Goal: Task Accomplishment & Management: Manage account settings

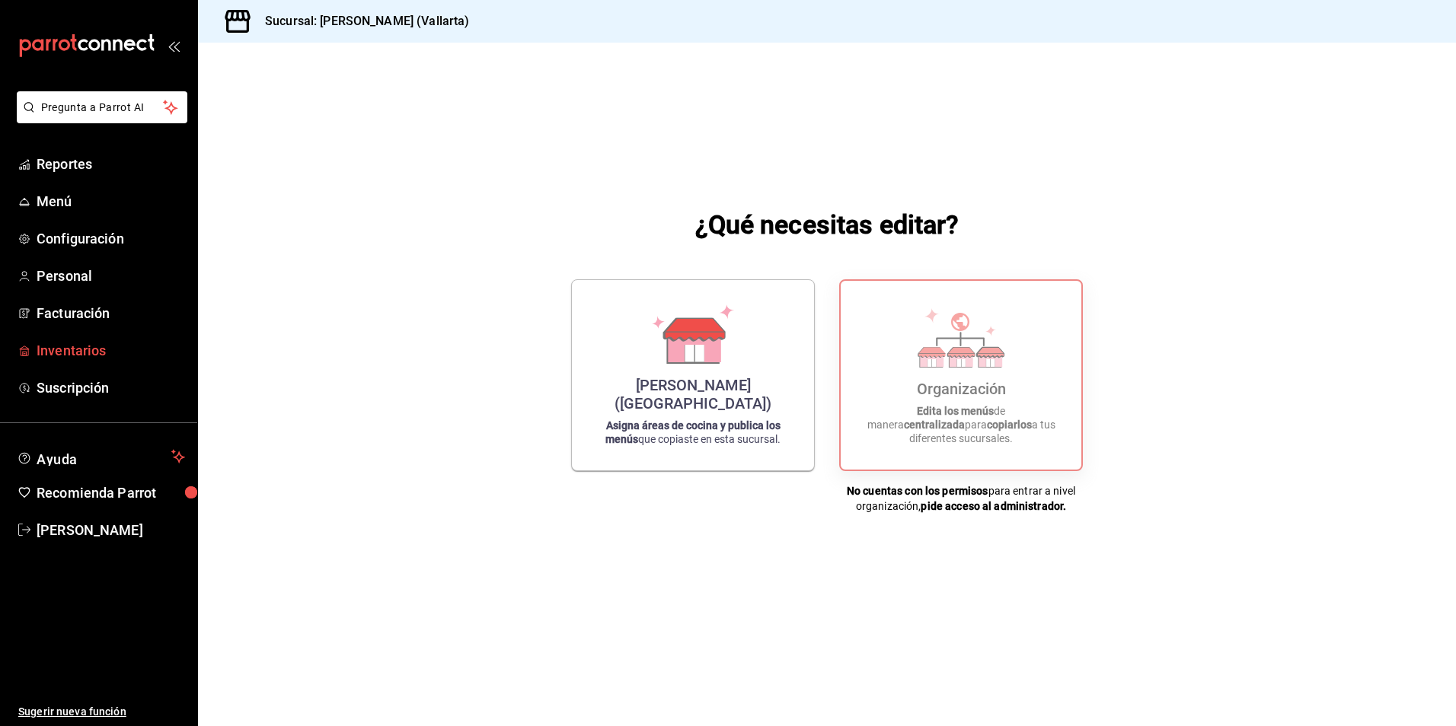
click at [103, 338] on link "Inventarios" at bounding box center [98, 350] width 197 height 33
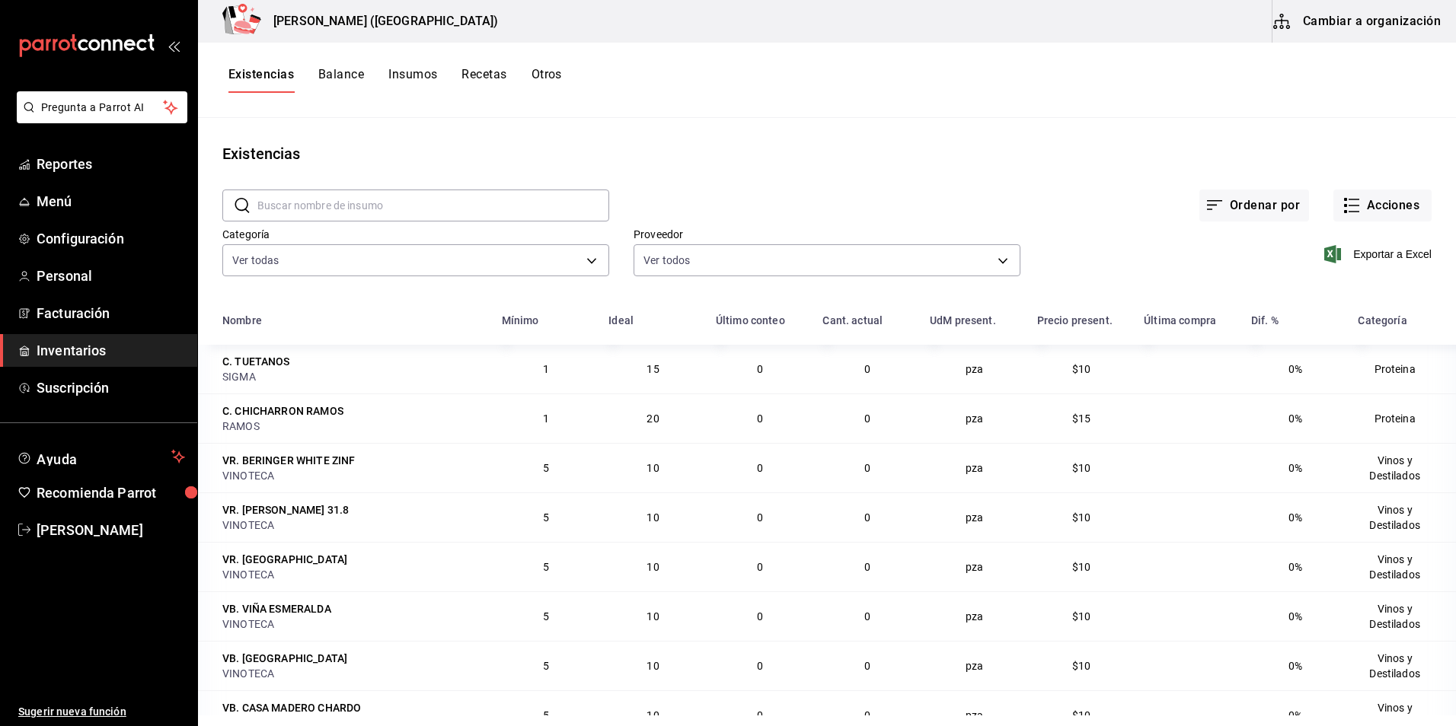
click at [499, 72] on button "Recetas" at bounding box center [483, 80] width 45 height 26
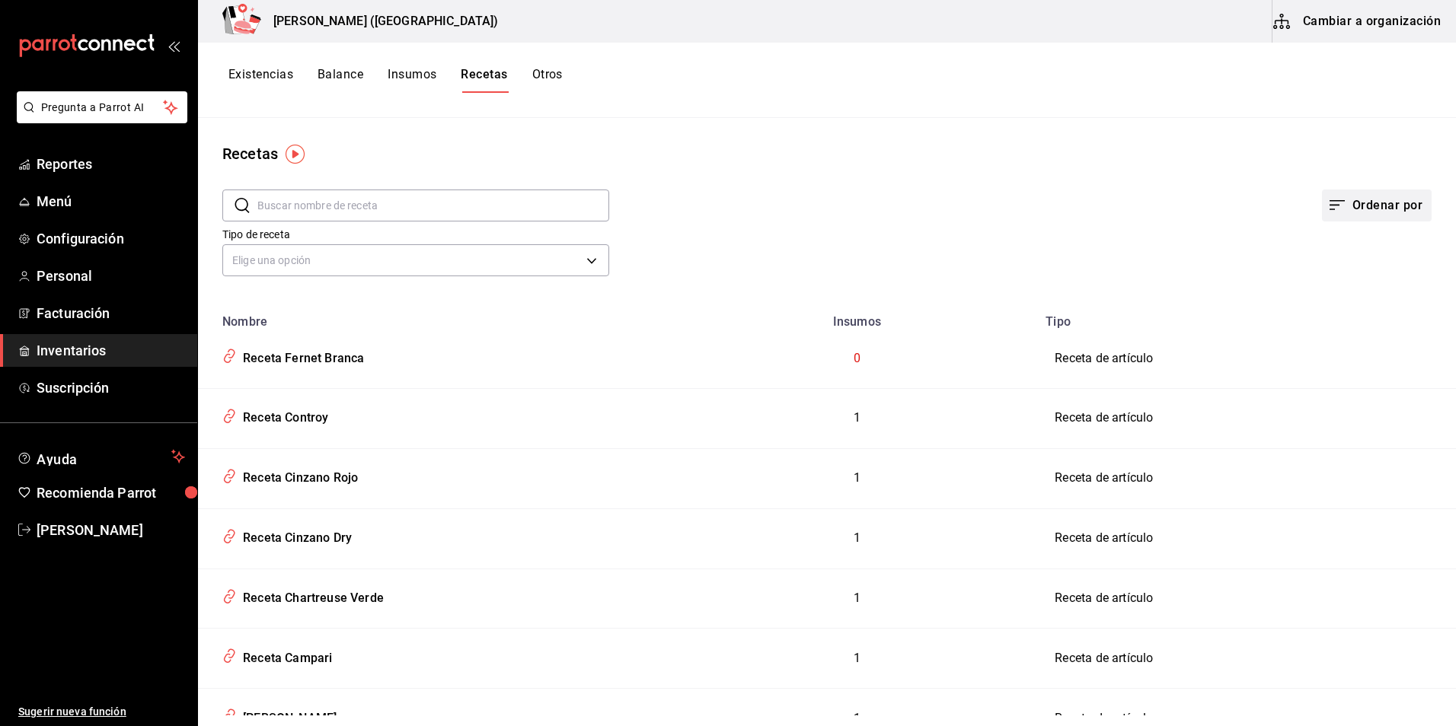
click at [1356, 193] on button "Ordenar por" at bounding box center [1377, 206] width 110 height 32
click at [1323, 281] on div "Vacías" at bounding box center [1318, 279] width 33 height 16
click at [1317, 17] on button "Cambiar a organización" at bounding box center [1357, 21] width 171 height 43
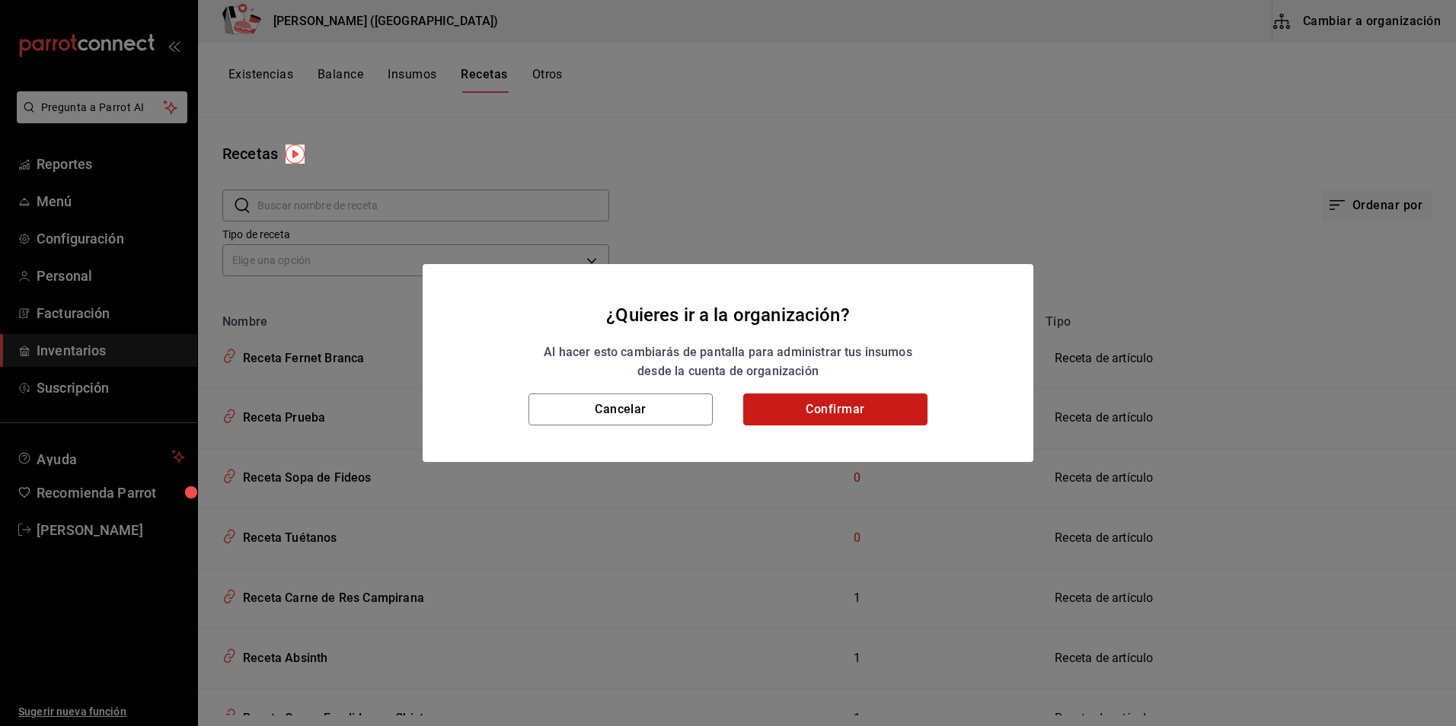
click at [825, 413] on button "Confirmar" at bounding box center [835, 410] width 184 height 32
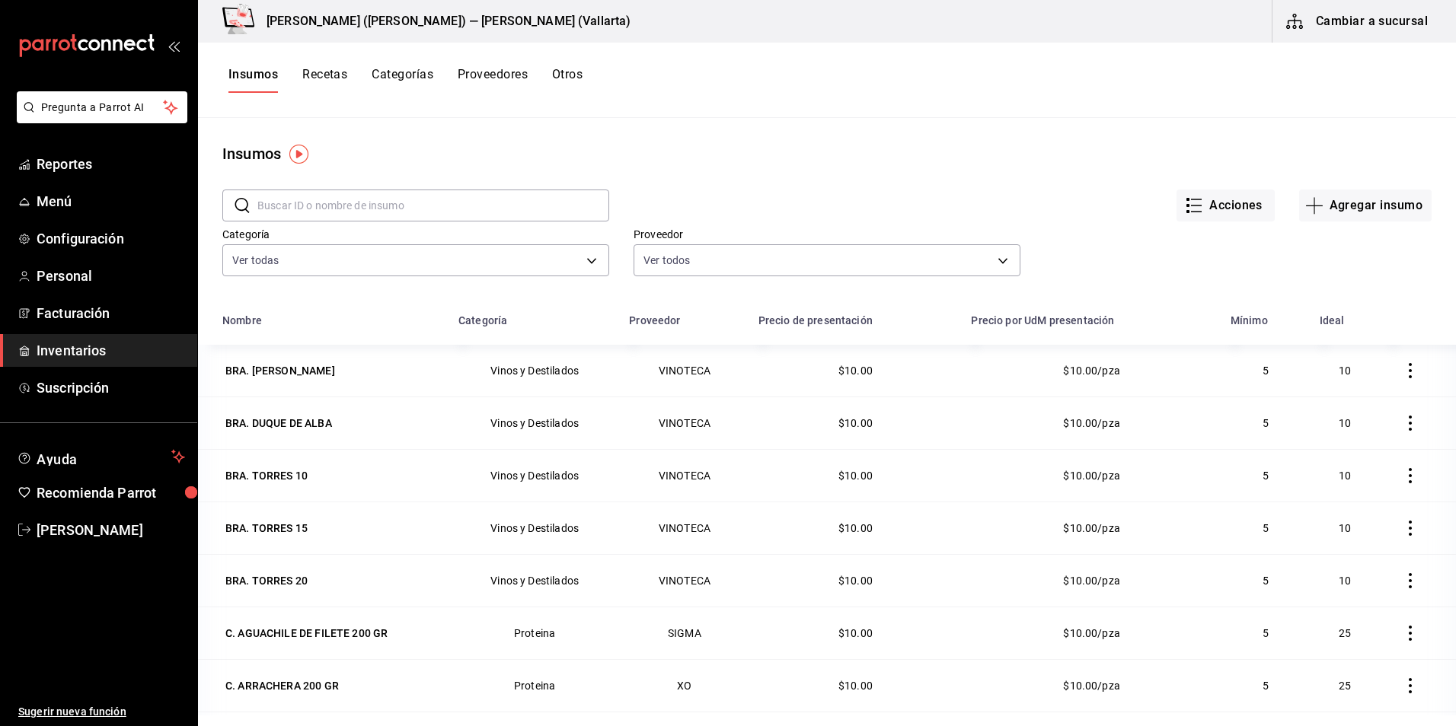
click at [324, 84] on button "Recetas" at bounding box center [324, 80] width 45 height 26
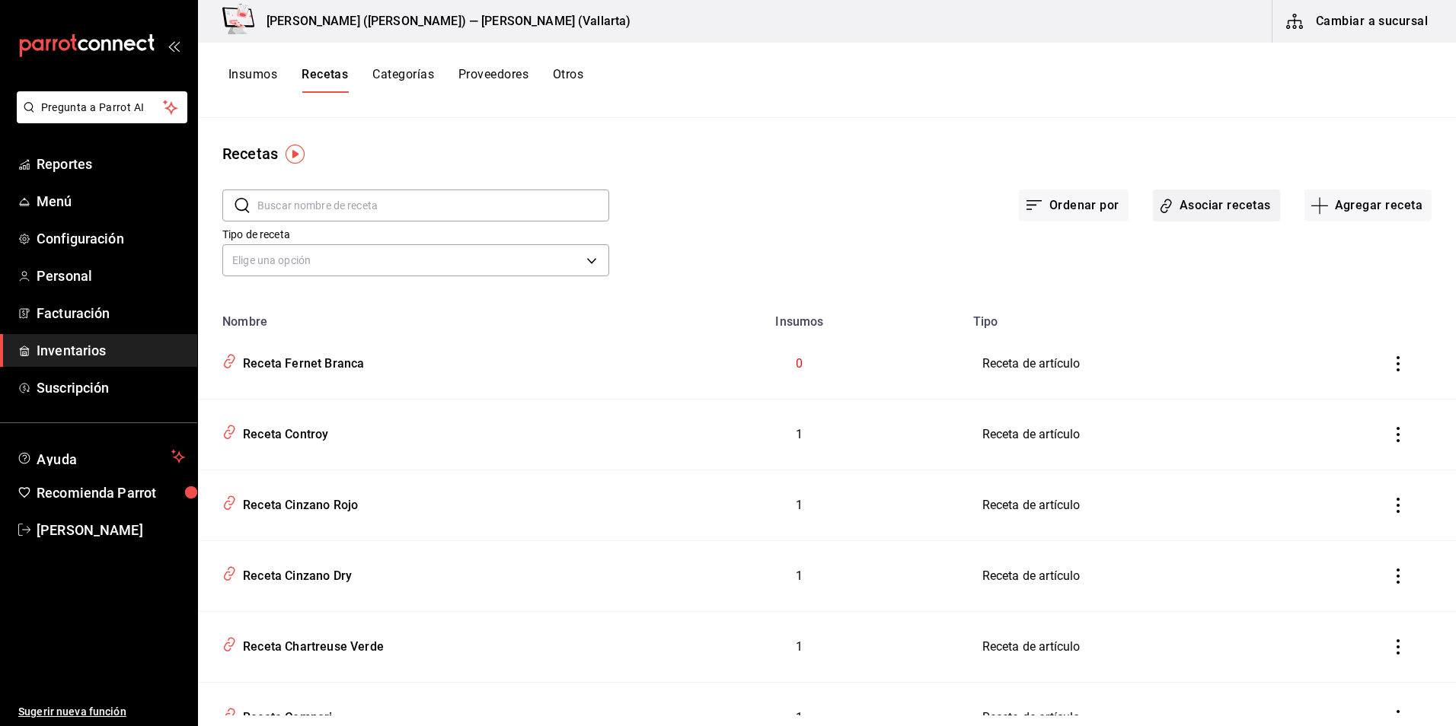
click at [1153, 202] on button "Asociar recetas" at bounding box center [1216, 206] width 127 height 32
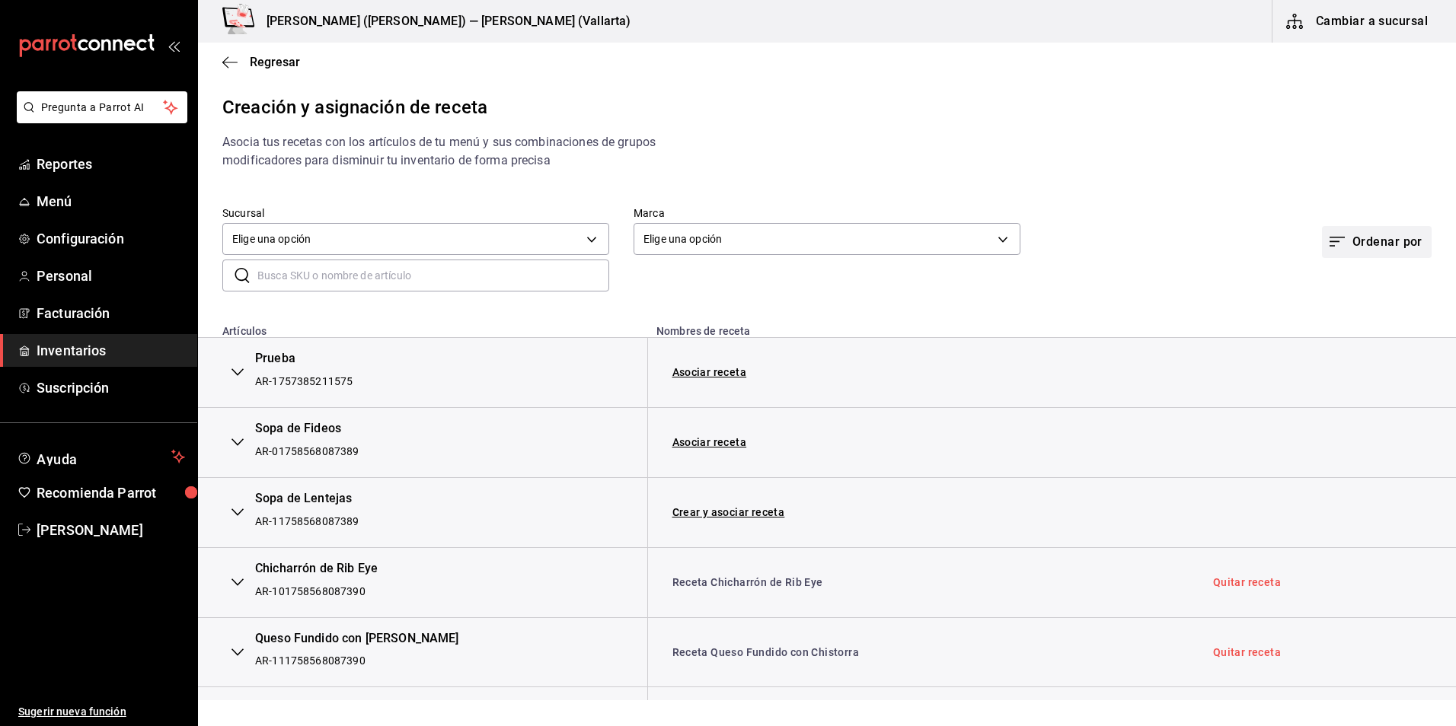
click at [1387, 237] on button "Ordenar por" at bounding box center [1377, 242] width 110 height 32
click at [1371, 352] on div "Artículos sin asociar" at bounding box center [1350, 350] width 97 height 16
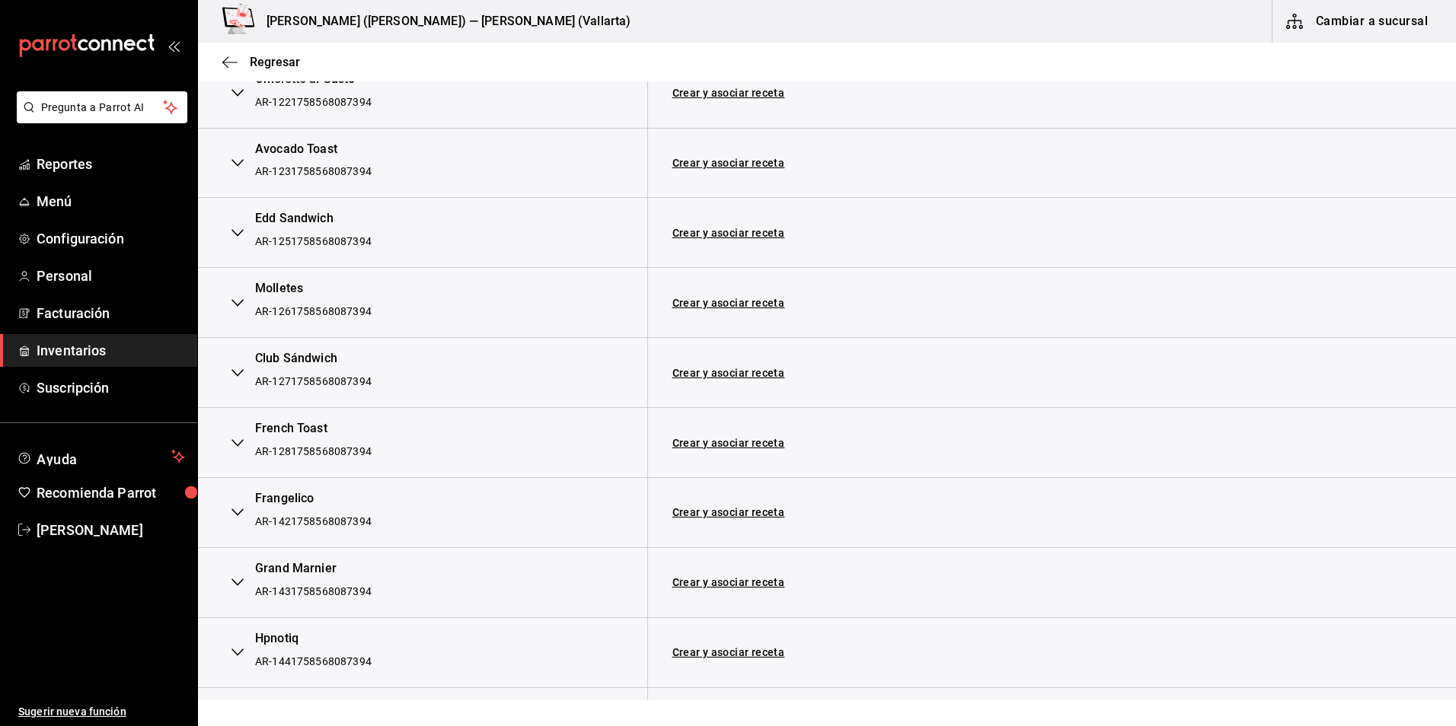
scroll to position [1751, 0]
click at [729, 511] on link "Crear y asociar receta" at bounding box center [728, 510] width 113 height 11
click at [727, 515] on link "Receta Frangelico" at bounding box center [719, 510] width 94 height 12
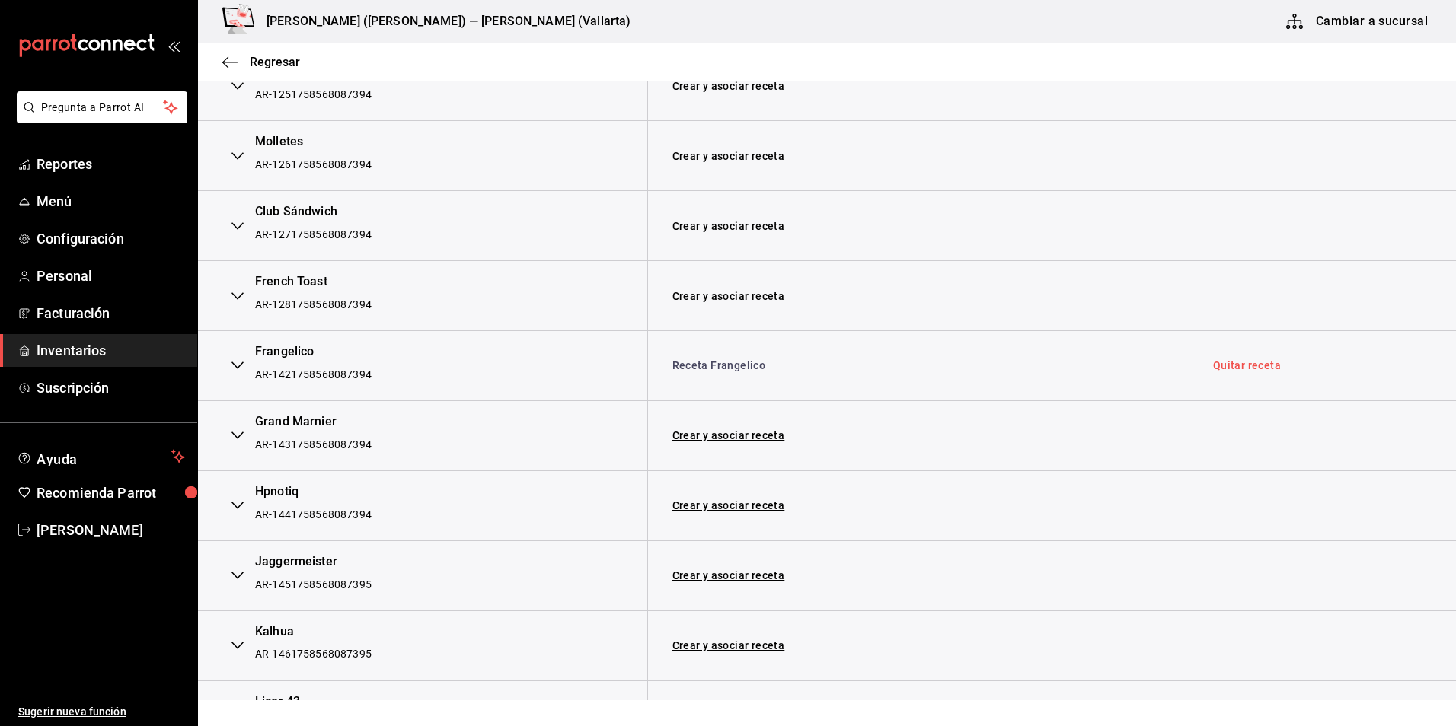
scroll to position [1903, 0]
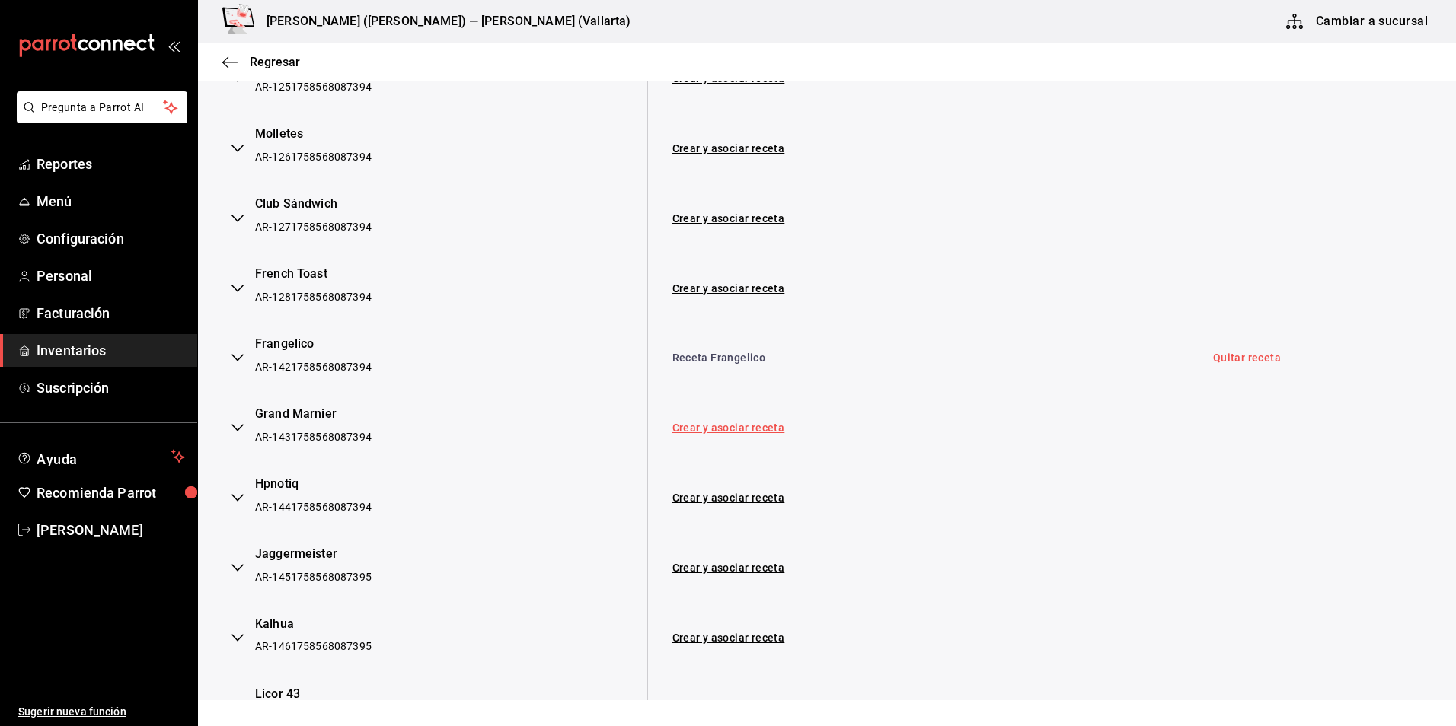
click at [753, 422] on link "Crear y asociar receta" at bounding box center [728, 427] width 113 height 11
click at [777, 432] on link "Receta Grand Marnier" at bounding box center [728, 428] width 113 height 12
click at [735, 500] on link "Crear y asociar receta" at bounding box center [728, 498] width 113 height 11
click at [732, 509] on td "Receta Hpnotiq" at bounding box center [917, 498] width 541 height 70
click at [729, 500] on link "Receta Hpnotiq" at bounding box center [712, 498] width 80 height 12
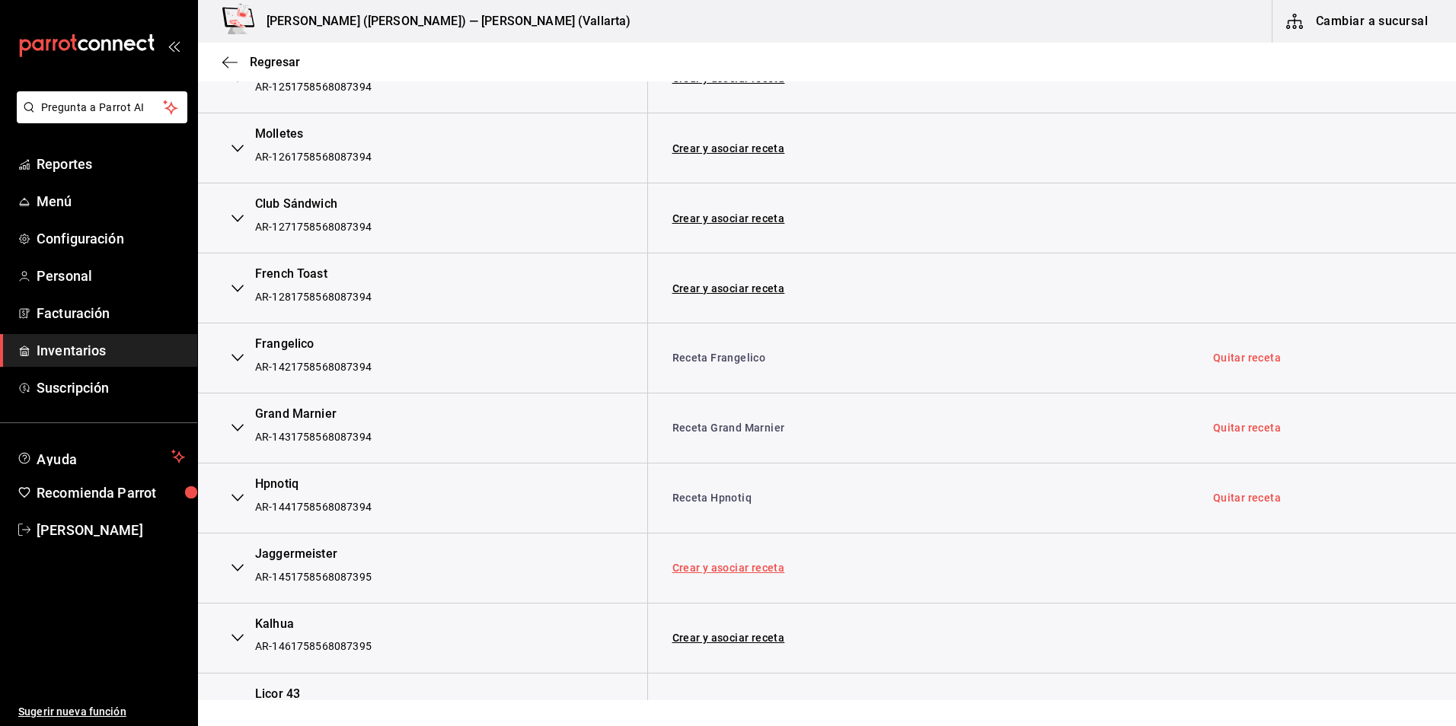
click at [723, 572] on link "Crear y asociar receta" at bounding box center [728, 568] width 113 height 11
click at [704, 569] on link "Receta Jaggermeister" at bounding box center [729, 568] width 114 height 12
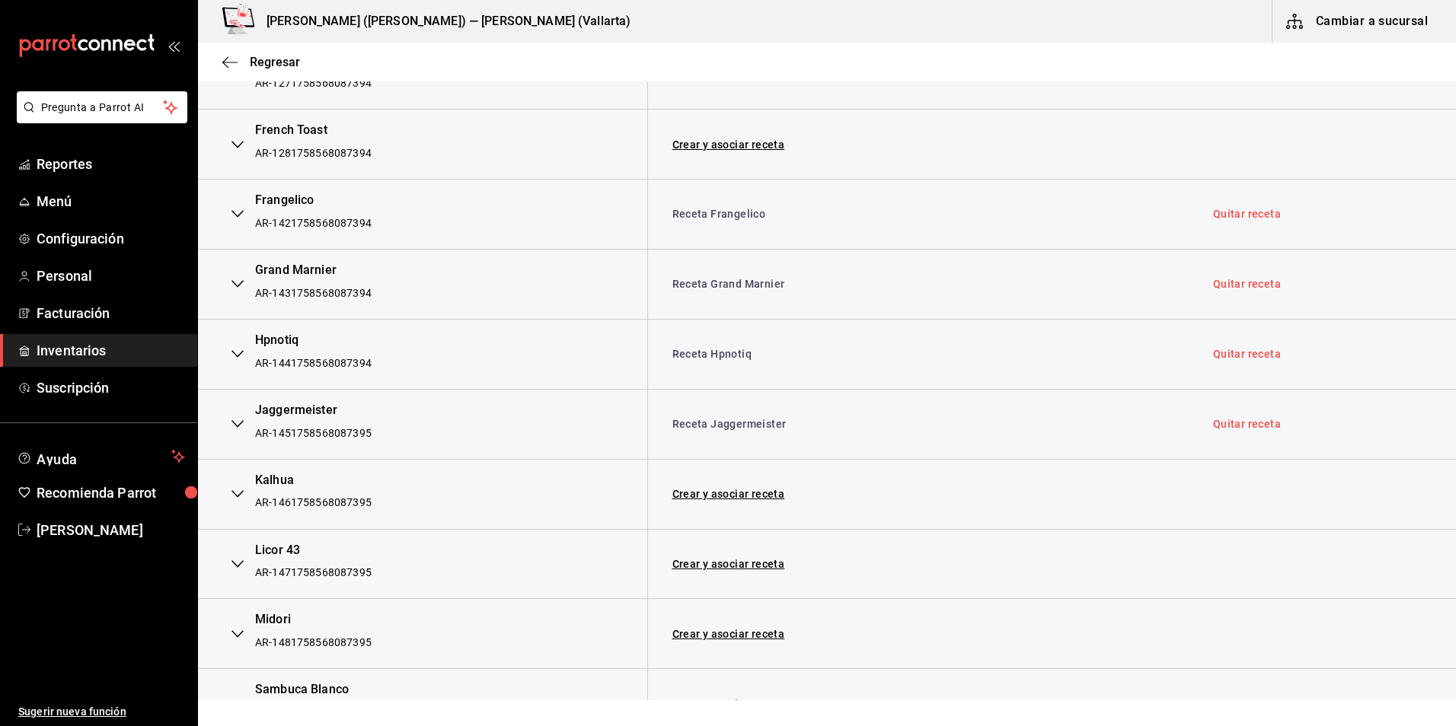
scroll to position [2055, 0]
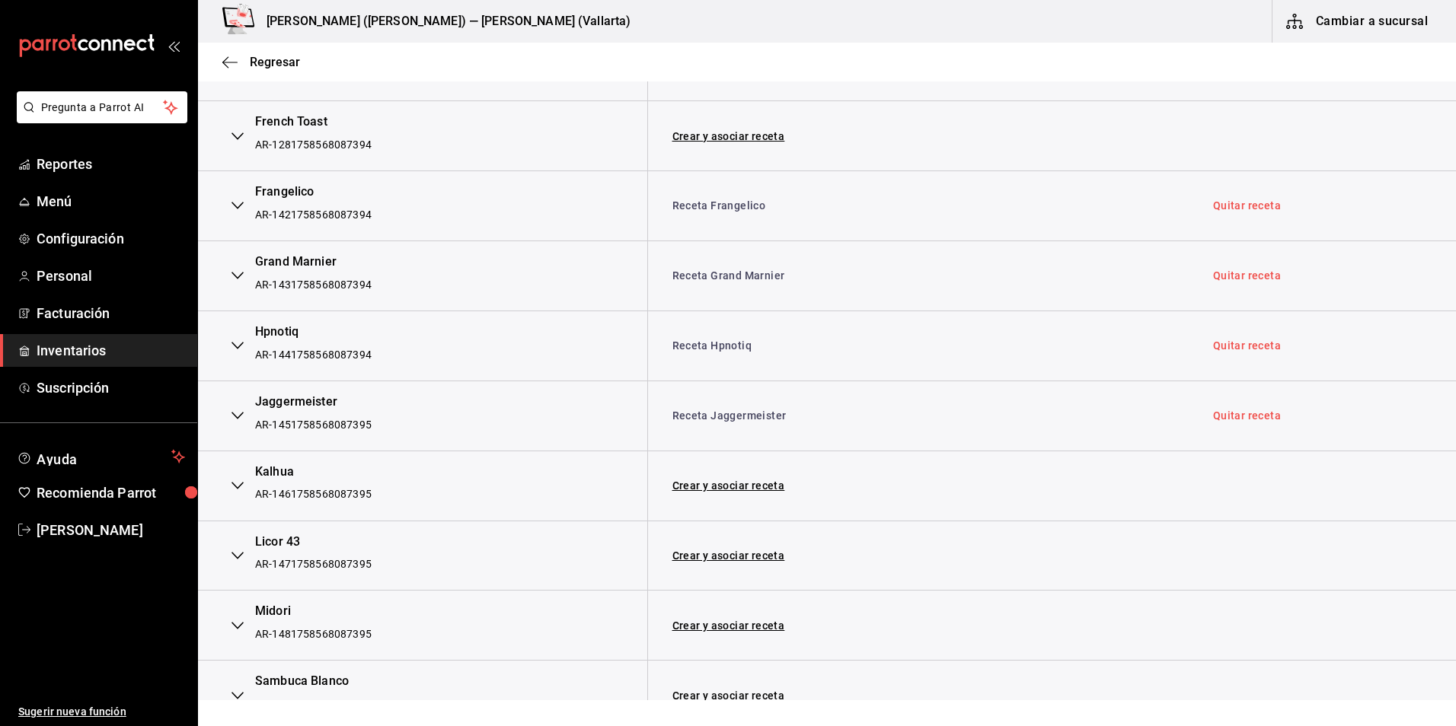
click at [732, 493] on td "Crear y asociar receta" at bounding box center [917, 486] width 541 height 70
click at [734, 486] on link "Crear y asociar receta" at bounding box center [728, 485] width 113 height 11
drag, startPoint x: 745, startPoint y: 491, endPoint x: 729, endPoint y: 490, distance: 16.0
click at [744, 491] on div "Receta Kalhua" at bounding box center [918, 485] width 516 height 15
click at [729, 490] on link "Receta Kalhua" at bounding box center [709, 486] width 75 height 12
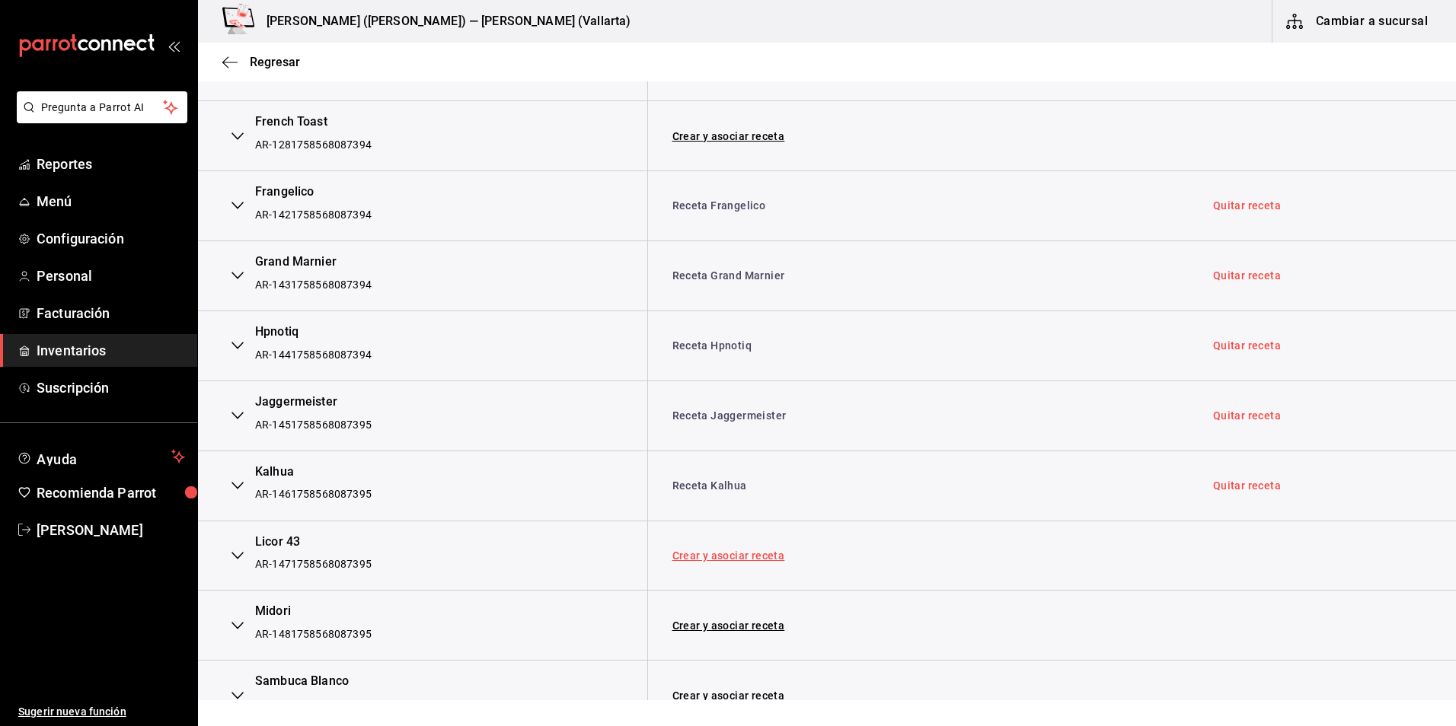
click at [747, 557] on link "Crear y asociar receta" at bounding box center [728, 555] width 113 height 11
click at [727, 560] on link "Receta Licor 43" at bounding box center [712, 556] width 80 height 12
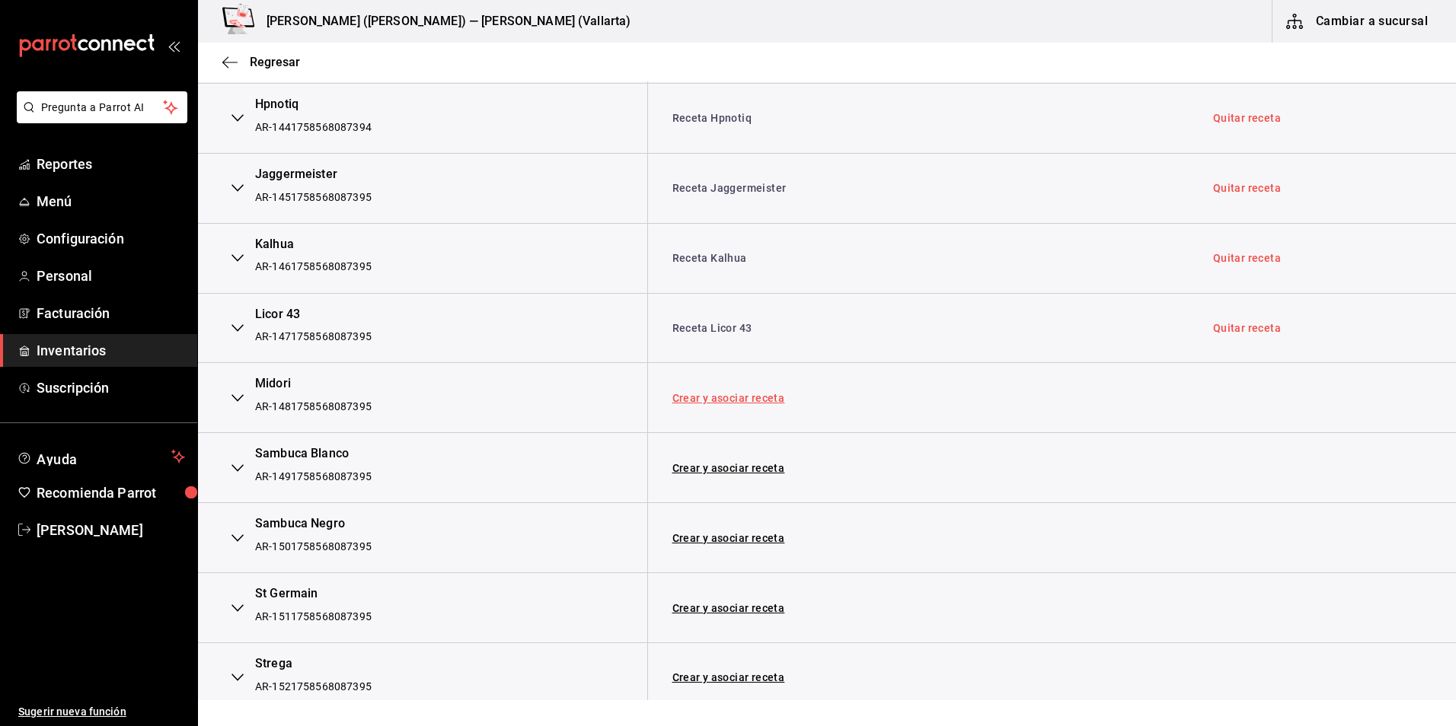
scroll to position [2284, 0]
click at [725, 396] on link "Crear y asociar receta" at bounding box center [728, 397] width 113 height 11
click at [704, 385] on td "Receta Midori" at bounding box center [917, 397] width 541 height 70
click at [713, 406] on td "Receta Midori" at bounding box center [917, 397] width 541 height 70
click at [716, 399] on link "Receta Midori" at bounding box center [708, 397] width 72 height 12
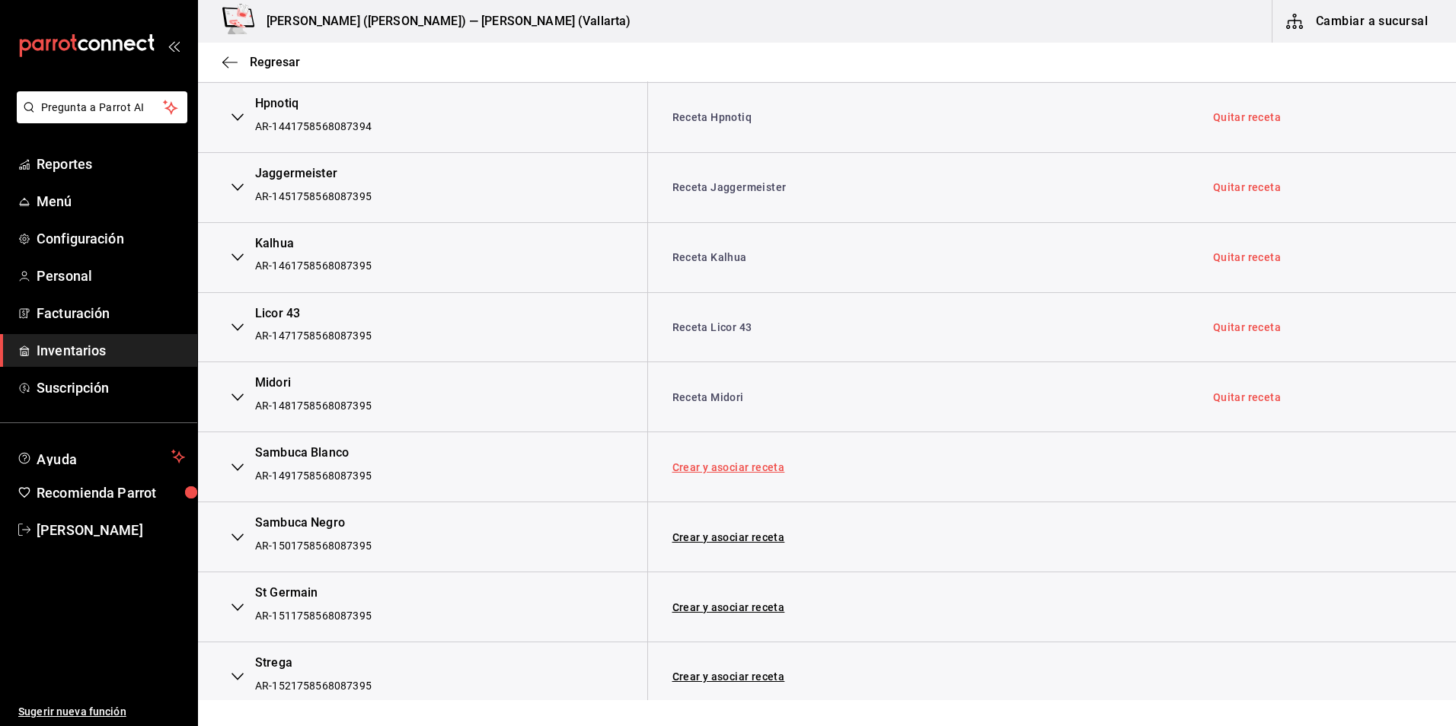
click at [696, 469] on link "Crear y asociar receta" at bounding box center [728, 467] width 113 height 11
click at [743, 463] on link "Receta Sambuca Blanco" at bounding box center [733, 467] width 123 height 12
click at [722, 534] on link "Crear y asociar receta" at bounding box center [728, 537] width 113 height 11
click at [795, 540] on div "Receta Sambuca Negro" at bounding box center [918, 537] width 516 height 15
click at [775, 540] on link "Receta Sambuca Negro" at bounding box center [732, 537] width 120 height 12
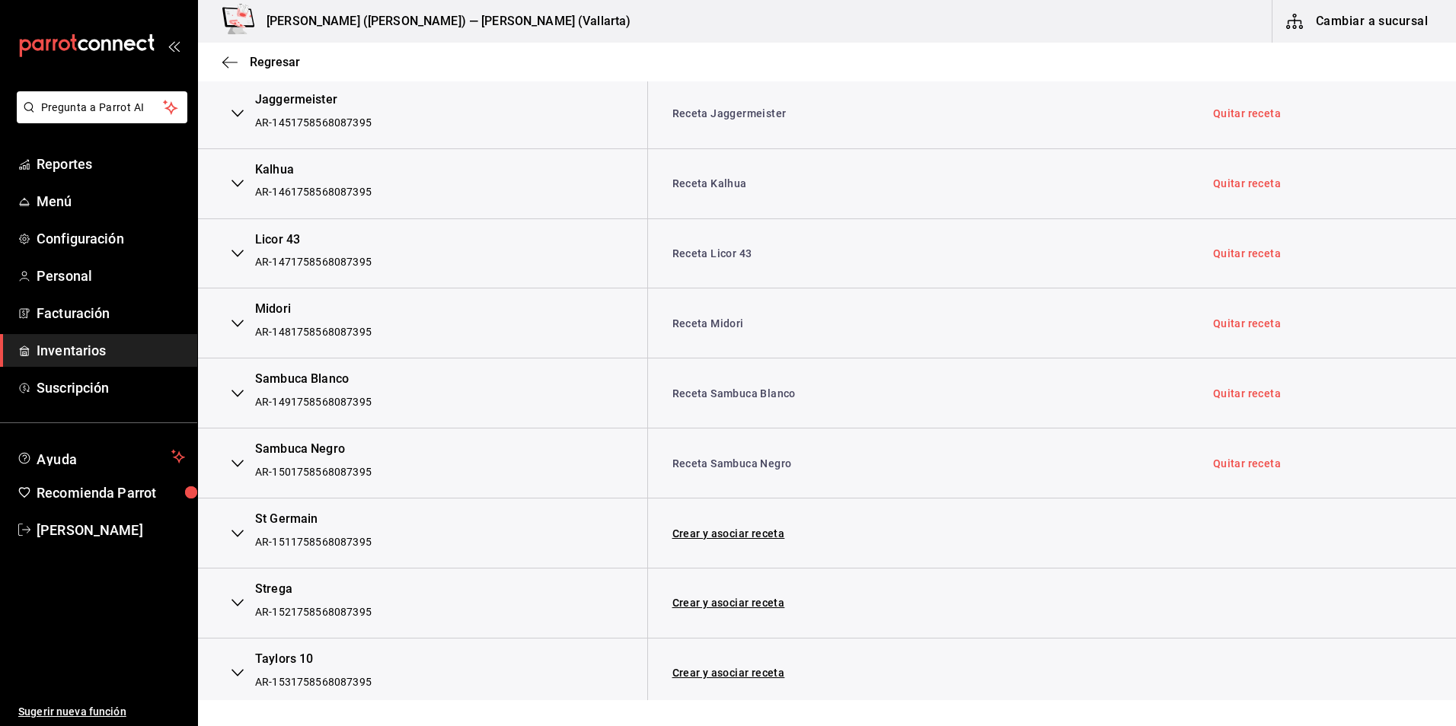
scroll to position [2360, 0]
click at [712, 528] on link "Crear y asociar receta" at bounding box center [728, 531] width 113 height 11
click at [618, 517] on div "St Germain AR-1511758568087395" at bounding box center [422, 531] width 400 height 45
click at [719, 528] on link "Receta St Germain" at bounding box center [720, 531] width 96 height 12
click at [734, 602] on link "Crear y asociar receta" at bounding box center [728, 600] width 113 height 11
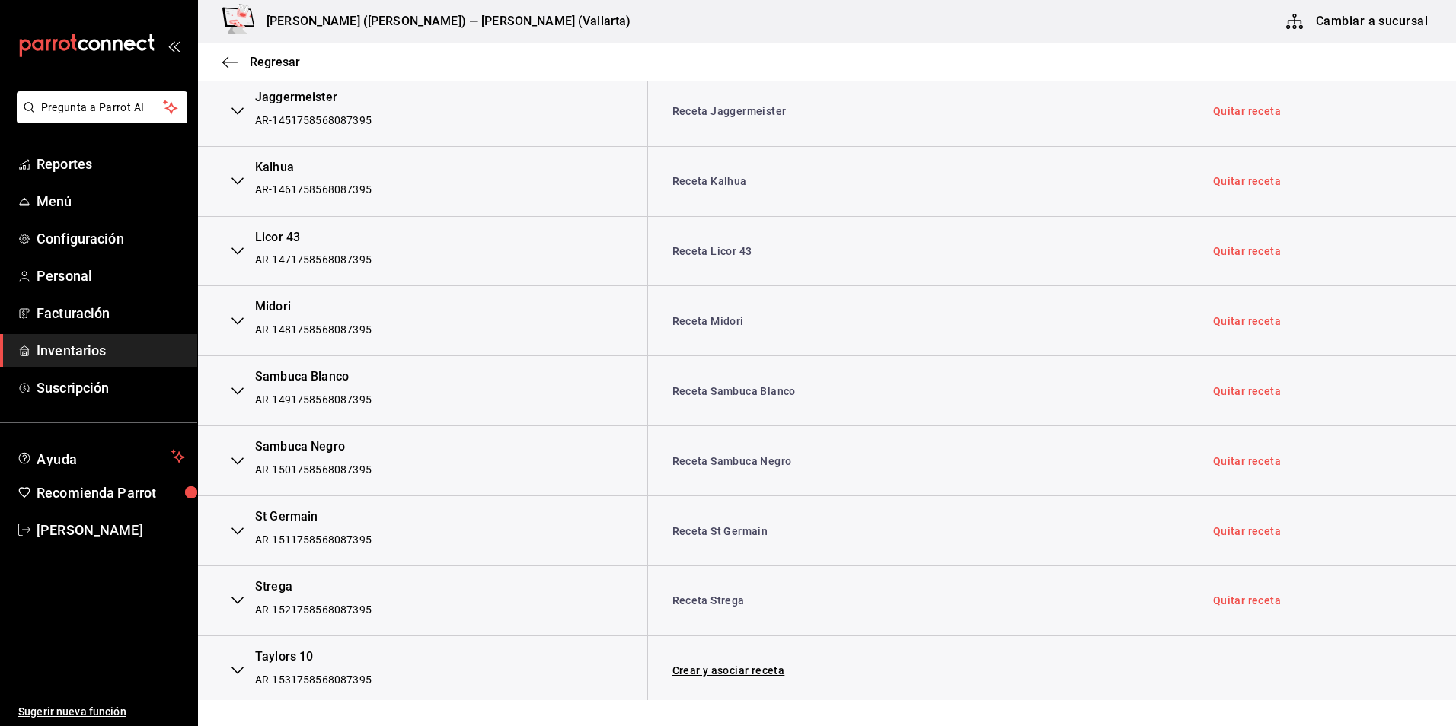
click at [690, 594] on link "Receta Strega" at bounding box center [708, 600] width 72 height 15
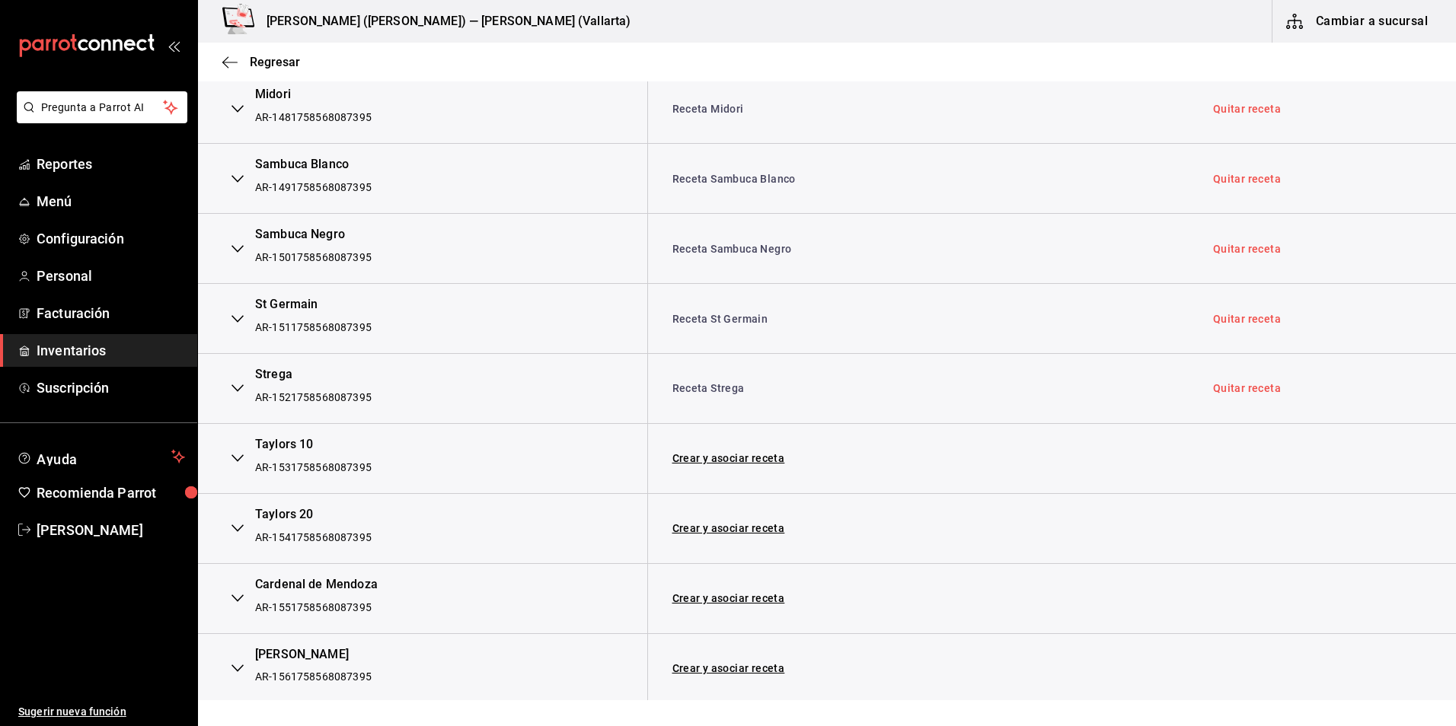
scroll to position [2588, 0]
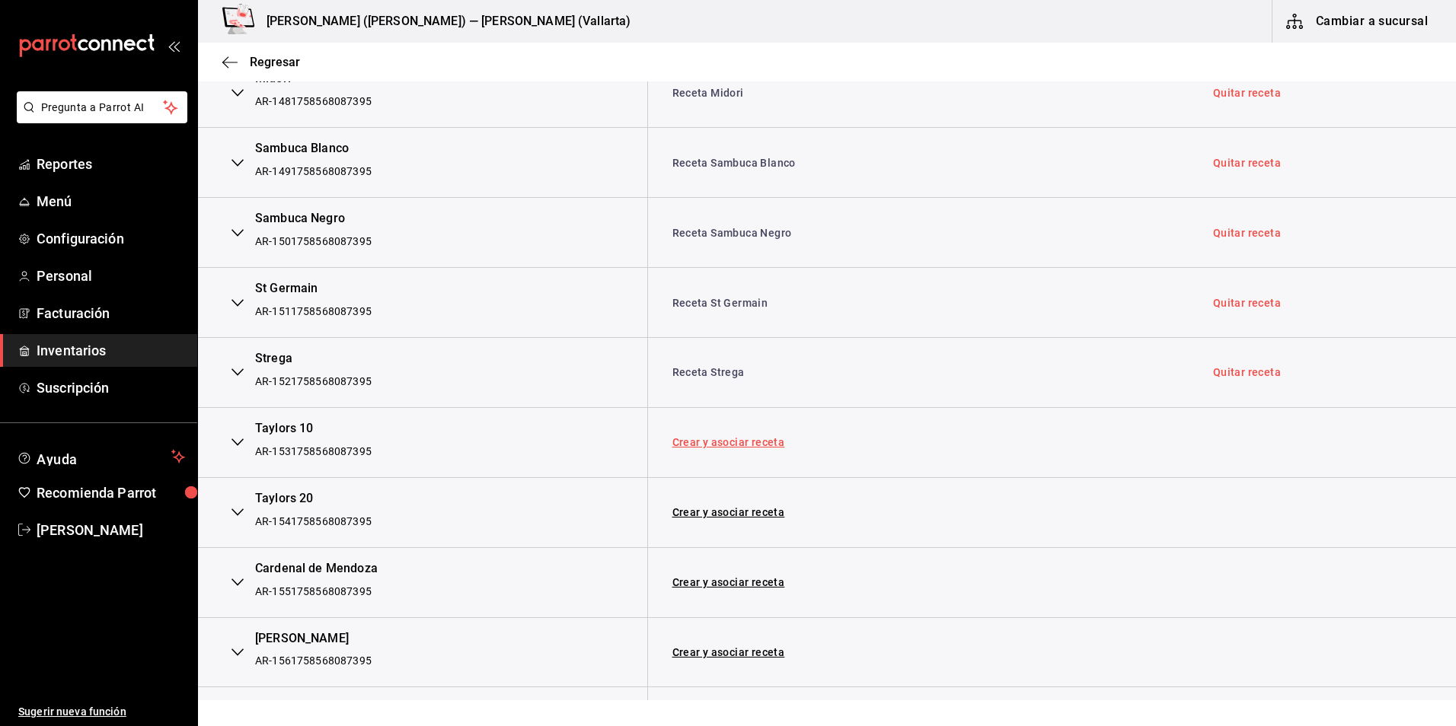
click at [702, 440] on link "Crear y asociar receta" at bounding box center [728, 442] width 113 height 11
click at [726, 440] on link "[PERSON_NAME] 10" at bounding box center [722, 442] width 100 height 12
click at [706, 519] on td "Crear y asociar receta" at bounding box center [917, 512] width 541 height 70
click at [709, 517] on link "Crear y asociar receta" at bounding box center [728, 512] width 113 height 11
click at [741, 514] on link "[PERSON_NAME] 20" at bounding box center [722, 512] width 100 height 12
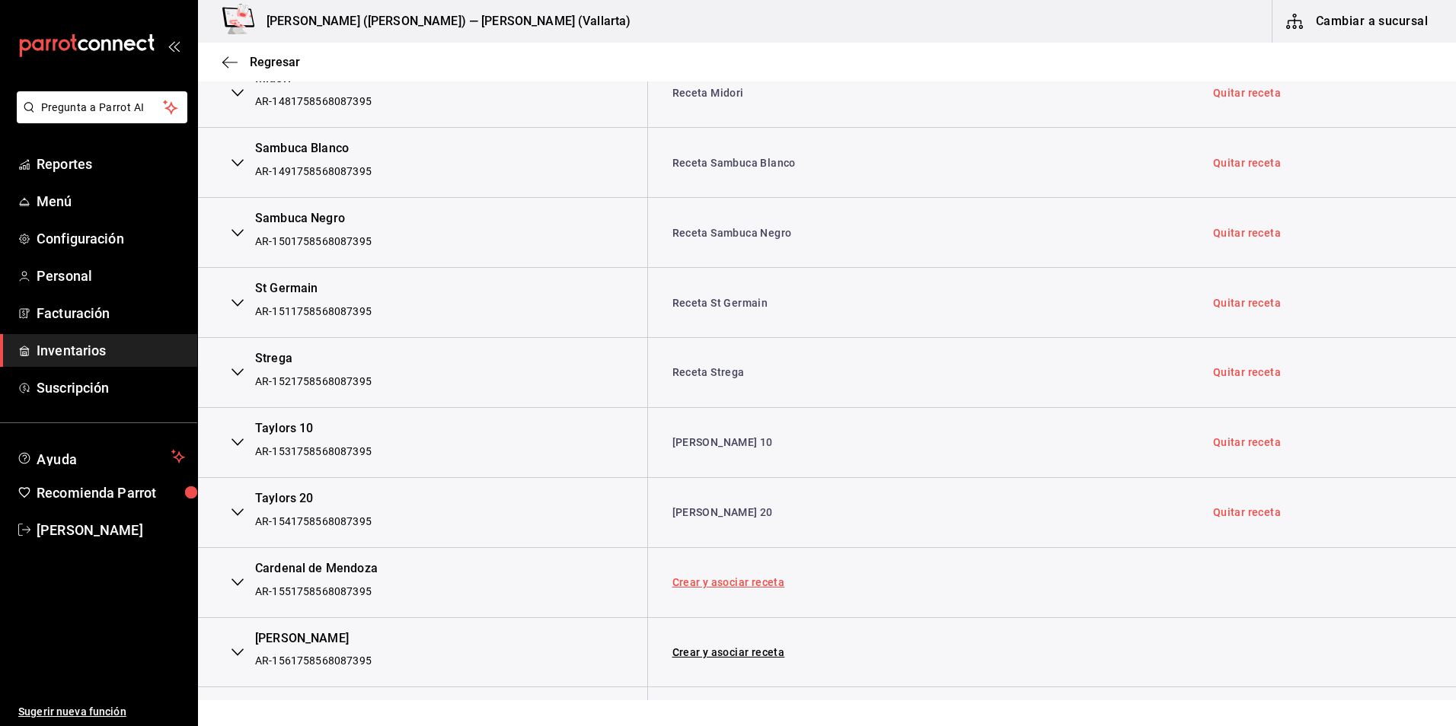
click at [719, 585] on link "Crear y asociar receta" at bounding box center [728, 582] width 113 height 11
click at [739, 582] on link "Receta Cardenal de Mendoza" at bounding box center [747, 582] width 150 height 12
click at [768, 655] on link "Crear y asociar receta" at bounding box center [728, 652] width 113 height 11
click at [729, 654] on link "Receta [PERSON_NAME]" at bounding box center [734, 652] width 124 height 12
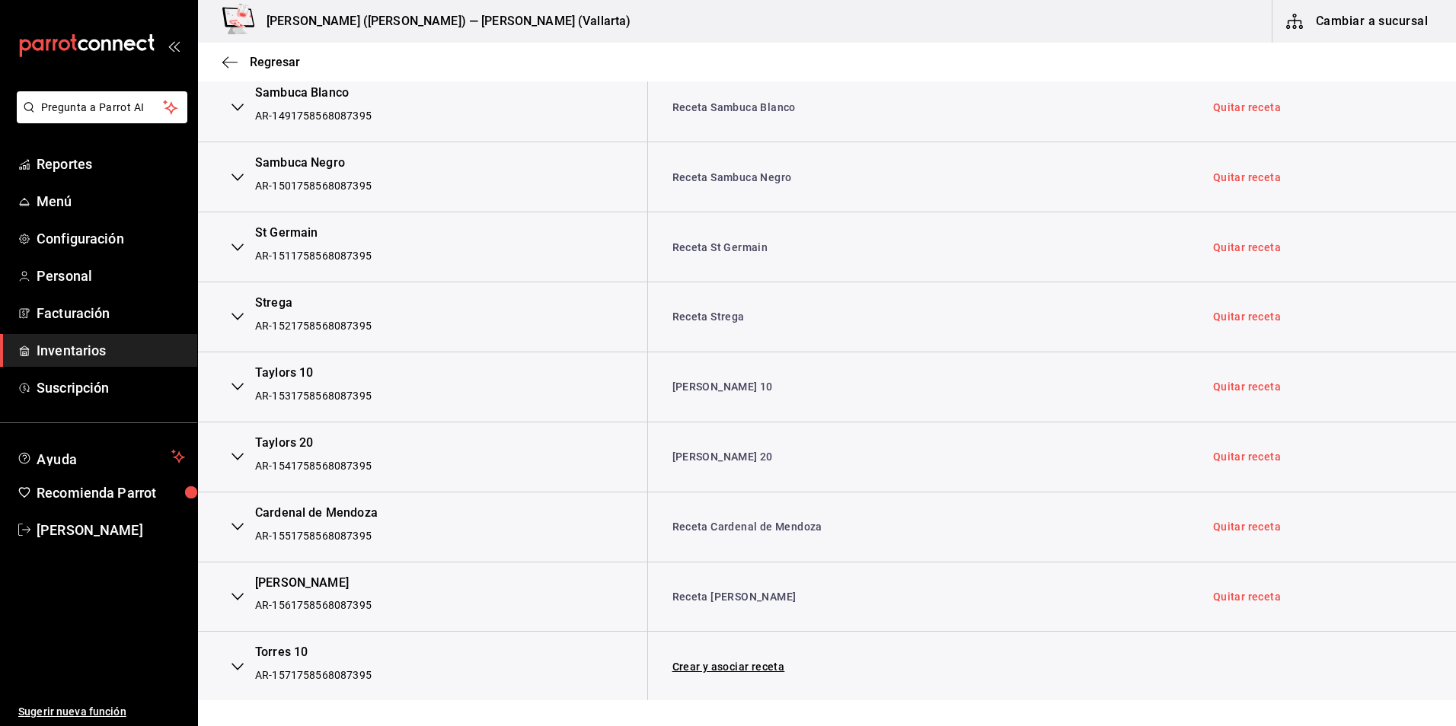
scroll to position [2740, 0]
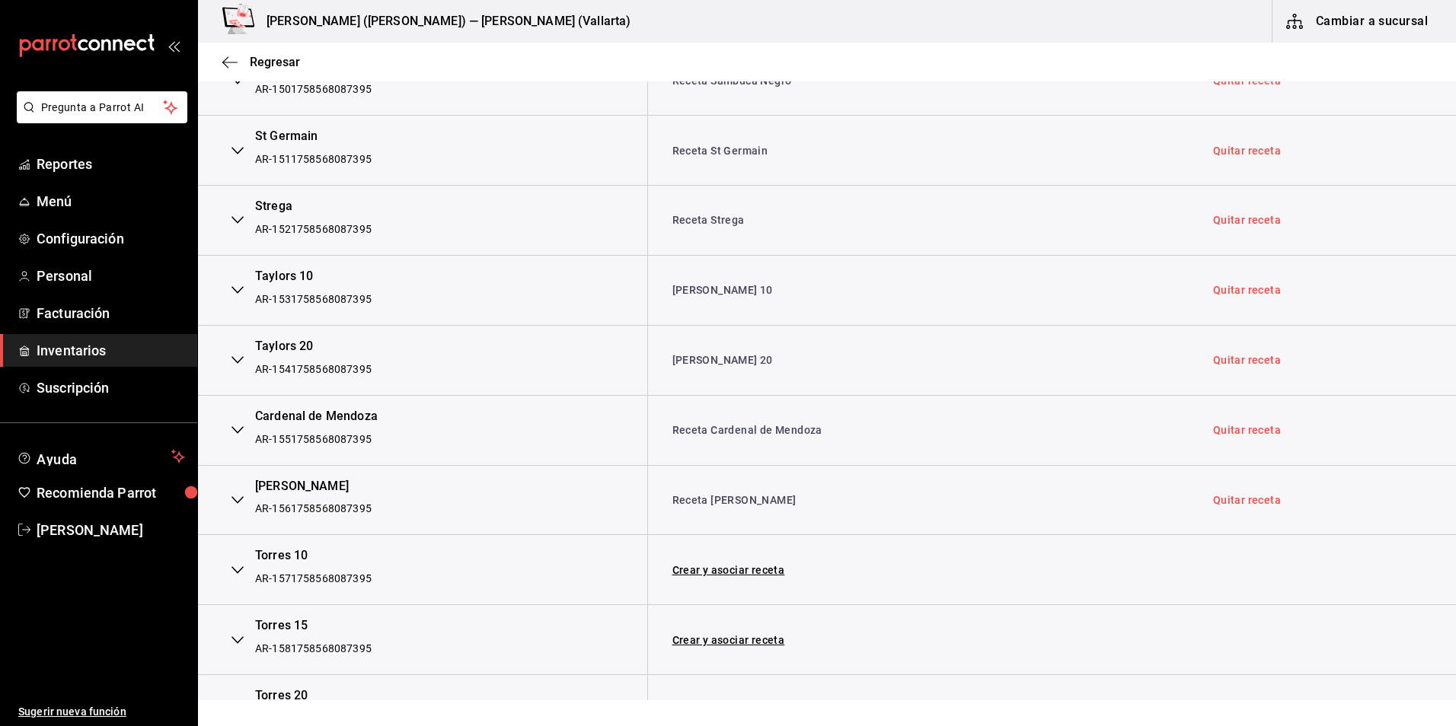
click at [692, 491] on td "Receta [PERSON_NAME]" at bounding box center [917, 500] width 541 height 70
click at [704, 494] on link "Receta [PERSON_NAME]" at bounding box center [734, 500] width 124 height 12
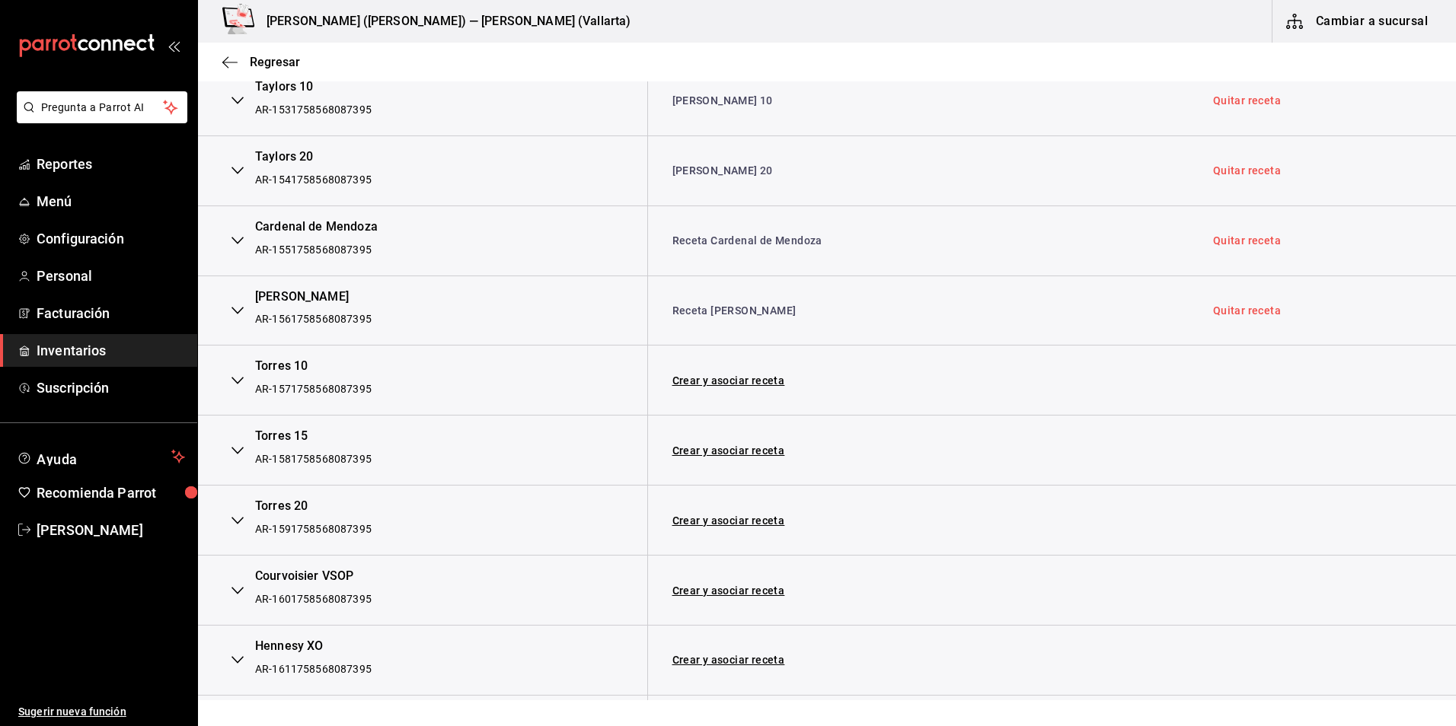
scroll to position [2969, 0]
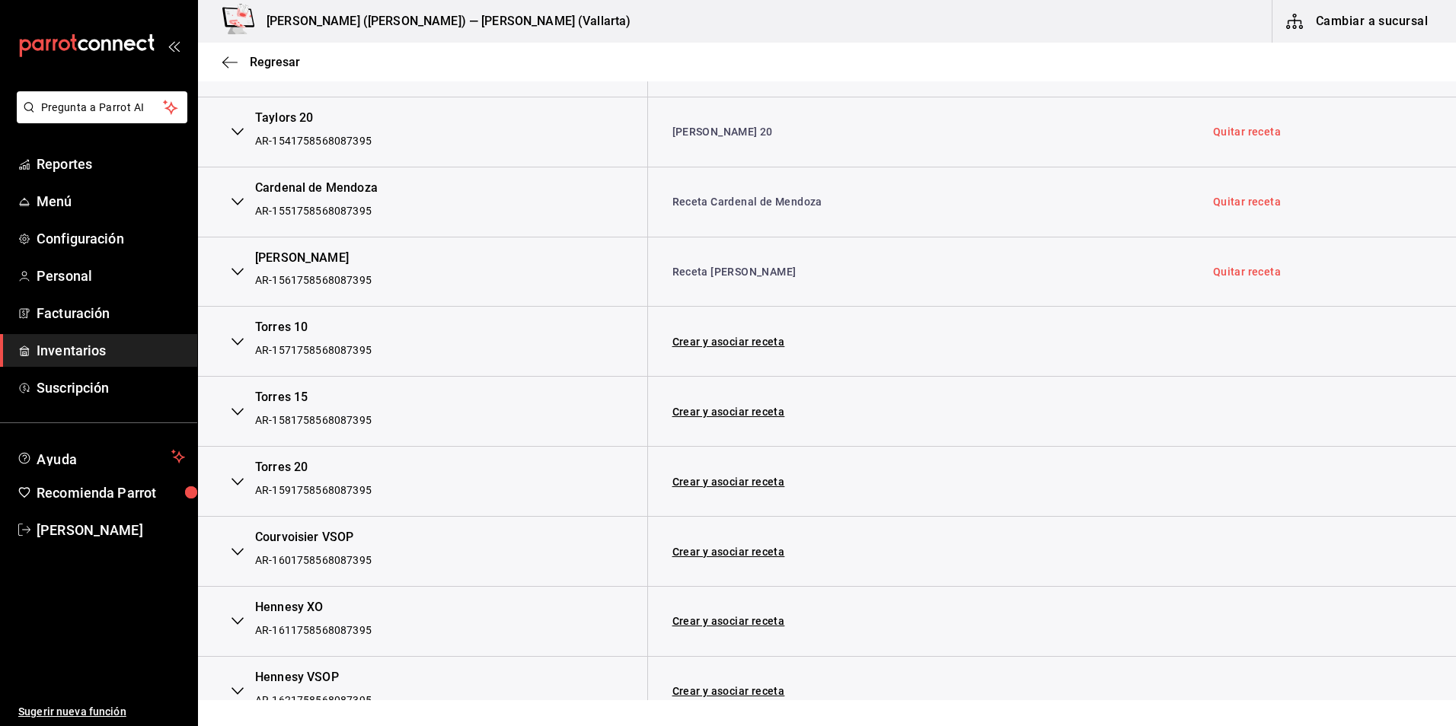
click at [664, 346] on div "Crear y asociar receta" at bounding box center [918, 341] width 516 height 11
click at [680, 343] on link "Crear y asociar receta" at bounding box center [728, 341] width 113 height 11
click at [682, 345] on link "[PERSON_NAME] 10" at bounding box center [722, 342] width 100 height 12
click at [723, 343] on link "[PERSON_NAME] 10" at bounding box center [722, 342] width 100 height 12
click at [711, 411] on link "Crear y asociar receta" at bounding box center [728, 412] width 113 height 11
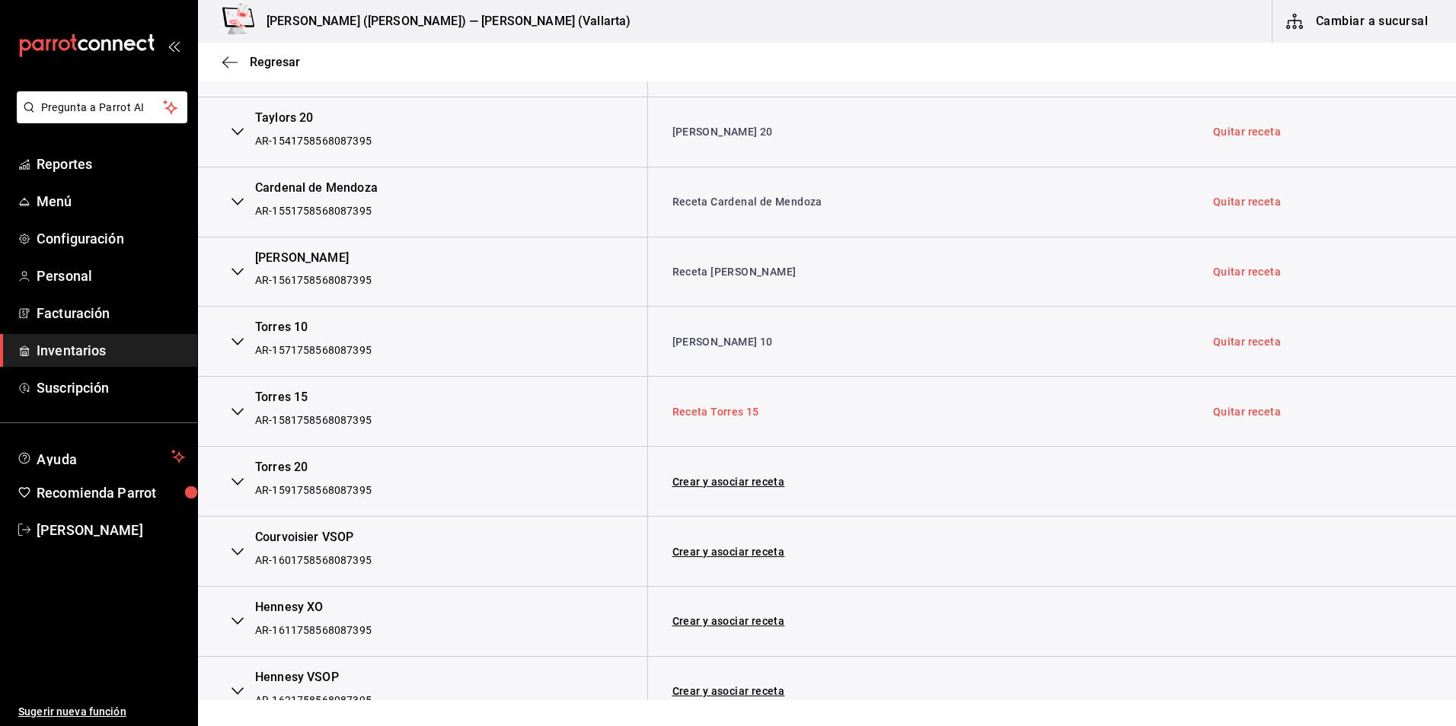
click at [723, 413] on link "Receta Torres 15" at bounding box center [715, 412] width 87 height 12
click at [719, 478] on link "Crear y asociar receta" at bounding box center [728, 482] width 113 height 11
click at [734, 476] on link "[PERSON_NAME] 20" at bounding box center [722, 482] width 100 height 12
click at [738, 547] on link "Crear y asociar receta" at bounding box center [728, 552] width 113 height 11
click at [744, 546] on link "Receta Courvoisier VSOP" at bounding box center [736, 552] width 129 height 12
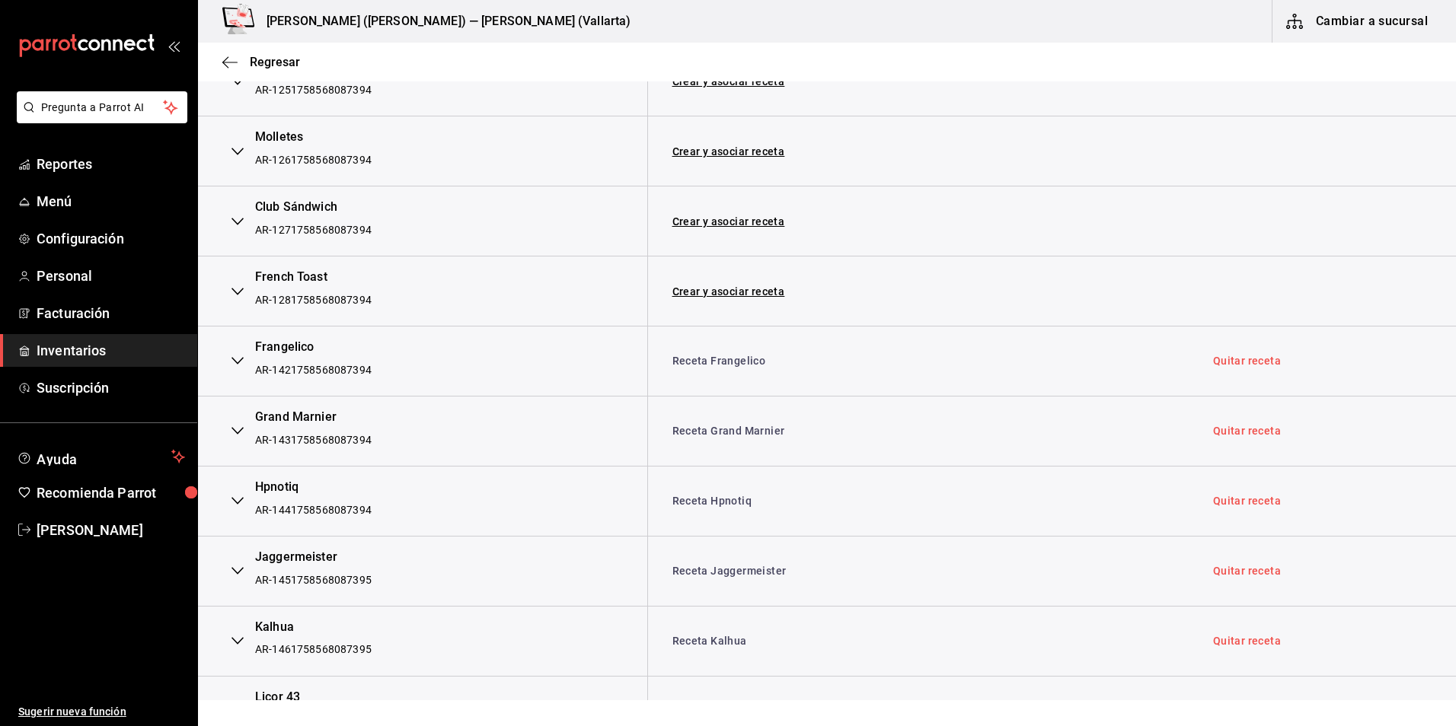
scroll to position [1903, 0]
click at [697, 429] on link "Receta Grand Marnier" at bounding box center [728, 428] width 113 height 12
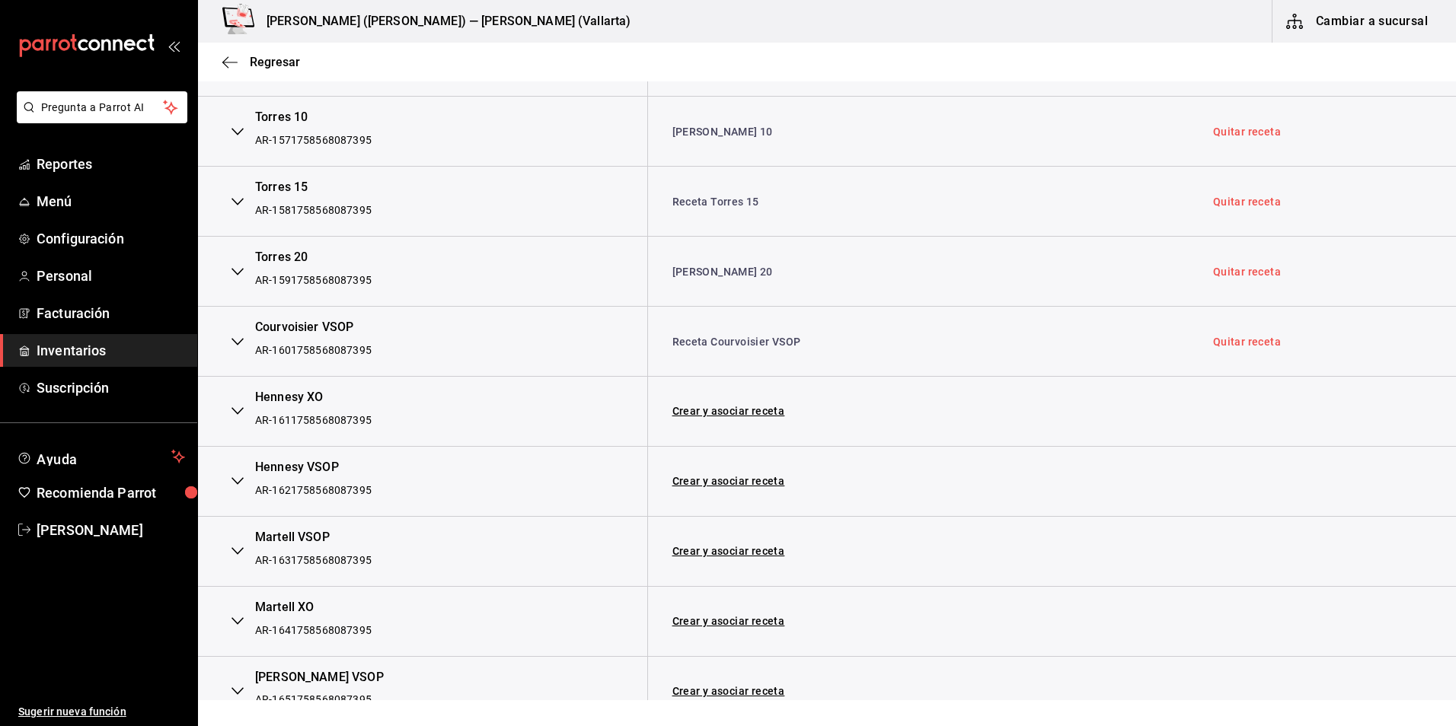
scroll to position [3197, 0]
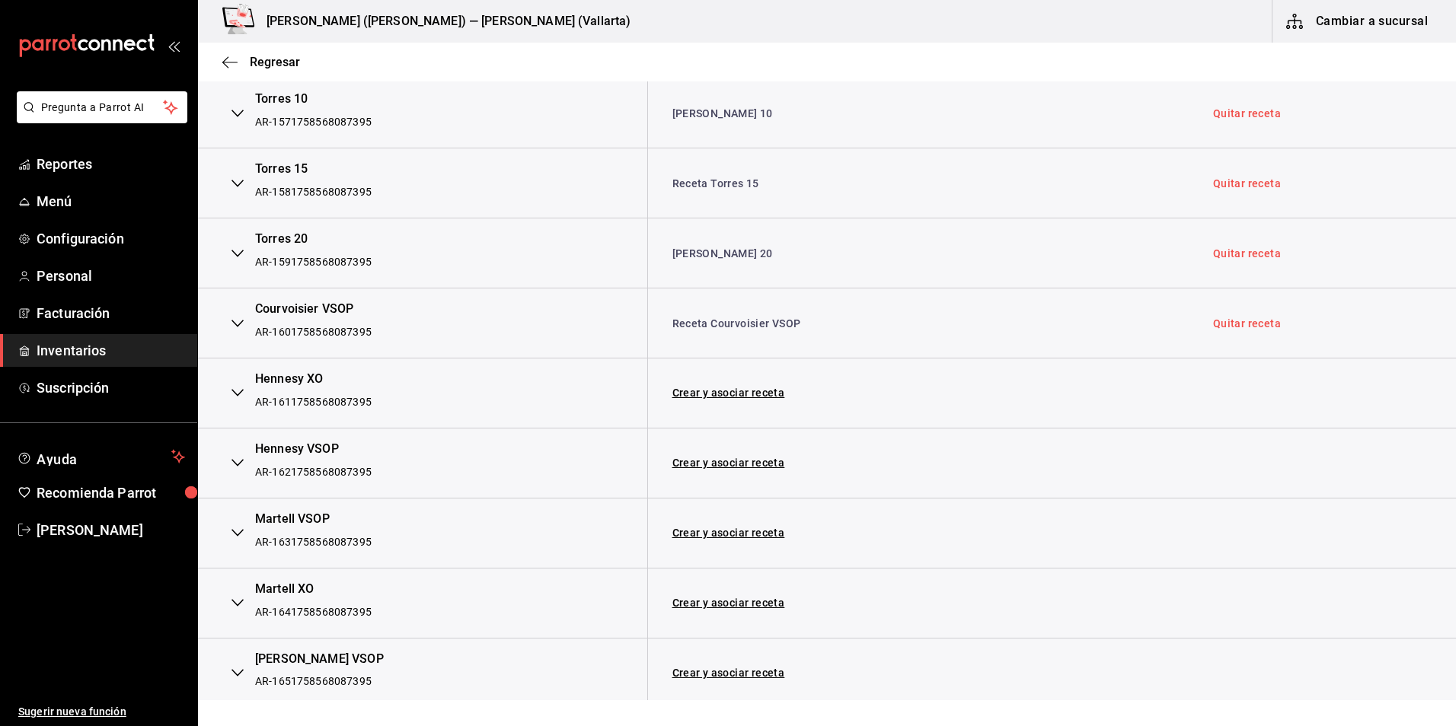
drag, startPoint x: 1226, startPoint y: 319, endPoint x: 1206, endPoint y: 328, distance: 22.5
click at [1226, 319] on link "Quitar receta" at bounding box center [1247, 323] width 68 height 11
click at [735, 394] on link "Crear y asociar receta" at bounding box center [728, 392] width 113 height 11
click at [703, 397] on link "Receta Hennesy XO" at bounding box center [722, 393] width 101 height 12
click at [1226, 393] on link "Quitar receta" at bounding box center [1247, 392] width 68 height 11
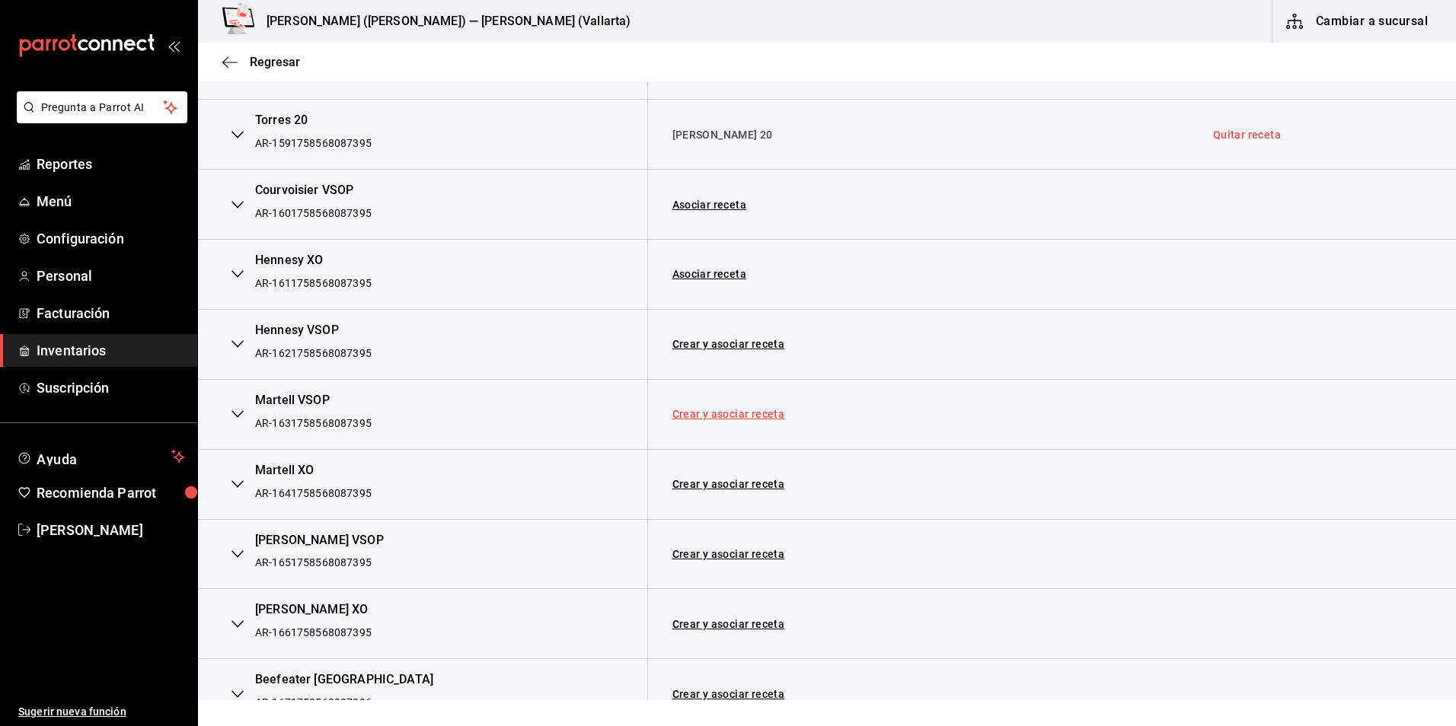
scroll to position [3349, 0]
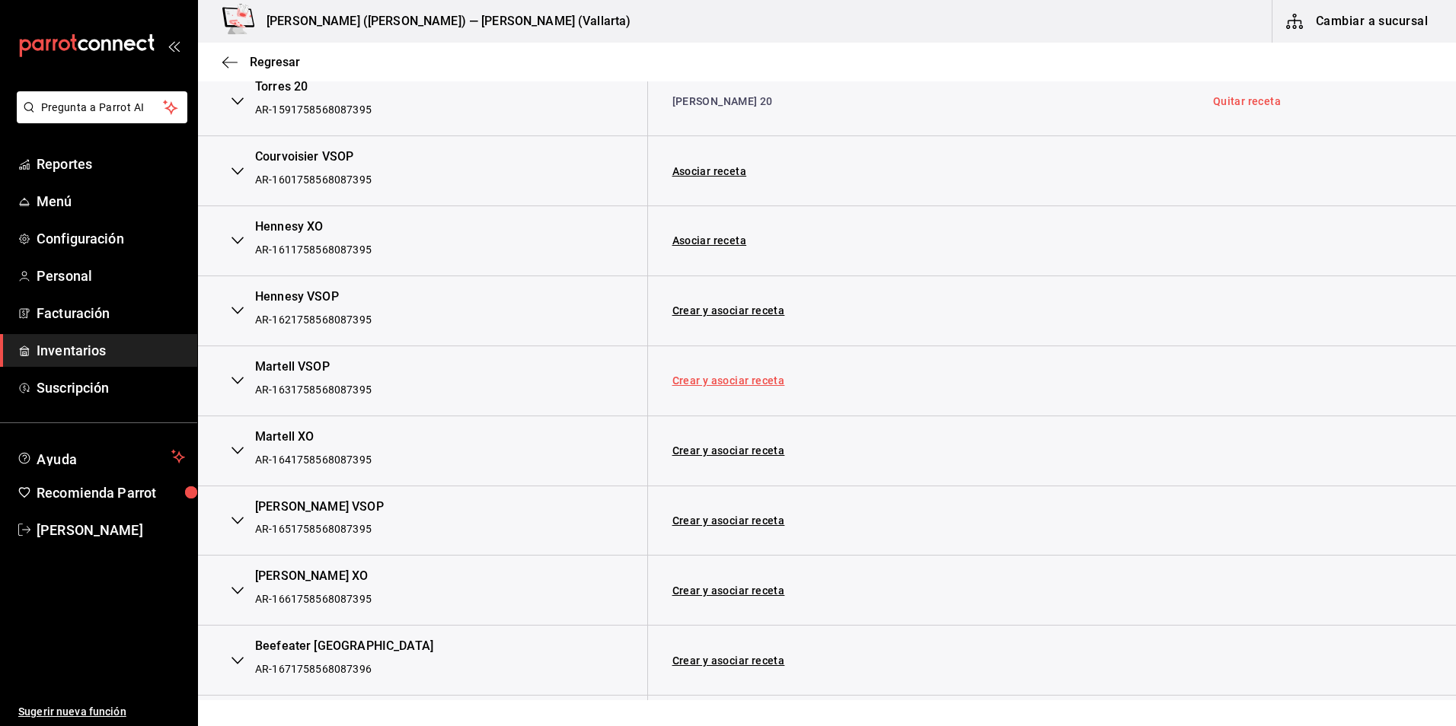
click at [729, 386] on link "Crear y asociar receta" at bounding box center [728, 380] width 113 height 11
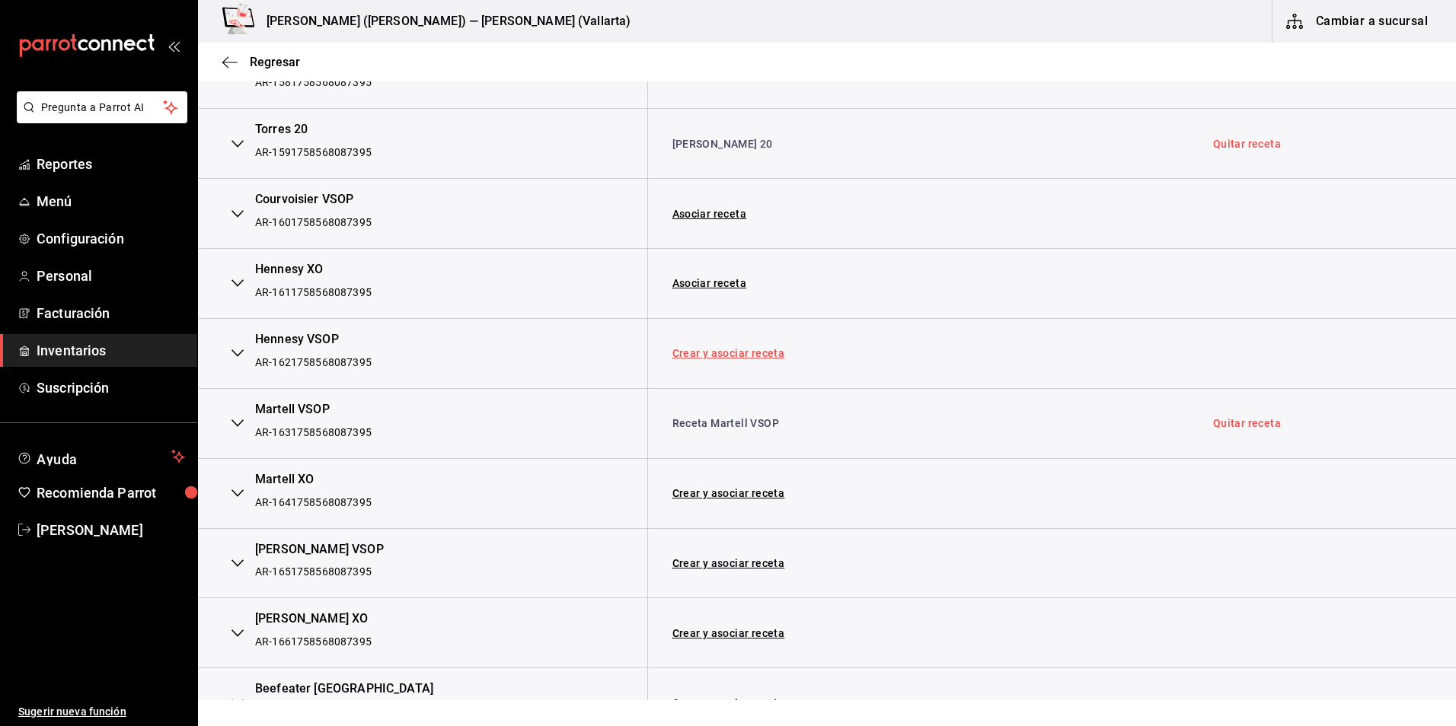
scroll to position [3273, 0]
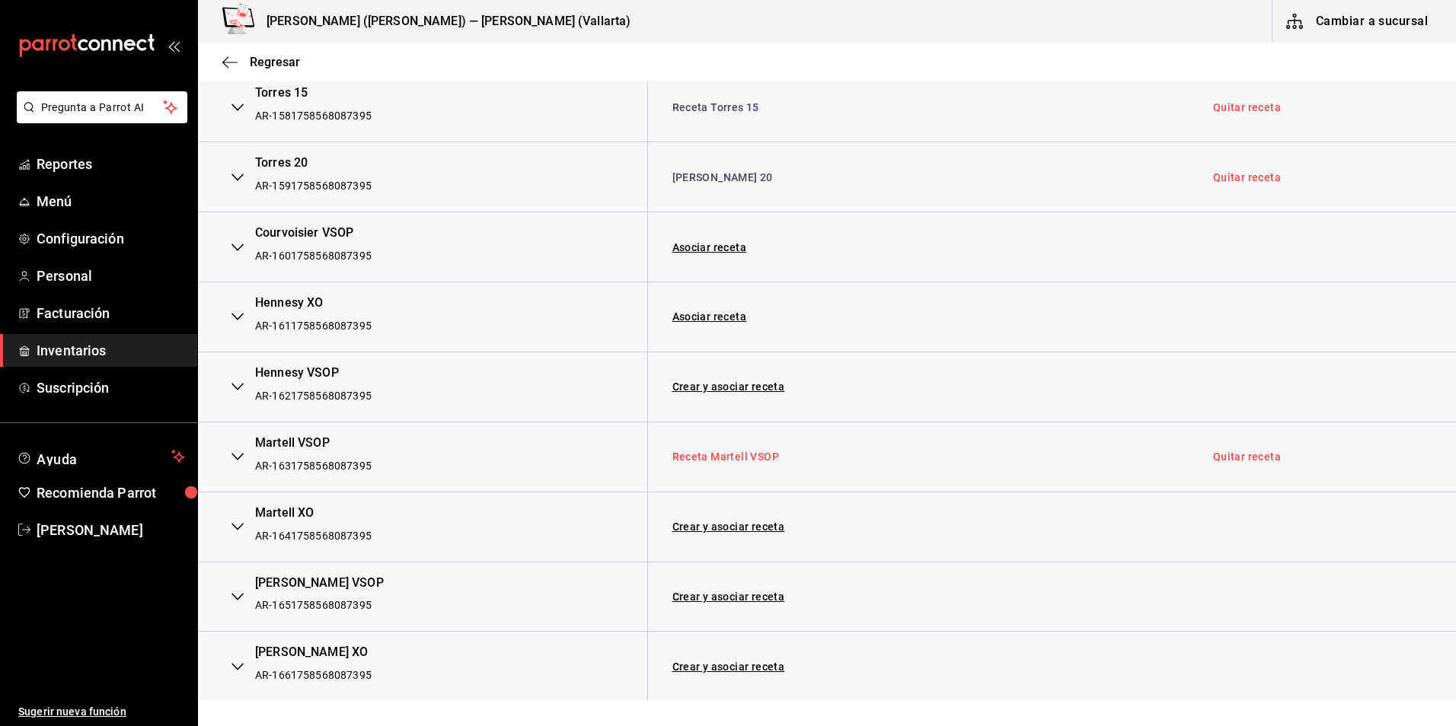
click at [737, 454] on link "Receta Martell VSOP" at bounding box center [725, 457] width 107 height 12
click at [1213, 461] on link "Quitar receta" at bounding box center [1247, 456] width 68 height 11
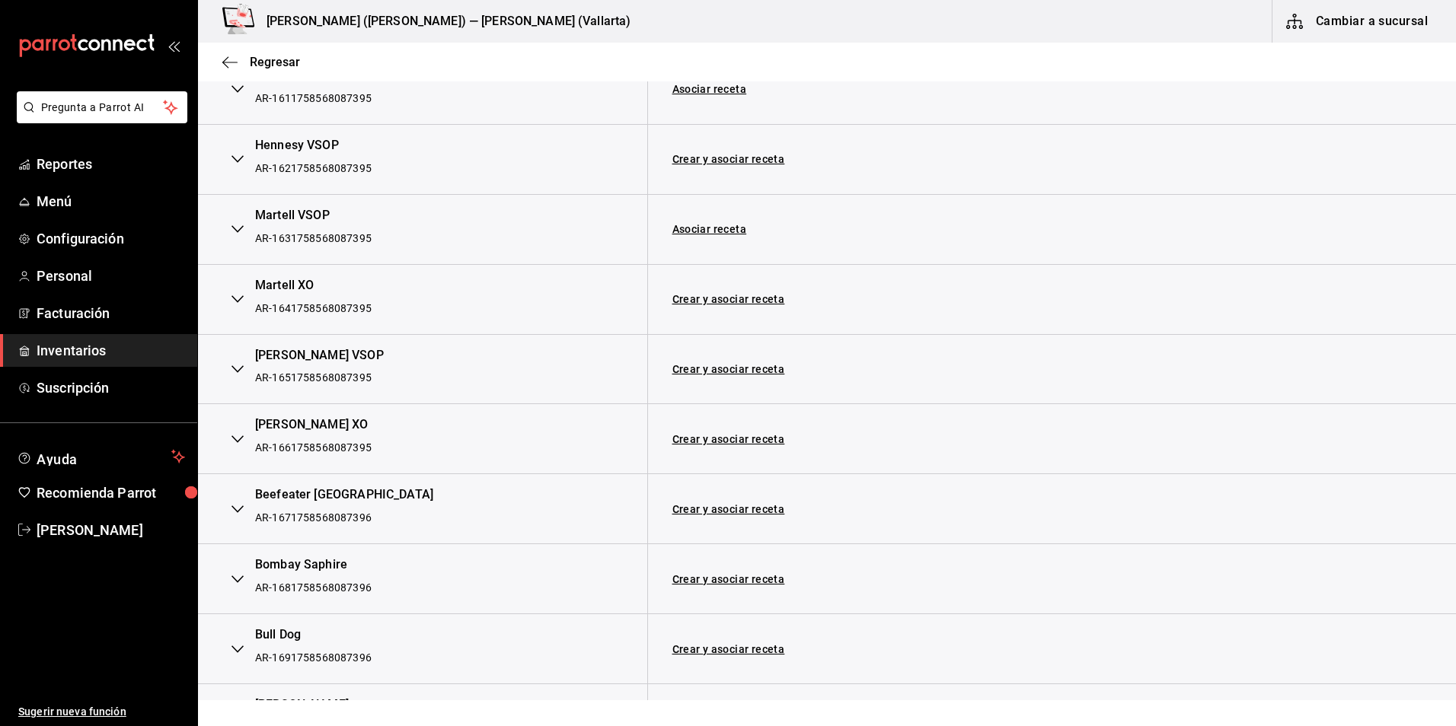
scroll to position [3502, 0]
click at [725, 504] on link "Crear y asociar receta" at bounding box center [728, 508] width 113 height 11
click at [729, 506] on link "Receta Beefeater [GEOGRAPHIC_DATA]" at bounding box center [773, 508] width 202 height 12
click at [710, 585] on td "Crear y asociar receta" at bounding box center [923, 579] width 552 height 70
click at [729, 572] on td "Crear y asociar receta" at bounding box center [923, 579] width 552 height 70
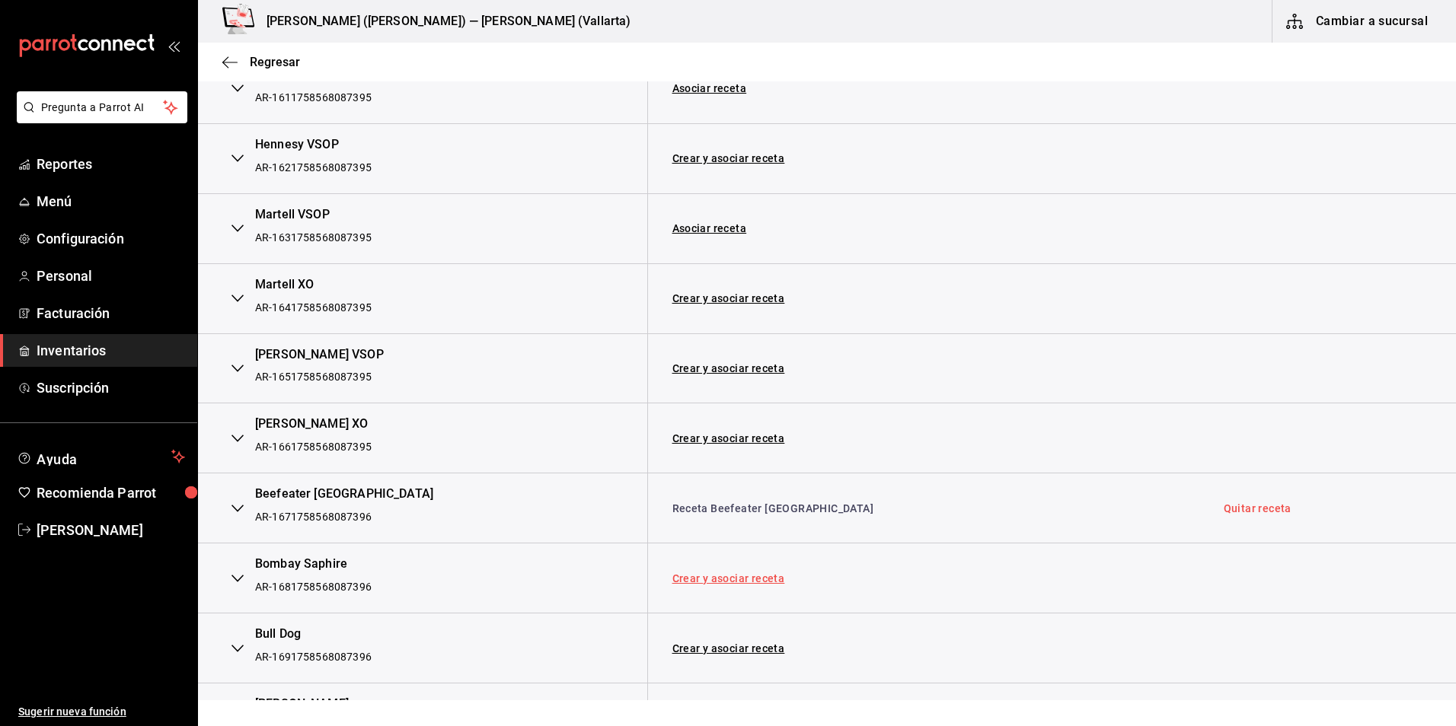
click at [729, 579] on link "Crear y asociar receta" at bounding box center [728, 578] width 113 height 11
click at [707, 570] on td "Receta Bombay Saphire" at bounding box center [923, 579] width 552 height 70
click at [710, 579] on link "Receta Bombay Saphire" at bounding box center [733, 578] width 122 height 12
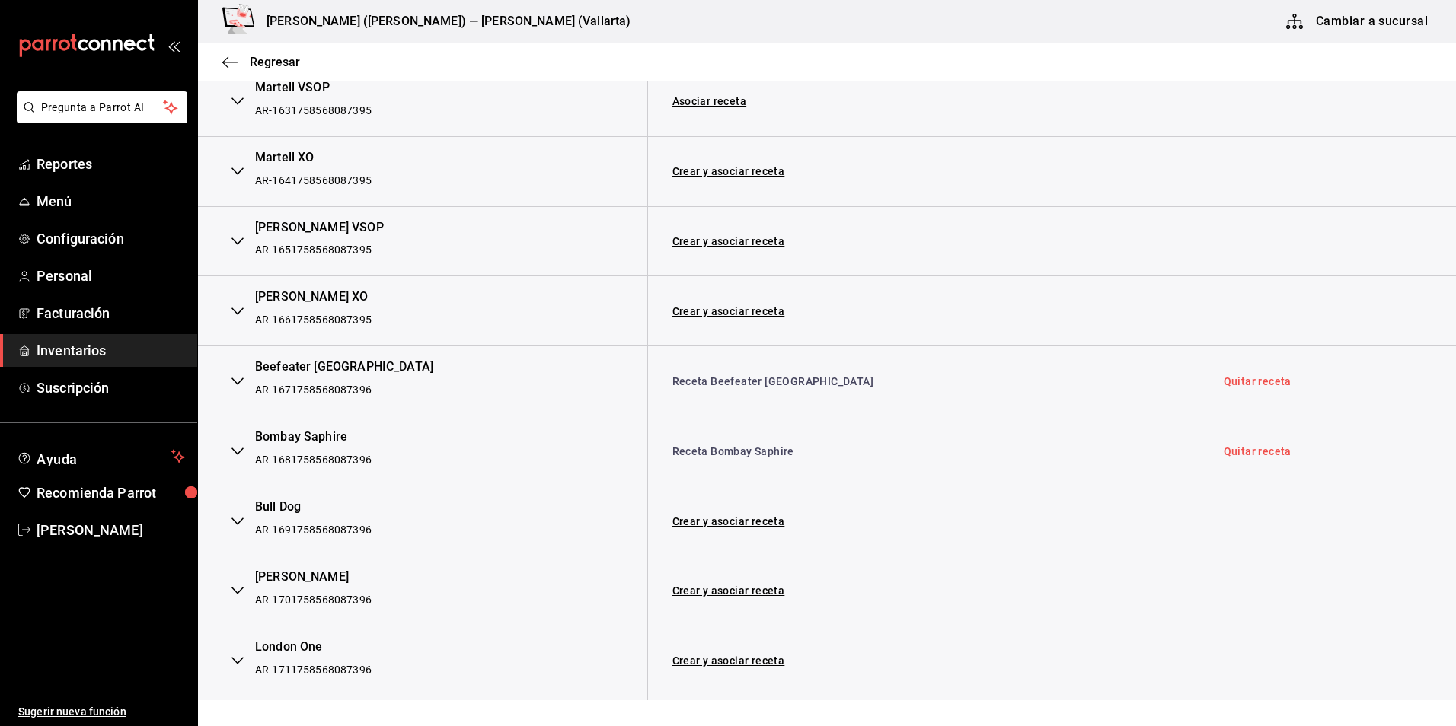
scroll to position [3654, 0]
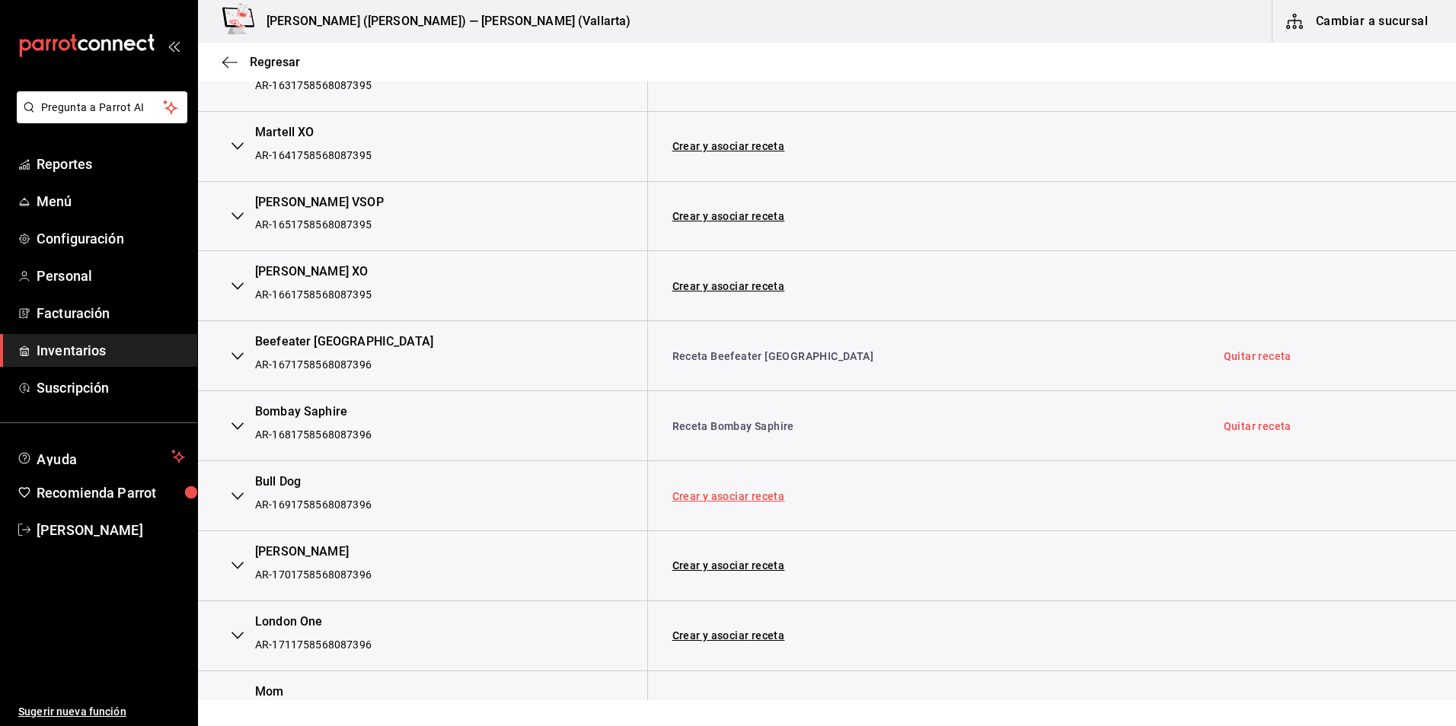
click at [751, 499] on link "Crear y asociar receta" at bounding box center [728, 496] width 113 height 11
click at [729, 505] on td "Receta Bull Dog" at bounding box center [923, 496] width 552 height 70
click at [729, 499] on link "Receta Bull Dog" at bounding box center [712, 496] width 81 height 12
click at [764, 568] on link "Crear y asociar receta" at bounding box center [728, 565] width 113 height 11
click at [721, 567] on link "[PERSON_NAME]" at bounding box center [714, 566] width 85 height 12
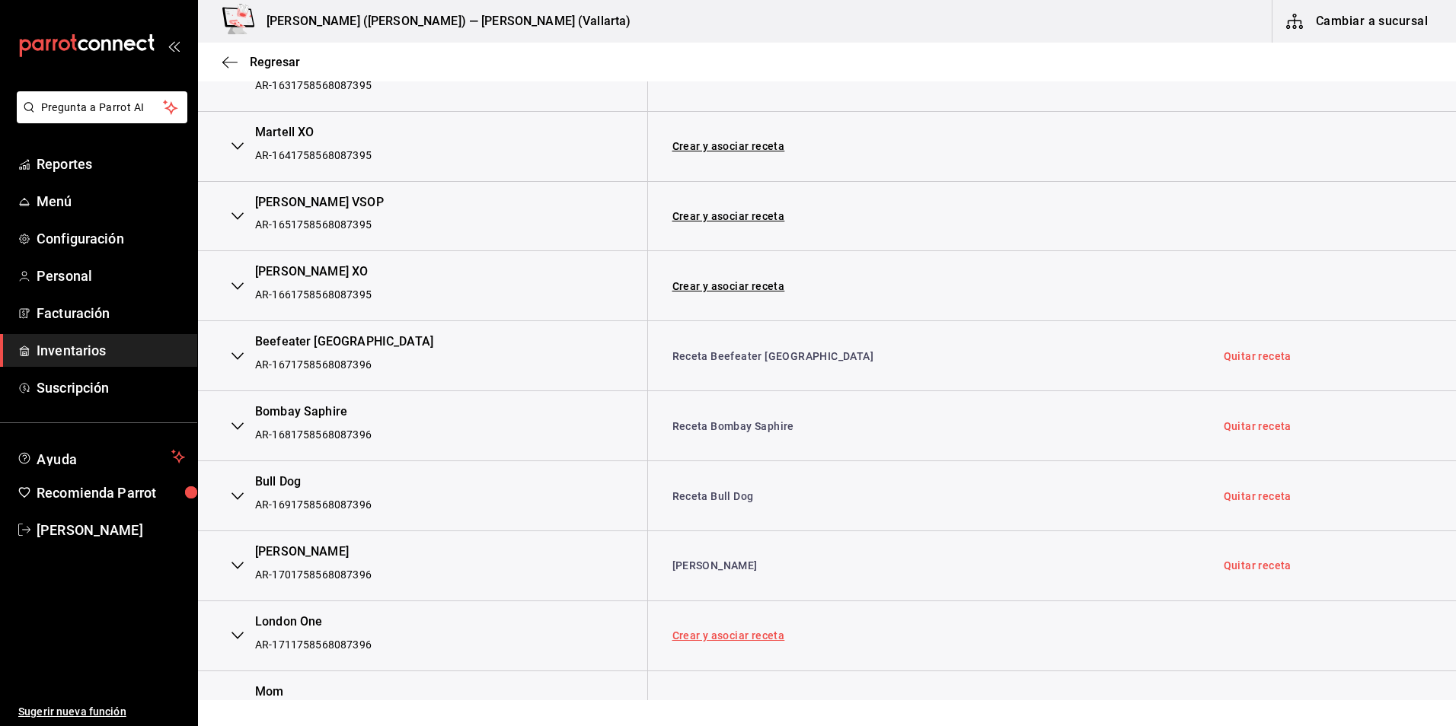
click at [724, 632] on link "Crear y asociar receta" at bounding box center [728, 635] width 113 height 11
click at [740, 640] on link "Receta [GEOGRAPHIC_DATA] One" at bounding box center [757, 636] width 171 height 12
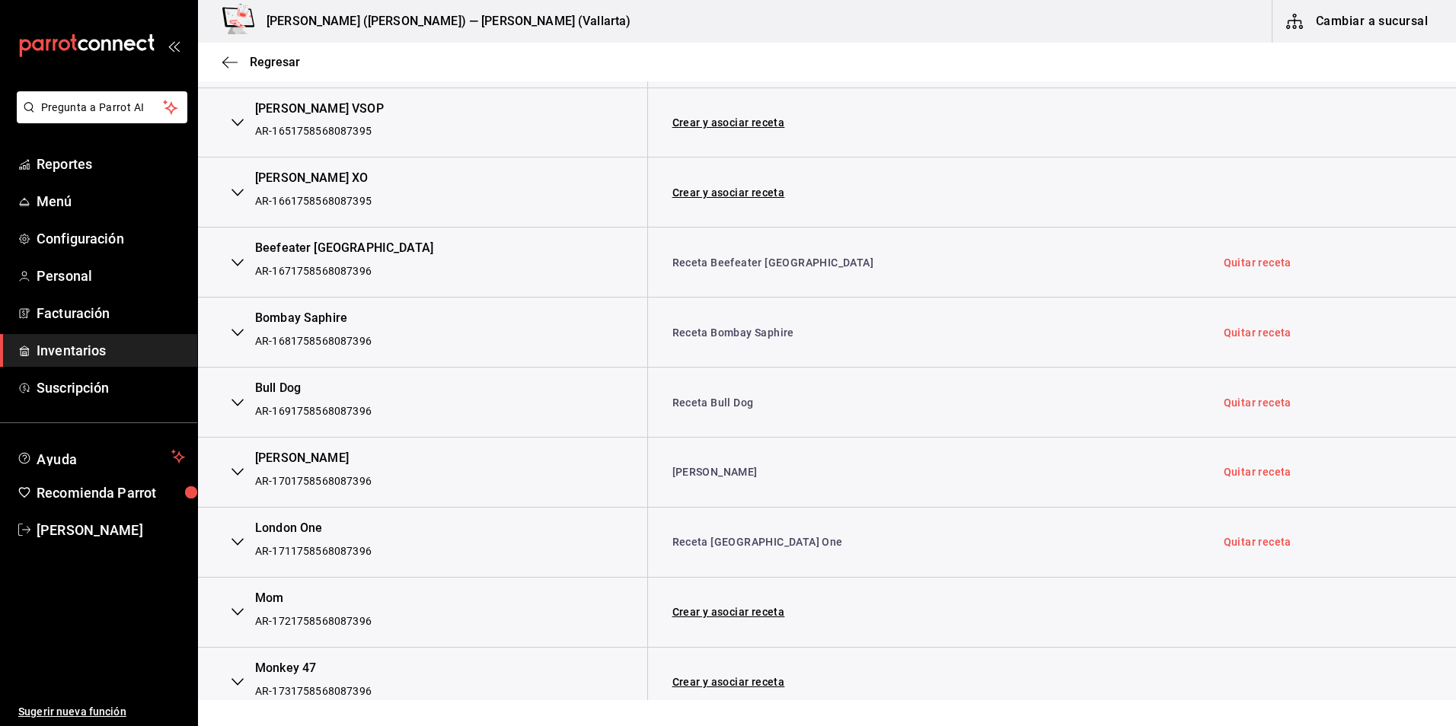
scroll to position [3806, 0]
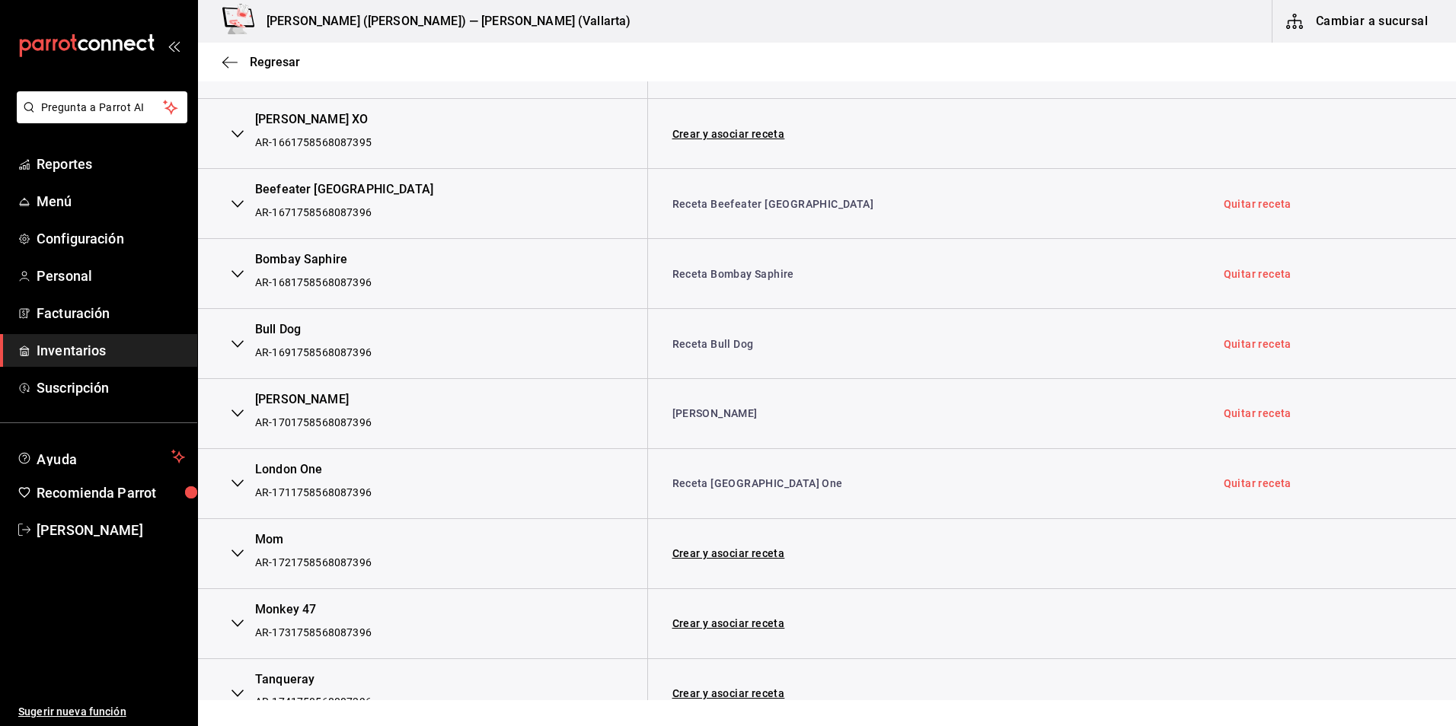
click at [747, 547] on td "Crear y asociar receta" at bounding box center [923, 553] width 552 height 70
click at [744, 553] on link "Crear y asociar receta" at bounding box center [728, 553] width 113 height 11
click at [725, 555] on link "Receta Mom" at bounding box center [704, 553] width 64 height 12
click at [733, 624] on link "Crear y asociar receta" at bounding box center [728, 623] width 113 height 11
click at [733, 624] on link "Receta Monkey 47" at bounding box center [719, 623] width 94 height 12
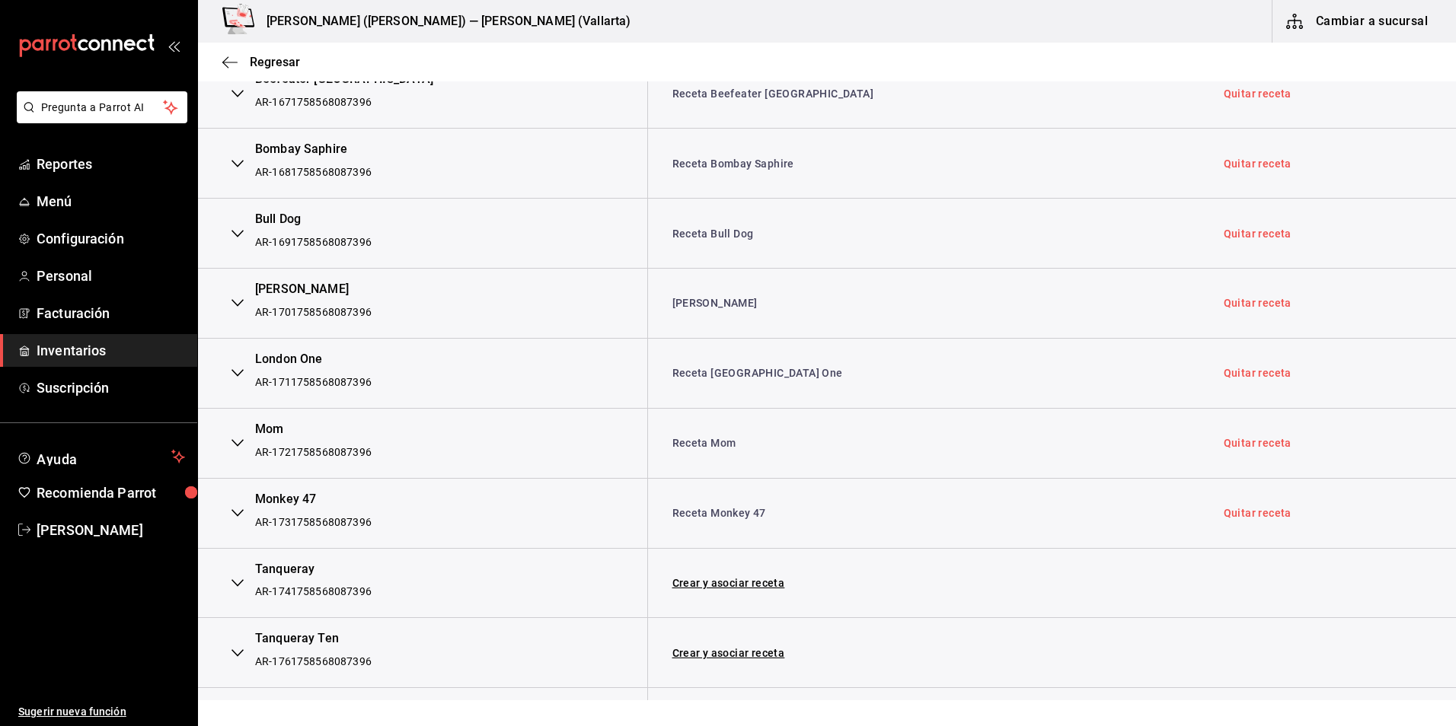
scroll to position [3958, 0]
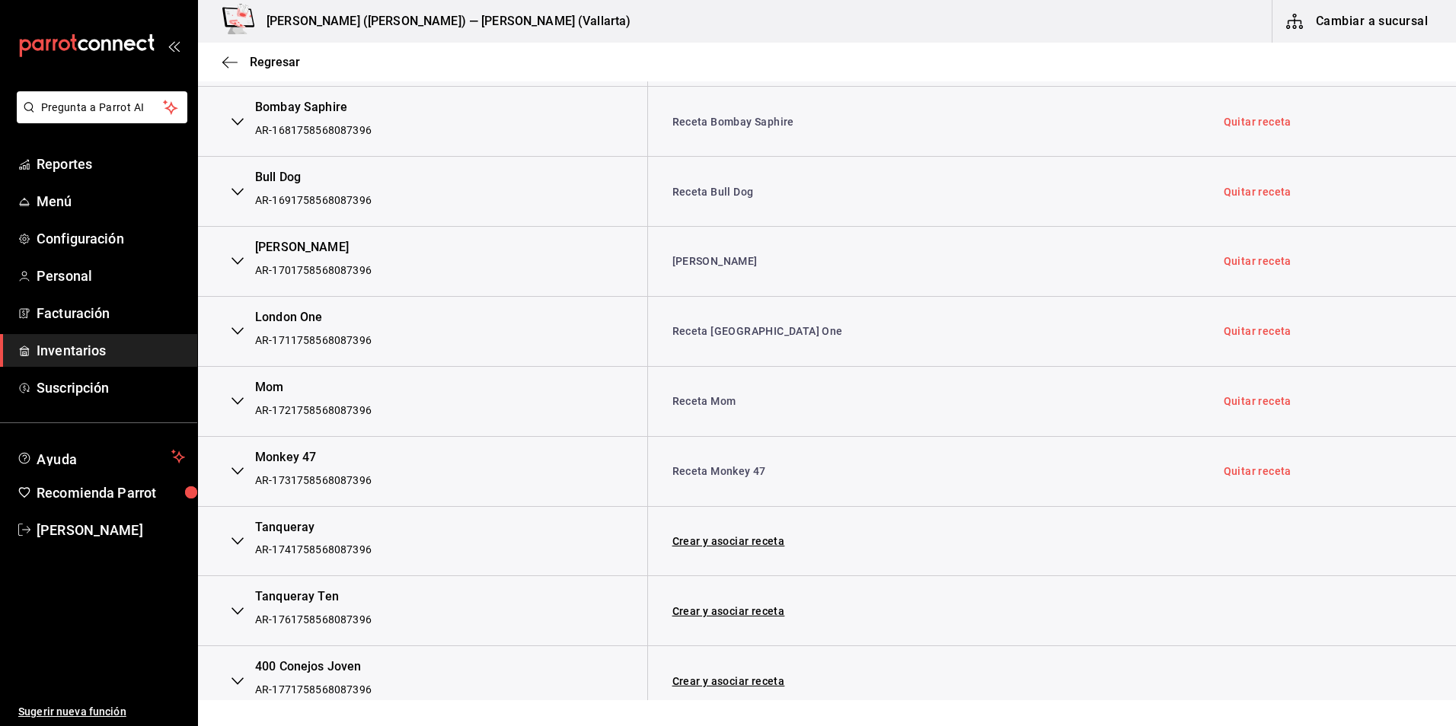
click at [695, 534] on td "Crear y asociar receta" at bounding box center [923, 541] width 552 height 70
click at [700, 537] on link "Crear y asociar receta" at bounding box center [728, 541] width 113 height 11
click at [704, 544] on link "Receta Tanqueray" at bounding box center [718, 541] width 93 height 12
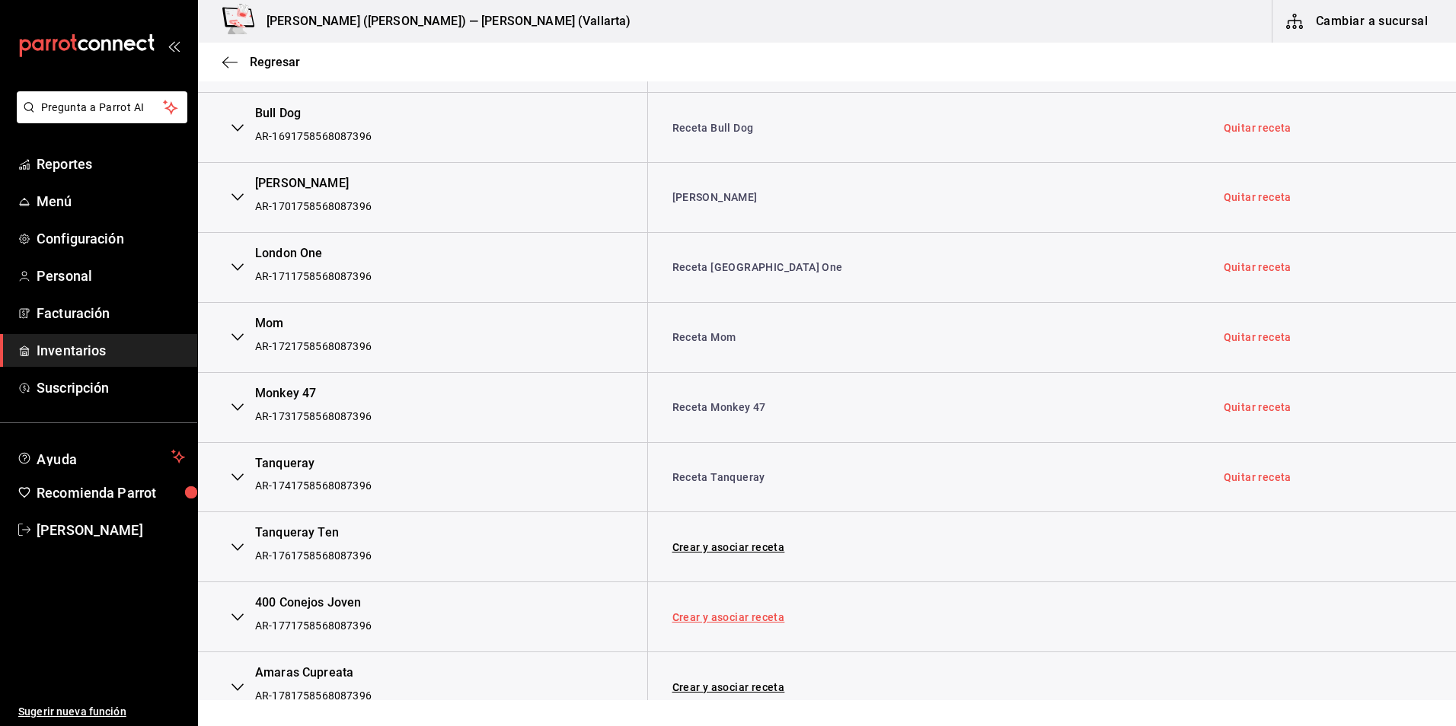
scroll to position [4111, 0]
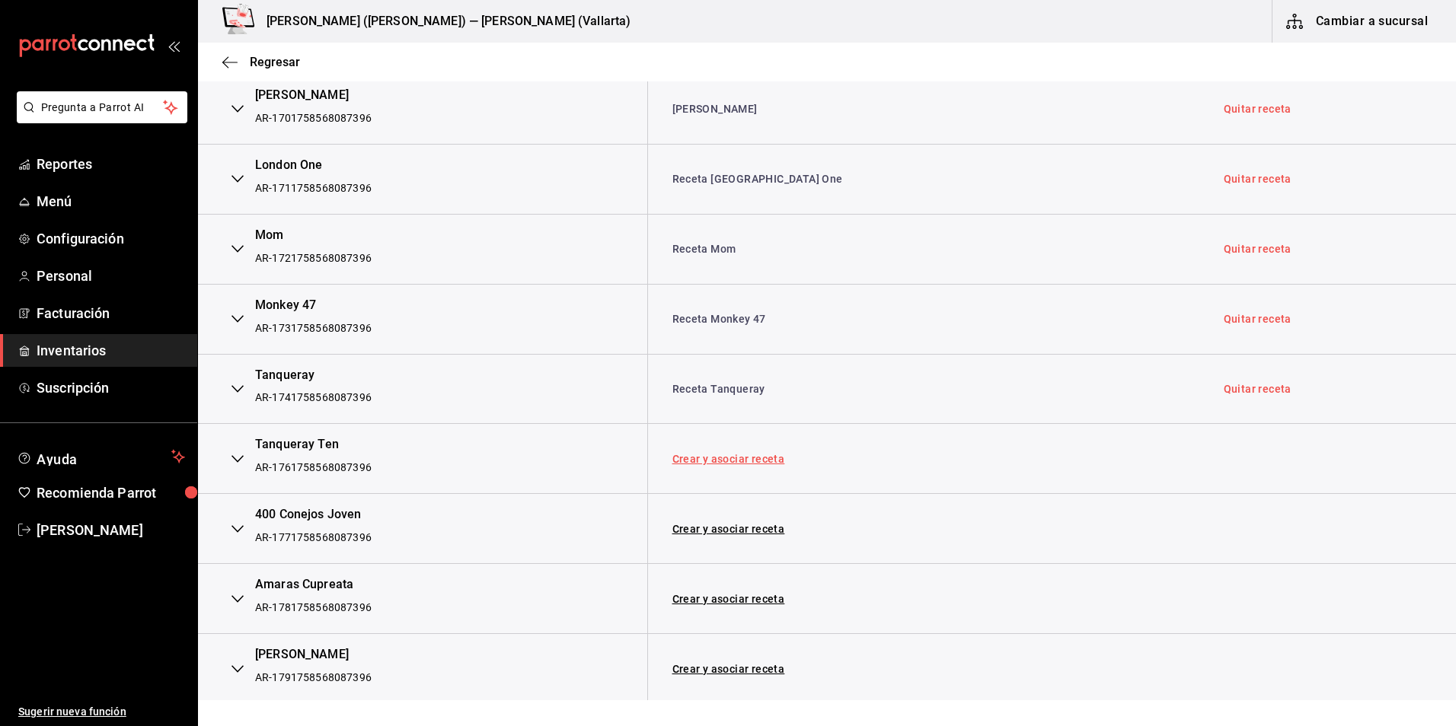
click at [726, 460] on link "Crear y asociar receta" at bounding box center [728, 459] width 113 height 11
click at [706, 464] on link "Receta Tanqueray Ten" at bounding box center [729, 459] width 115 height 12
click at [694, 519] on td "Crear y asociar receta" at bounding box center [923, 529] width 552 height 70
click at [692, 529] on link "Crear y asociar receta" at bounding box center [728, 529] width 113 height 11
click at [713, 528] on link "Receta 400 Conejos Joven" at bounding box center [740, 529] width 136 height 12
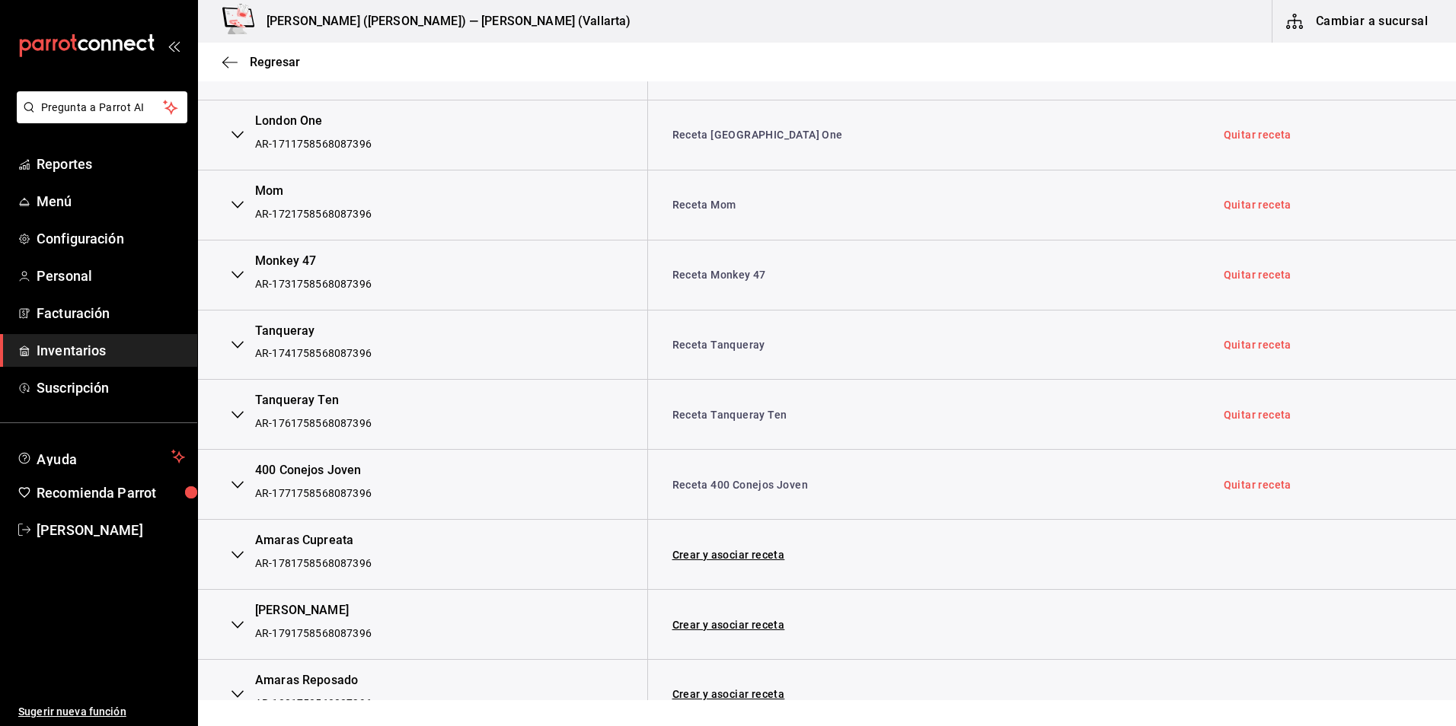
scroll to position [4263, 0]
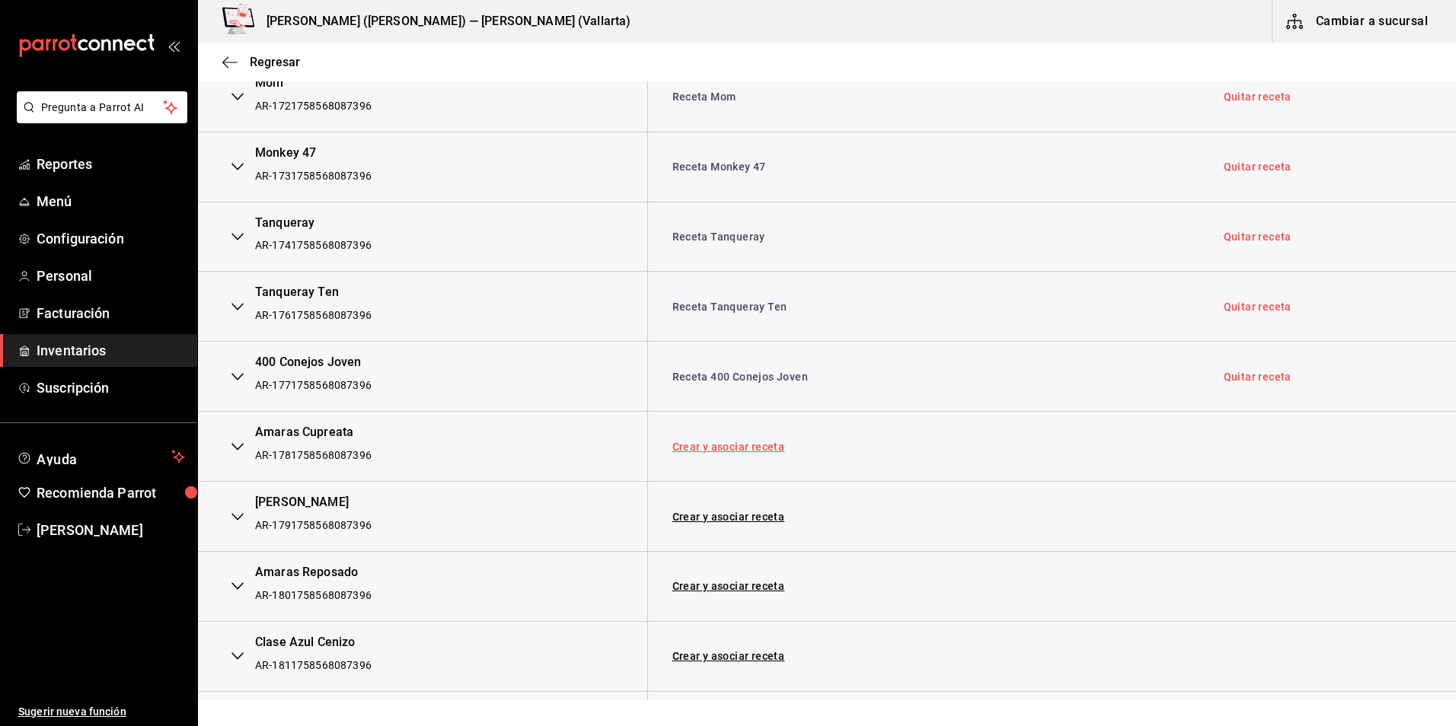
click at [700, 448] on link "Crear y asociar receta" at bounding box center [728, 447] width 113 height 11
click at [704, 447] on link "Receta Amaras Cupreata" at bounding box center [736, 447] width 128 height 12
click at [710, 521] on link "Crear y asociar receta" at bounding box center [728, 517] width 113 height 11
click at [710, 521] on link "Receta [PERSON_NAME]" at bounding box center [734, 517] width 124 height 12
click at [762, 590] on link "Crear y asociar receta" at bounding box center [728, 586] width 113 height 11
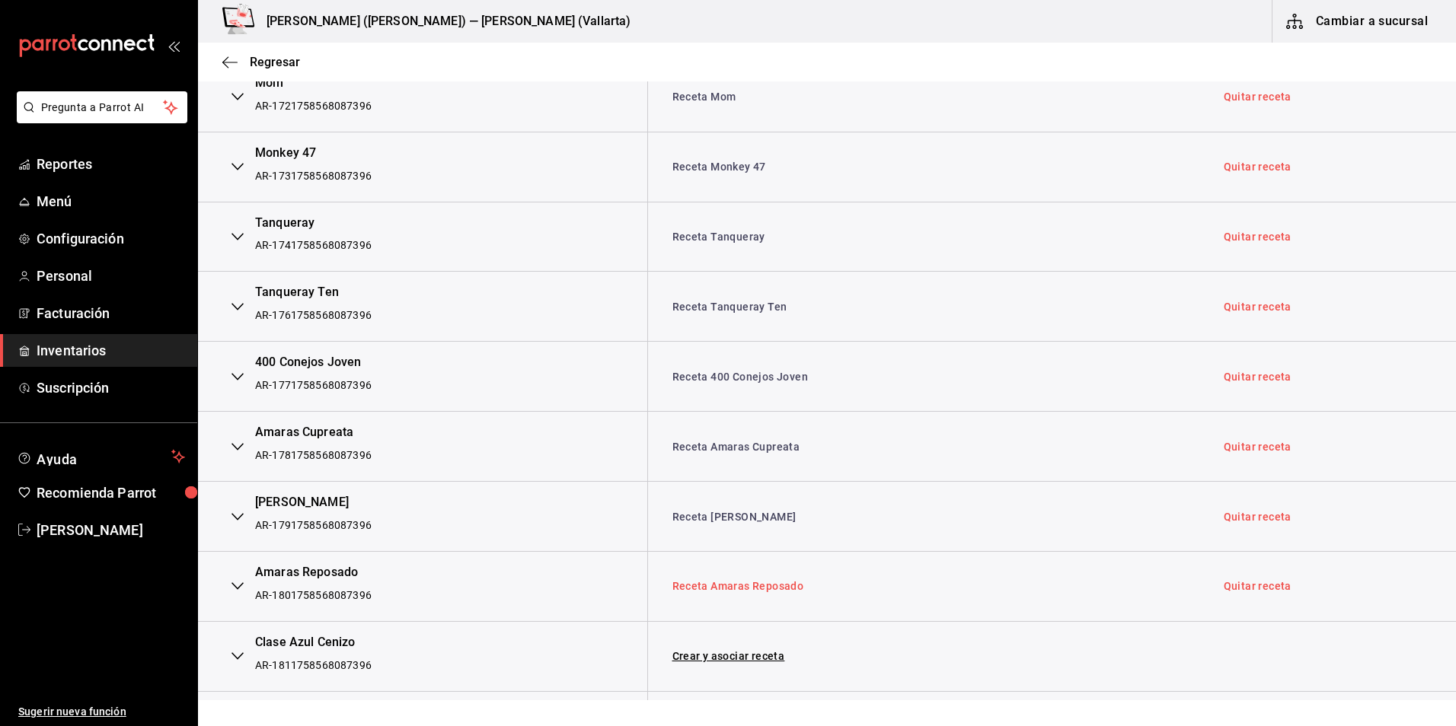
click at [734, 591] on link "Receta Amaras Reposado" at bounding box center [738, 586] width 132 height 12
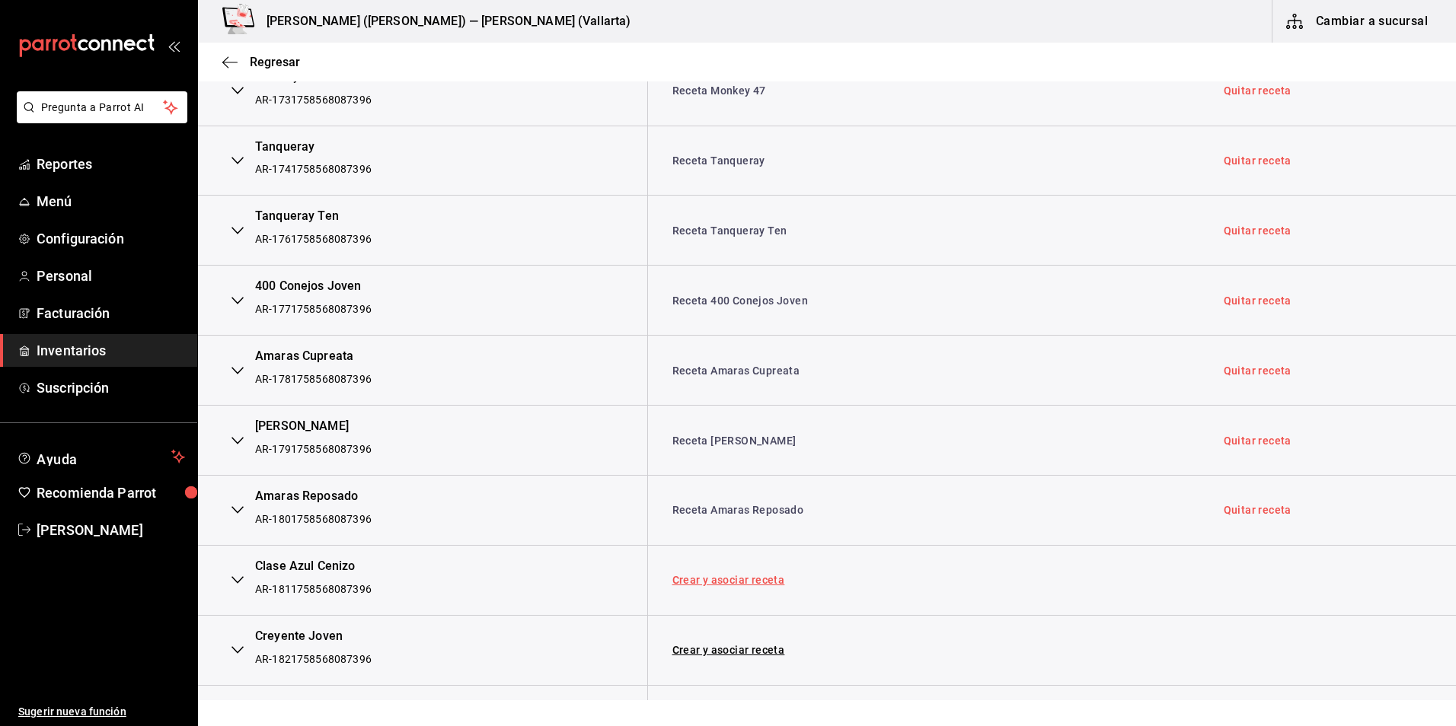
click at [752, 576] on link "Crear y asociar receta" at bounding box center [728, 580] width 113 height 11
click at [754, 581] on link "Receta Clase Azul Cenizo" at bounding box center [737, 580] width 131 height 12
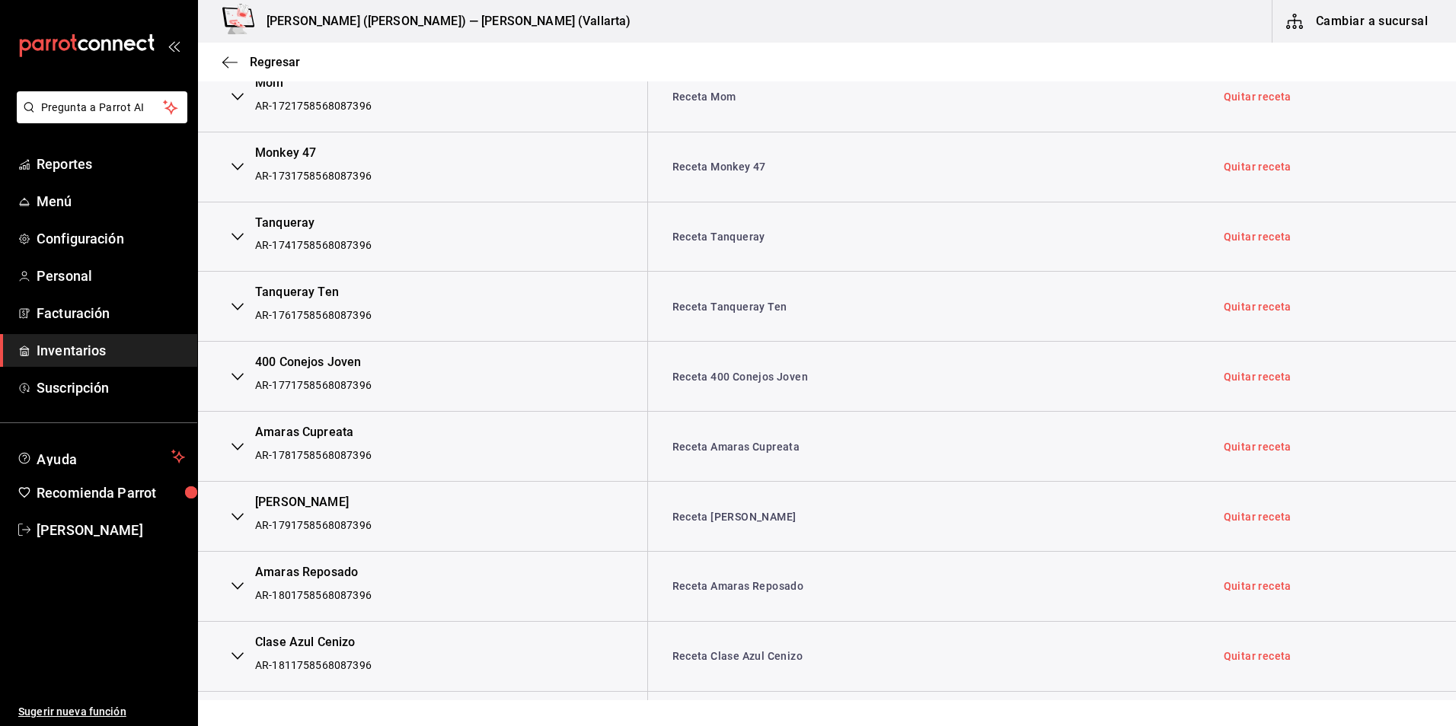
click at [956, 521] on div "Receta [PERSON_NAME]" at bounding box center [923, 516] width 527 height 15
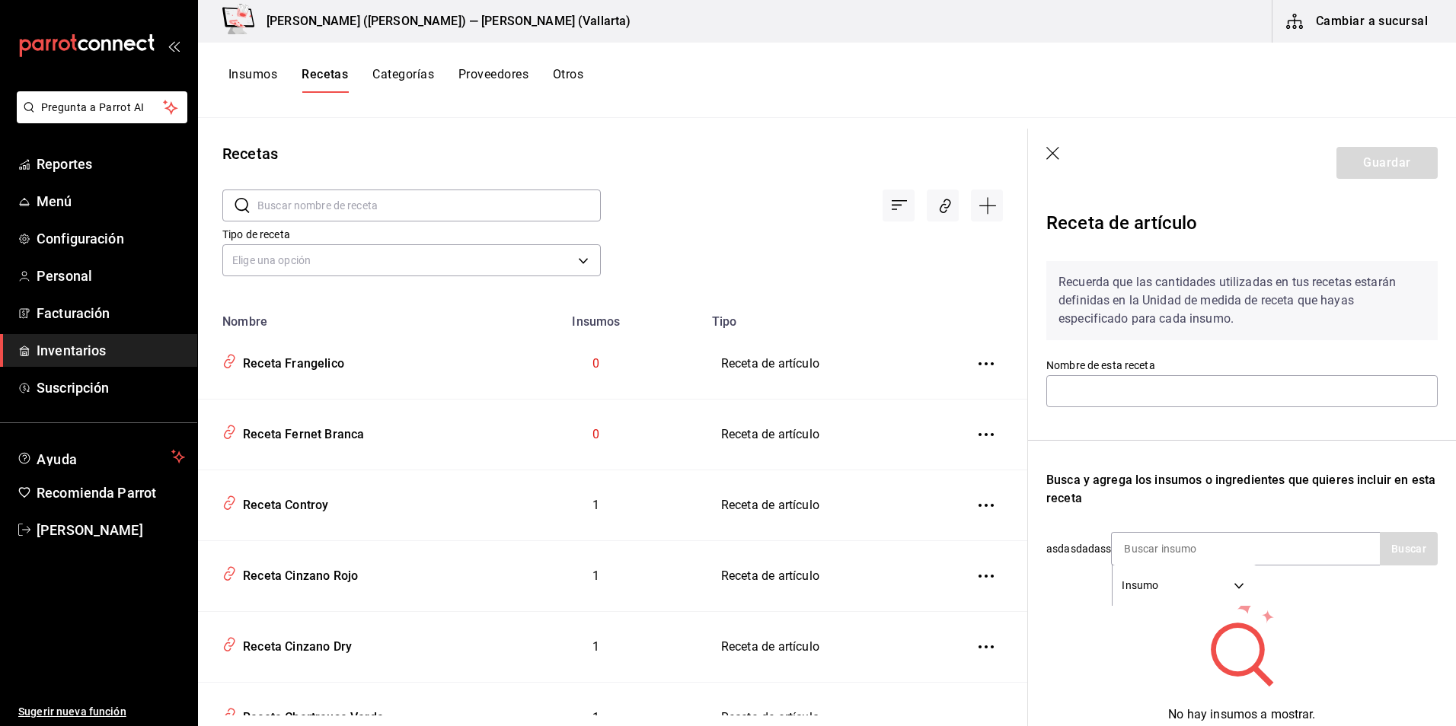
type input "Receta Frangelico"
click at [1279, 544] on div "Insumo SUPPLY" at bounding box center [1245, 548] width 269 height 33
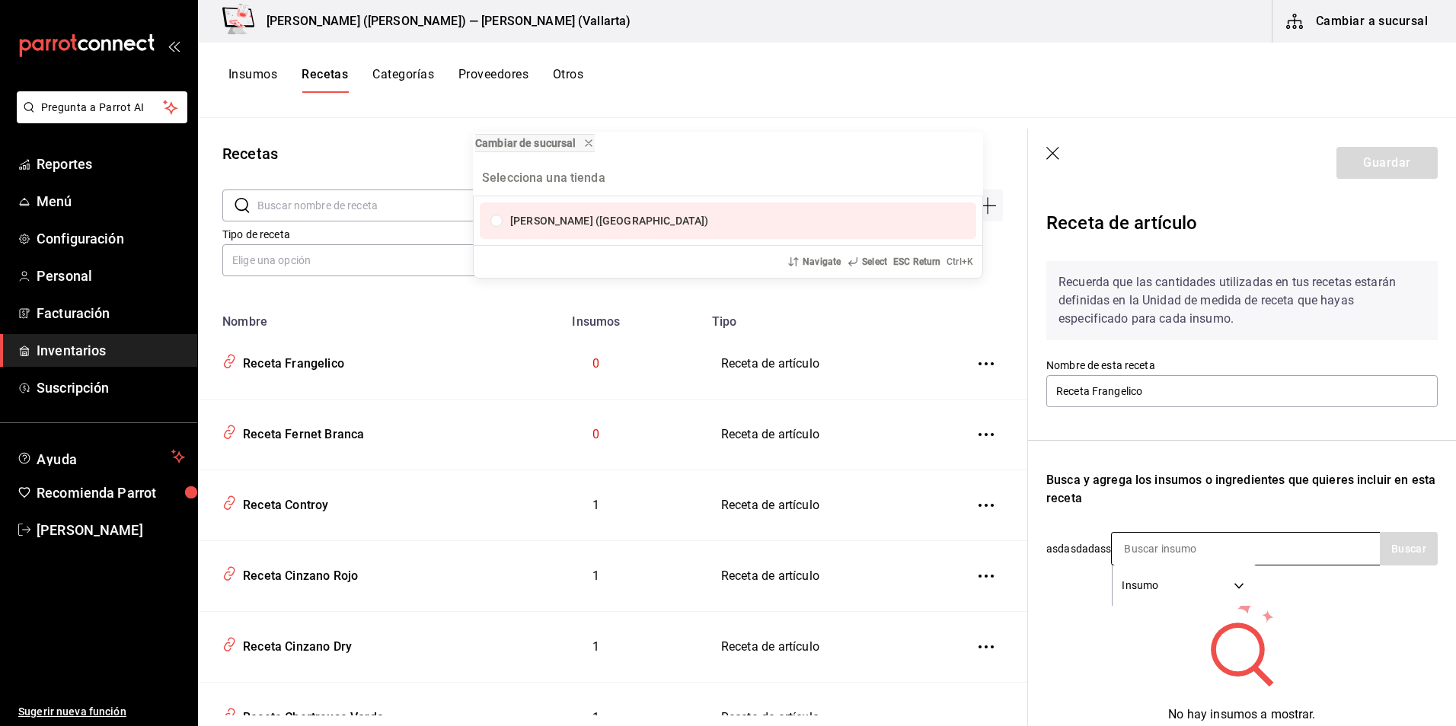
click at [1279, 544] on div "Cambiar de sucursal Cristina (Vallarta) Navigate Select ESC Return Ctrl+ K" at bounding box center [728, 363] width 1456 height 726
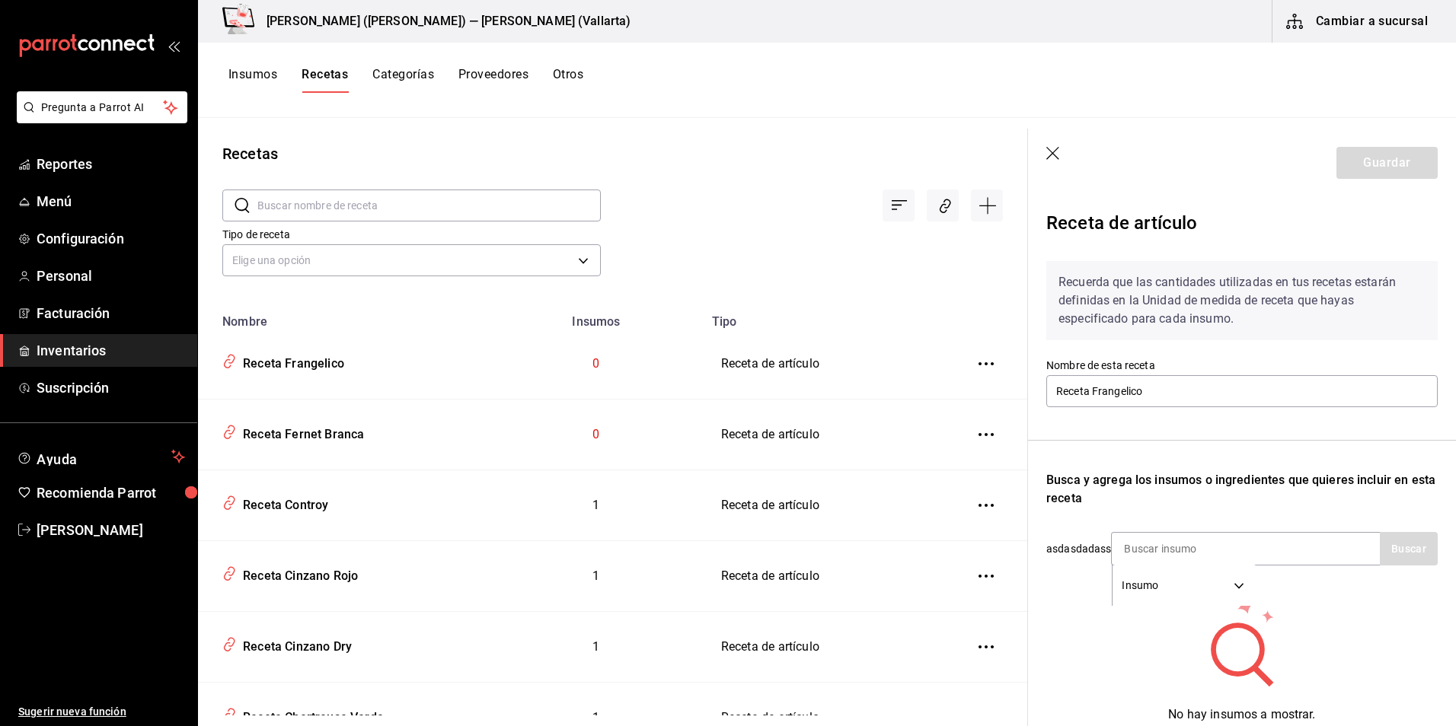
click at [1278, 545] on div "Insumo SUPPLY" at bounding box center [1245, 548] width 269 height 33
click at [1130, 547] on input at bounding box center [1187, 549] width 152 height 32
click at [1137, 595] on body "Pregunta a Parrot AI Reportes Menú Configuración Personal Facturación Inventari…" at bounding box center [728, 358] width 1456 height 716
click at [1159, 543] on div at bounding box center [728, 363] width 1456 height 726
click at [1151, 551] on input at bounding box center [1187, 549] width 152 height 32
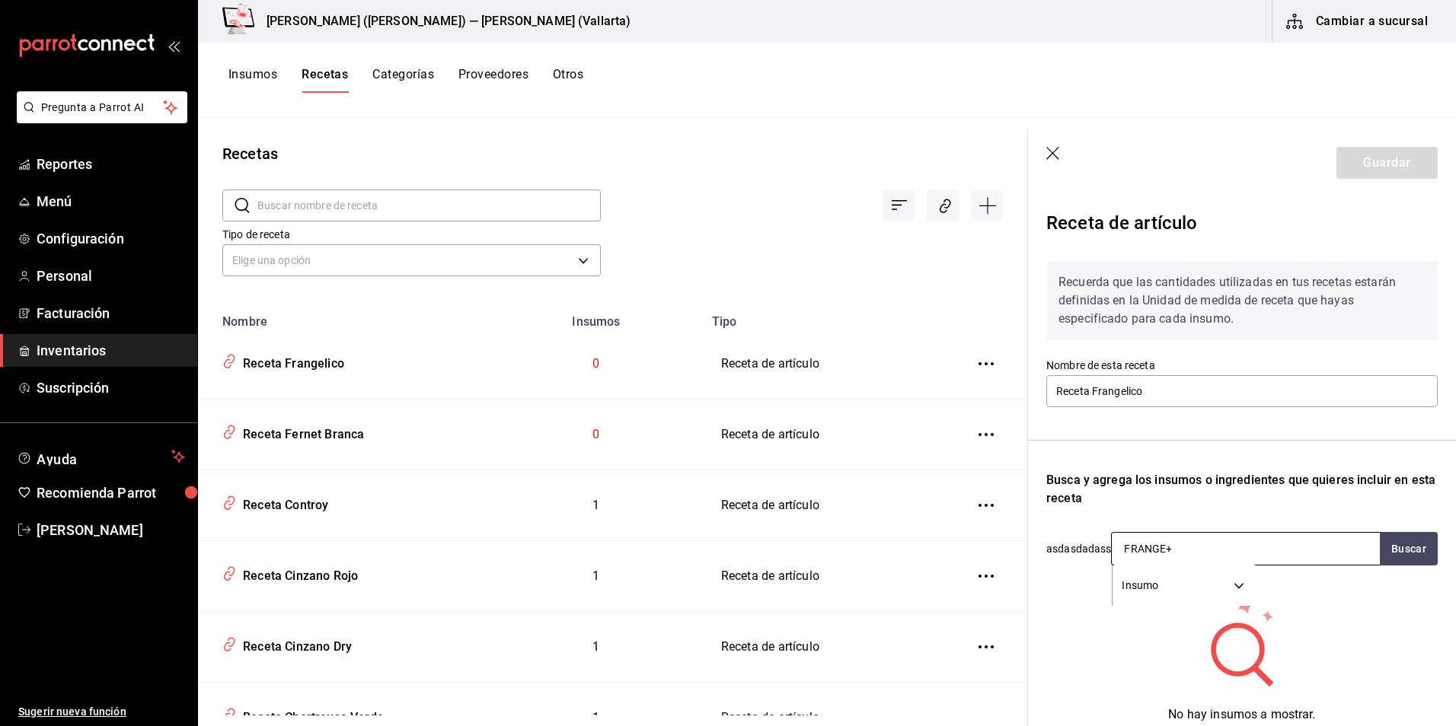
type input "FRANGE"
click at [1191, 577] on div "LIC. FRANGELICO UNIDADES - VINOTECA" at bounding box center [1239, 601] width 257 height 59
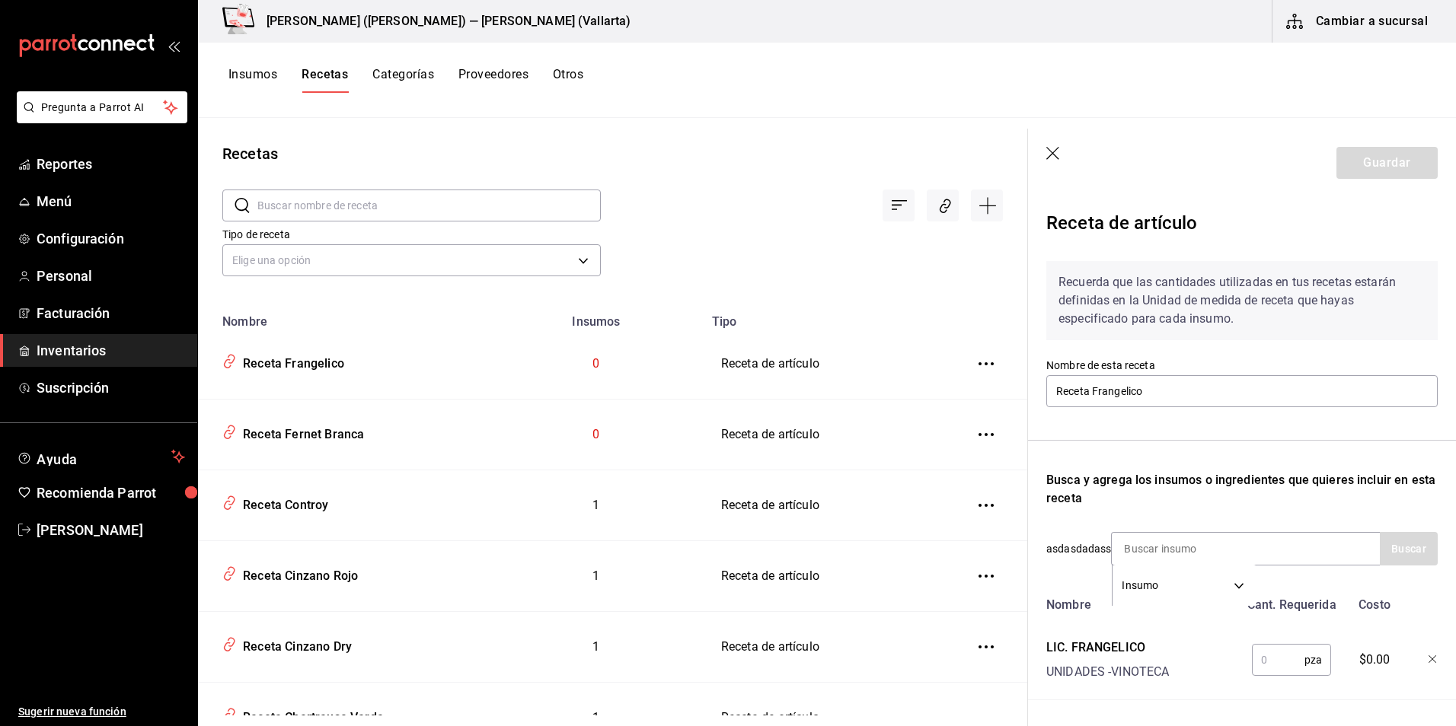
click at [1271, 651] on input "text" at bounding box center [1277, 660] width 53 height 30
type input "1"
click at [1382, 164] on button "Guardar" at bounding box center [1386, 163] width 101 height 32
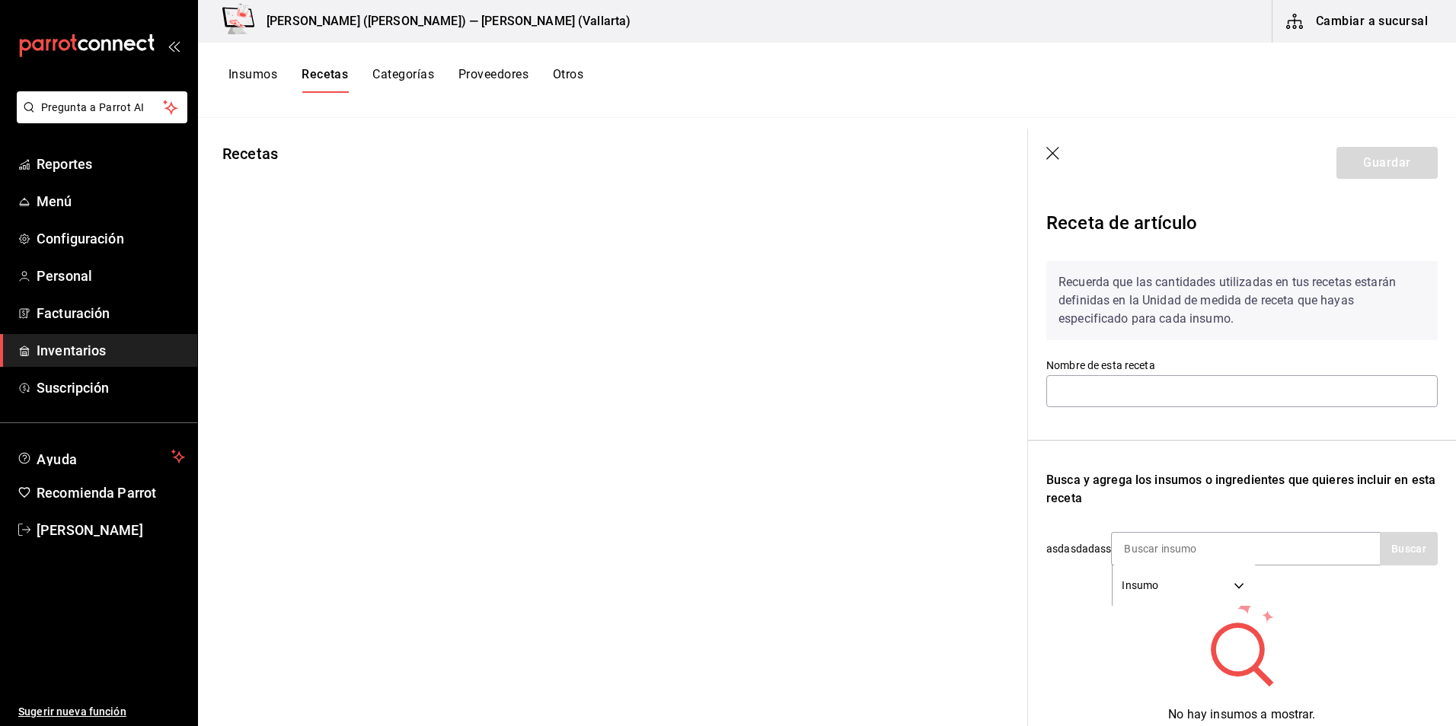
type input "Receta Grand Marnier"
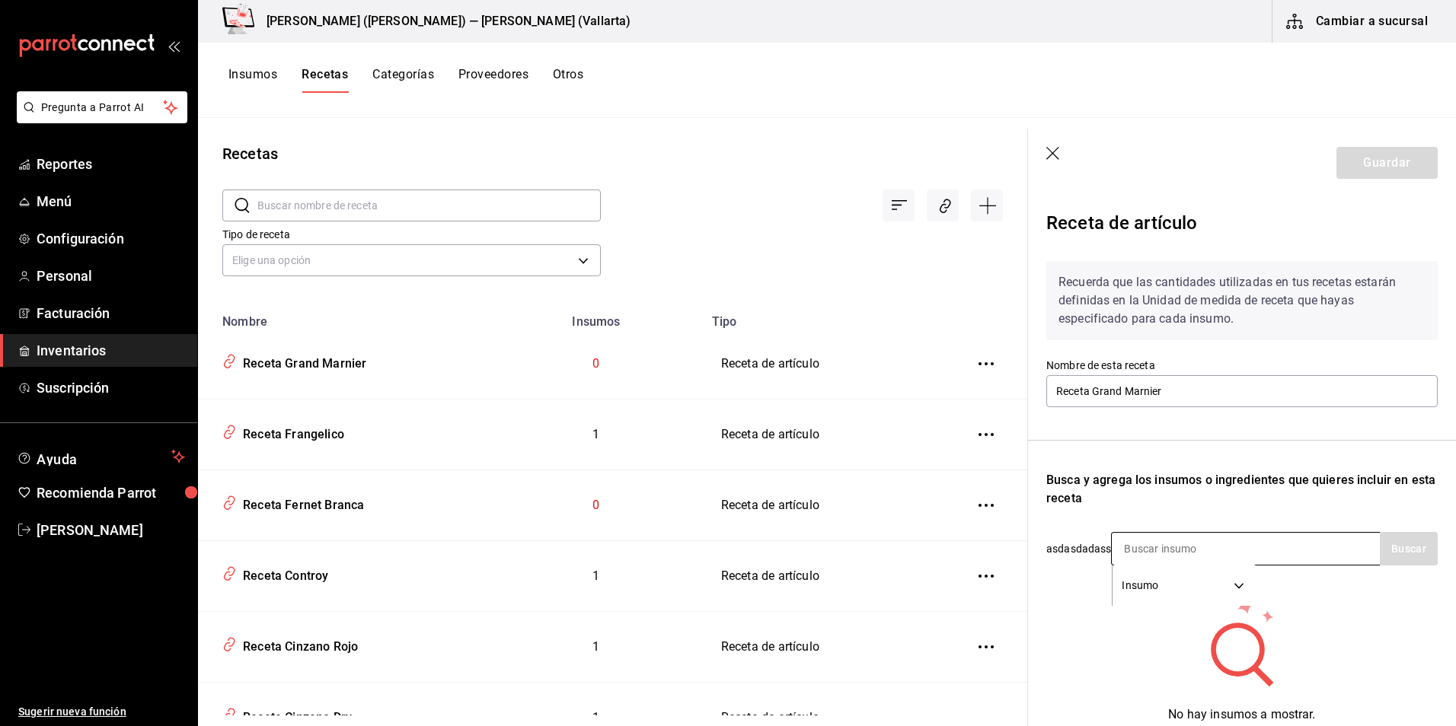
click at [1202, 537] on input at bounding box center [1187, 549] width 152 height 32
type input "GRAN"
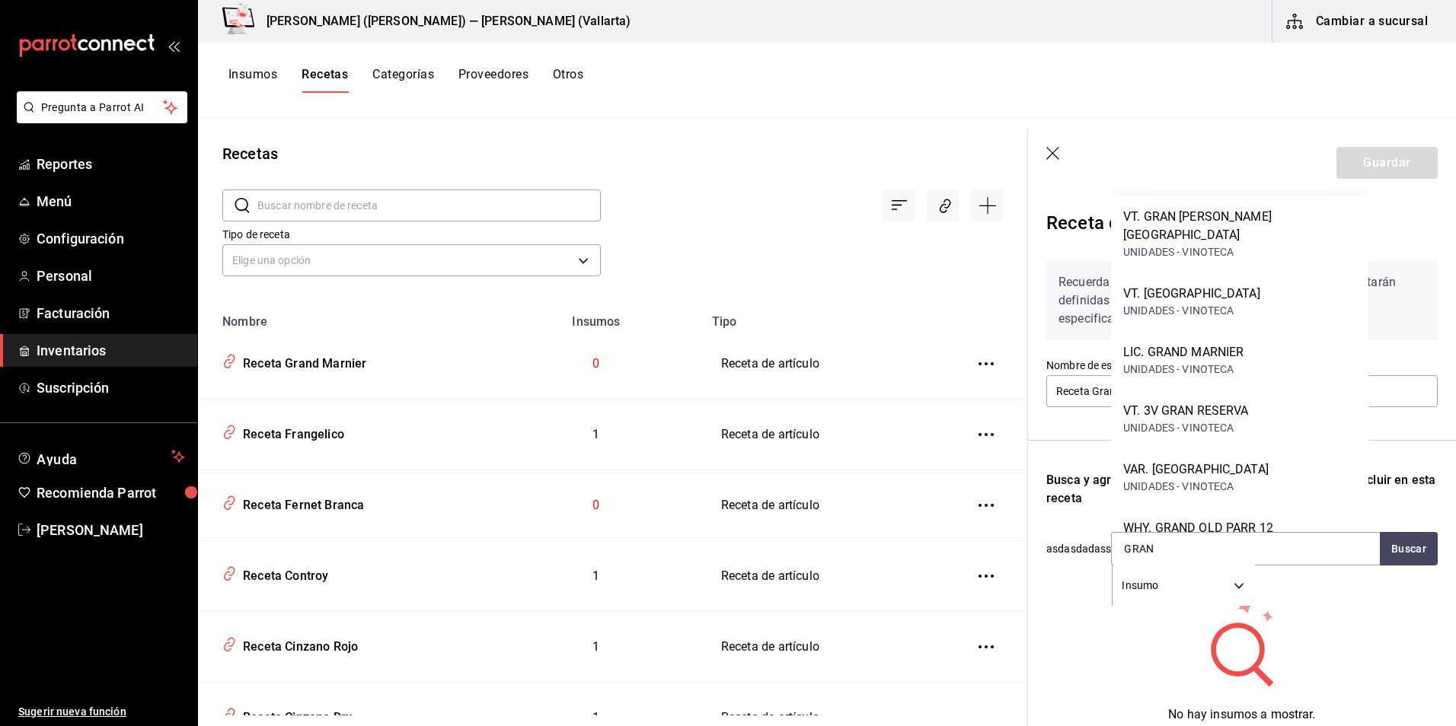
click at [1248, 331] on div "LIC. GRAND MARNIER UNIDADES - VINOTECA" at bounding box center [1239, 360] width 257 height 59
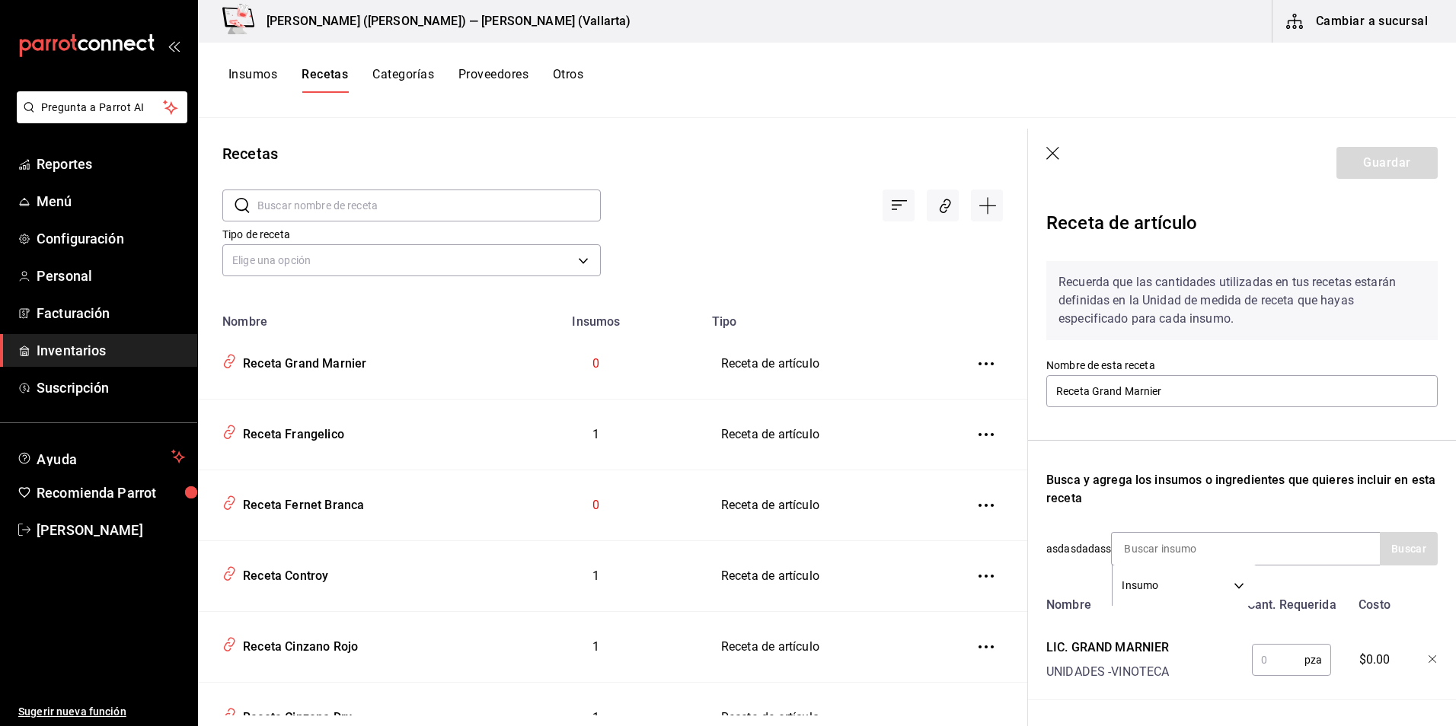
click at [1261, 638] on div "pza ​" at bounding box center [1289, 657] width 100 height 49
click at [1264, 653] on input "text" at bounding box center [1277, 660] width 53 height 30
type input "1"
click at [1385, 171] on button "Guardar" at bounding box center [1386, 163] width 101 height 32
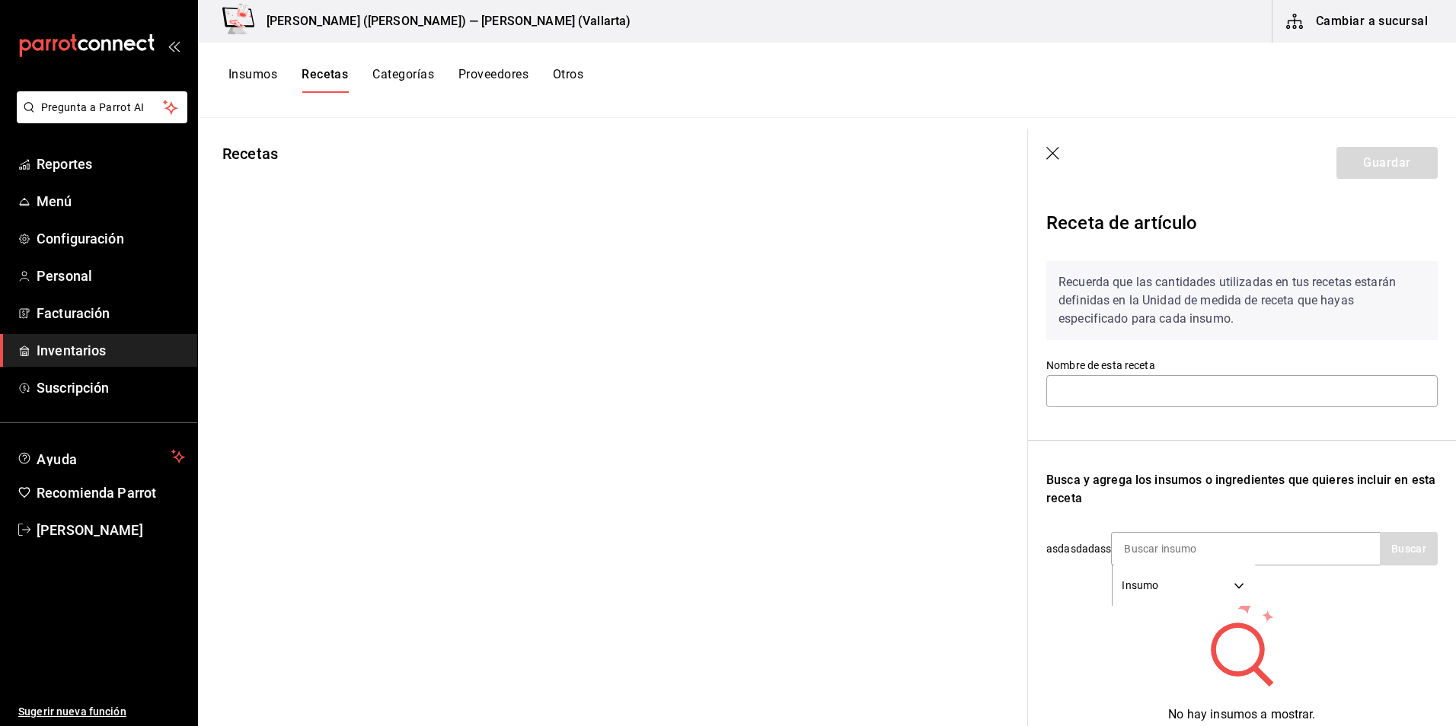
type input "Receta Hpnotiq"
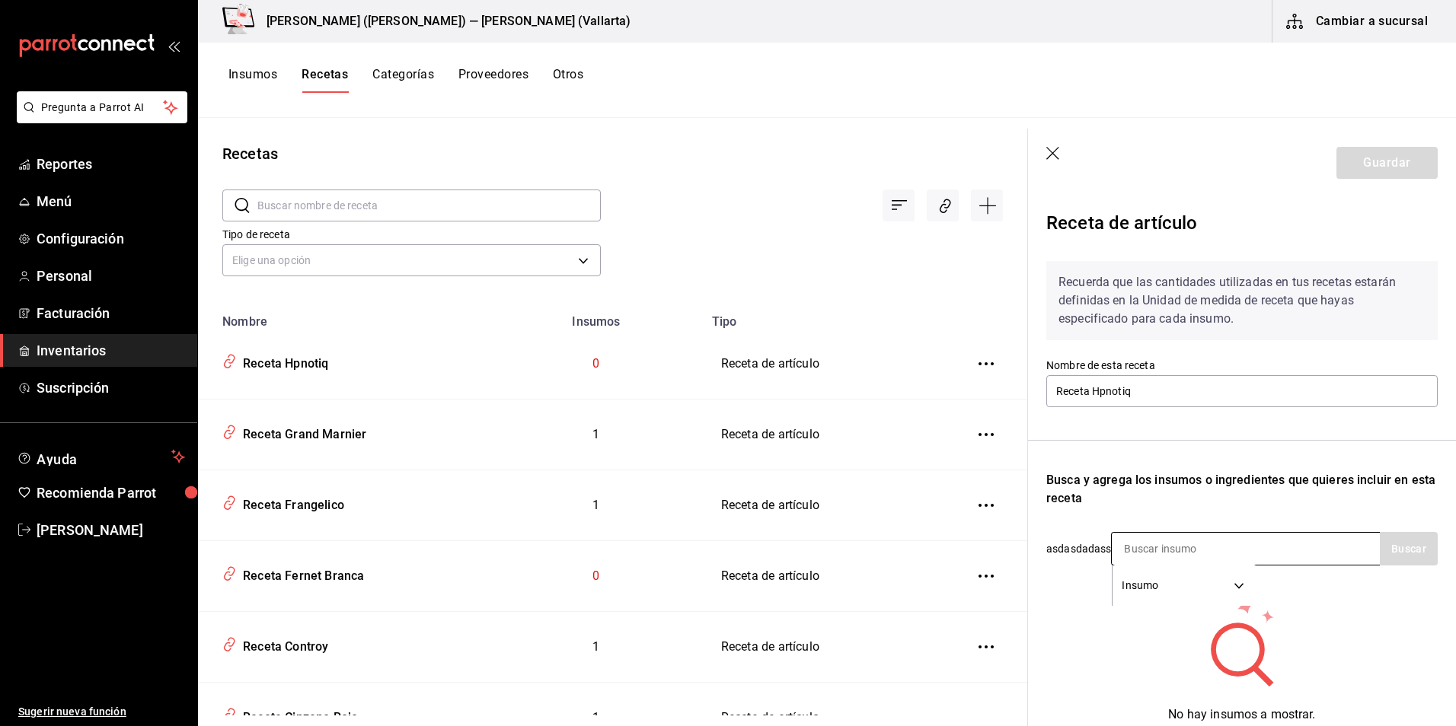
click at [1160, 553] on input at bounding box center [1187, 549] width 152 height 32
type input "HPN"
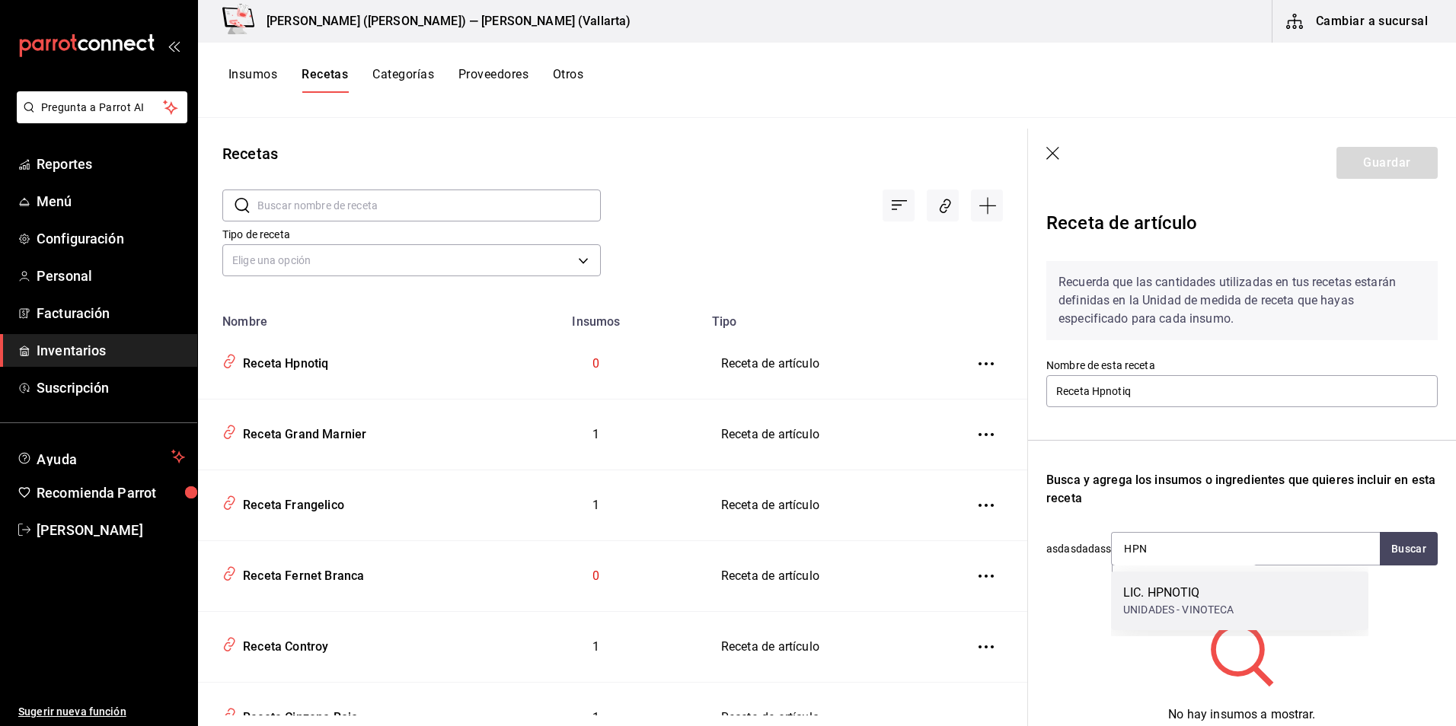
click at [1140, 602] on div "UNIDADES - VINOTECA" at bounding box center [1178, 610] width 111 height 16
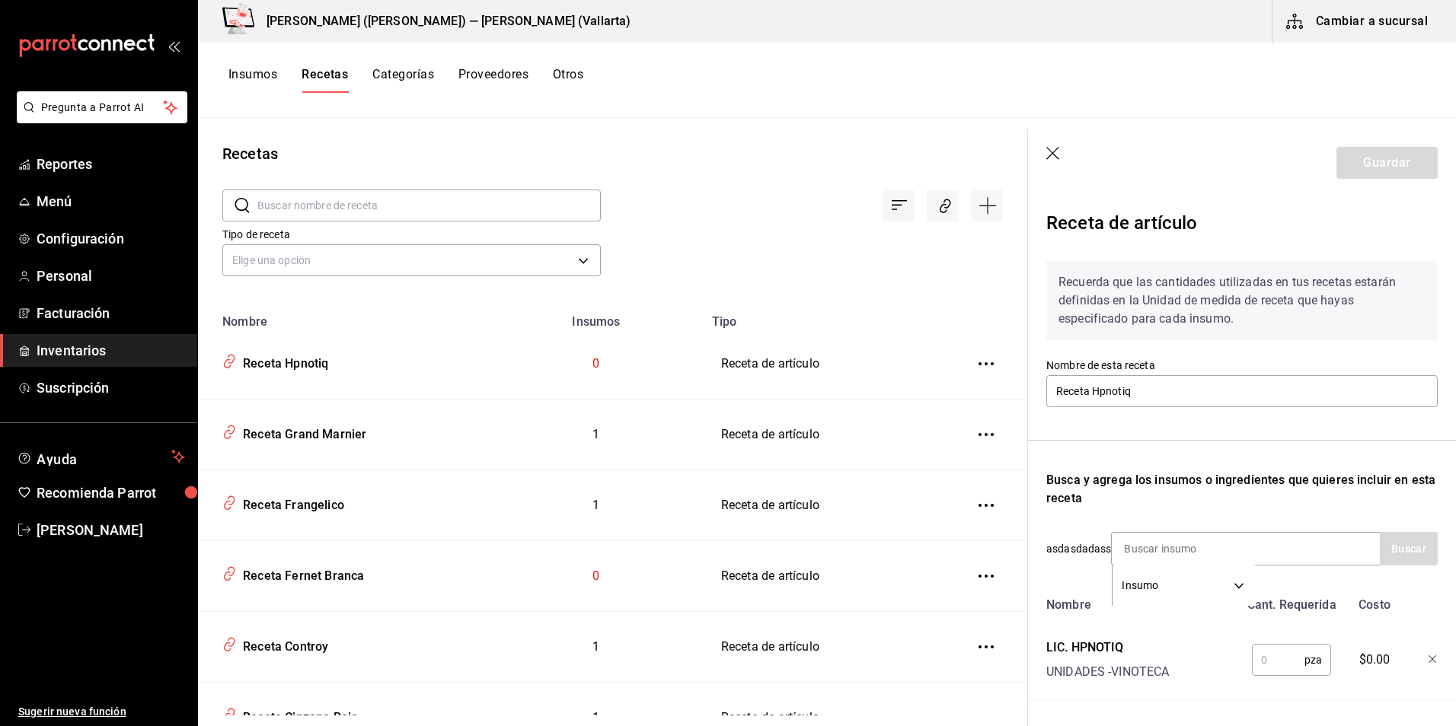
click at [1275, 669] on input "text" at bounding box center [1277, 660] width 53 height 30
type input "1"
click at [1409, 165] on button "Guardar" at bounding box center [1386, 163] width 101 height 32
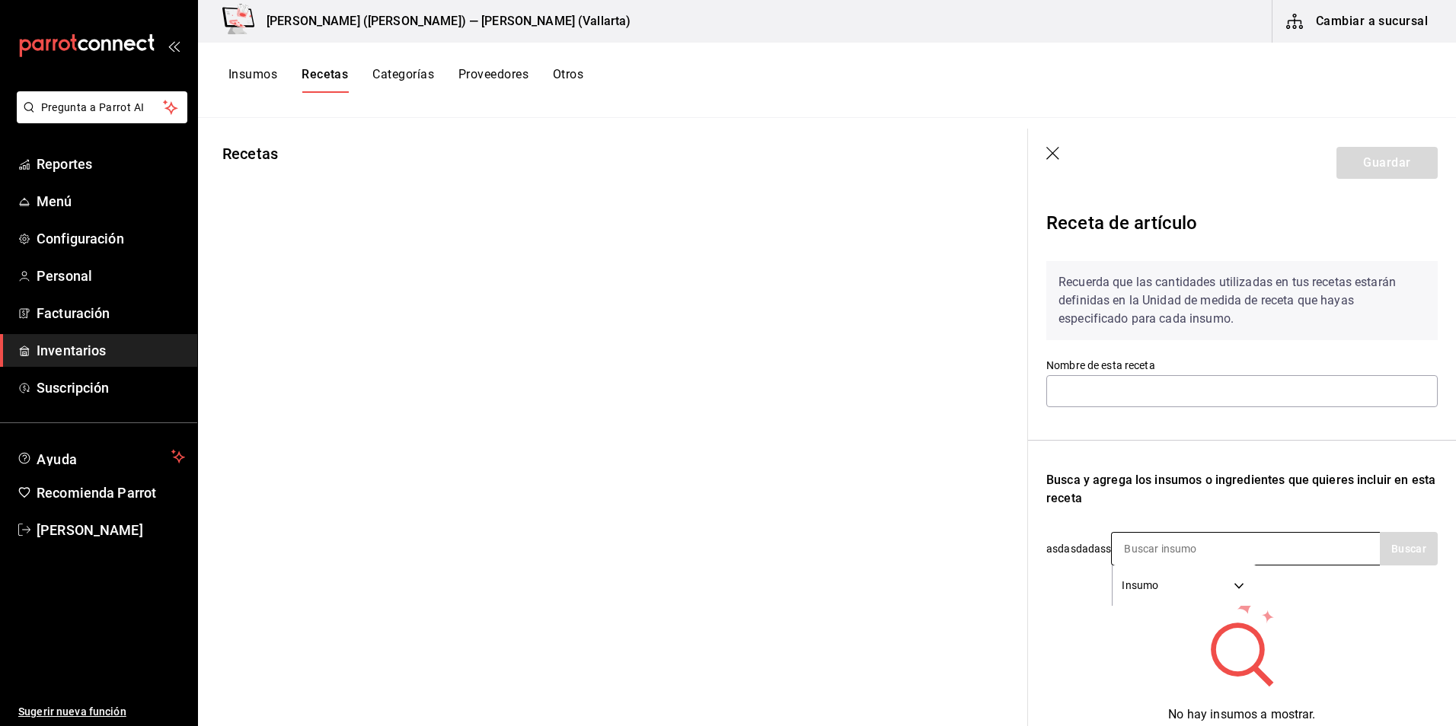
type input "Receta Jaggermeister"
click at [1165, 557] on input at bounding box center [1187, 549] width 152 height 32
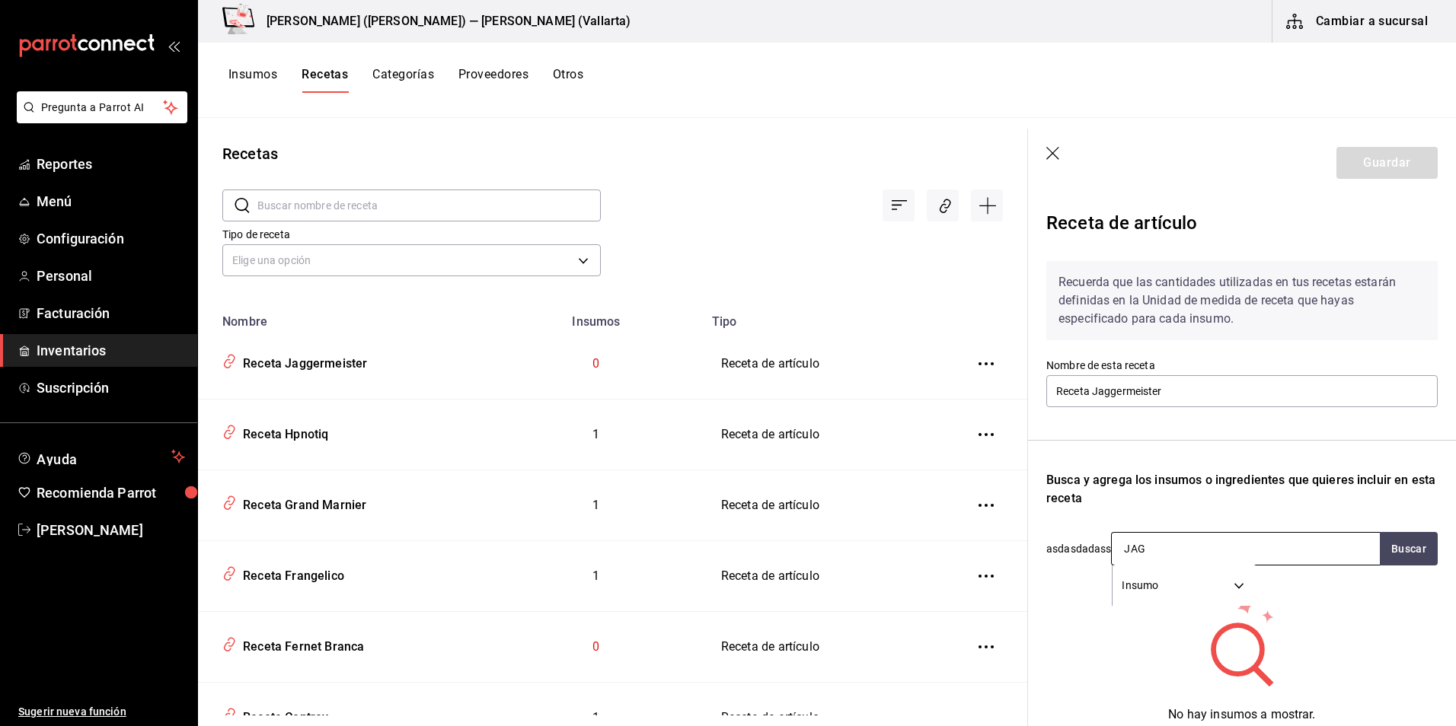
type input "JAGG"
click at [1126, 596] on div "LIC. JAGGERMEISTER" at bounding box center [1183, 593] width 121 height 18
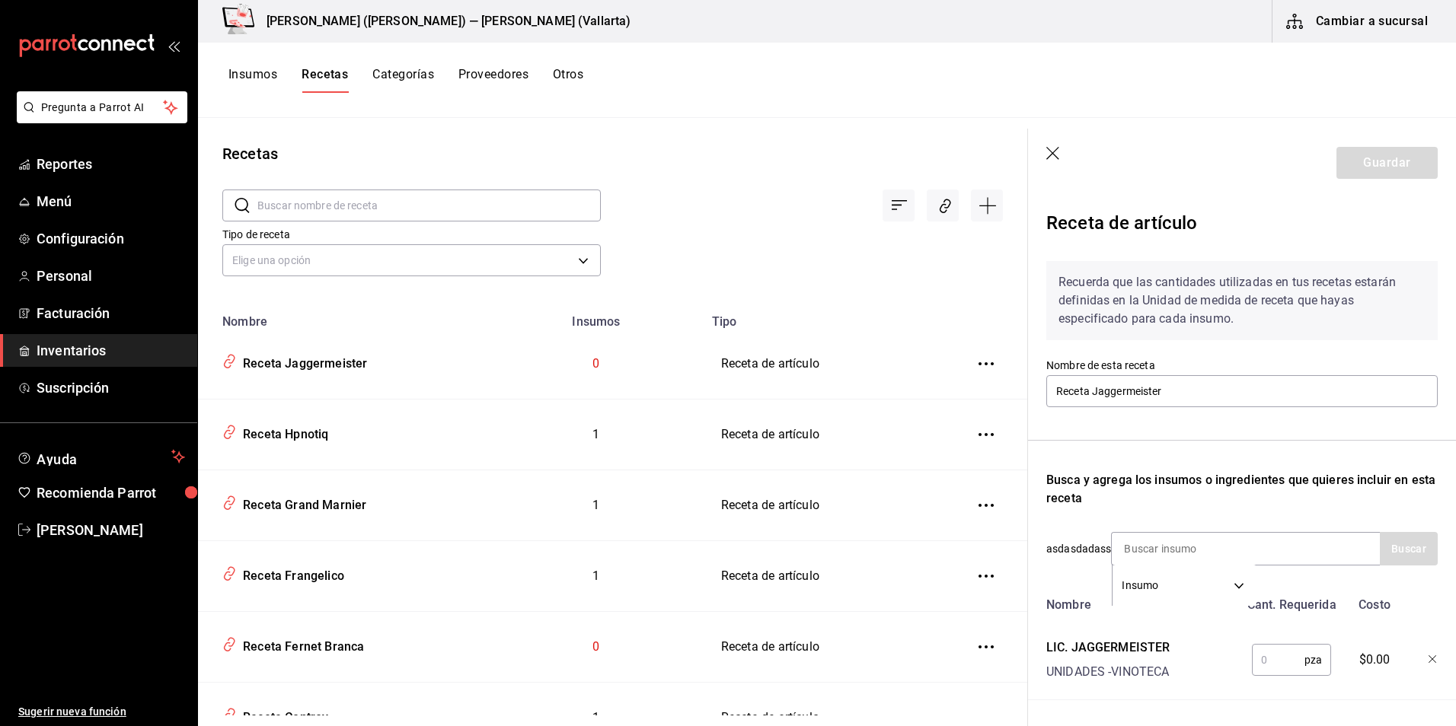
click at [1284, 671] on input "text" at bounding box center [1277, 660] width 53 height 30
type input "1"
click at [1389, 164] on button "Guardar" at bounding box center [1386, 163] width 101 height 32
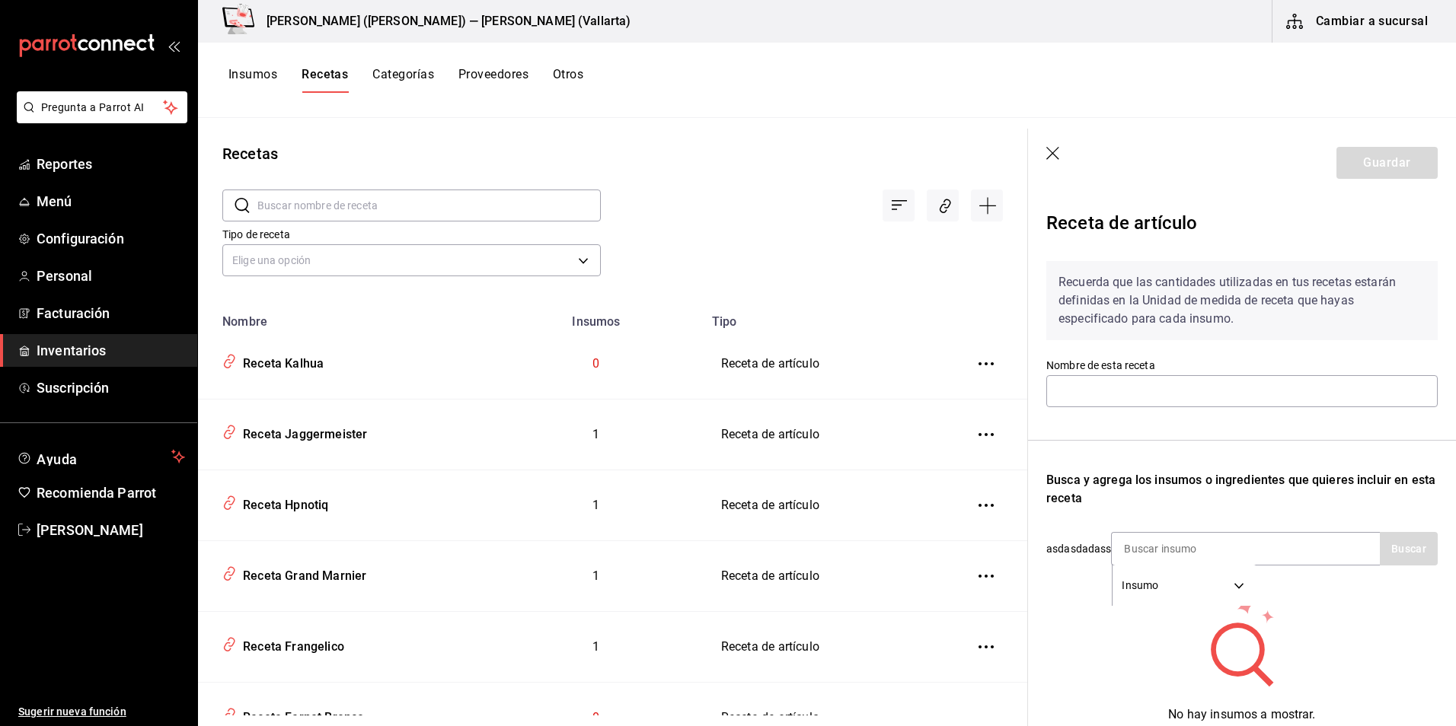
type input "Receta Kalhua"
click at [1153, 550] on input at bounding box center [1187, 549] width 152 height 32
type input "KAL"
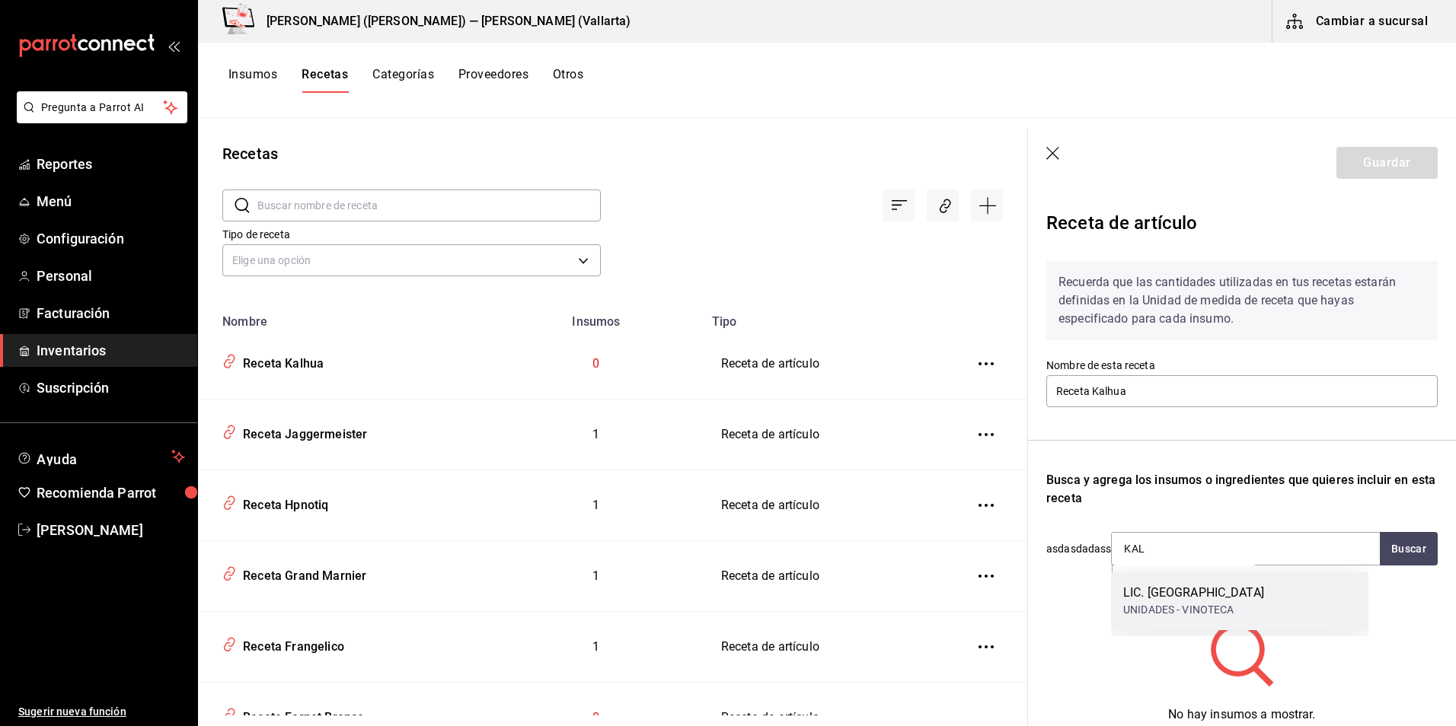
click at [1197, 611] on div "UNIDADES - VINOTECA" at bounding box center [1193, 610] width 141 height 16
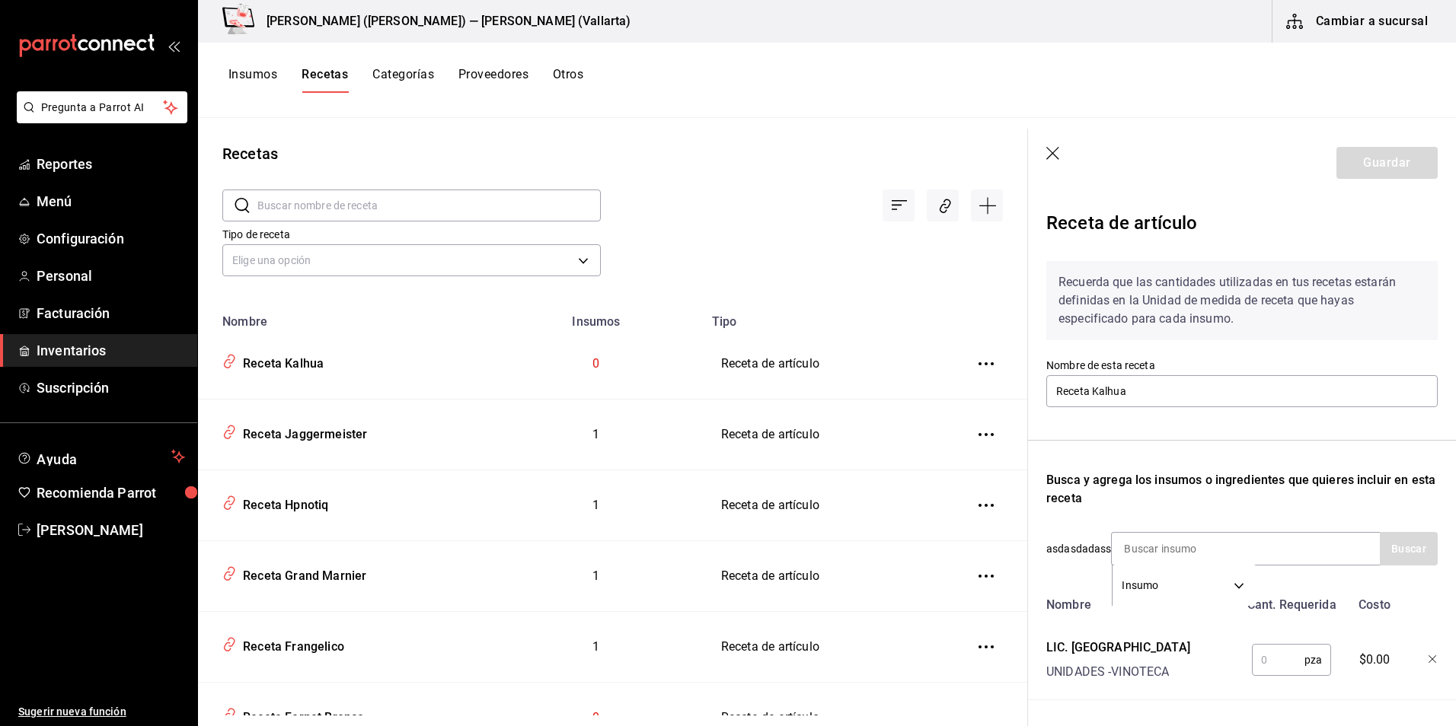
click at [1267, 641] on div "pza ​" at bounding box center [1289, 657] width 100 height 49
click at [1271, 657] on input "text" at bounding box center [1277, 660] width 53 height 30
type input "1"
click at [1385, 167] on button "Guardar" at bounding box center [1386, 163] width 101 height 32
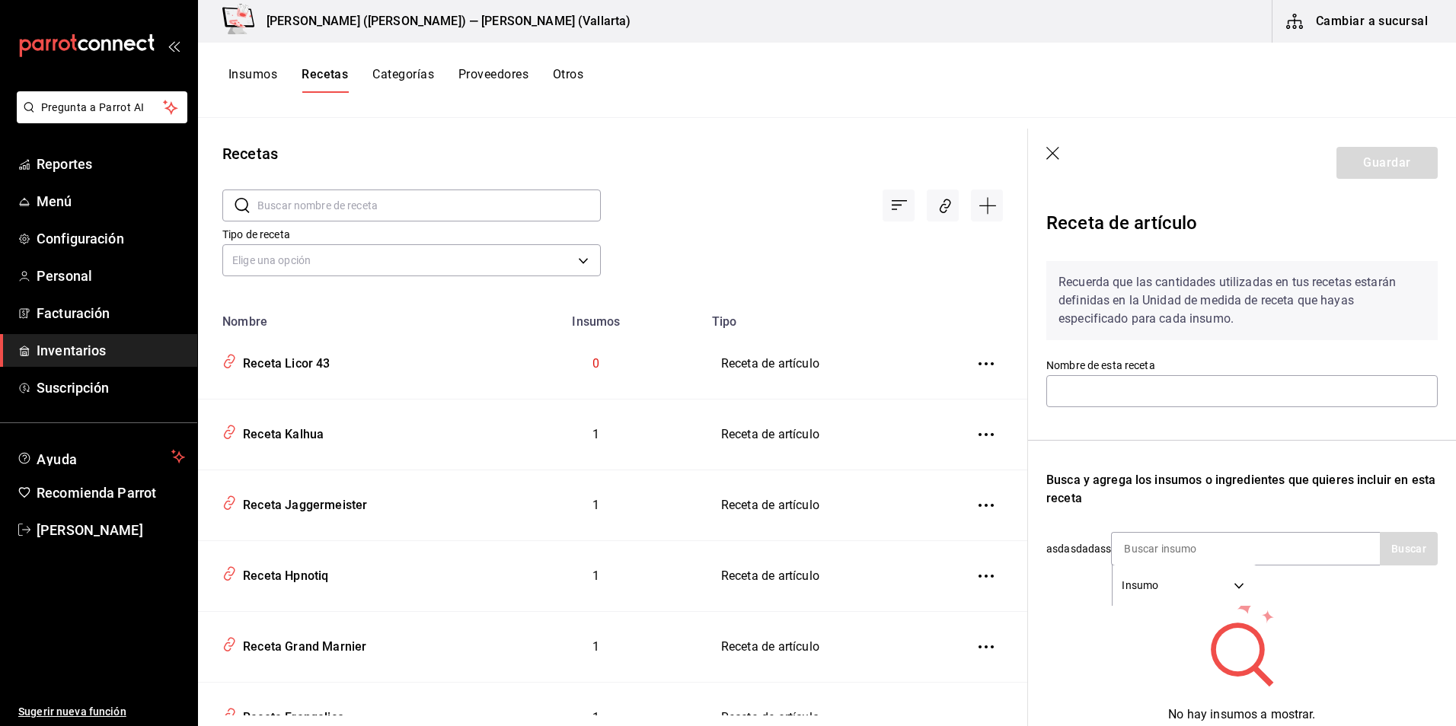
type input "Receta Licor 43"
click at [1142, 546] on input at bounding box center [1187, 549] width 152 height 32
type input "LICOR"
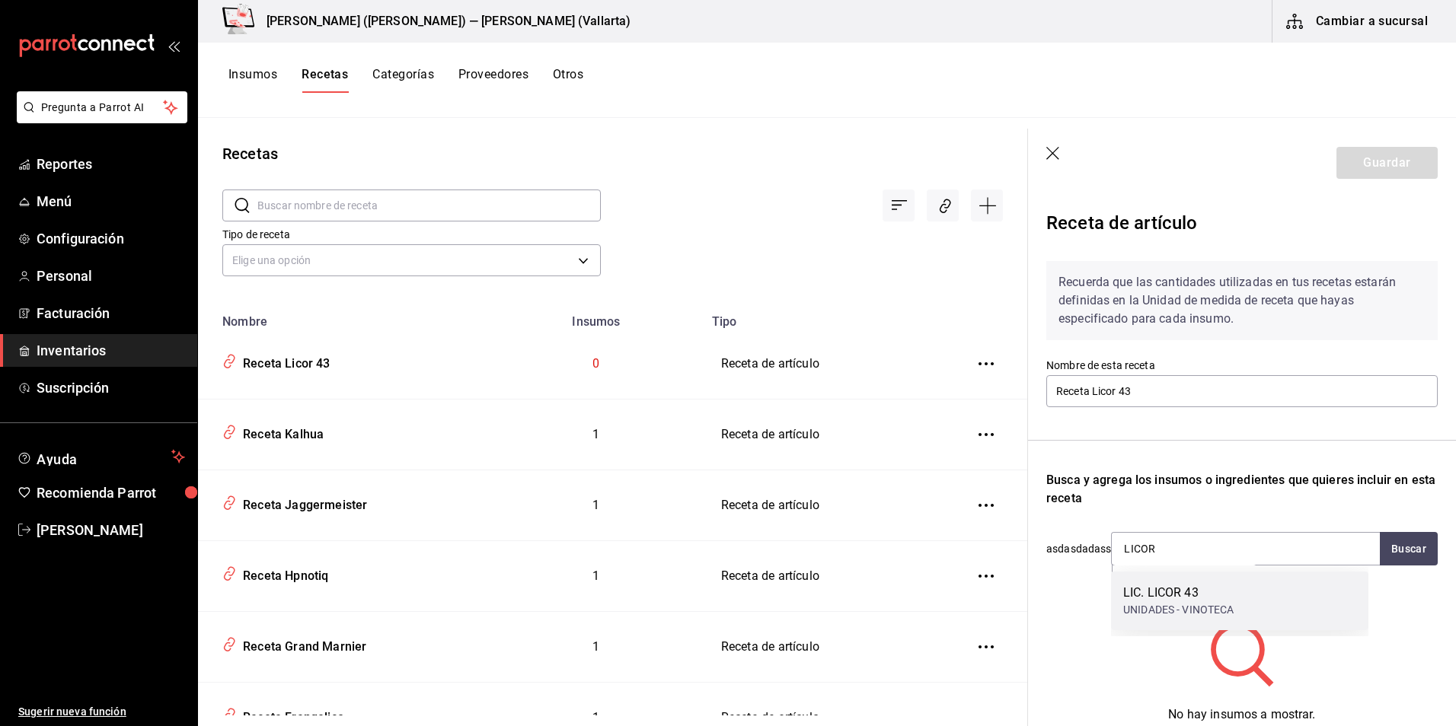
click at [1217, 614] on div "UNIDADES - VINOTECA" at bounding box center [1178, 610] width 111 height 16
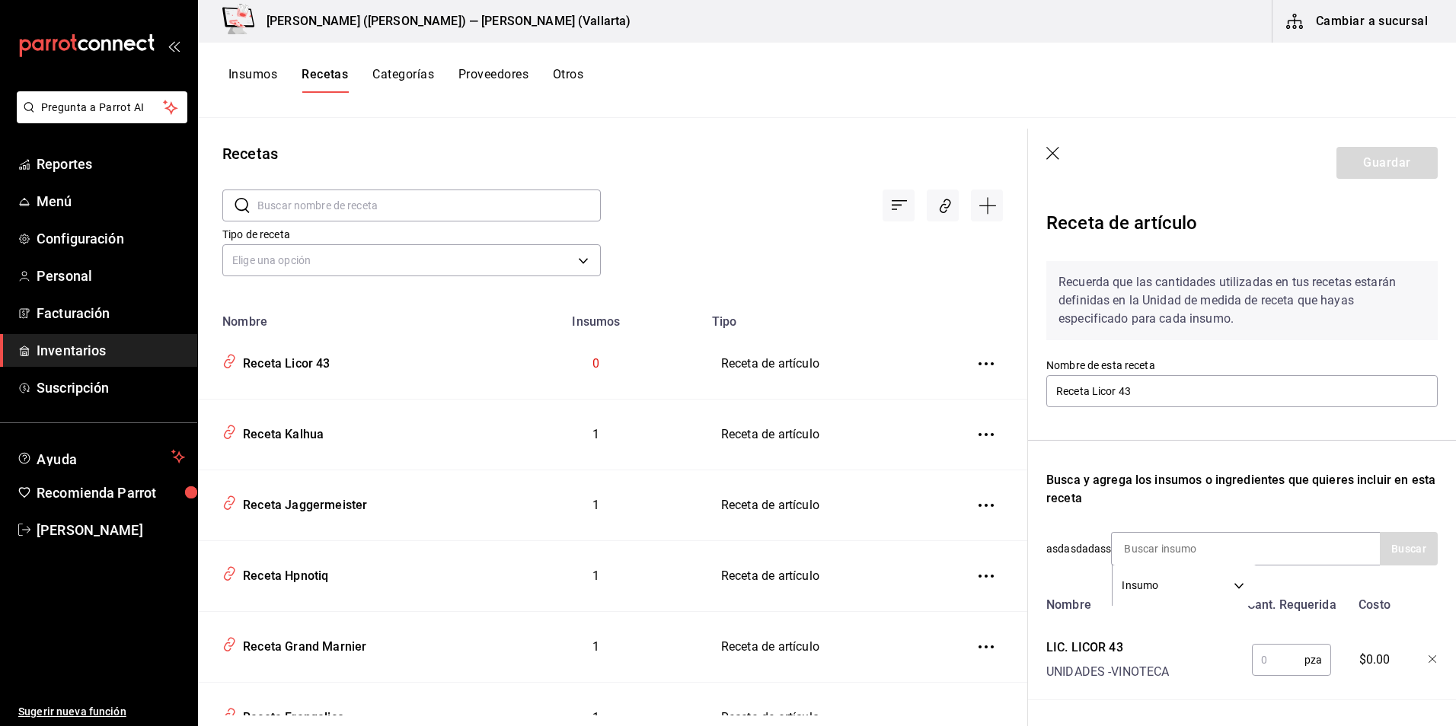
click at [1264, 657] on input "text" at bounding box center [1277, 660] width 53 height 30
type input "1"
click at [1380, 169] on button "Guardar" at bounding box center [1386, 163] width 101 height 32
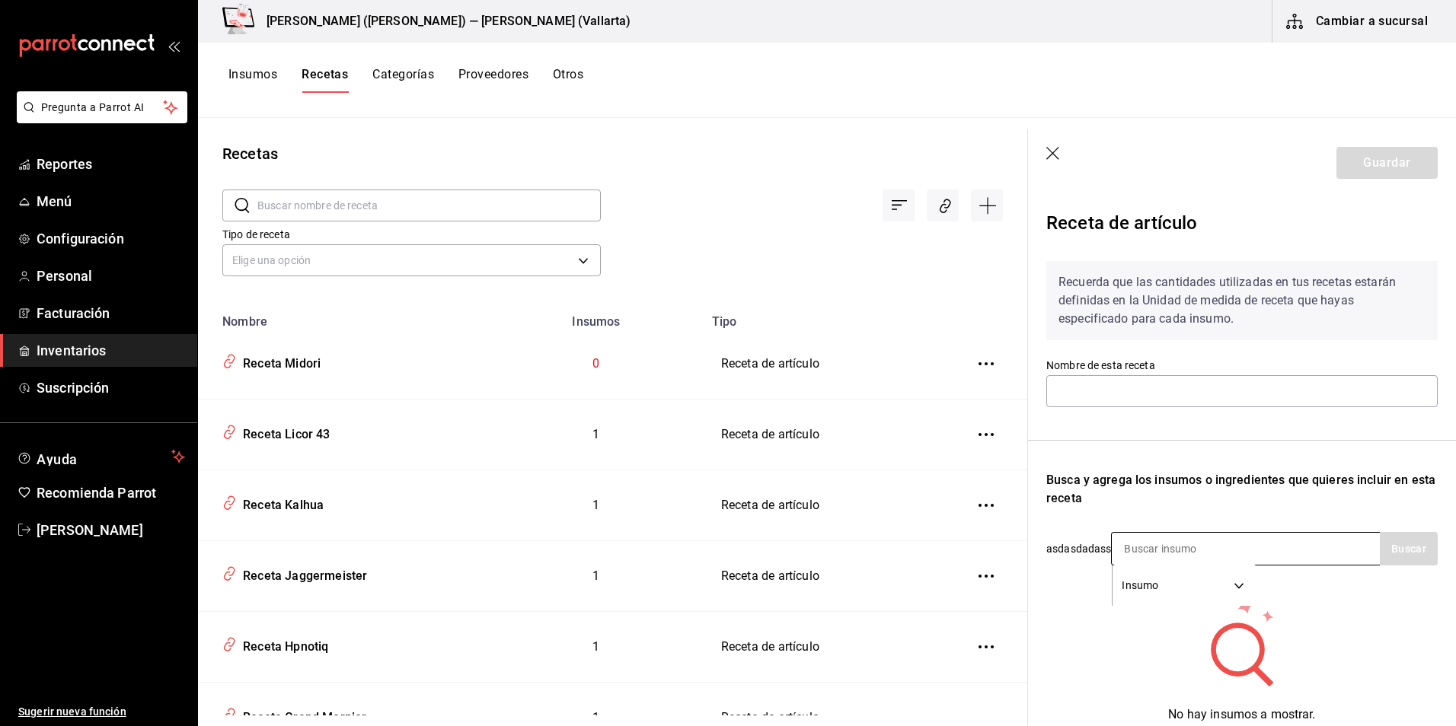
click at [1157, 547] on input at bounding box center [1187, 549] width 152 height 32
type input "Receta Midori"
type input "MIDORI"
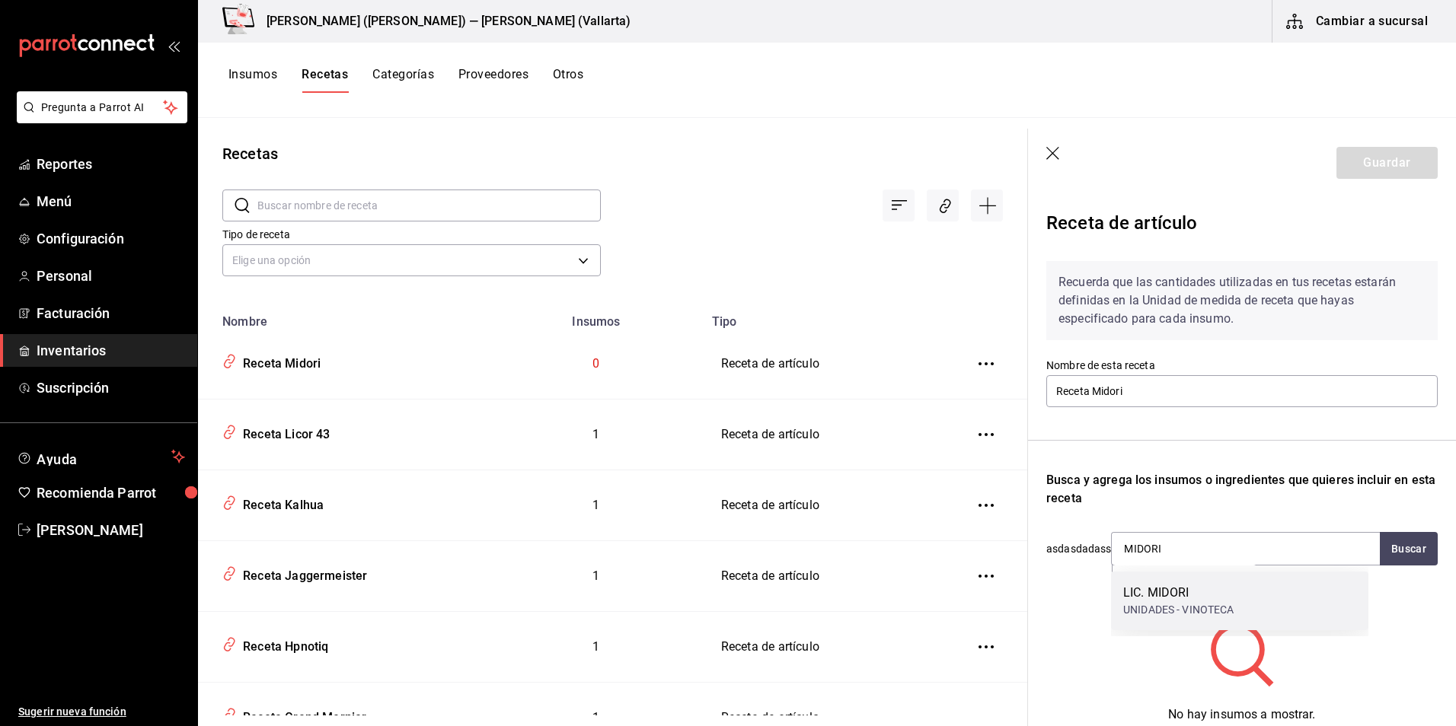
click at [1259, 589] on div "LIC. MIDORI UNIDADES - VINOTECA" at bounding box center [1239, 601] width 257 height 59
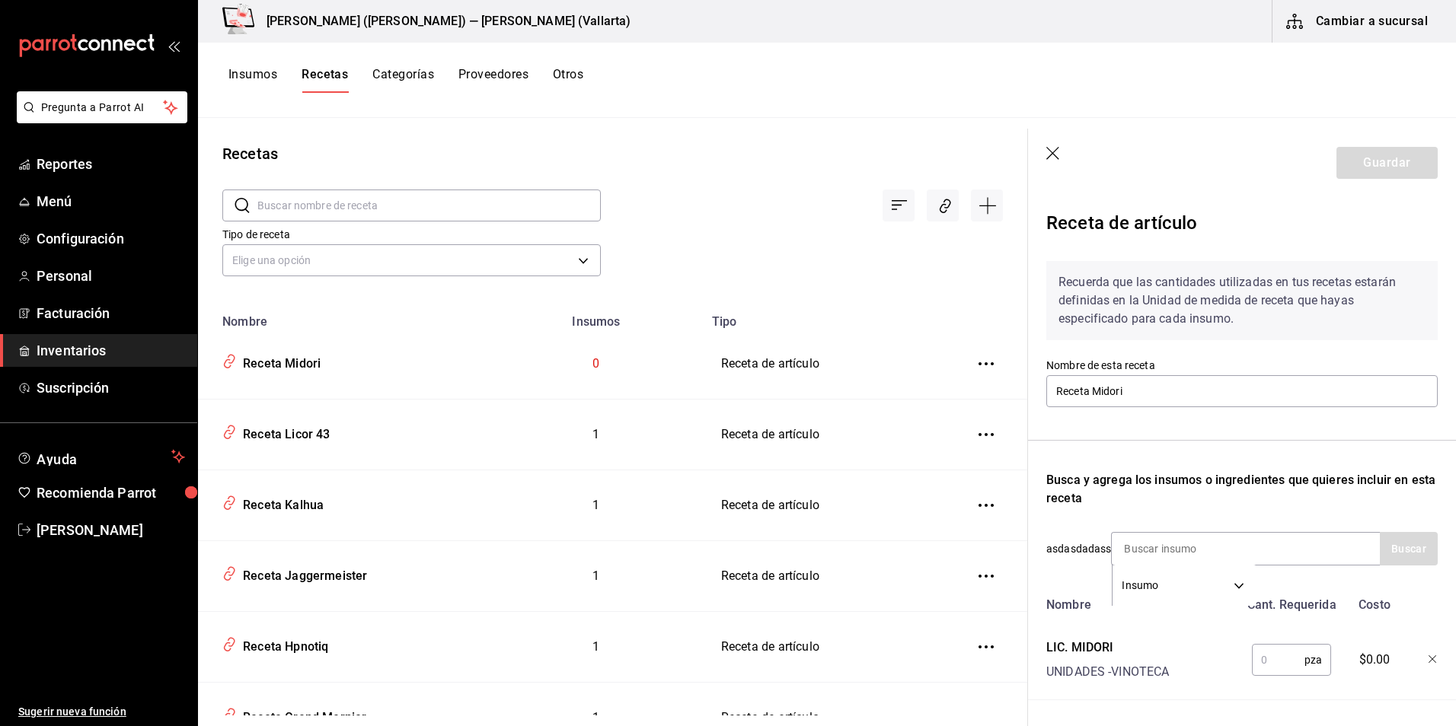
click at [1276, 659] on input "text" at bounding box center [1277, 660] width 53 height 30
type input "1"
click at [1368, 182] on header "Guardar" at bounding box center [1242, 163] width 428 height 69
click at [1367, 171] on button "Guardar" at bounding box center [1386, 163] width 101 height 32
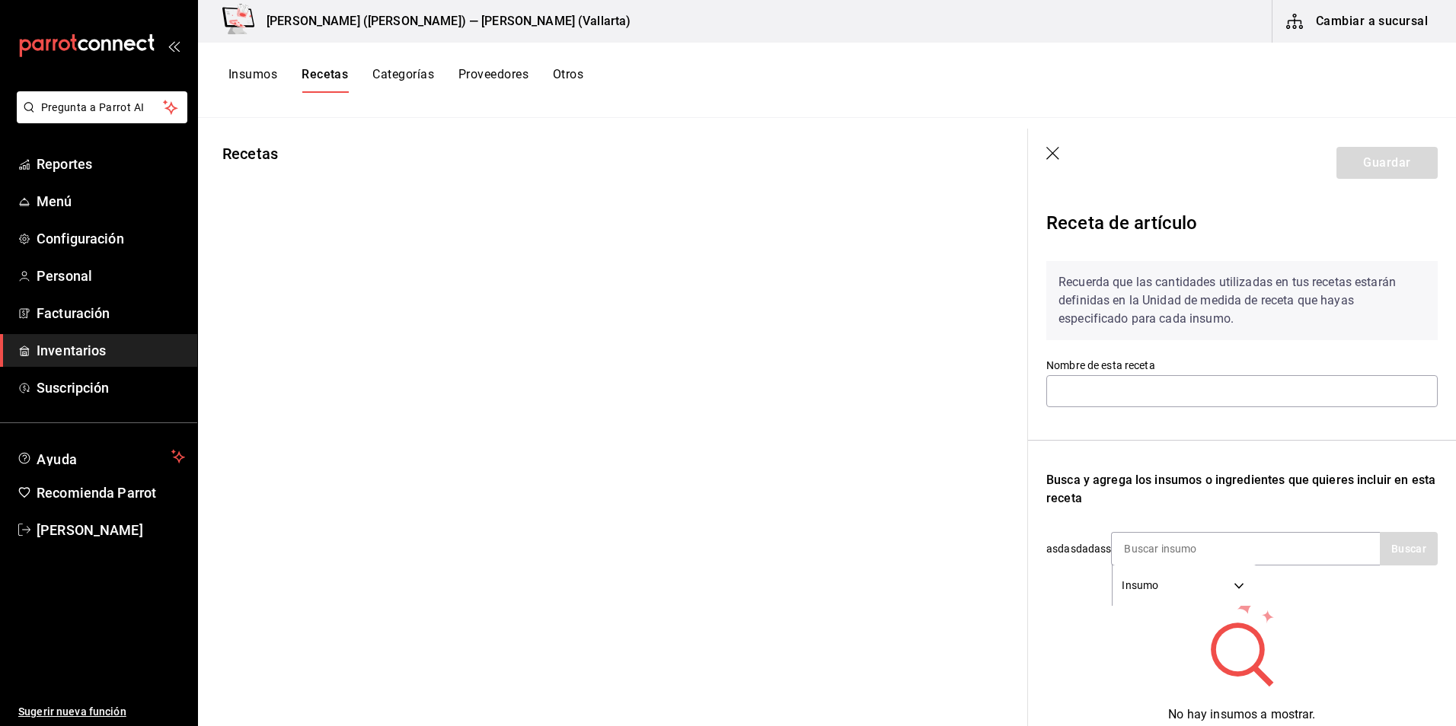
type input "Receta Sambuca Blanco"
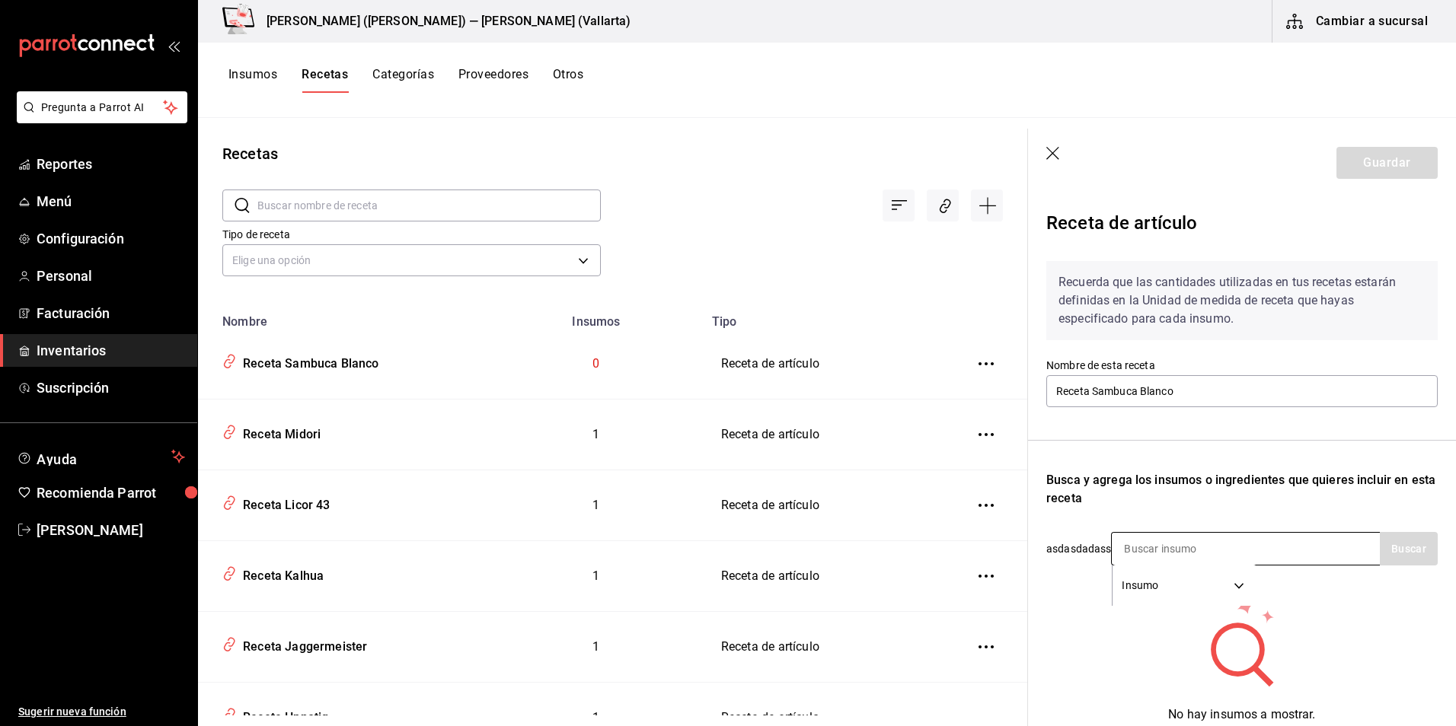
click at [1191, 553] on input at bounding box center [1187, 549] width 152 height 32
type input "SAMBU"
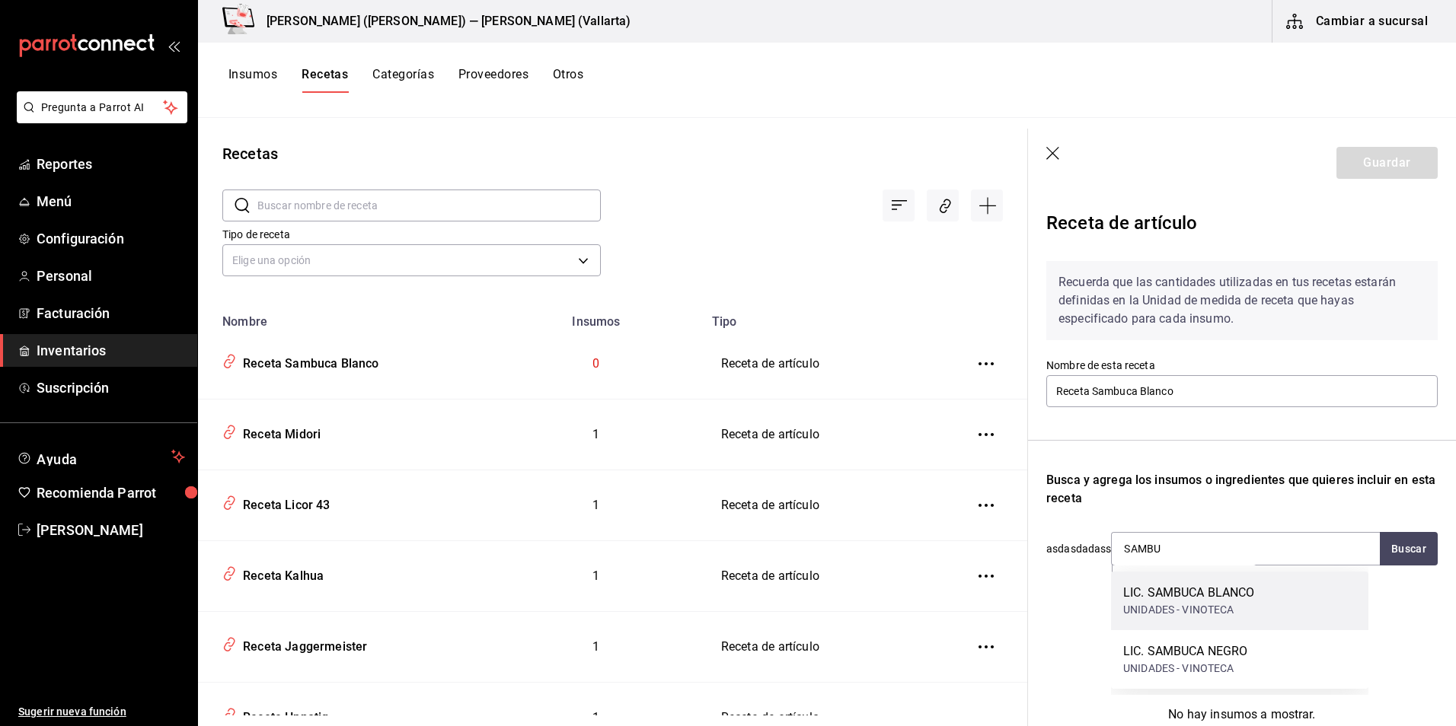
click at [1214, 581] on div "LIC. SAMBUCA BLANCO UNIDADES - VINOTECA" at bounding box center [1239, 601] width 257 height 59
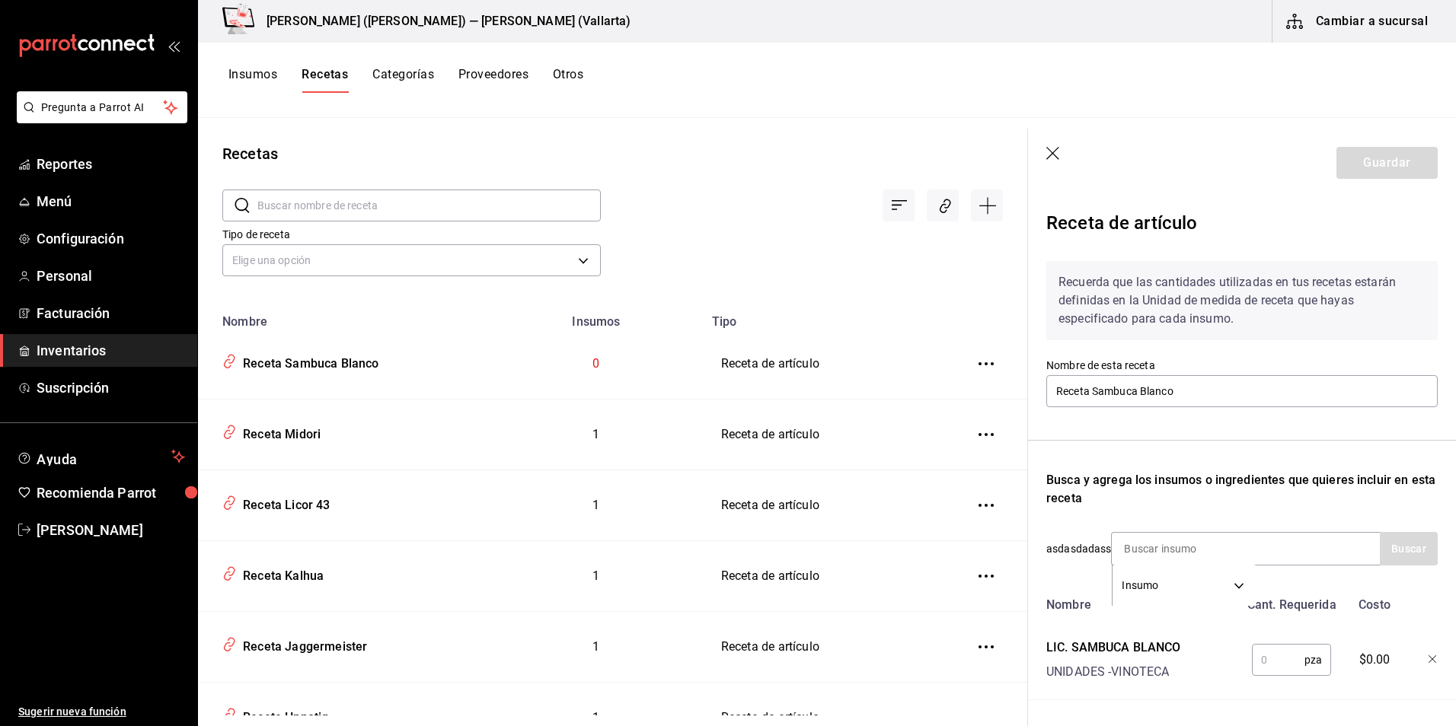
click at [1277, 646] on input "text" at bounding box center [1277, 660] width 53 height 30
type input "1"
click at [1379, 160] on button "Guardar" at bounding box center [1386, 163] width 101 height 32
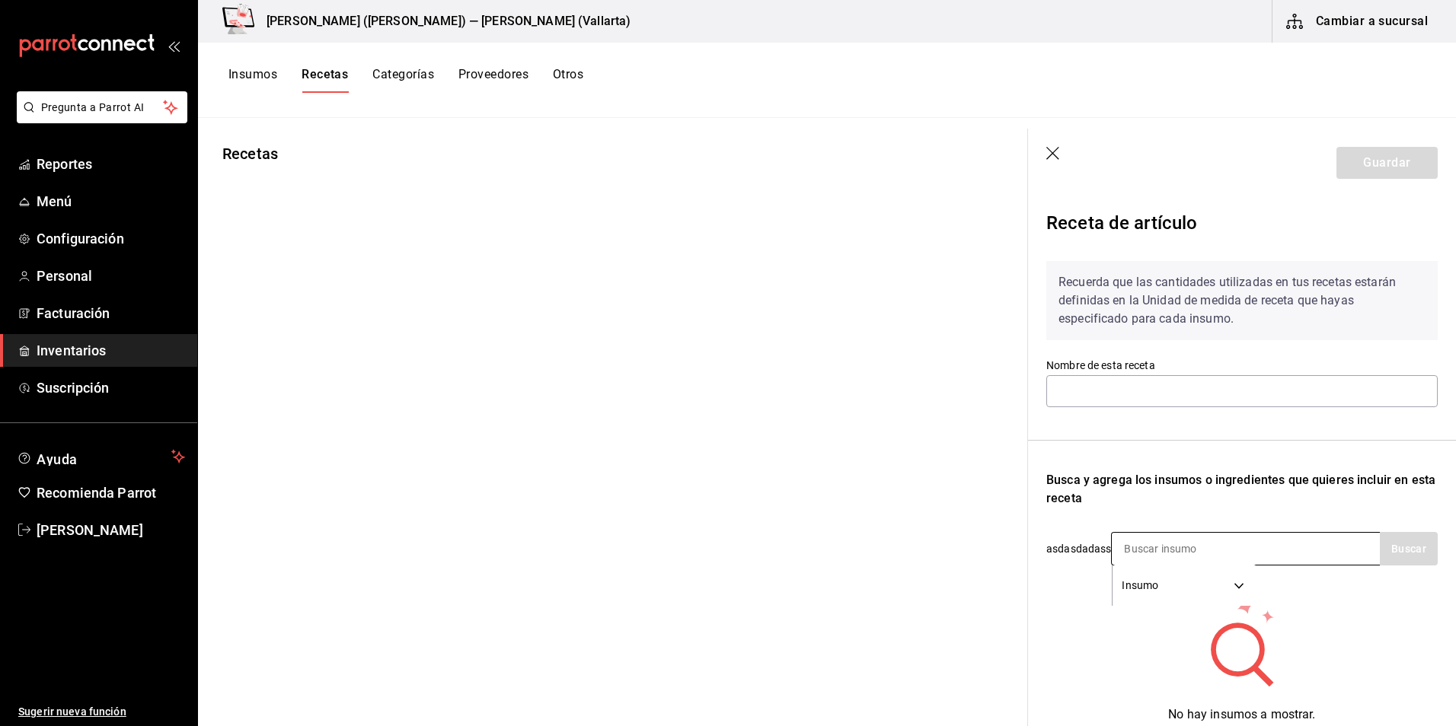
type input "Receta Sambuca Negro"
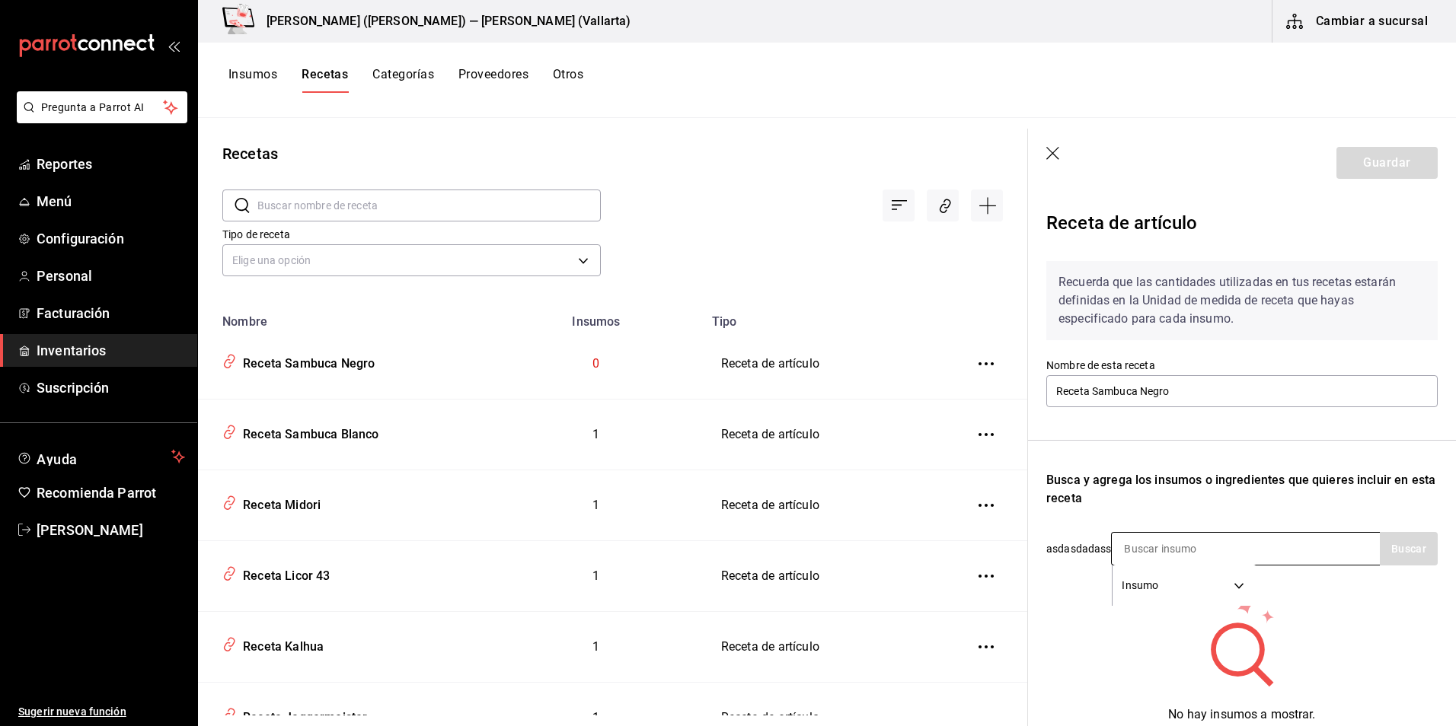
click at [1226, 546] on input at bounding box center [1187, 549] width 152 height 32
type input "SAMBU"
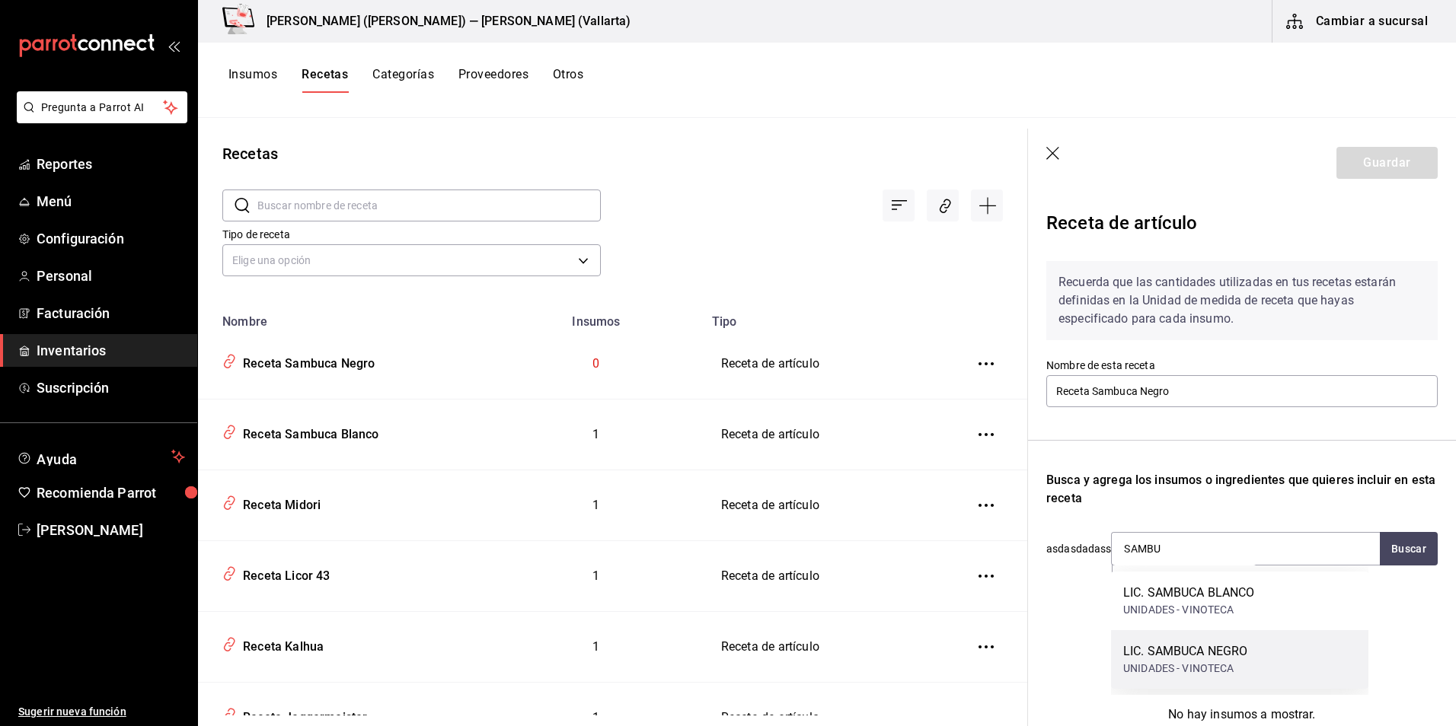
click at [1236, 661] on div "UNIDADES - VINOTECA" at bounding box center [1185, 669] width 124 height 16
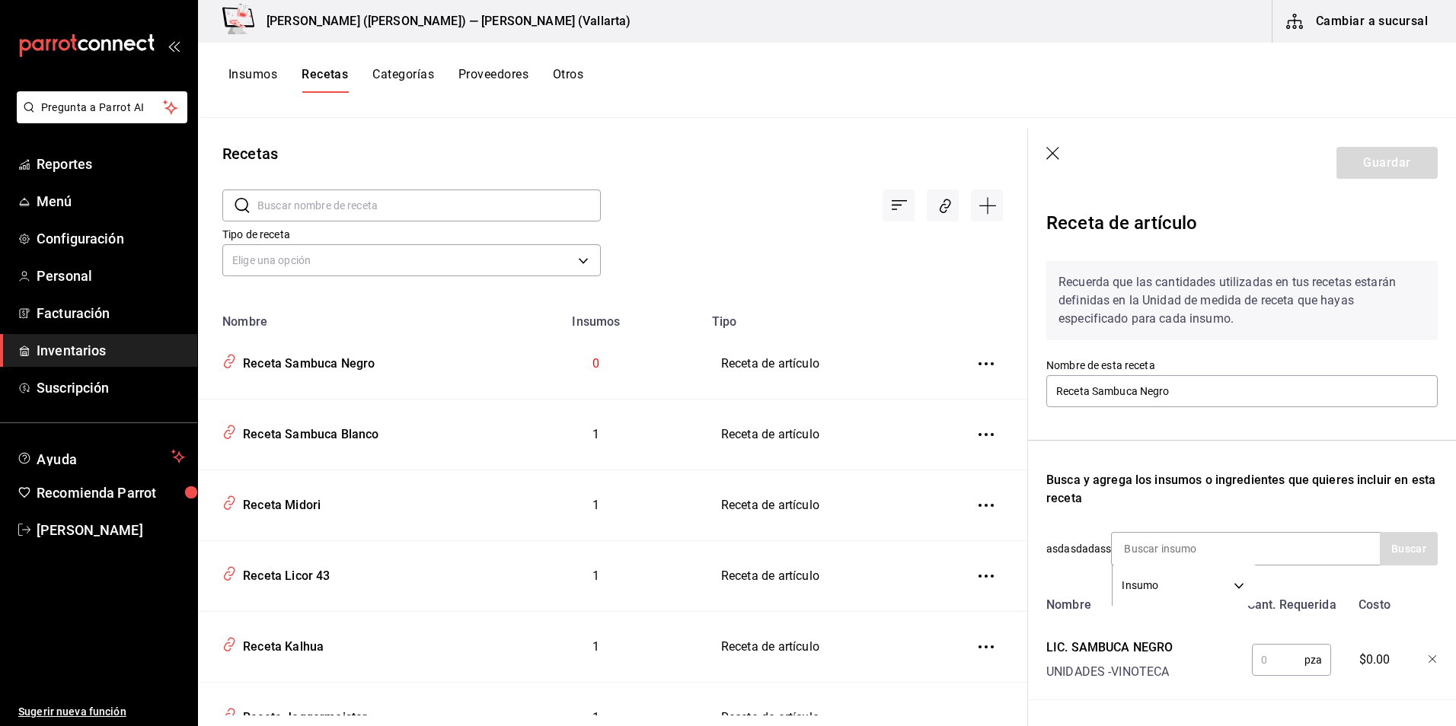
click at [1274, 655] on input "text" at bounding box center [1277, 660] width 53 height 30
type input "1"
click at [1367, 170] on button "Guardar" at bounding box center [1386, 163] width 101 height 32
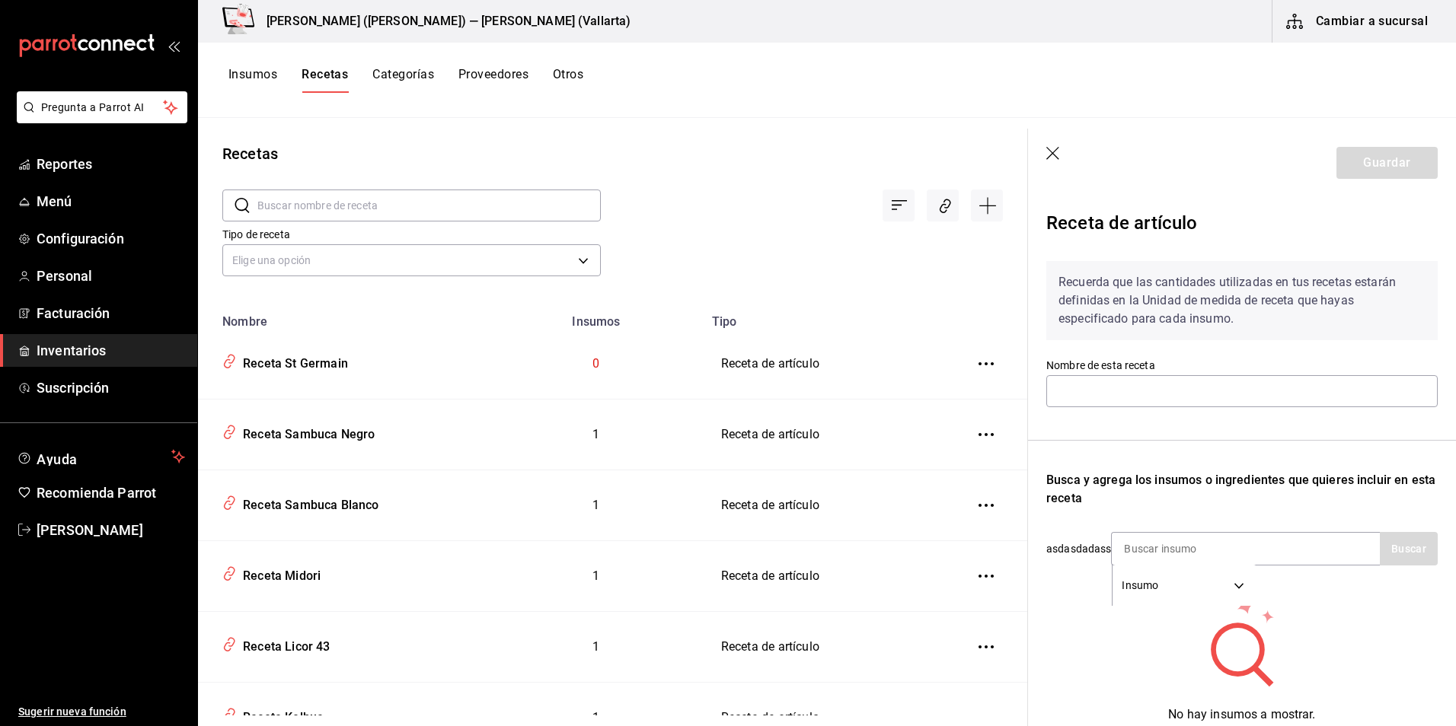
type input "Receta St Germain"
drag, startPoint x: 1141, startPoint y: 560, endPoint x: 1128, endPoint y: 569, distance: 15.8
click at [1142, 560] on input at bounding box center [1187, 549] width 152 height 32
type input "GERM"
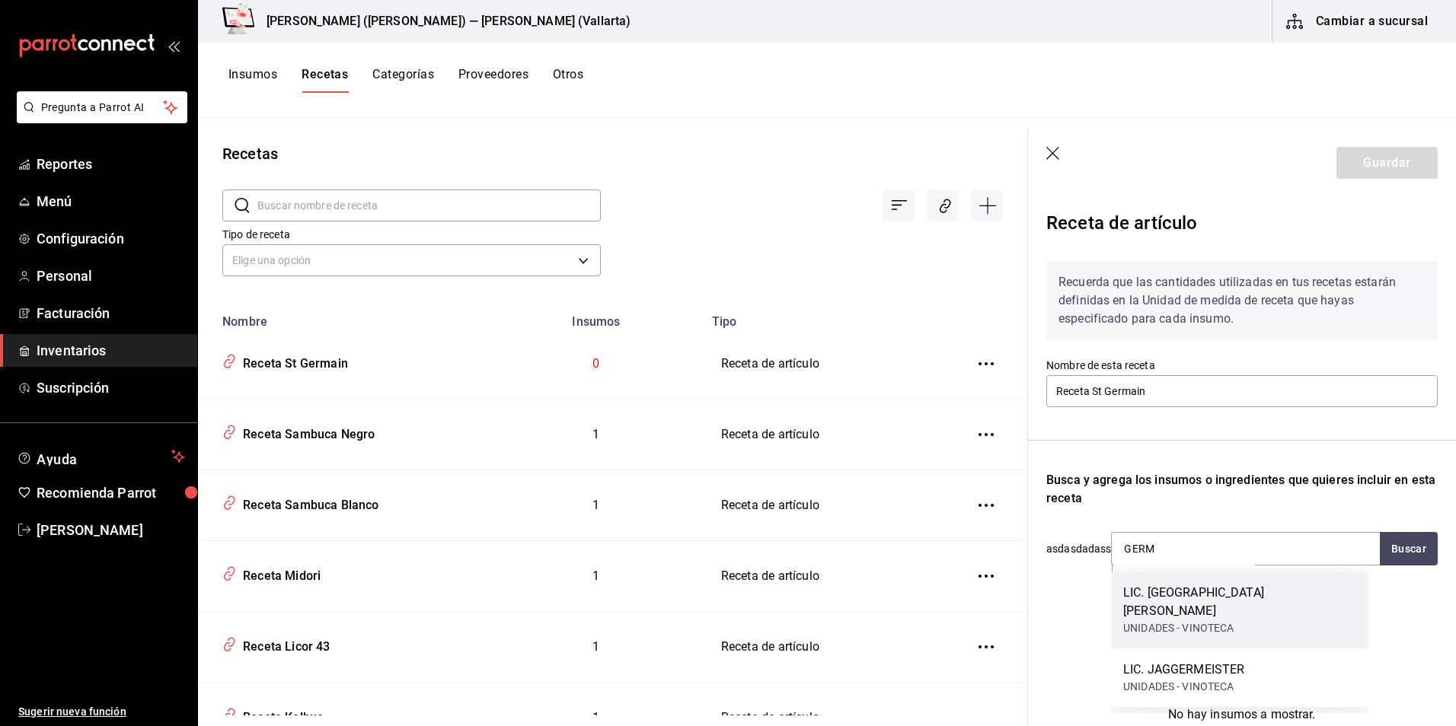
click at [1251, 624] on div "LIC. ST GERMAIN UNIDADES - VINOTECA" at bounding box center [1239, 610] width 257 height 77
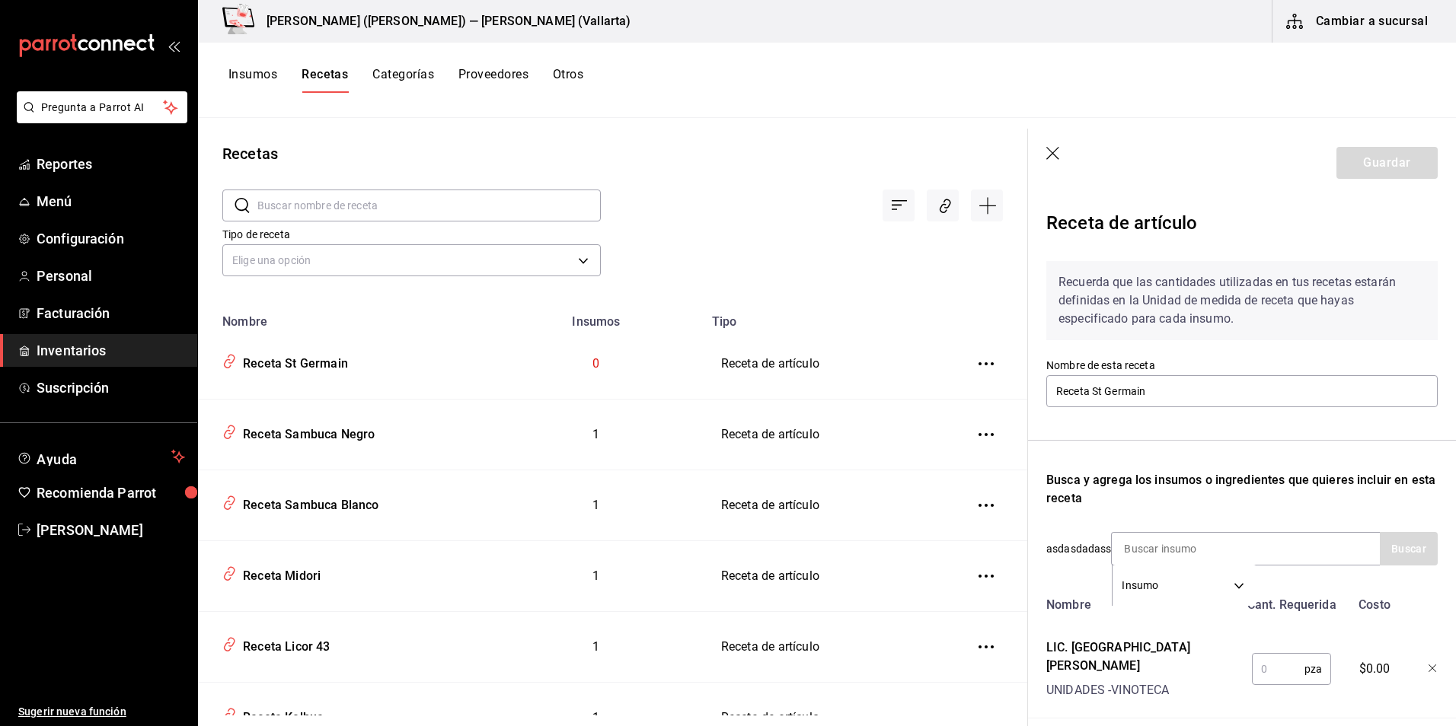
click at [1276, 668] on input "text" at bounding box center [1277, 669] width 53 height 30
type input "1"
click at [1423, 156] on button "Guardar" at bounding box center [1386, 163] width 101 height 32
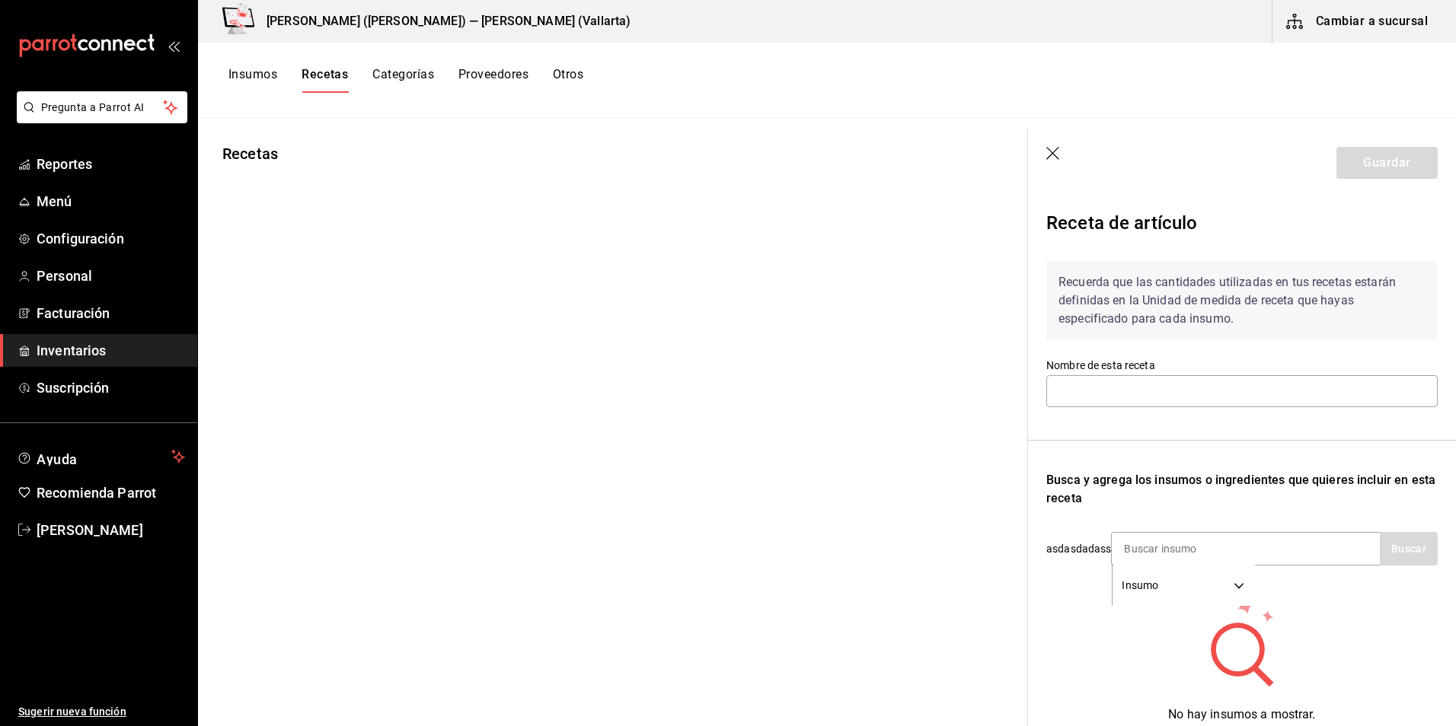
type input "Receta Strega"
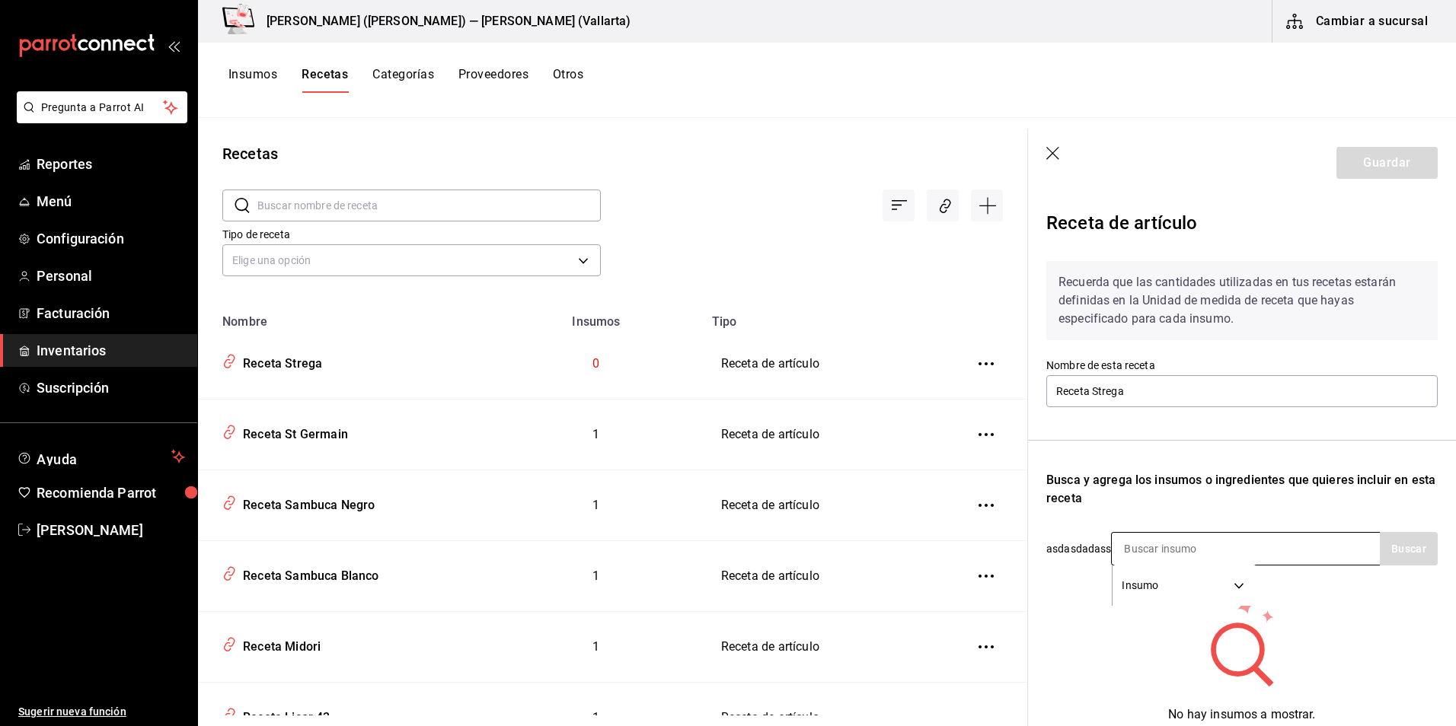
click at [1192, 547] on input at bounding box center [1187, 549] width 152 height 32
type input "STREGA"
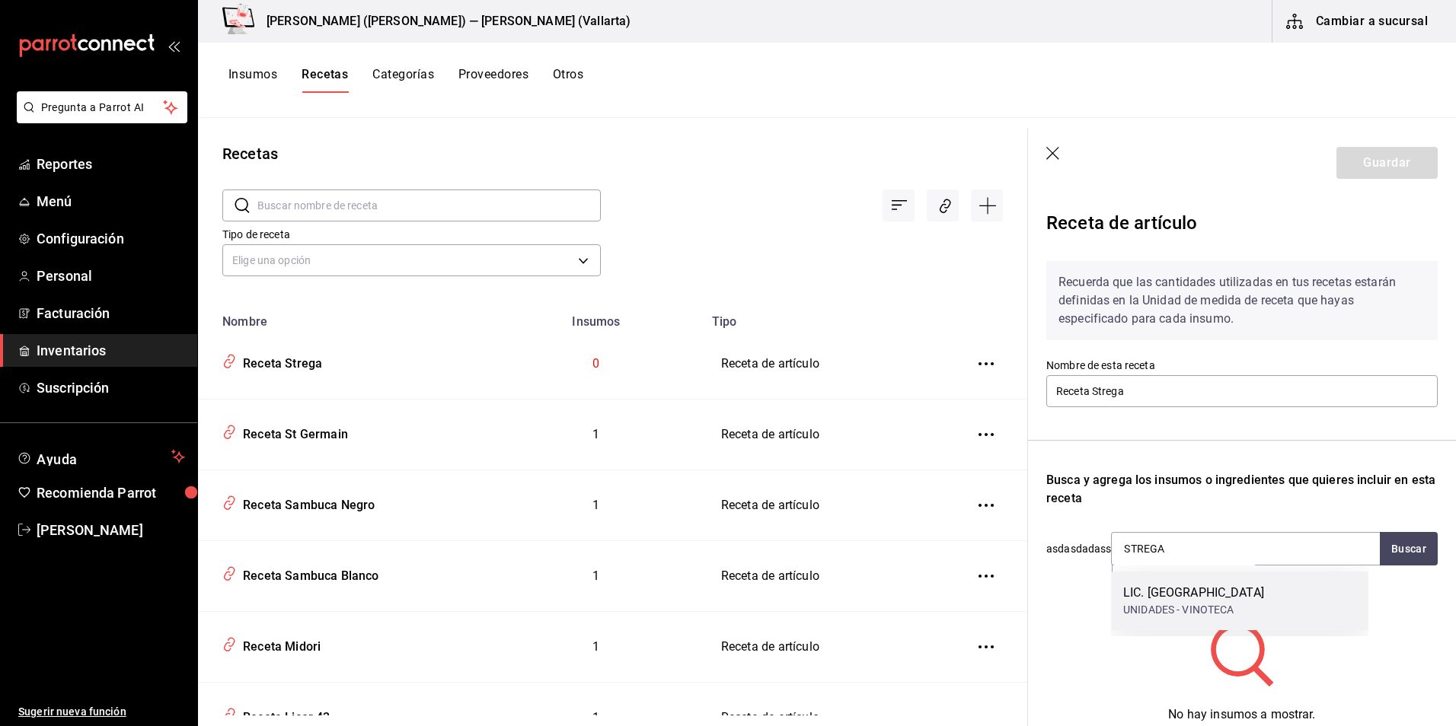
click at [1181, 608] on div "UNIDADES - VINOTECA" at bounding box center [1193, 610] width 141 height 16
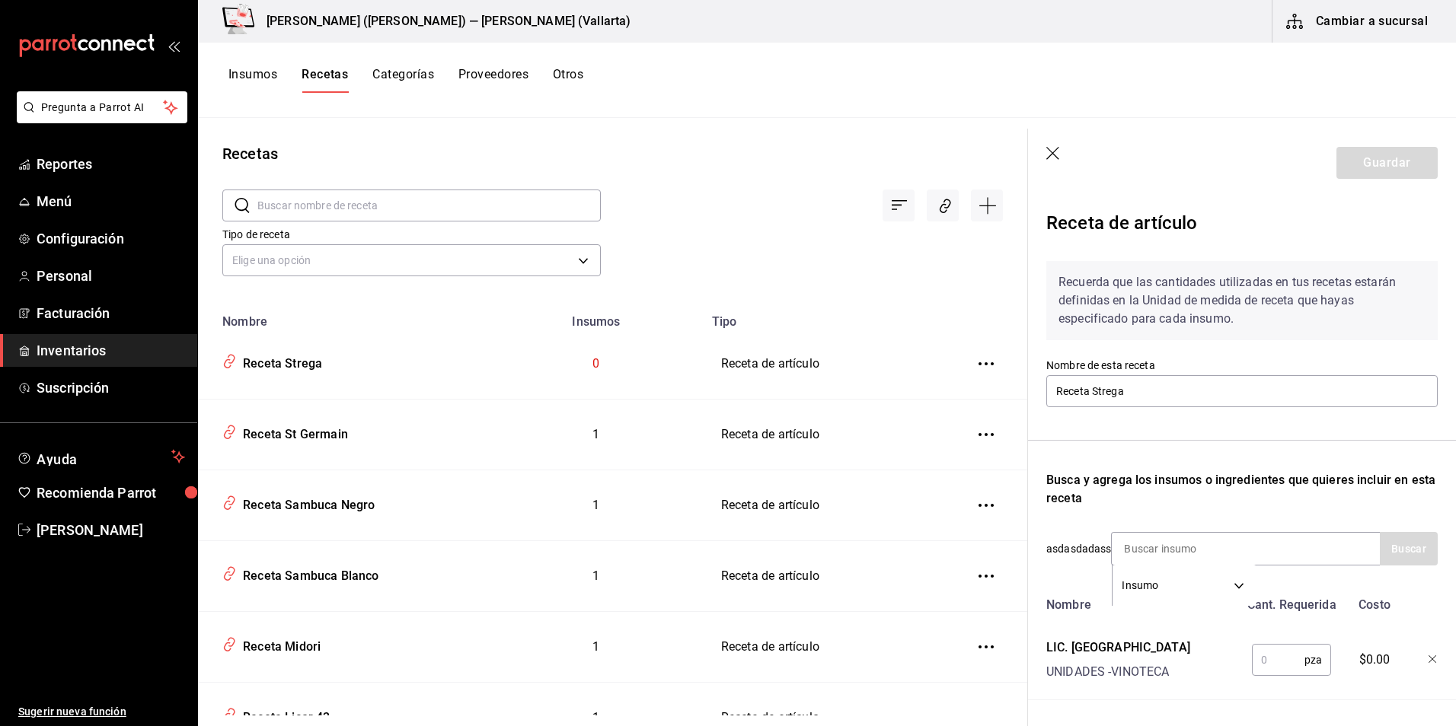
click at [1258, 676] on div "pza ​" at bounding box center [1289, 657] width 100 height 49
click at [1265, 667] on input "text" at bounding box center [1277, 660] width 53 height 30
type input "1"
click at [1360, 161] on button "Guardar" at bounding box center [1386, 163] width 101 height 32
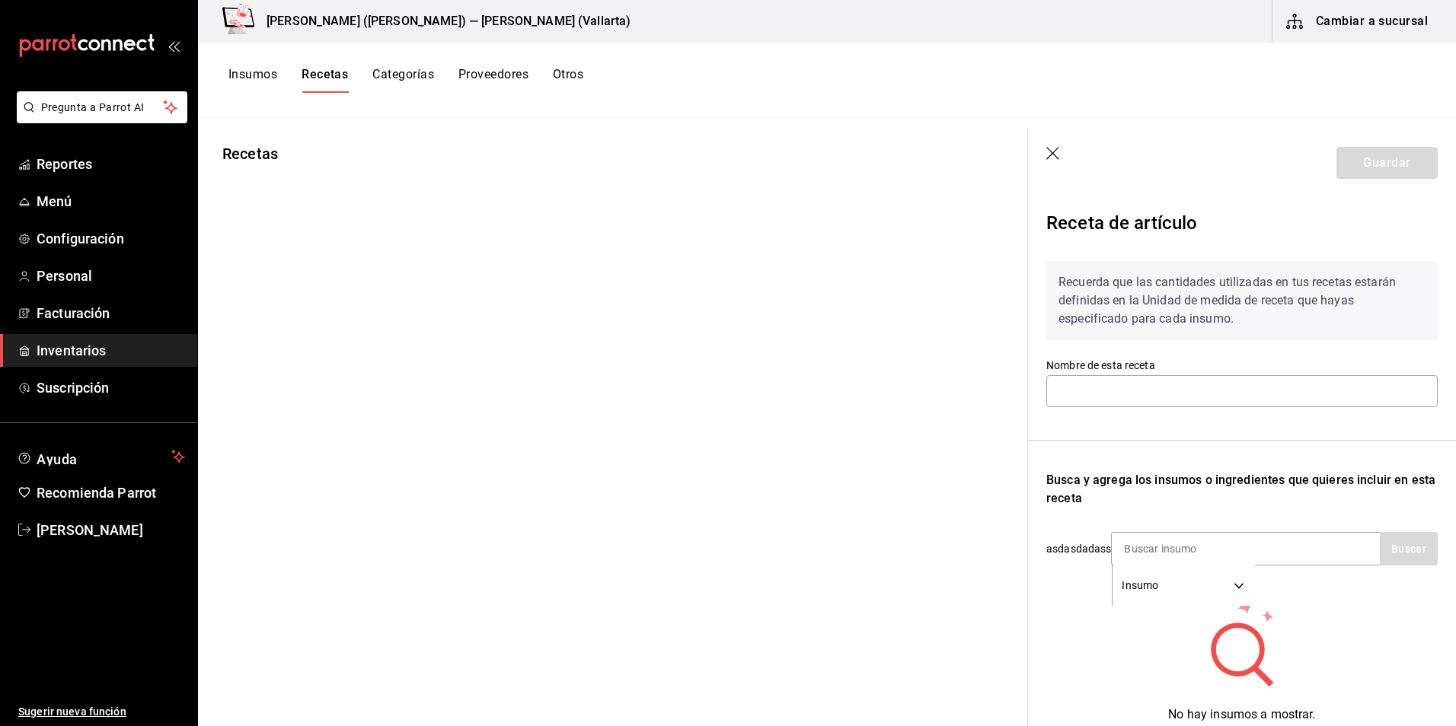
type input "[PERSON_NAME] 10"
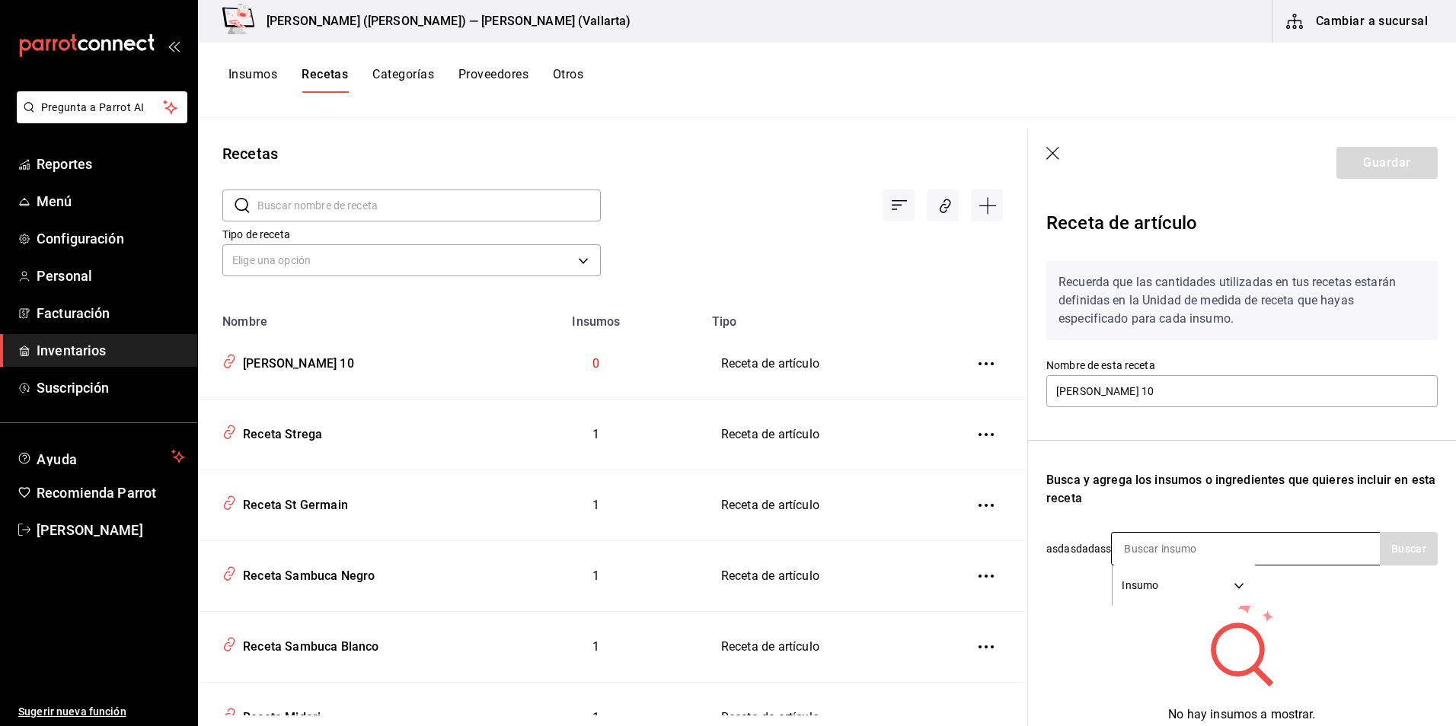
click at [1143, 541] on input at bounding box center [1187, 549] width 152 height 32
type input "TAY"
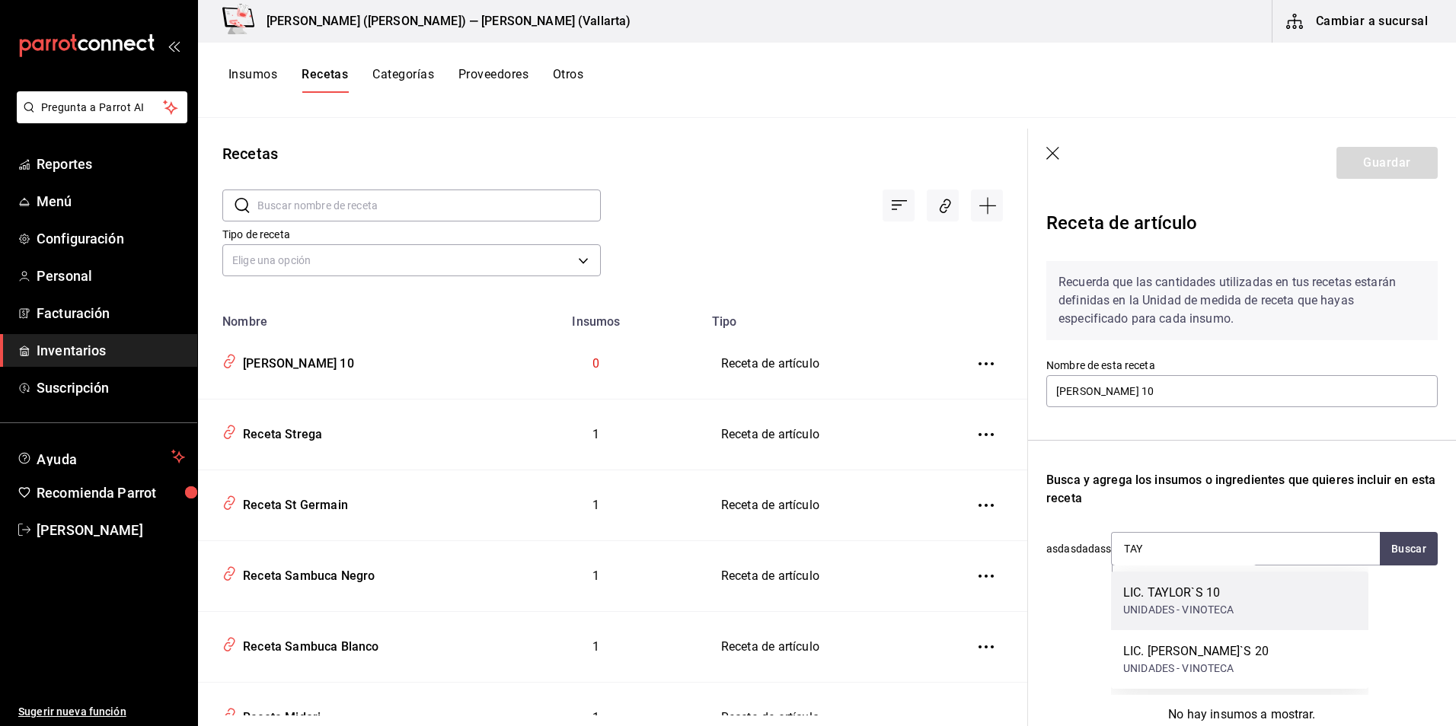
click at [1143, 590] on div "LIC. TAYLOR`S 10" at bounding box center [1178, 593] width 111 height 18
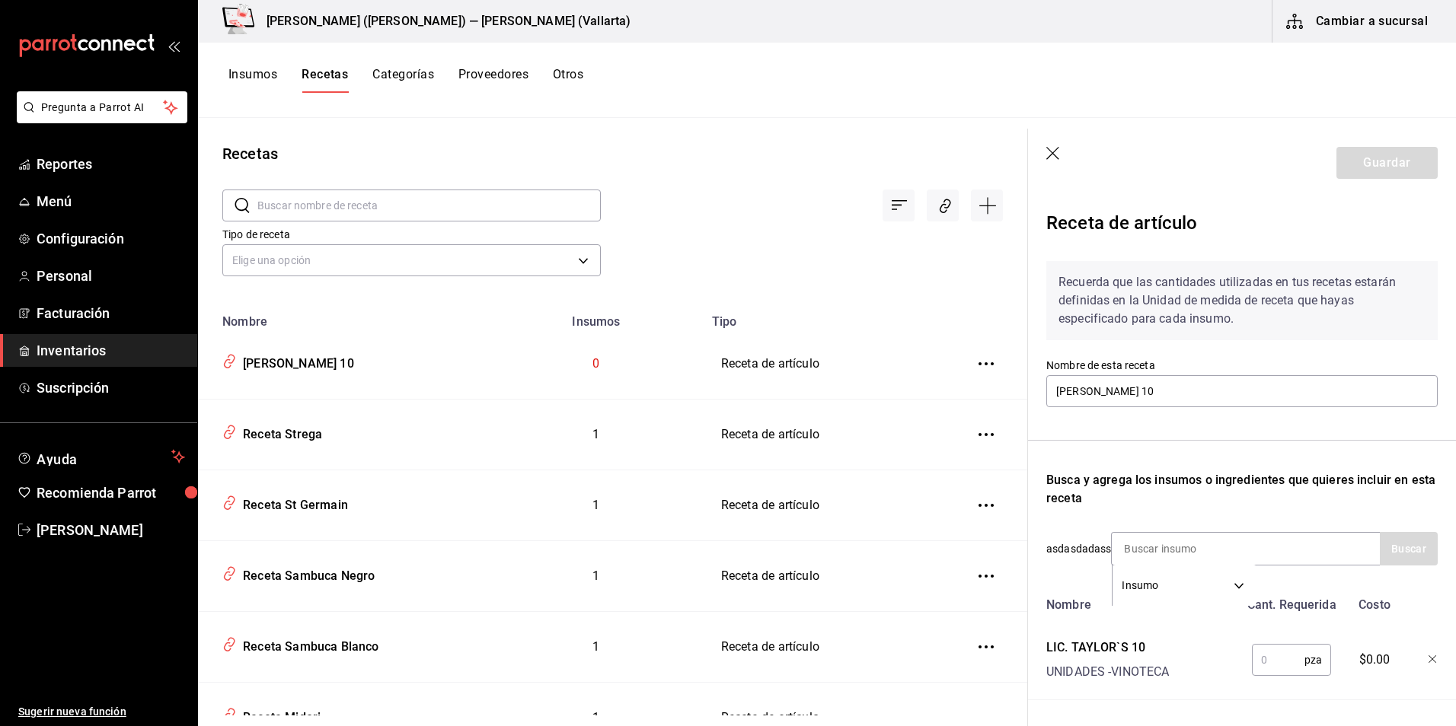
drag, startPoint x: 1264, startPoint y: 653, endPoint x: 1247, endPoint y: 674, distance: 27.0
click at [1264, 653] on input "text" at bounding box center [1277, 660] width 53 height 30
type input "1"
click at [1386, 167] on button "Guardar" at bounding box center [1386, 163] width 101 height 32
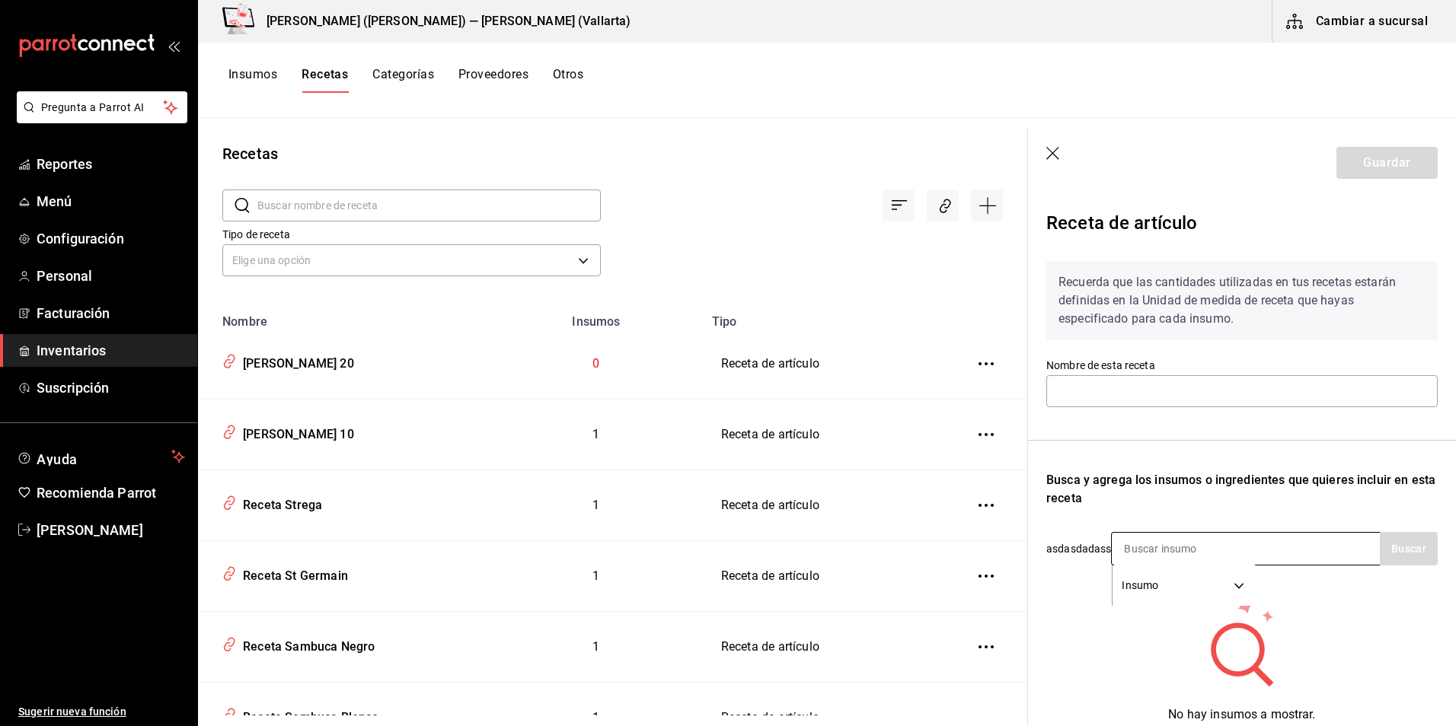
click at [1197, 549] on input at bounding box center [1187, 549] width 152 height 32
type input "[PERSON_NAME] 20"
type input "[PERSON_NAME]"
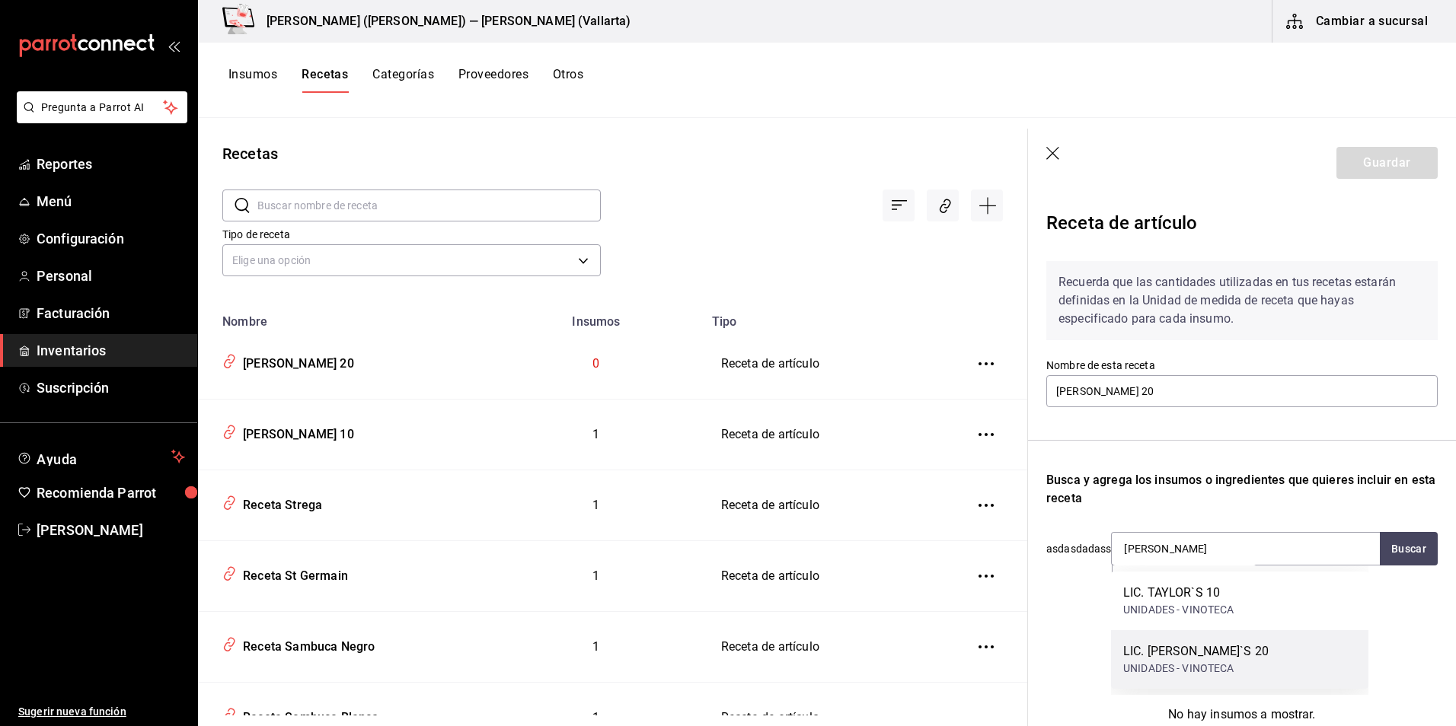
click at [1186, 653] on div "LIC. [PERSON_NAME]`S 20" at bounding box center [1195, 651] width 145 height 18
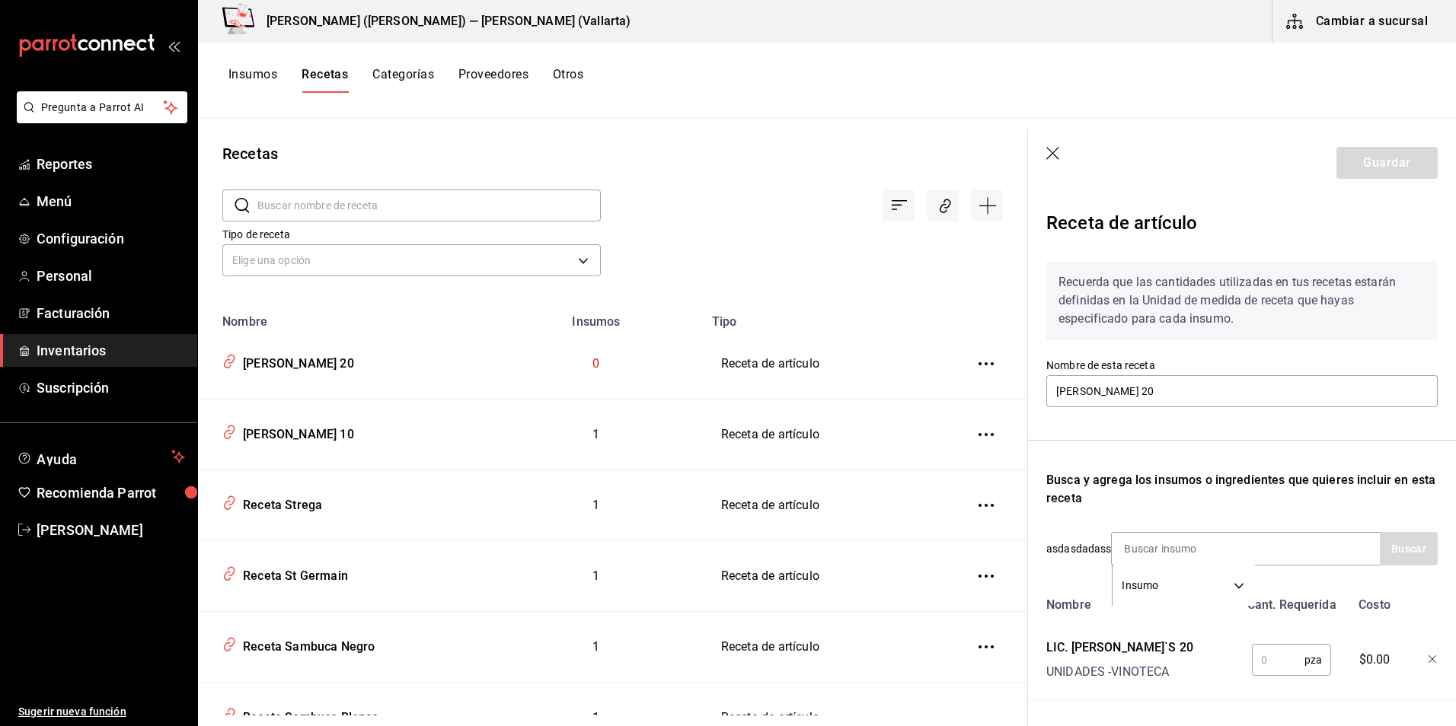
click at [1270, 649] on input "text" at bounding box center [1277, 660] width 53 height 30
type input "1"
click at [1340, 151] on button "Guardar" at bounding box center [1386, 163] width 101 height 32
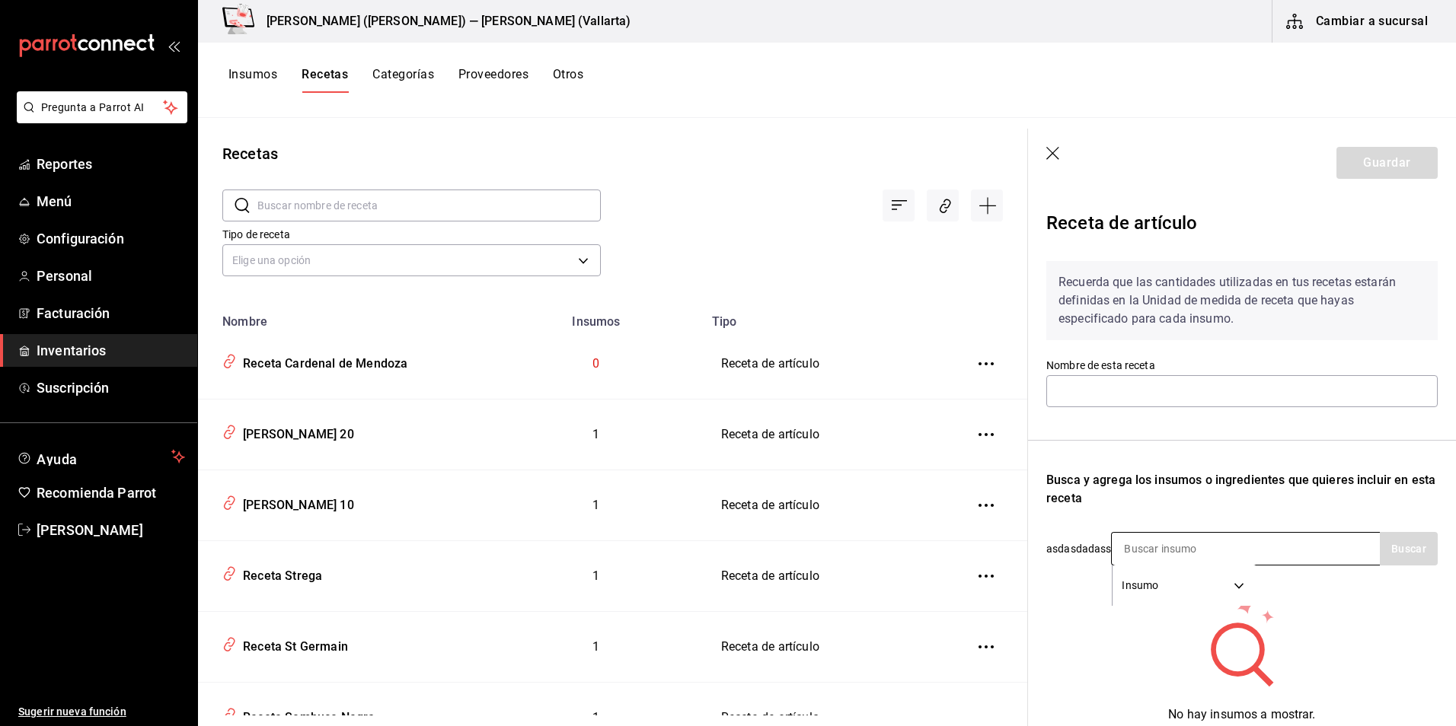
type input "Receta Cardenal de Mendoza"
click at [1171, 557] on input at bounding box center [1187, 549] width 152 height 32
type input "CARDE"
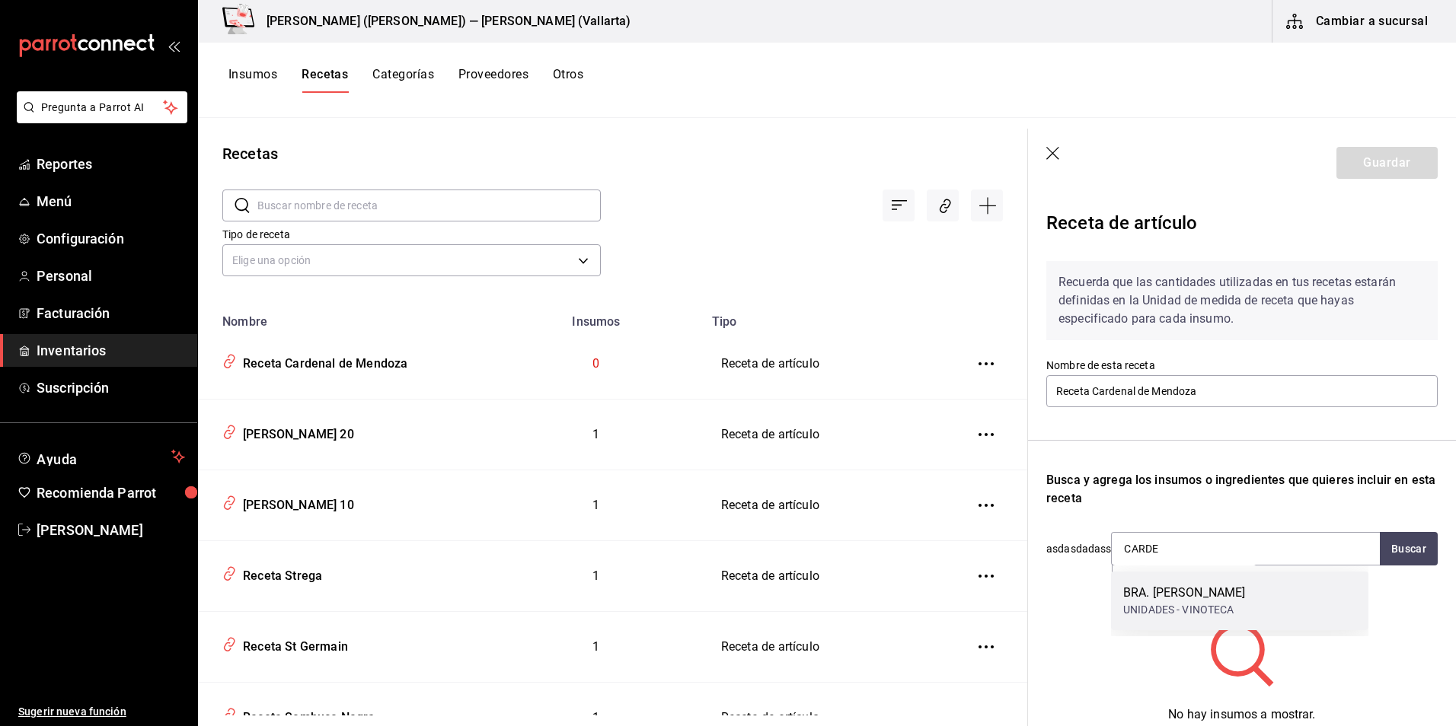
click at [1221, 607] on div "UNIDADES - VINOTECA" at bounding box center [1184, 610] width 122 height 16
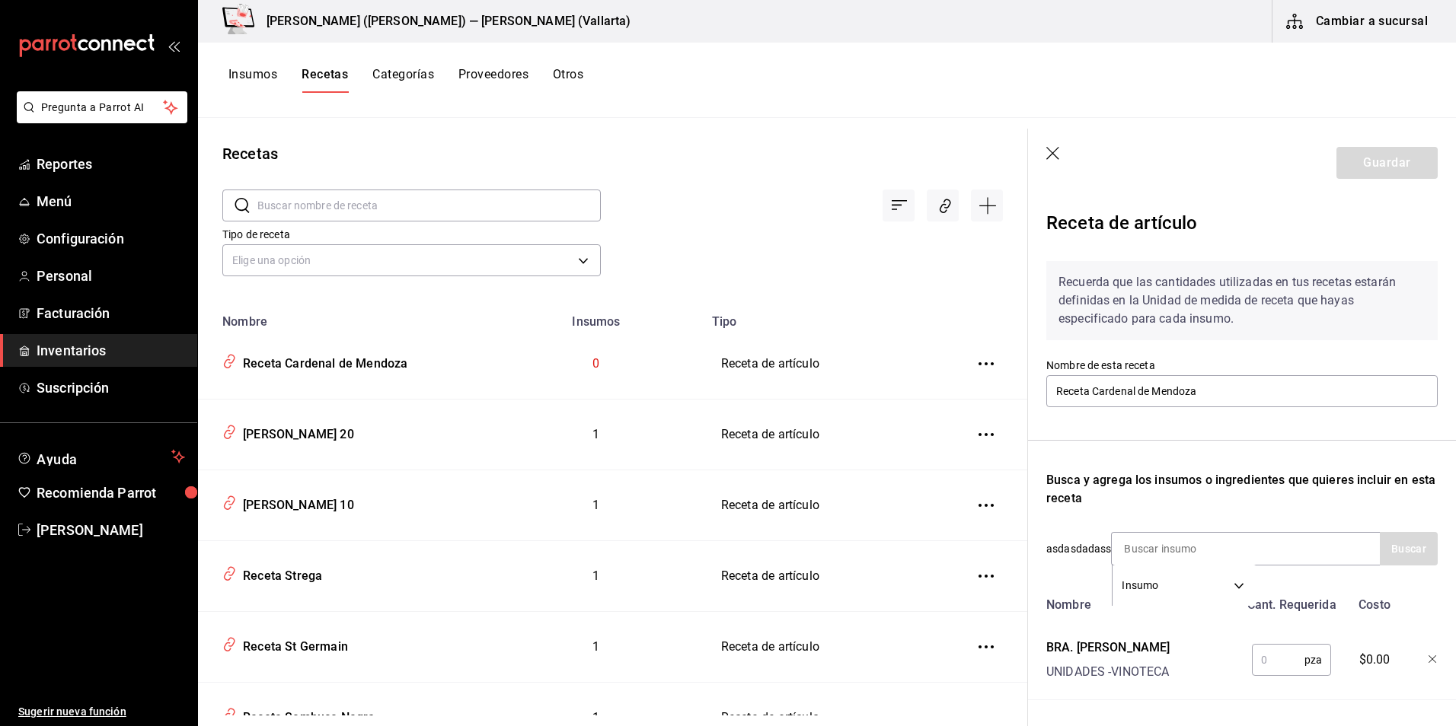
click at [1257, 648] on input "text" at bounding box center [1277, 660] width 53 height 30
type input "1"
click at [1406, 180] on header "Guardar" at bounding box center [1242, 163] width 428 height 69
click at [1398, 174] on button "Guardar" at bounding box center [1386, 163] width 101 height 32
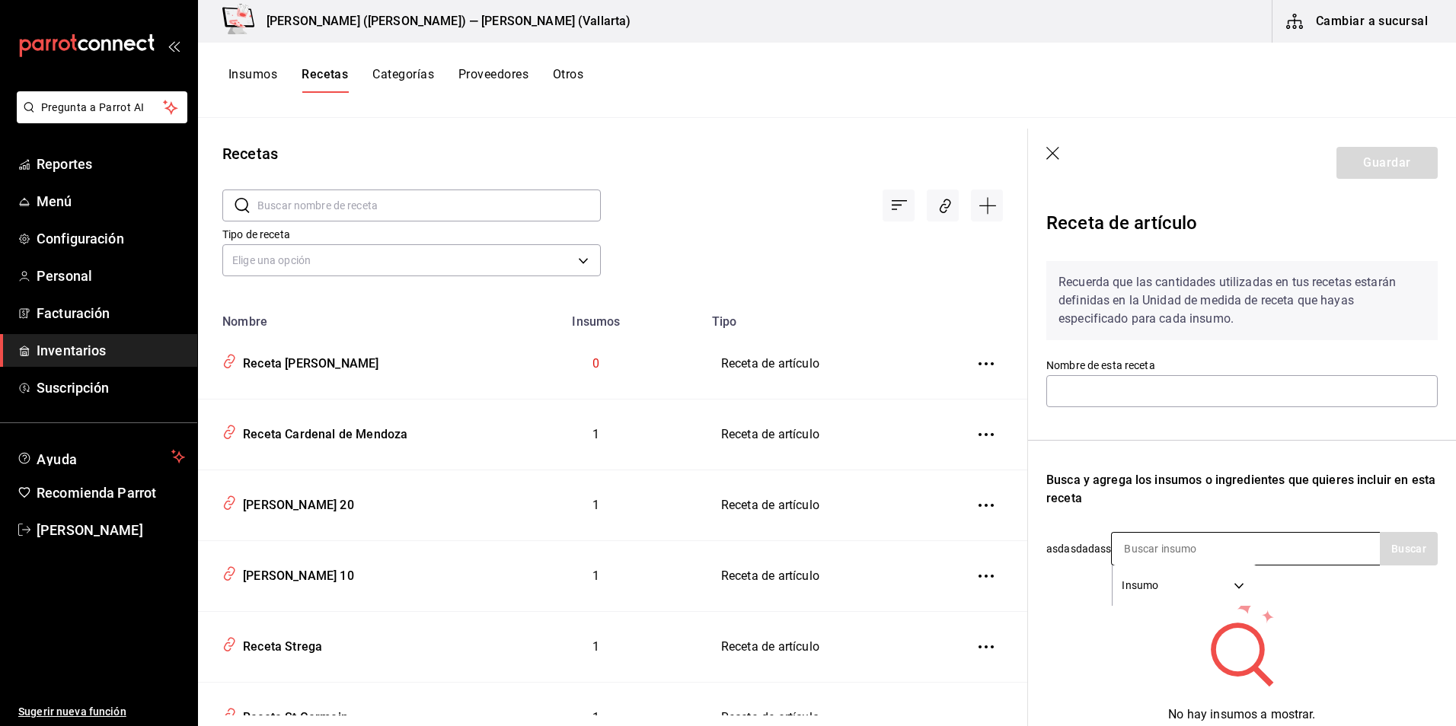
click at [1154, 552] on input at bounding box center [1187, 549] width 152 height 32
type input "Receta [PERSON_NAME]"
type input "[PERSON_NAME]"
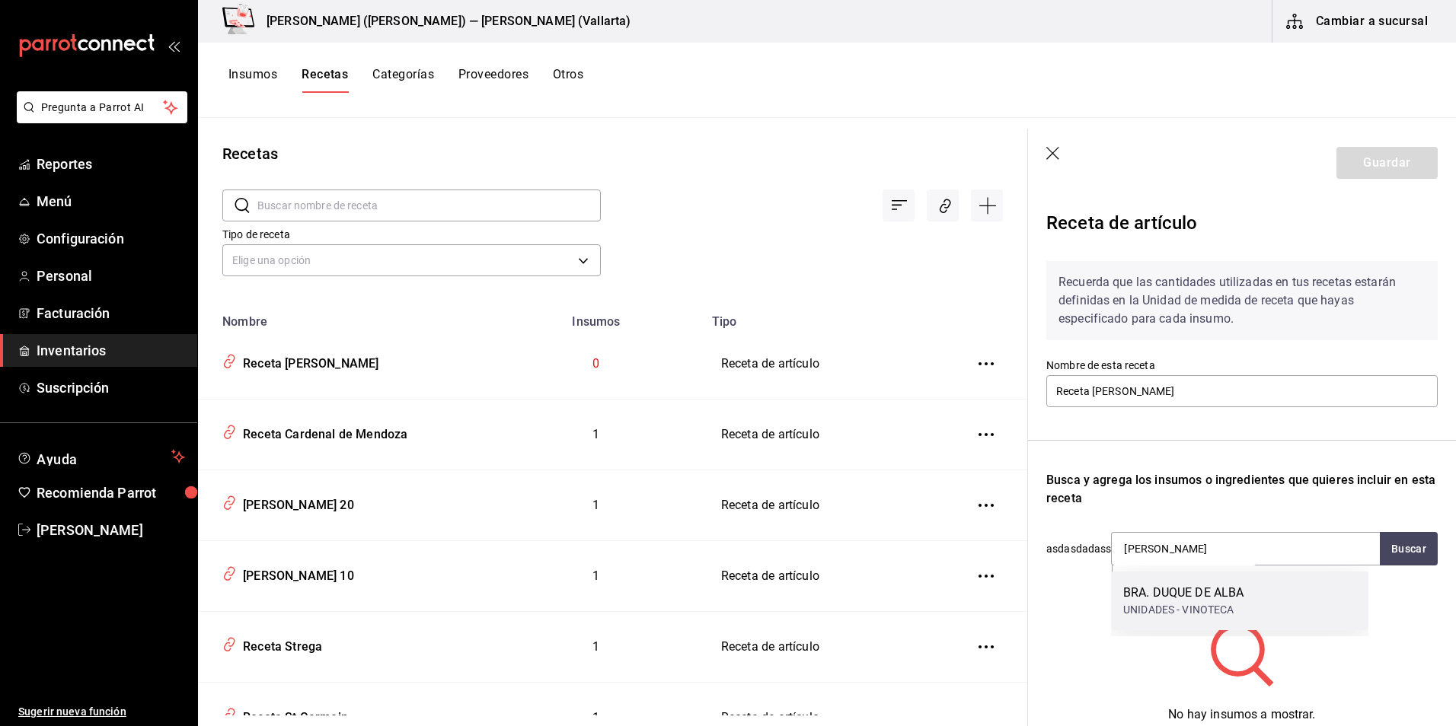
click at [1156, 579] on div "BRA. [PERSON_NAME] UNIDADES - VINOTECA" at bounding box center [1239, 601] width 257 height 59
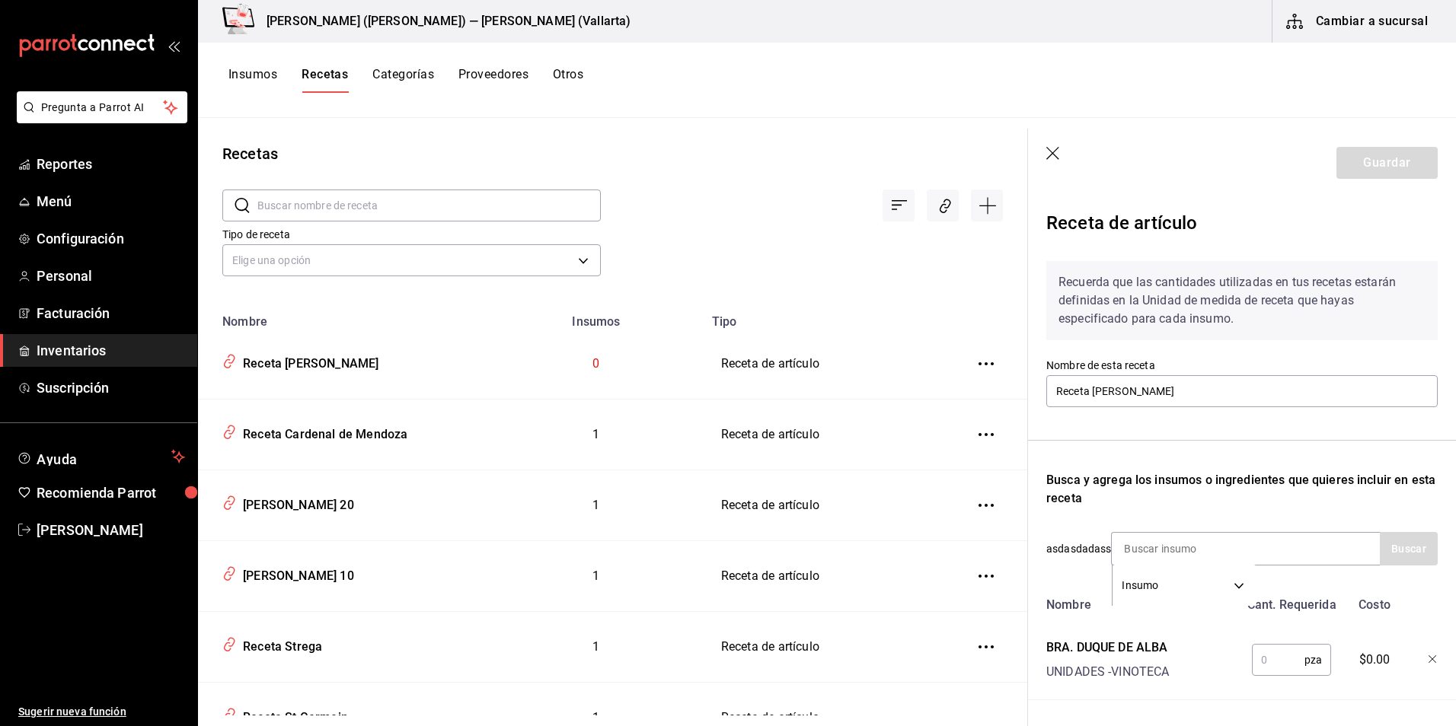
click at [1273, 645] on input "text" at bounding box center [1277, 660] width 53 height 30
type input "1"
click at [1356, 170] on button "Guardar" at bounding box center [1386, 163] width 101 height 32
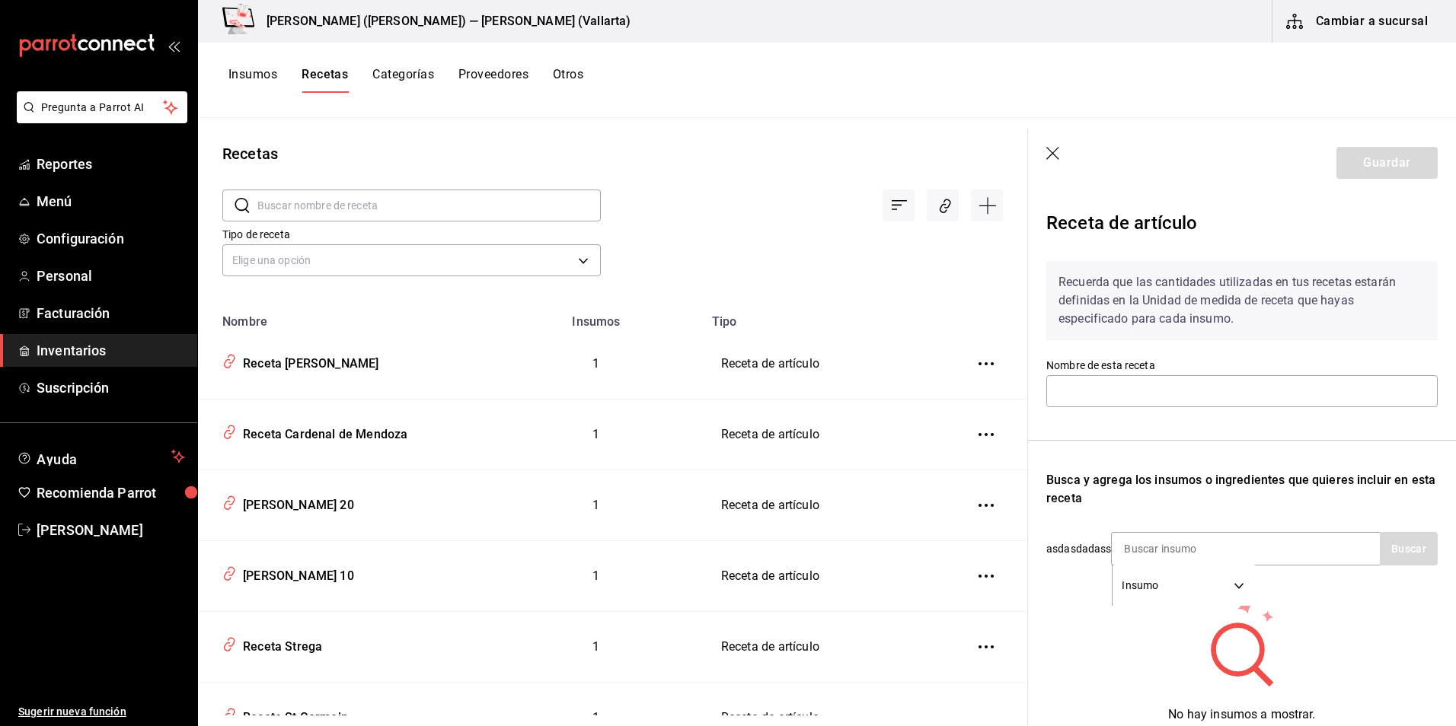
type input "Receta [PERSON_NAME]"
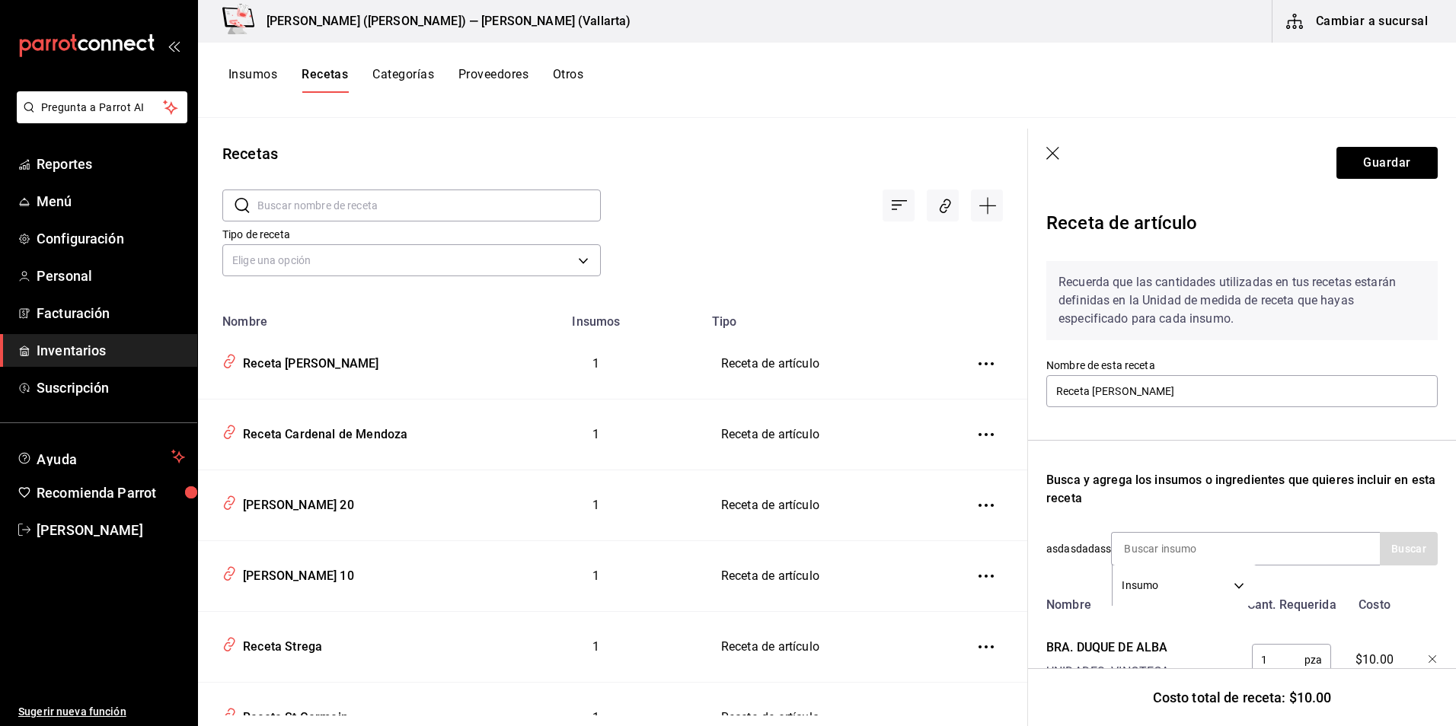
scroll to position [65, 0]
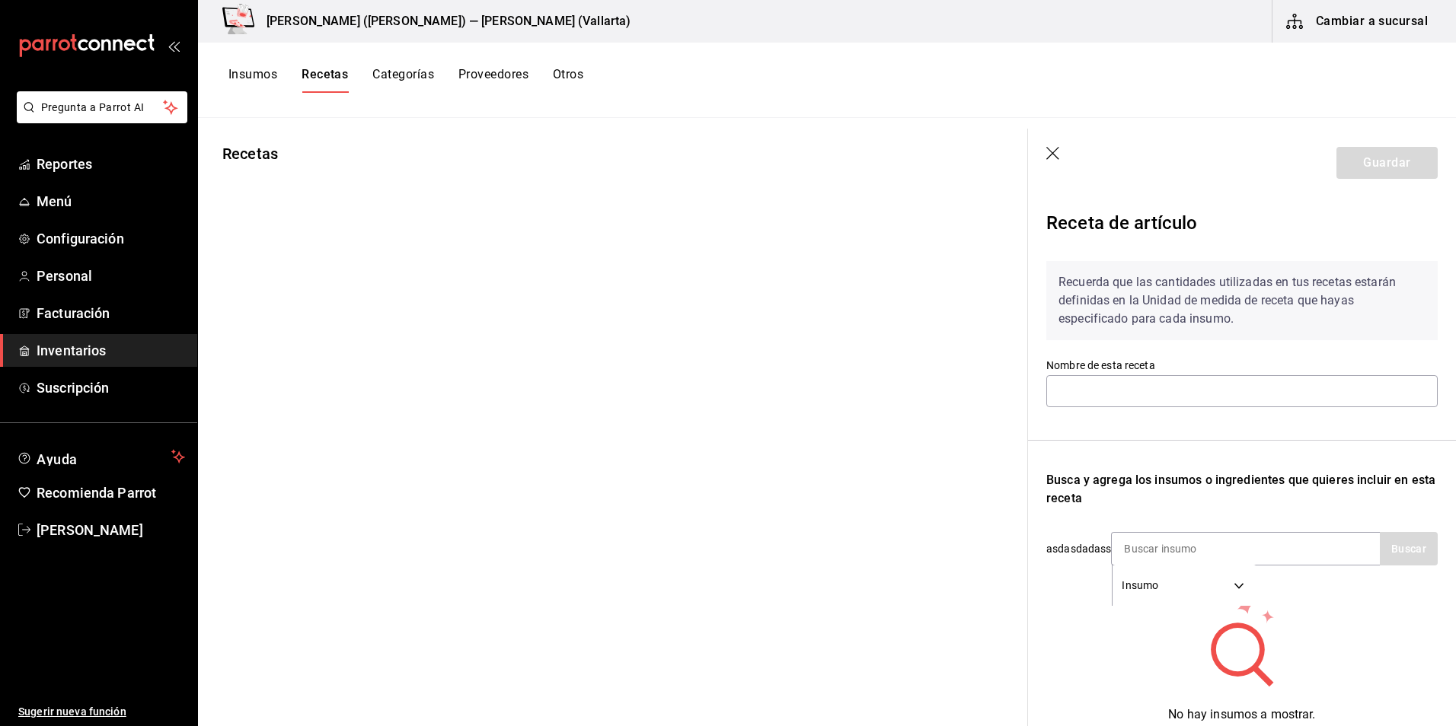
type input "[PERSON_NAME] 10"
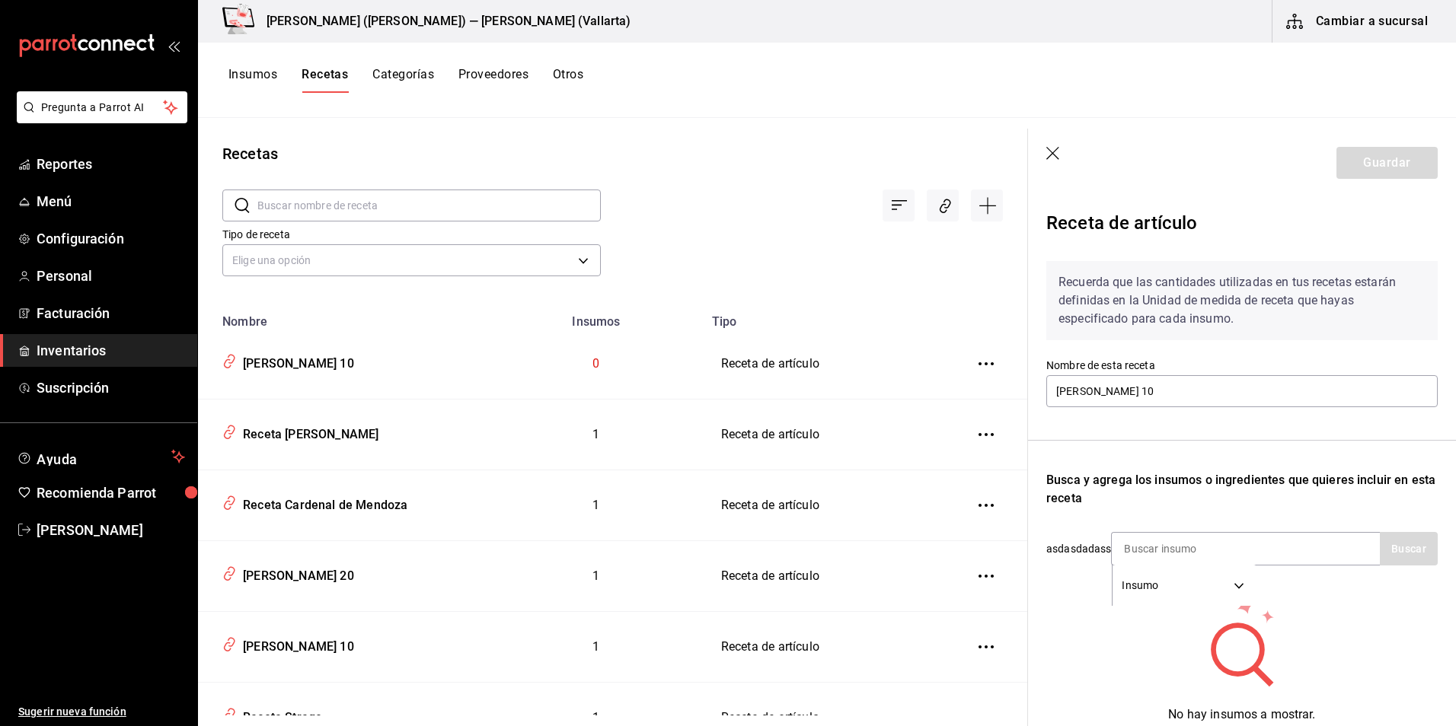
scroll to position [76, 0]
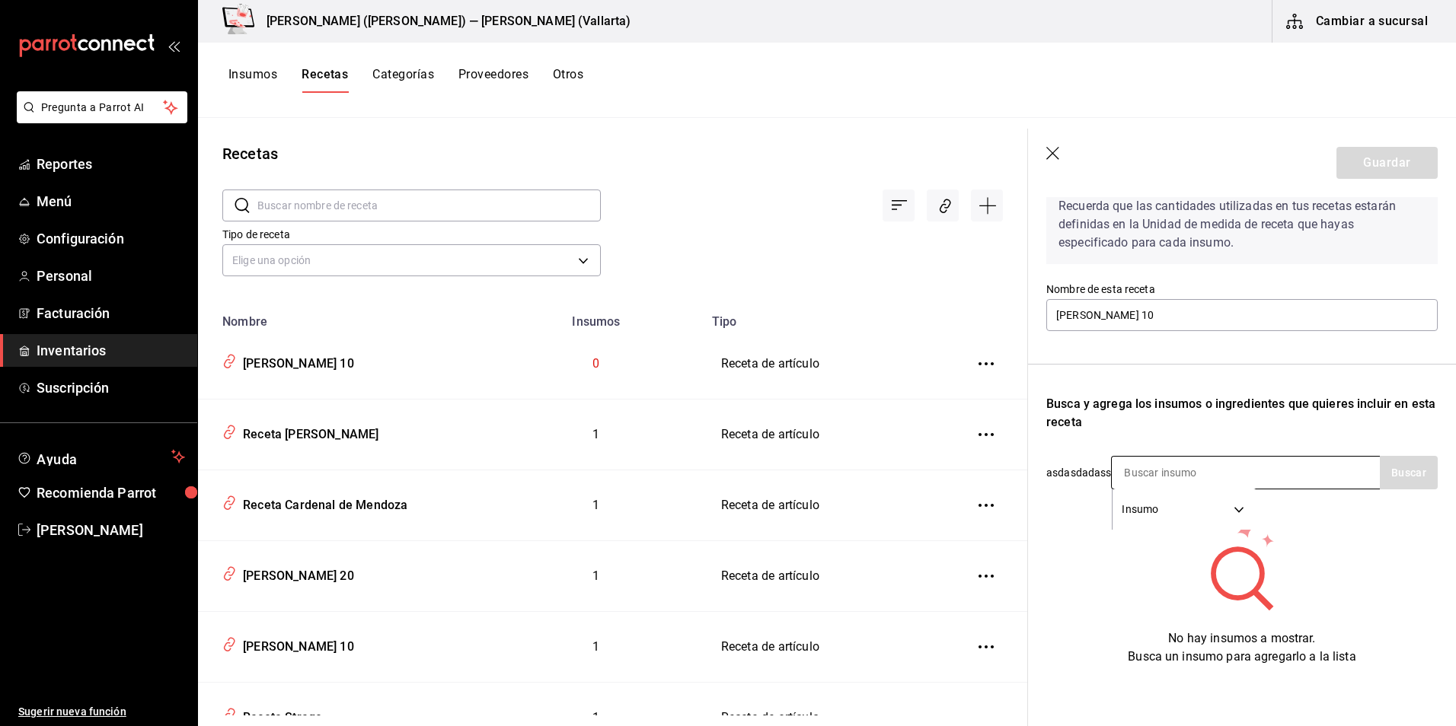
click at [1169, 480] on input at bounding box center [1187, 473] width 152 height 32
type input "TORRE"
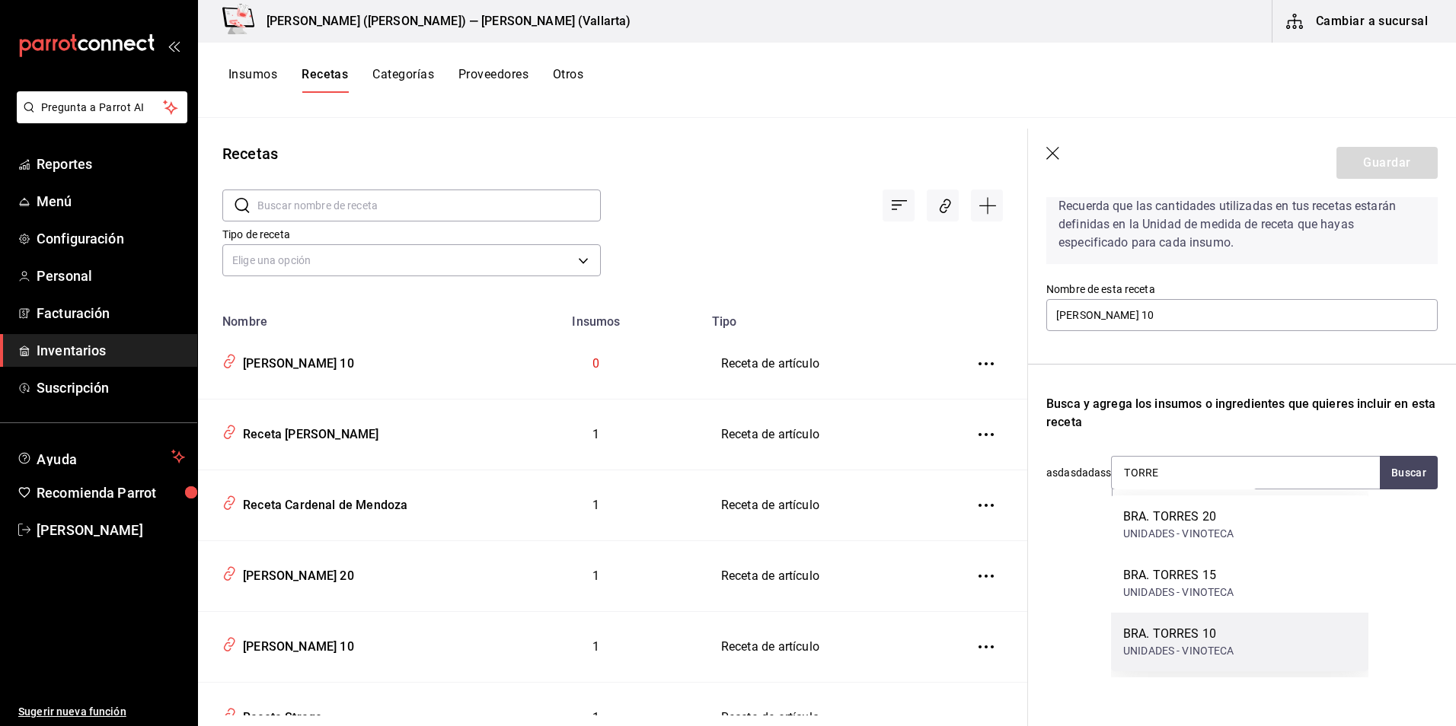
click at [1239, 639] on div "BRA. TORRES 10 UNIDADES - VINOTECA" at bounding box center [1239, 642] width 257 height 59
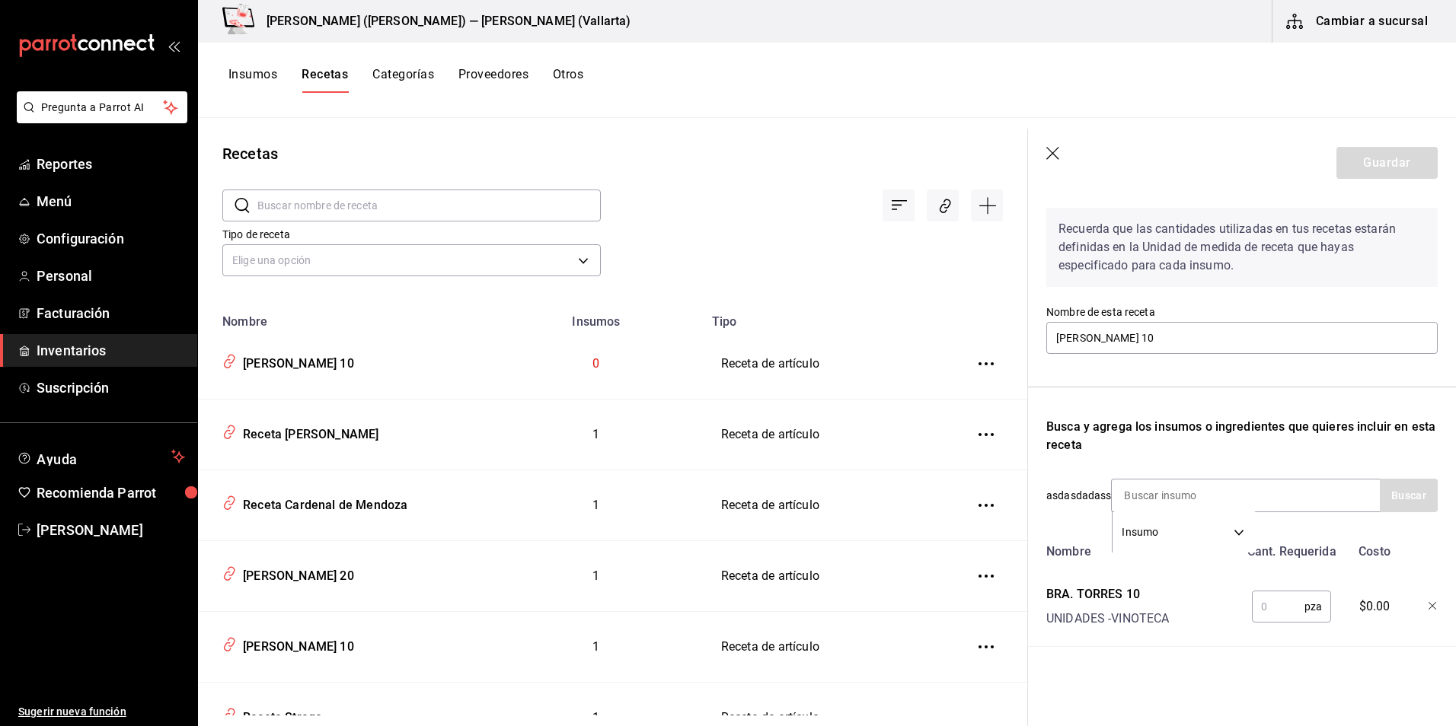
scroll to position [65, 0]
click at [1265, 579] on div "pza ​" at bounding box center [1289, 603] width 100 height 49
click at [1255, 604] on input "text" at bounding box center [1277, 606] width 53 height 30
type input "1"
click at [1367, 155] on button "Guardar" at bounding box center [1386, 163] width 101 height 32
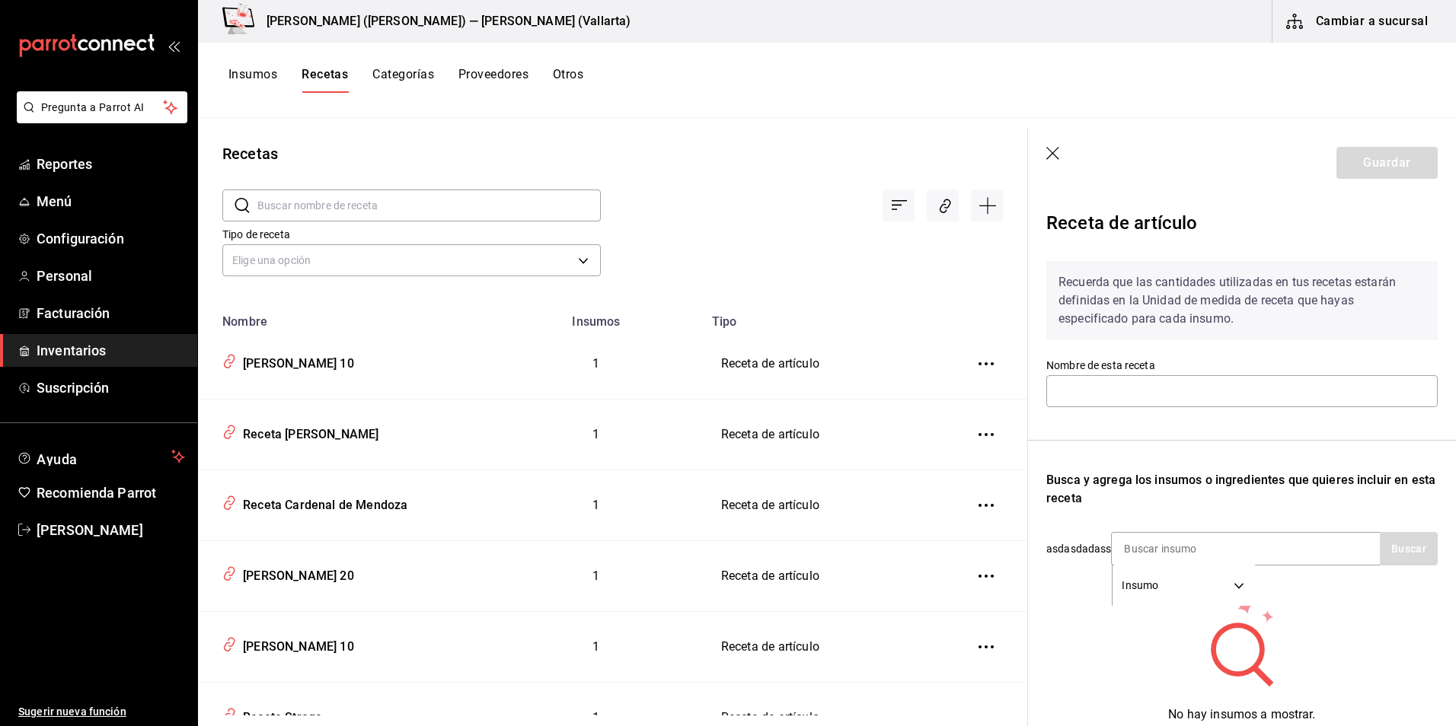
type input "[PERSON_NAME] 10"
type input "Receta Torres 15"
click at [1180, 542] on input at bounding box center [1187, 549] width 152 height 32
click at [1138, 525] on div "Recuerda que las cantidades utilizadas en tus recetas estarán definidas en la U…" at bounding box center [1241, 495] width 391 height 493
click at [1180, 543] on input at bounding box center [1187, 549] width 152 height 32
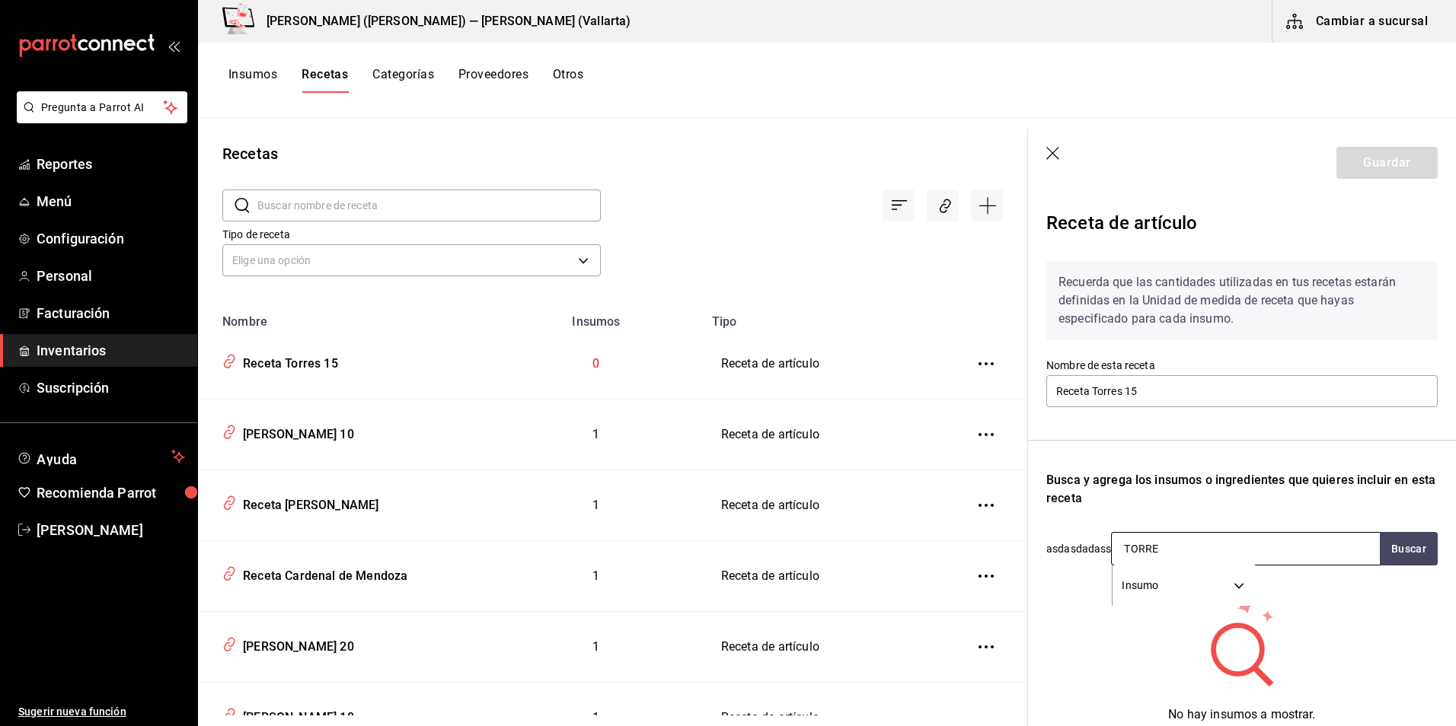
type input "TORRES"
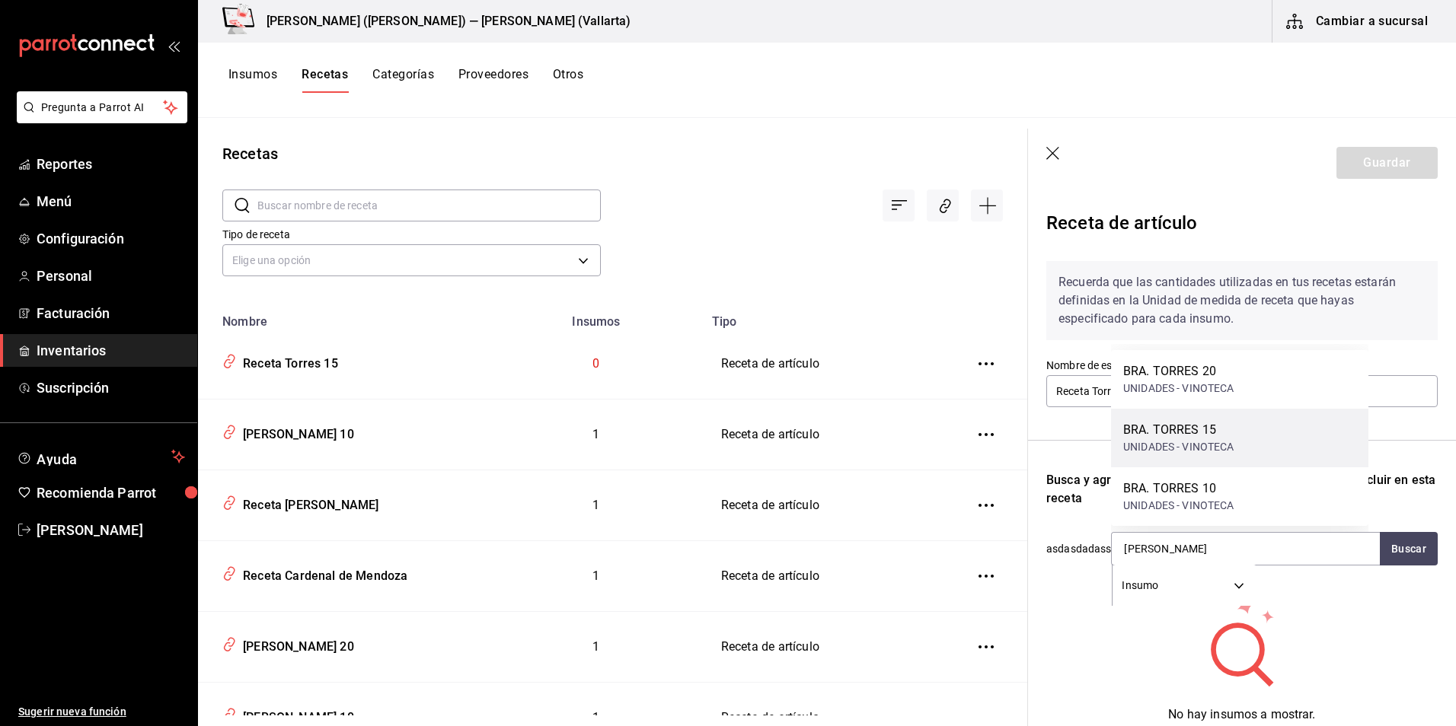
click at [1282, 434] on div "BRA. TORRES 15 UNIDADES - VINOTECA" at bounding box center [1239, 438] width 257 height 59
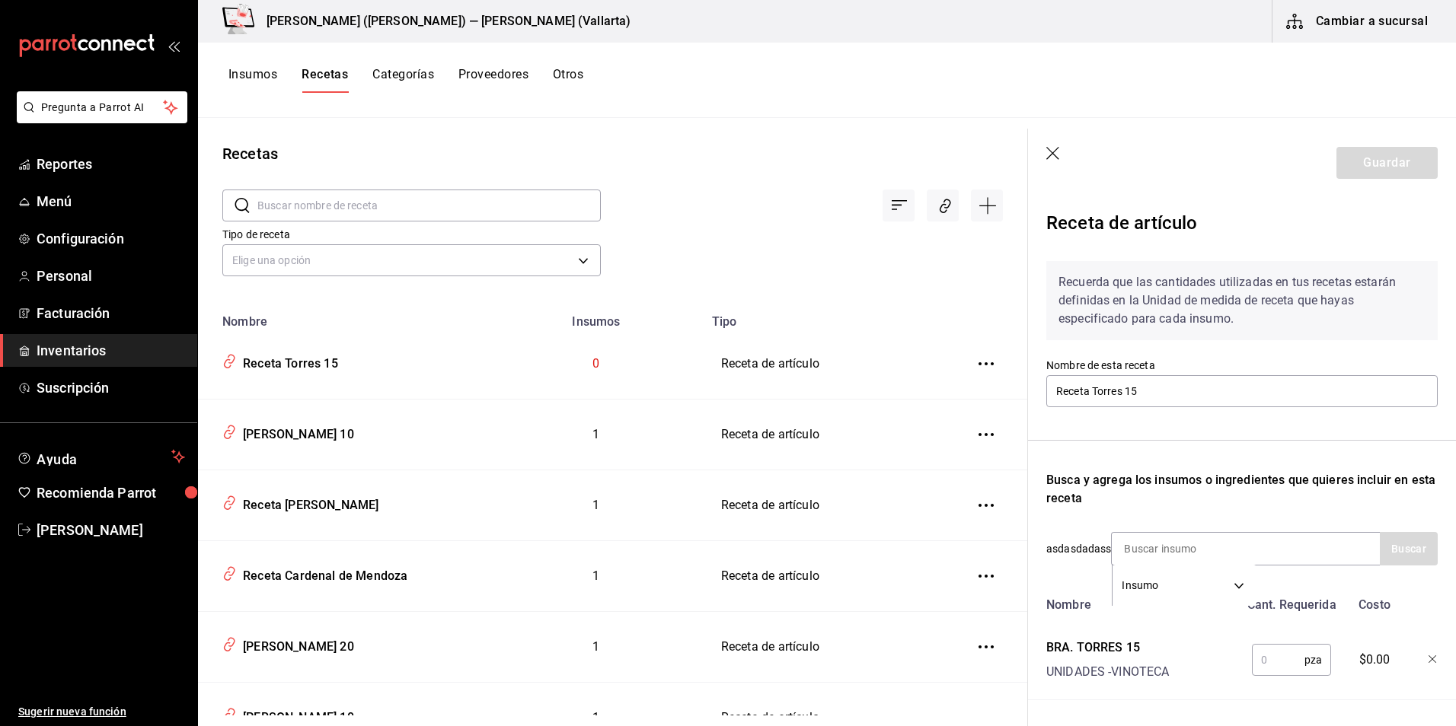
click at [1283, 656] on input "text" at bounding box center [1277, 660] width 53 height 30
type input "1"
click at [1387, 153] on button "Guardar" at bounding box center [1386, 163] width 101 height 32
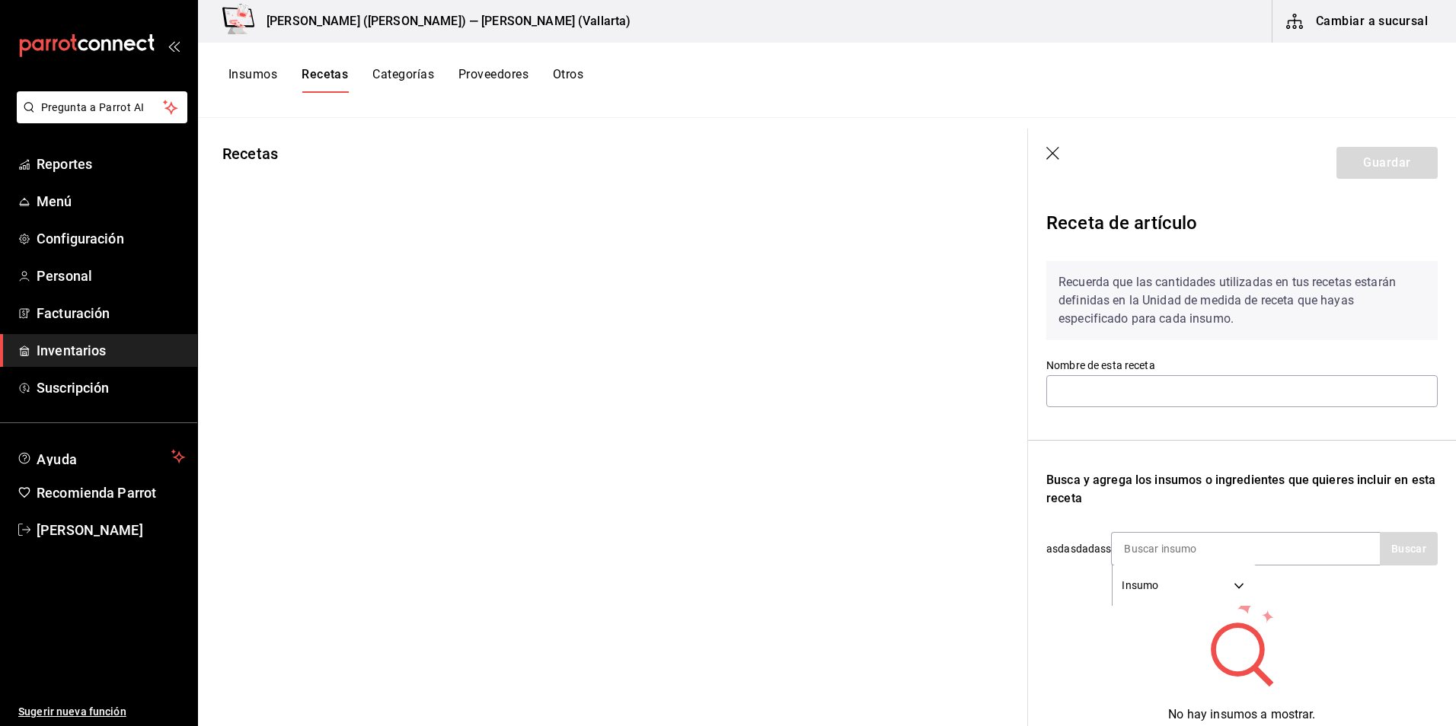
type input "[PERSON_NAME] 20"
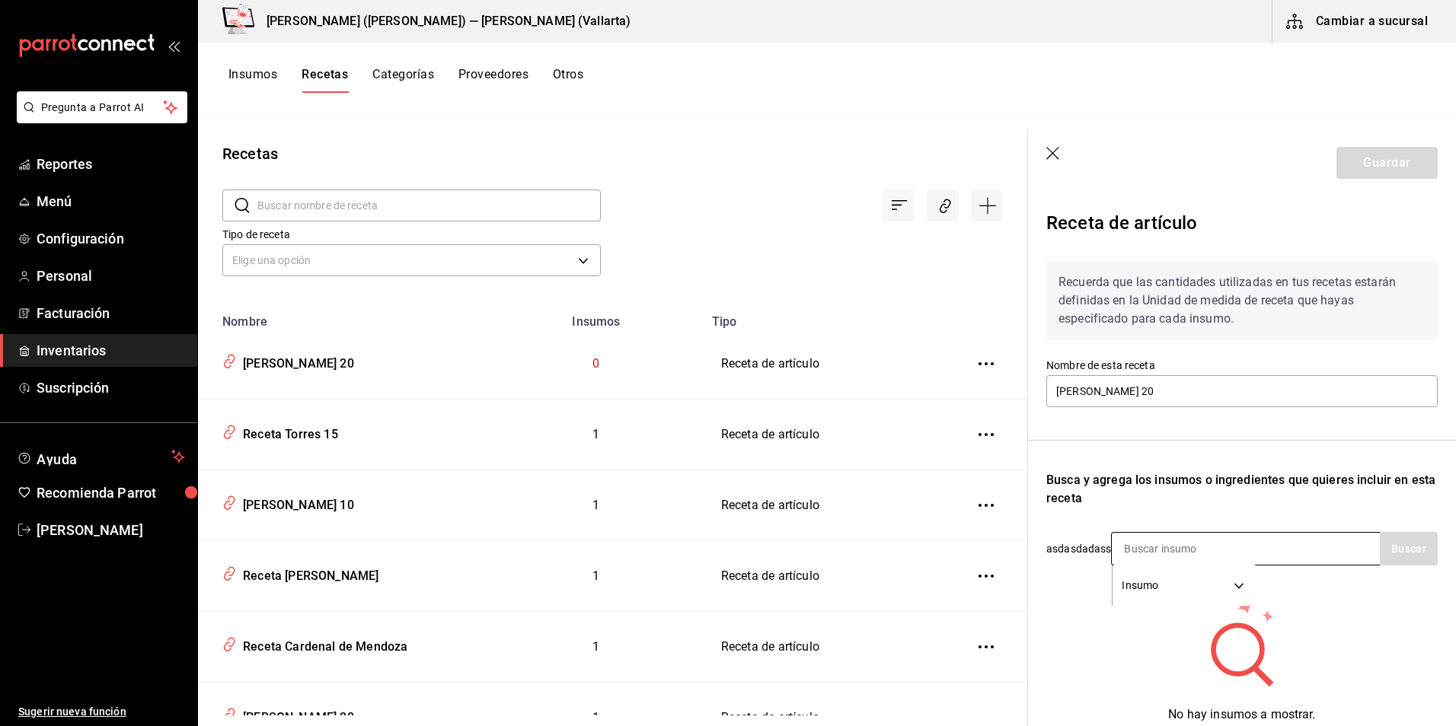
click at [1122, 542] on input at bounding box center [1187, 549] width 152 height 32
type input "[PERSON_NAME]"
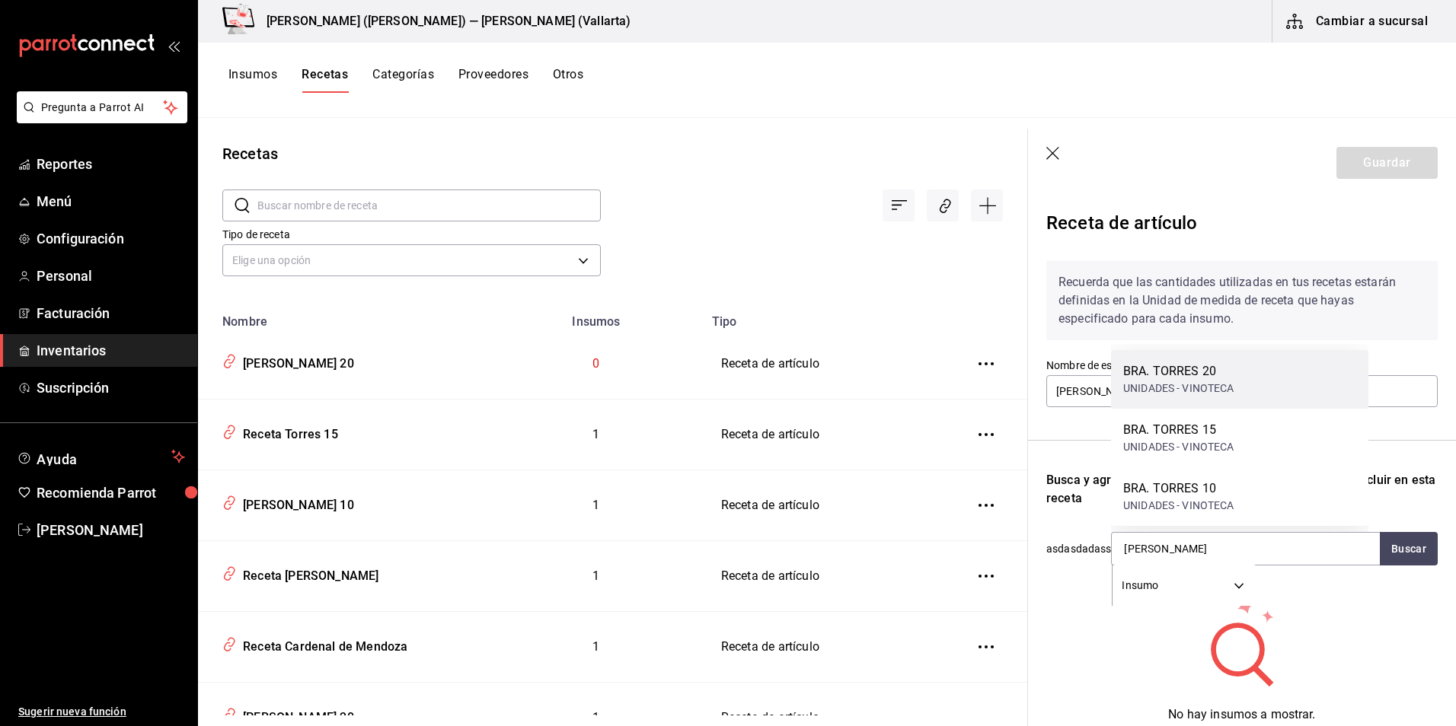
click at [1210, 380] on div "BRA. TORRES 20" at bounding box center [1178, 371] width 111 height 18
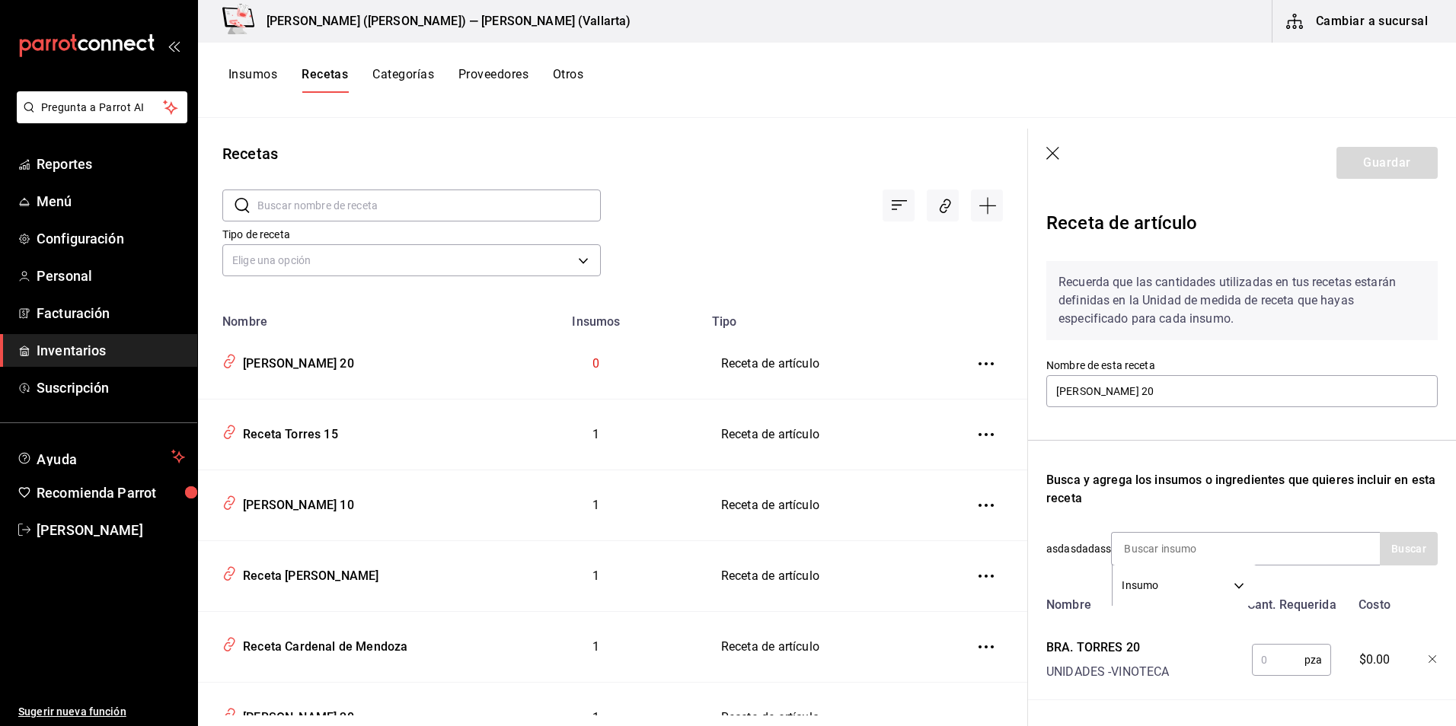
click at [1291, 660] on input "text" at bounding box center [1277, 660] width 53 height 30
type input "1"
click at [1385, 159] on button "Guardar" at bounding box center [1386, 163] width 101 height 32
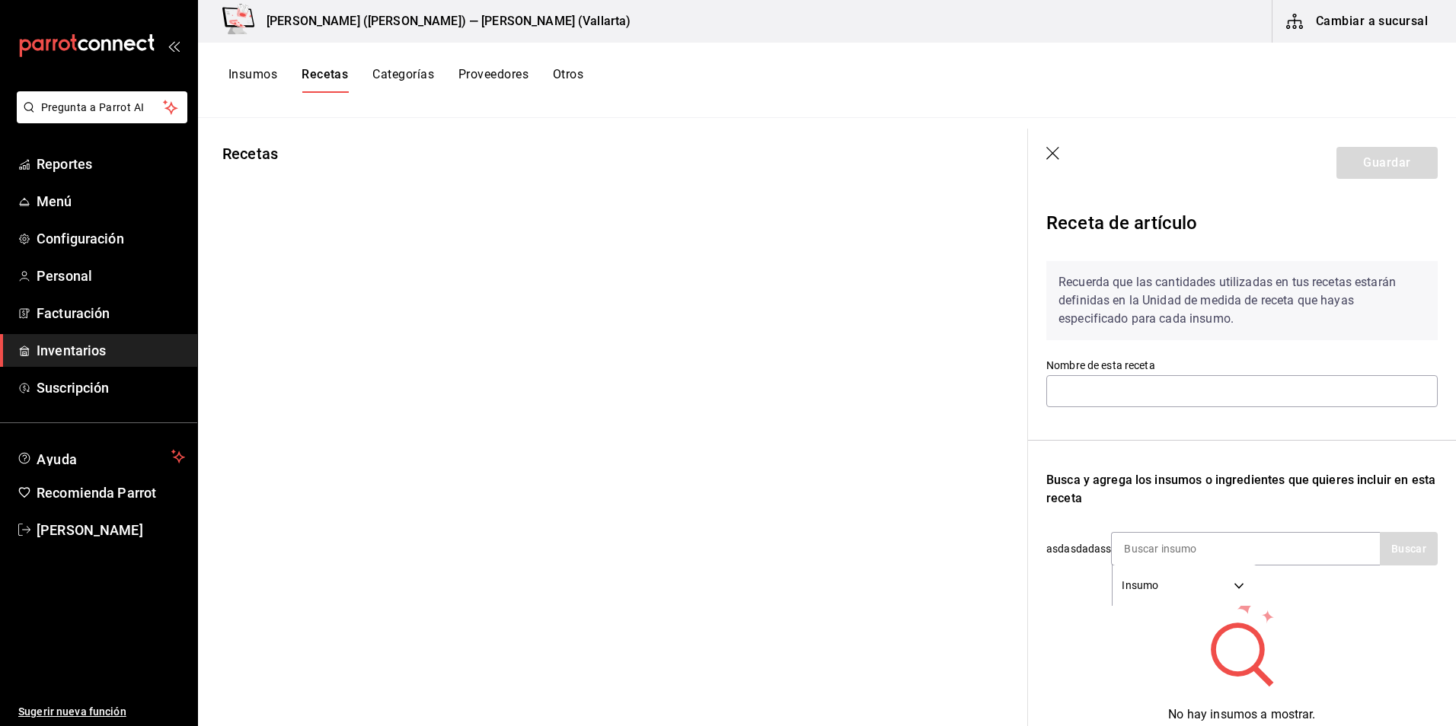
type input "Receta Courvoisier VSOP"
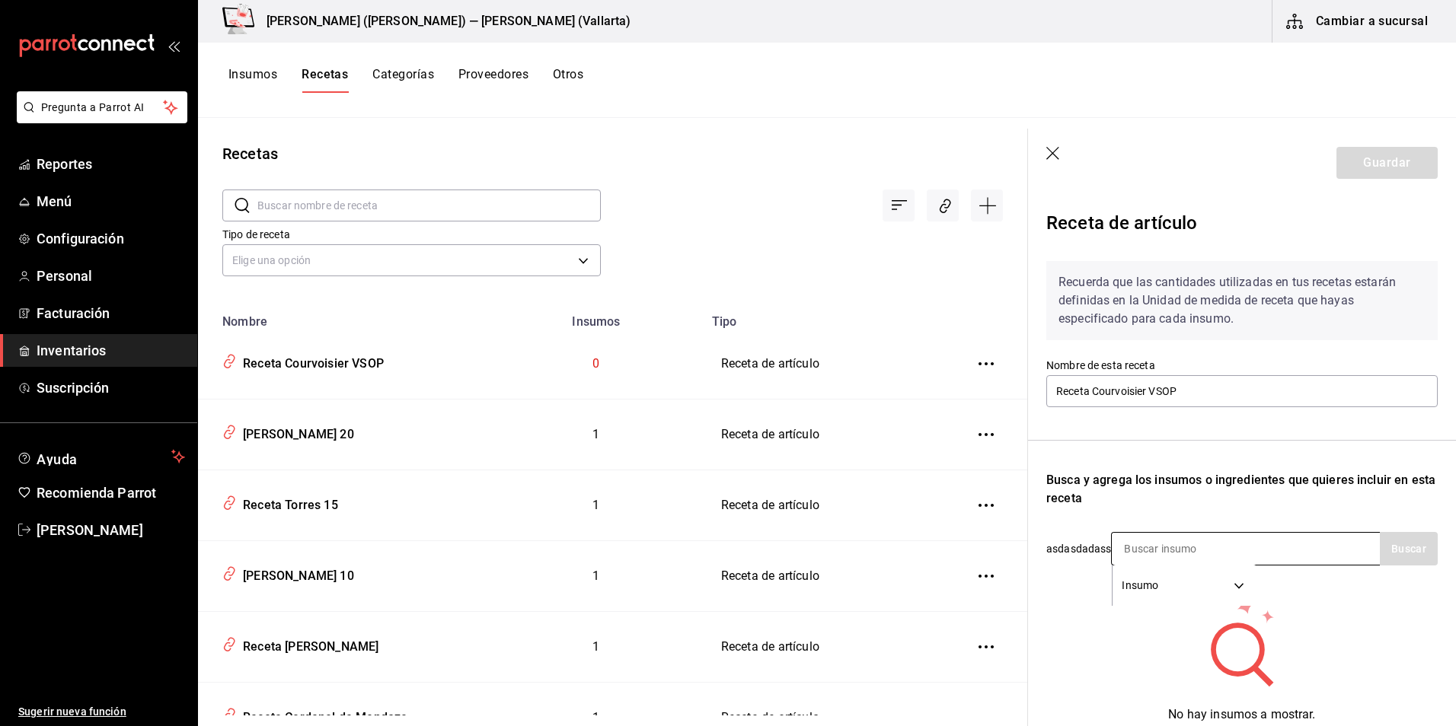
click at [1136, 544] on input at bounding box center [1187, 549] width 152 height 32
type input "C"
type input "V"
type input "C"
type input "COURV"
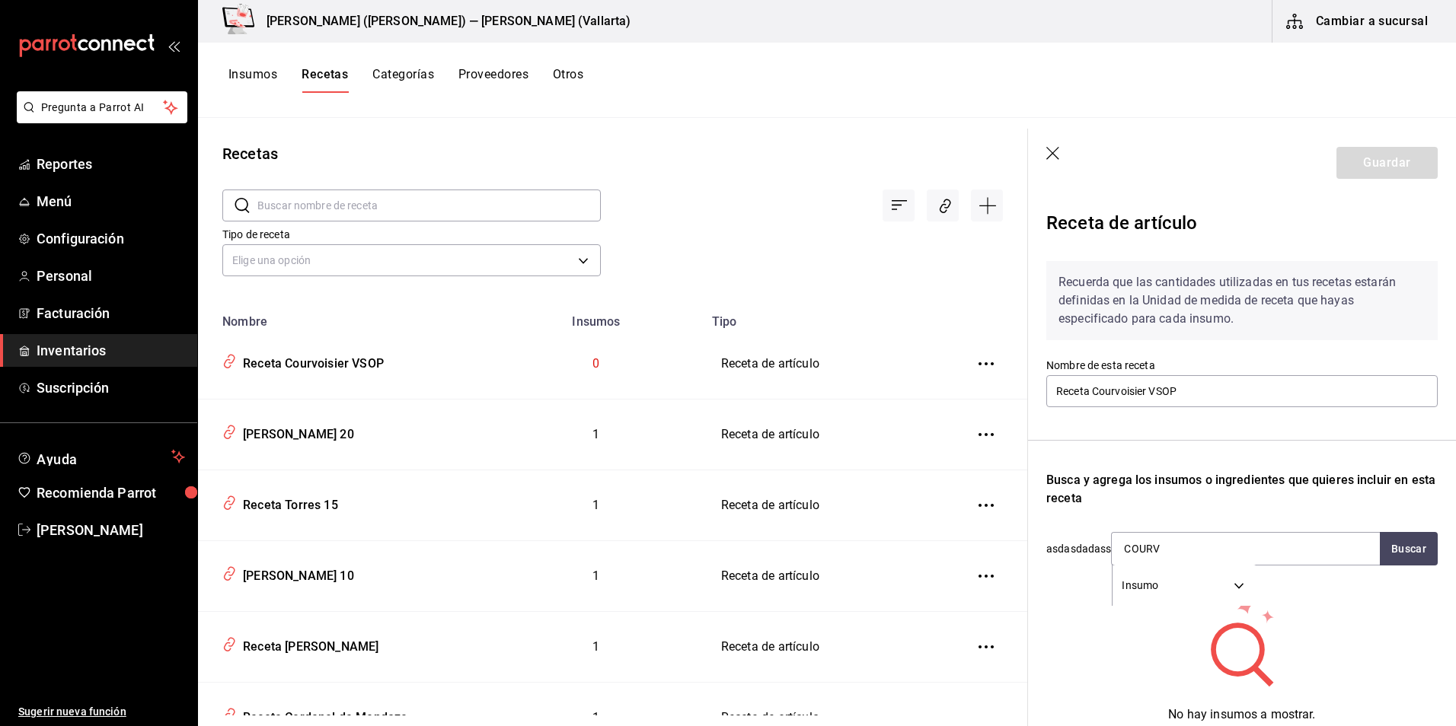
click at [276, 75] on button "Insumos" at bounding box center [252, 80] width 49 height 26
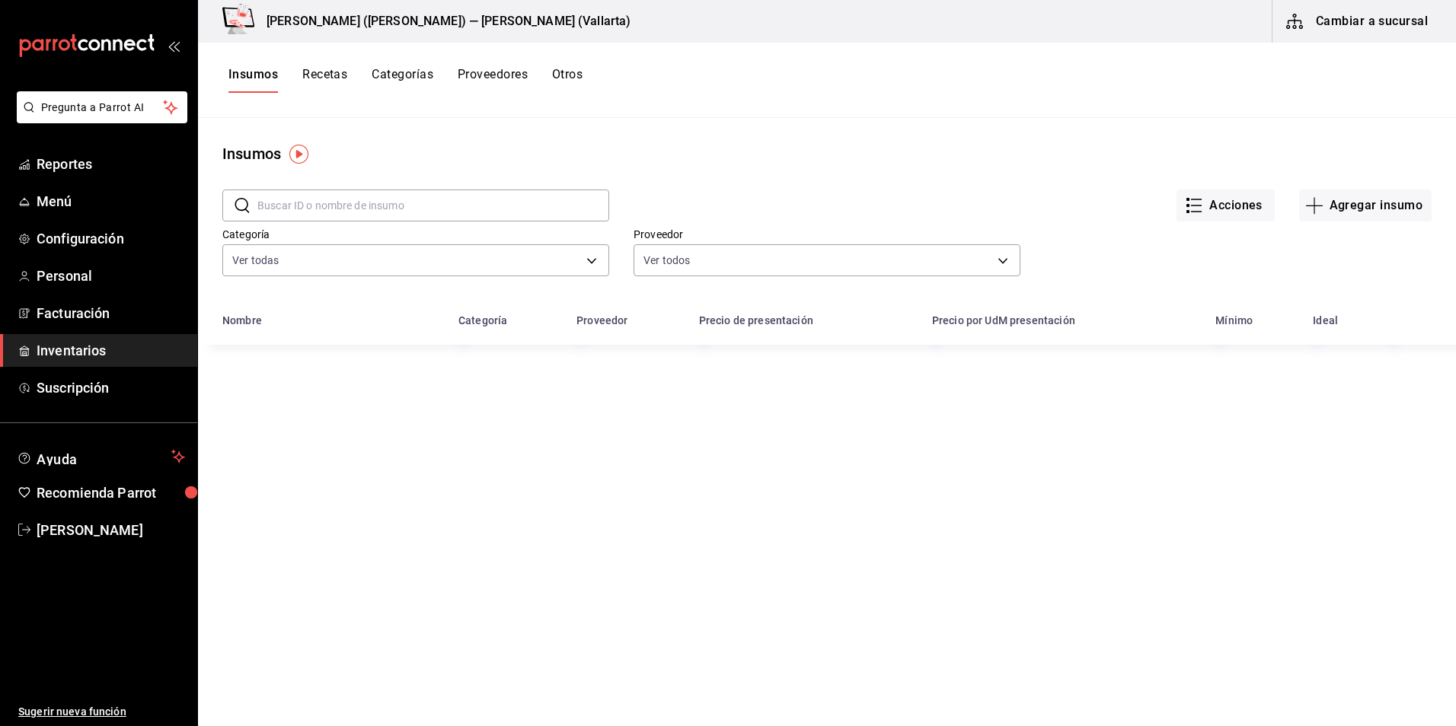
click at [372, 204] on input "text" at bounding box center [433, 205] width 352 height 30
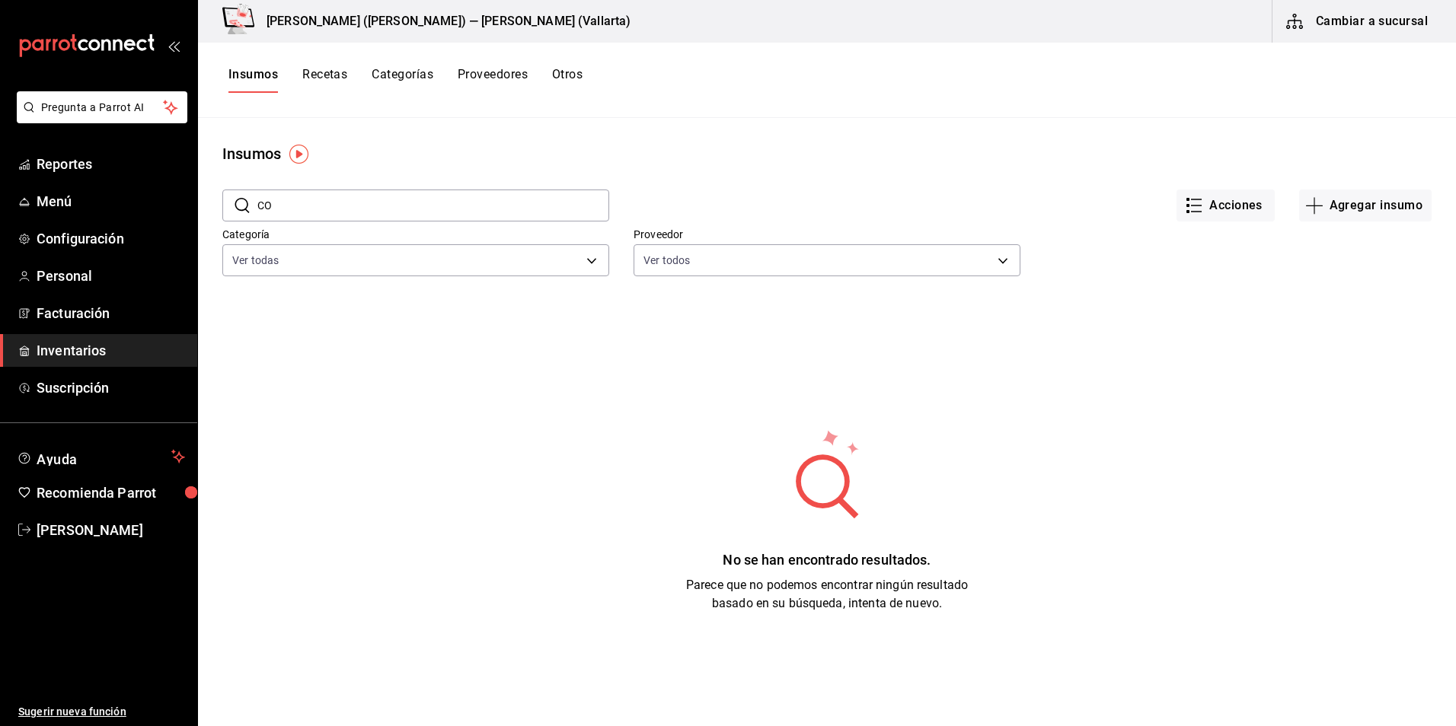
type input "C"
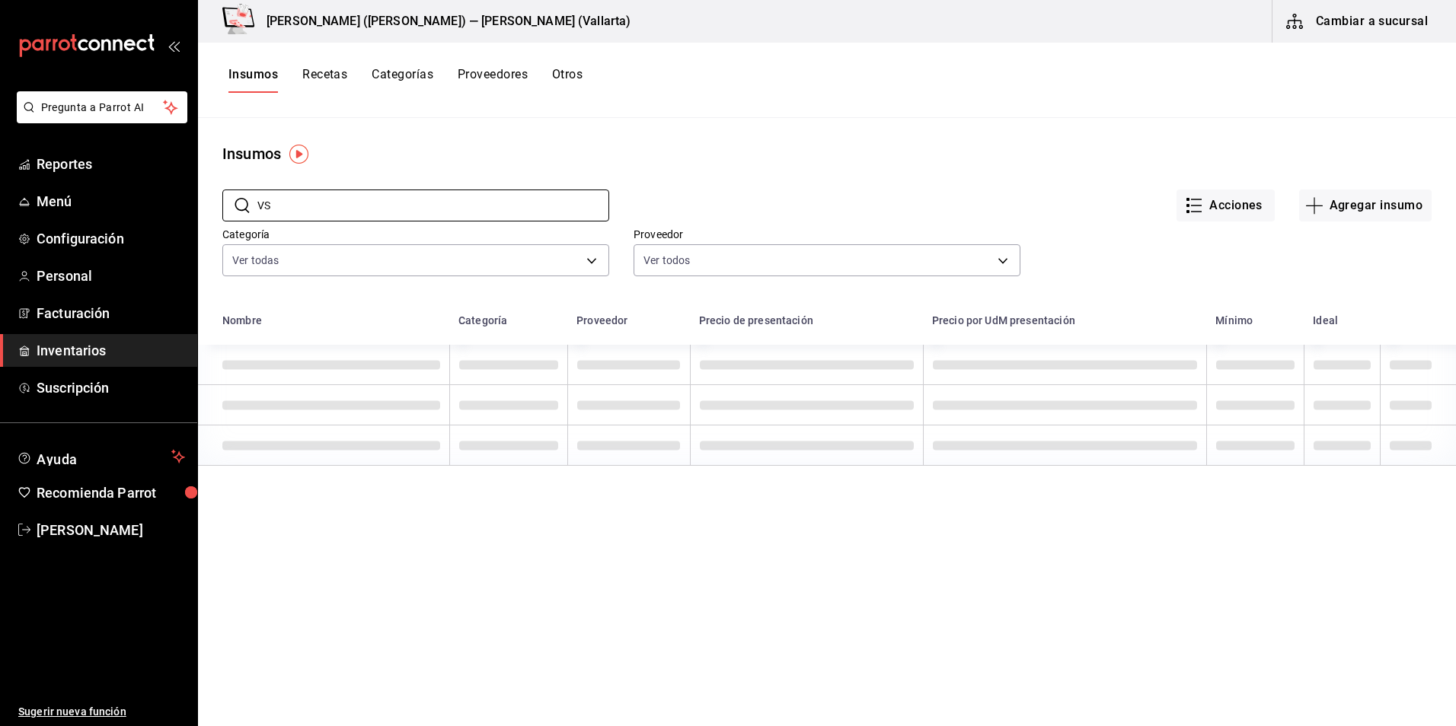
type input "V"
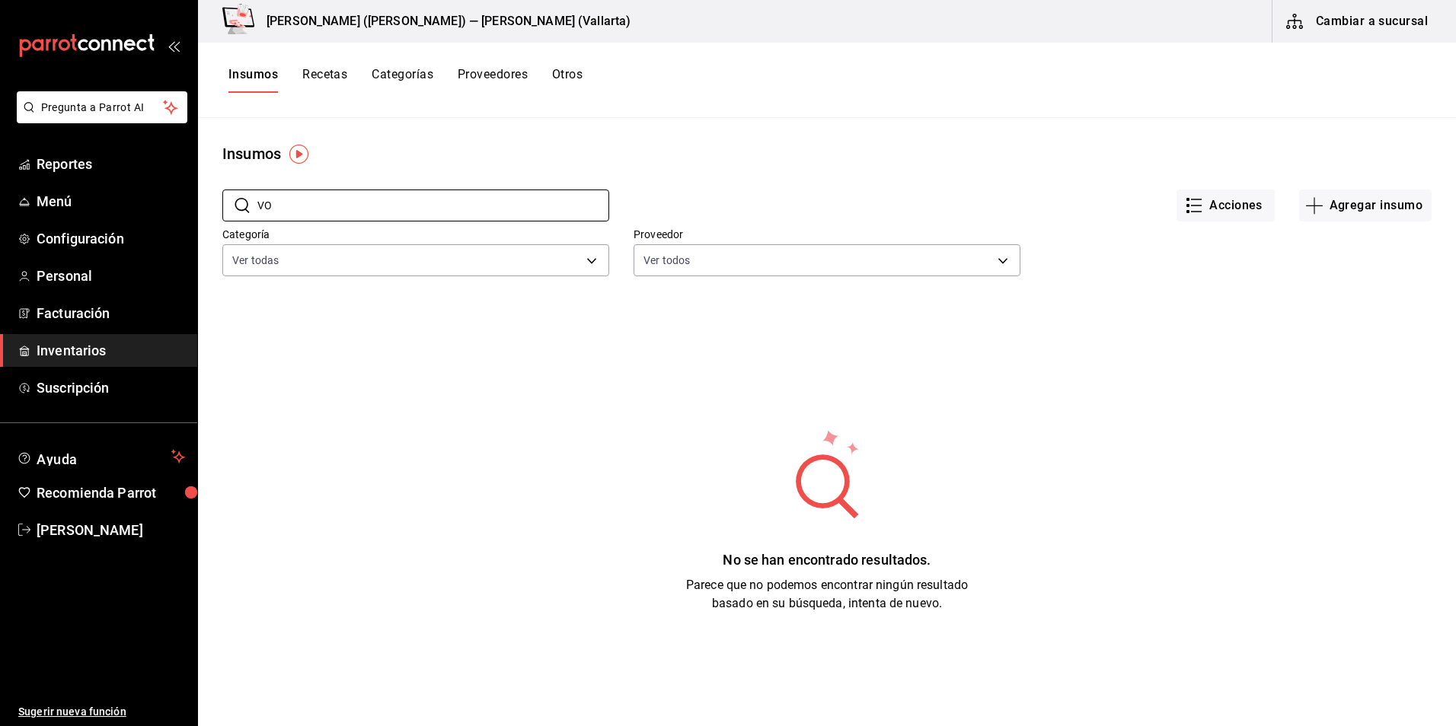
type input "V"
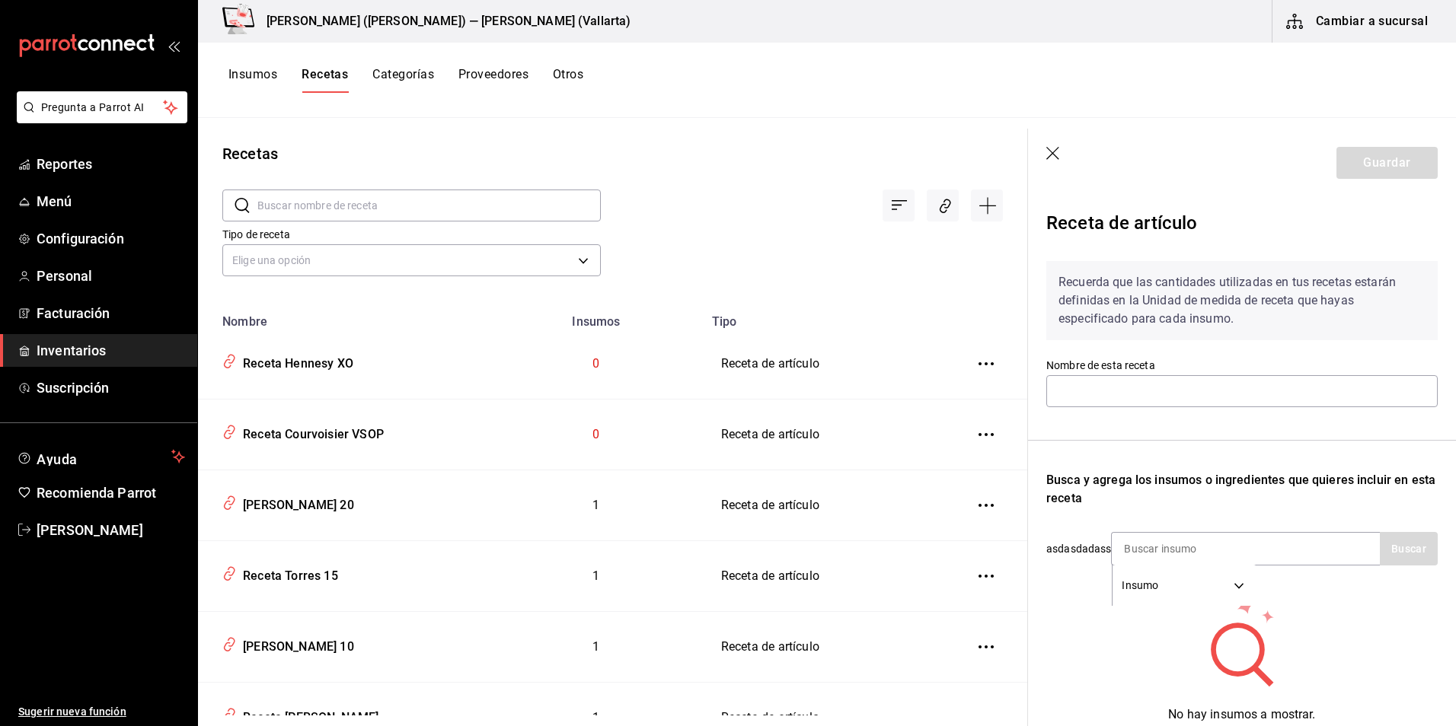
type input "Receta Hennesy XO"
click at [1205, 538] on input at bounding box center [1187, 549] width 152 height 32
type input "HEN"
type input "Receta Martell VSOP"
click at [1137, 540] on input at bounding box center [1187, 549] width 152 height 32
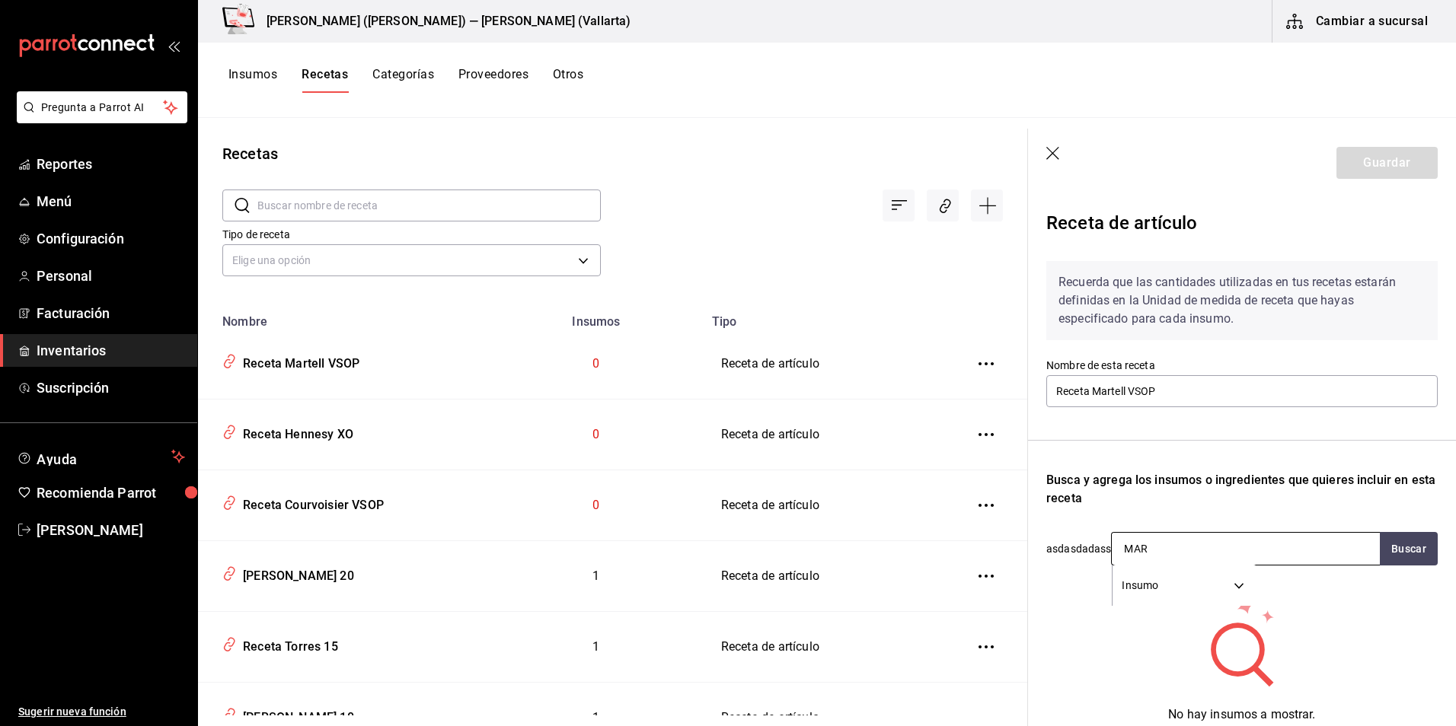
type input "MART"
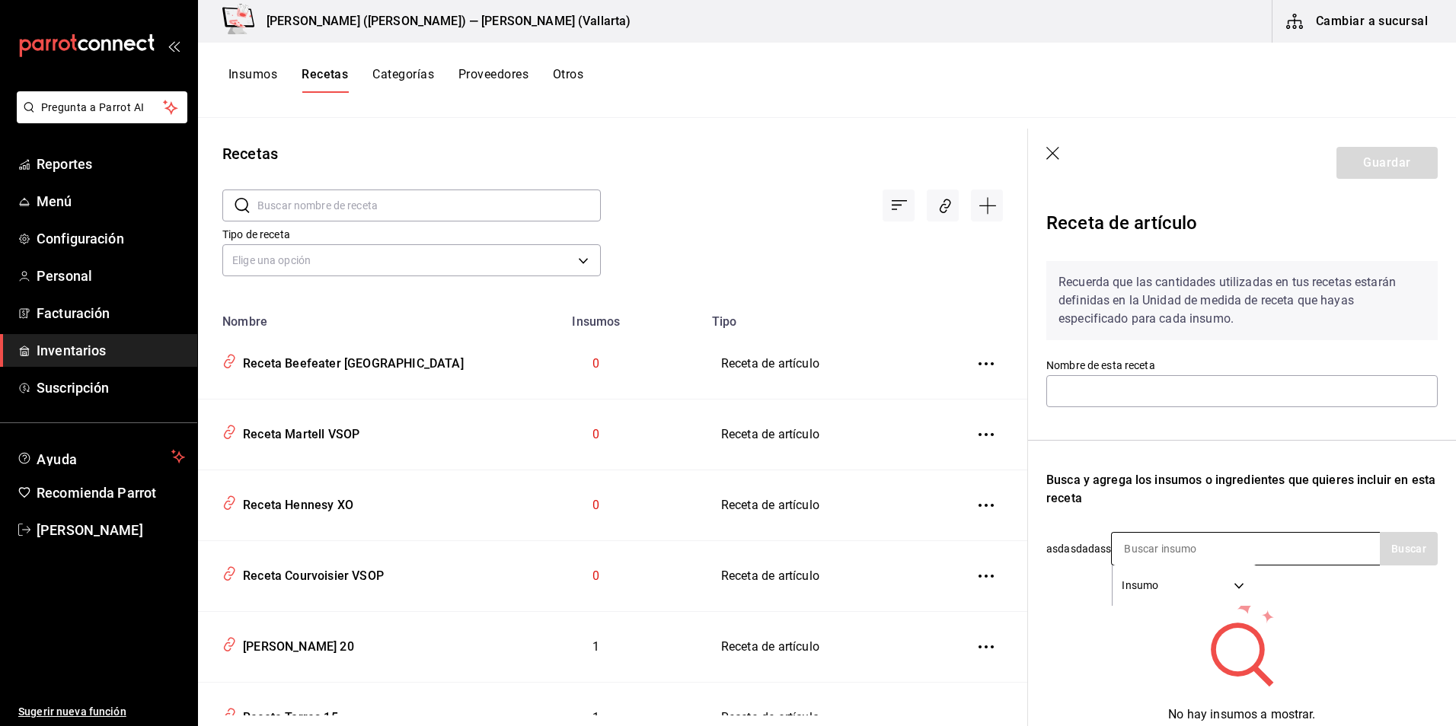
type input "Receta Beefeater [GEOGRAPHIC_DATA]"
click at [1166, 546] on input at bounding box center [1187, 549] width 152 height 32
type input "BEEF"
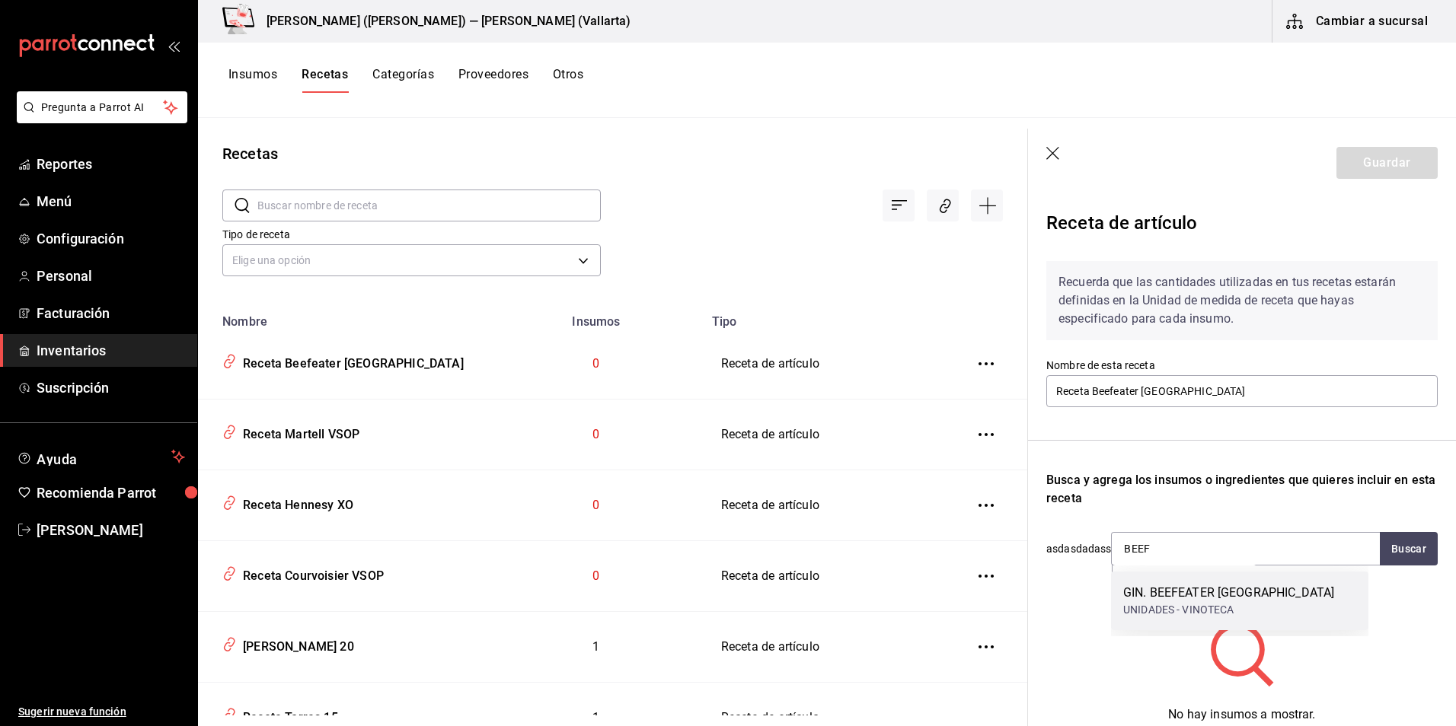
click at [1172, 598] on div "GIN. BEEFEATER [GEOGRAPHIC_DATA]" at bounding box center [1228, 593] width 211 height 18
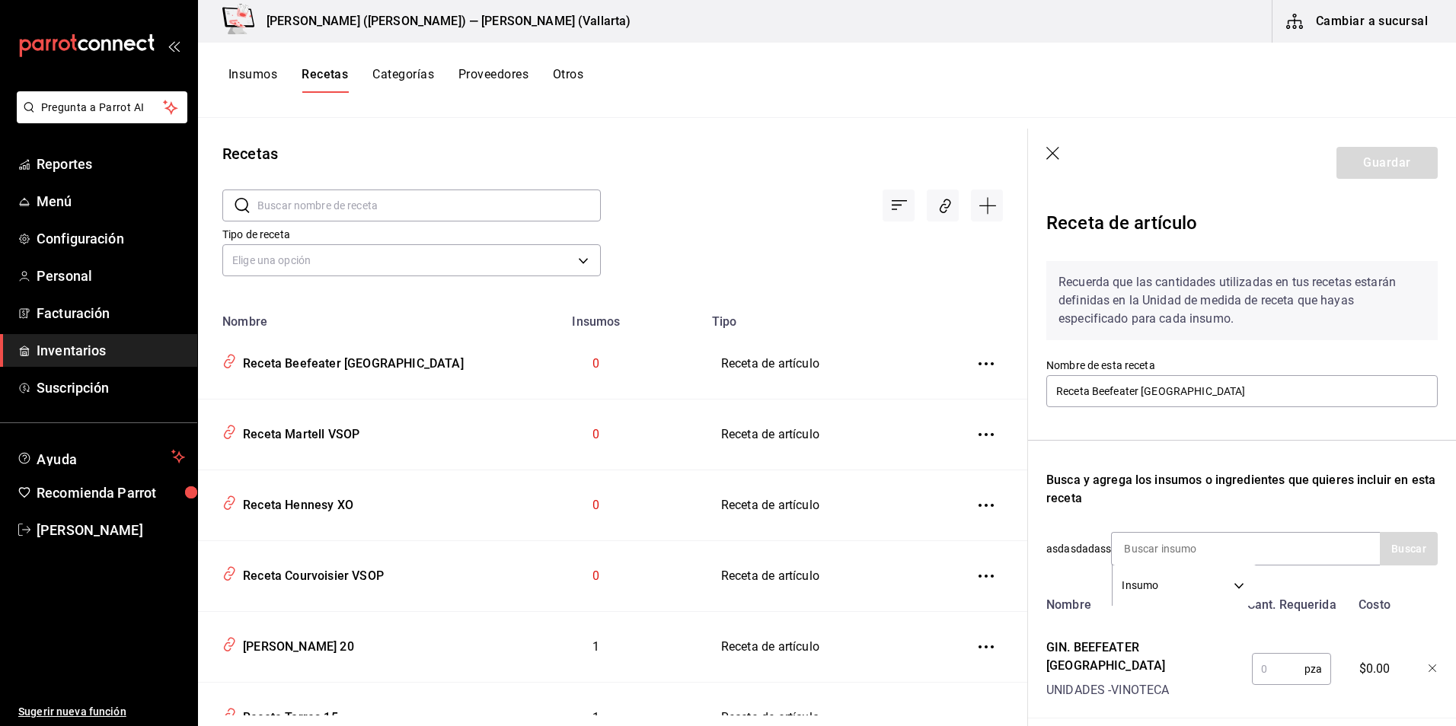
drag, startPoint x: 1258, startPoint y: 652, endPoint x: 1232, endPoint y: 657, distance: 26.3
click at [1258, 654] on input "text" at bounding box center [1277, 669] width 53 height 30
type input "1"
click at [1392, 172] on button "Guardar" at bounding box center [1386, 163] width 101 height 32
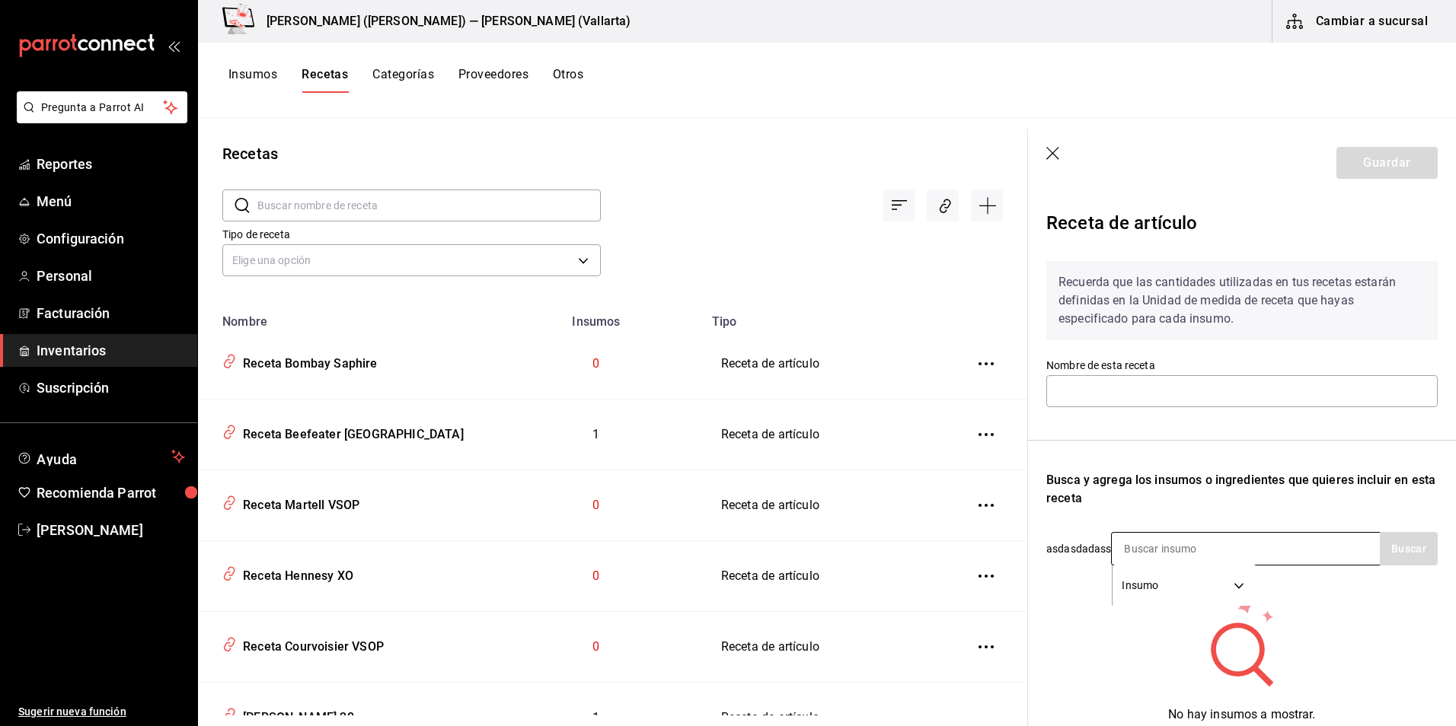
click at [1150, 545] on input at bounding box center [1187, 549] width 152 height 32
type input "Receta Bombay Saphire"
type input "BOMBA"
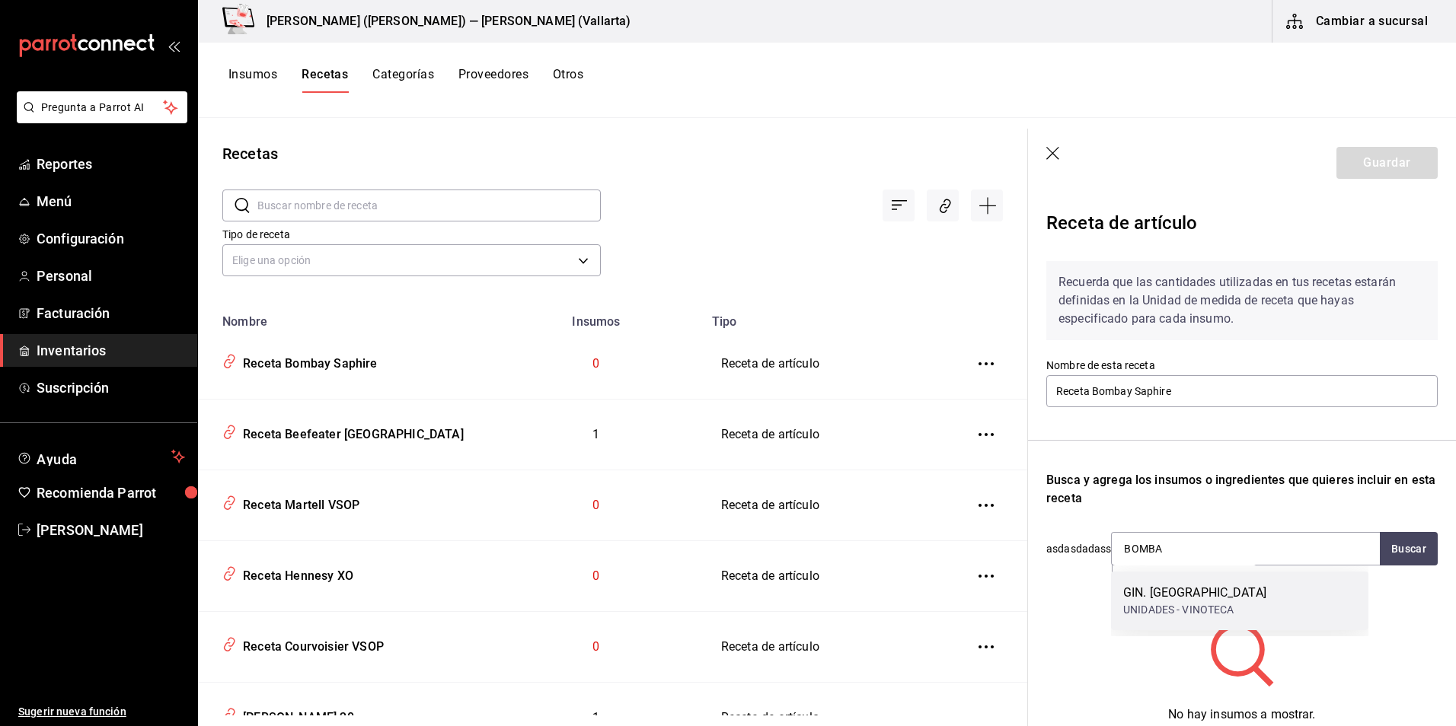
click at [1171, 597] on div "GIN. BOMBAY SAPHIRE" at bounding box center [1194, 593] width 143 height 18
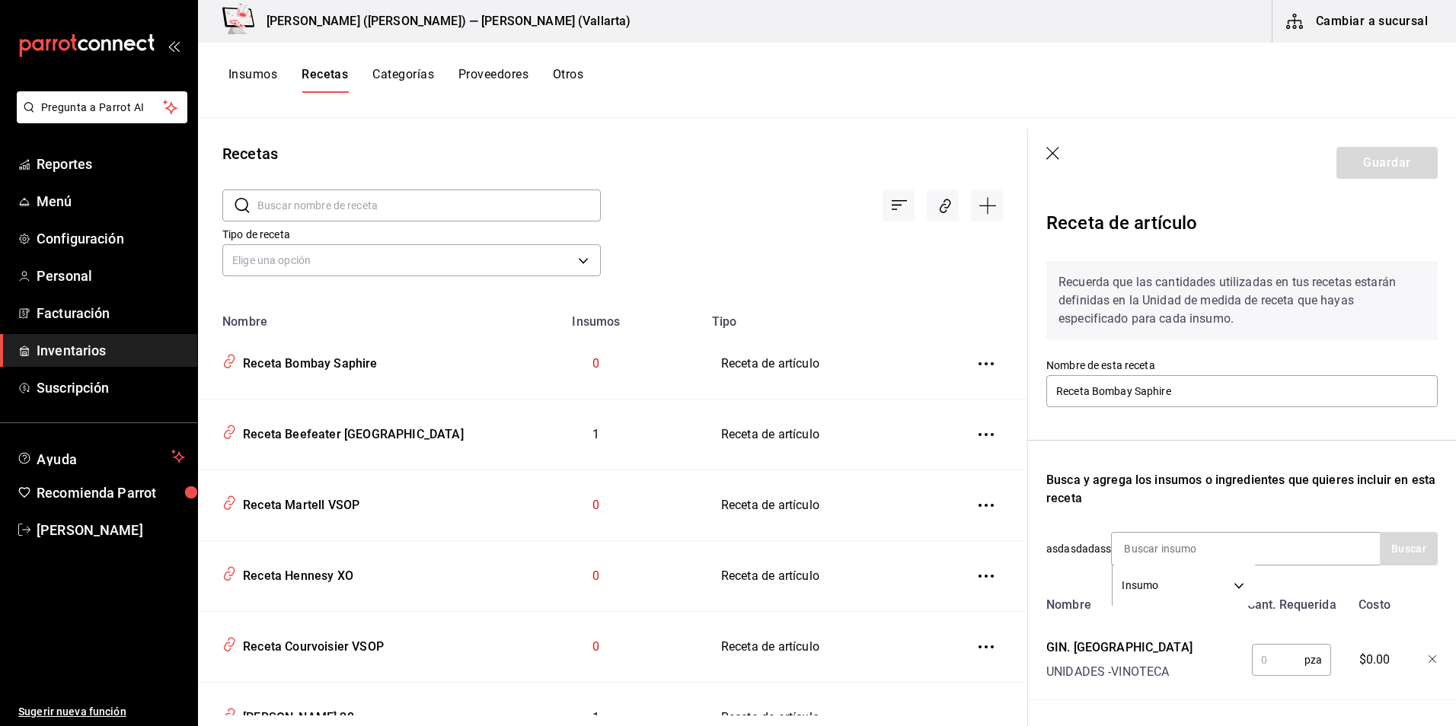
click at [1270, 654] on input "text" at bounding box center [1277, 660] width 53 height 30
type input "1"
click at [1365, 175] on button "Guardar" at bounding box center [1386, 163] width 101 height 32
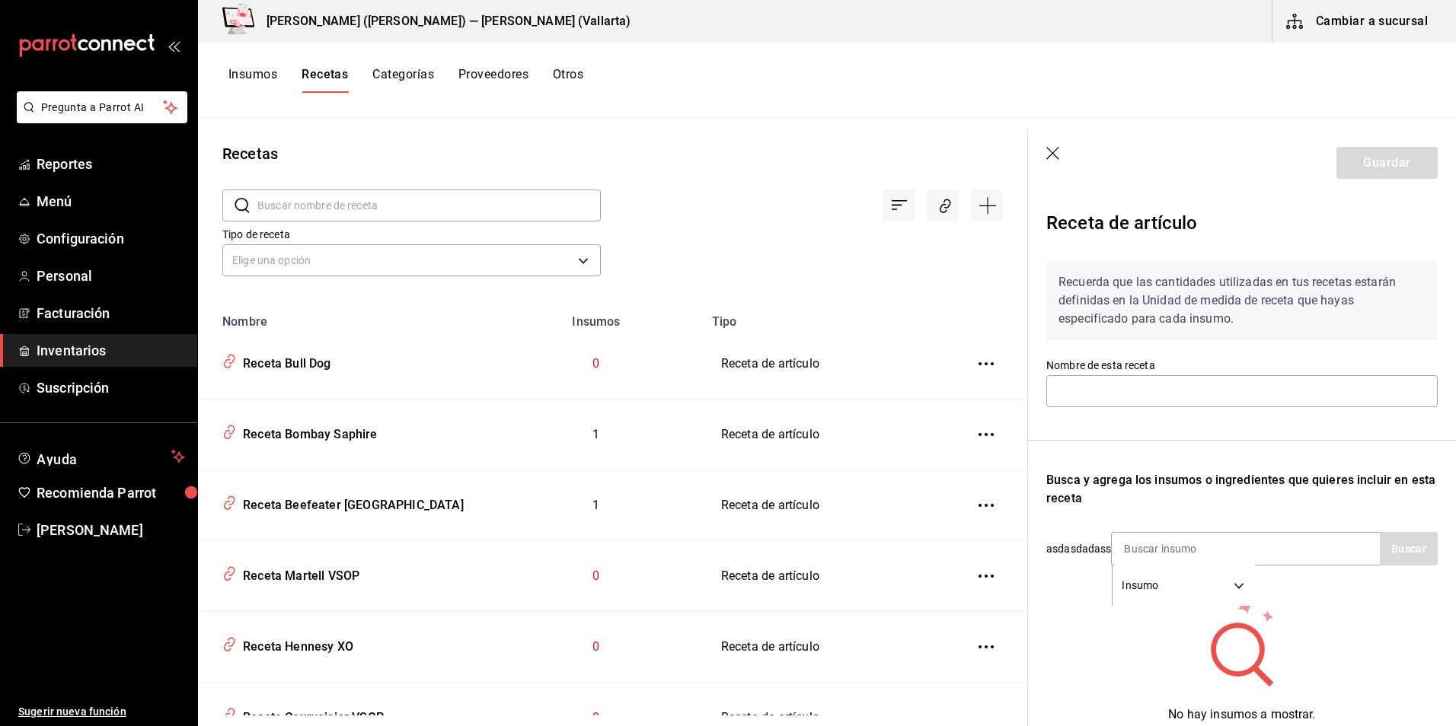
type input "Receta Bull Dog"
click at [1149, 549] on input at bounding box center [1187, 549] width 152 height 32
type input "BULL"
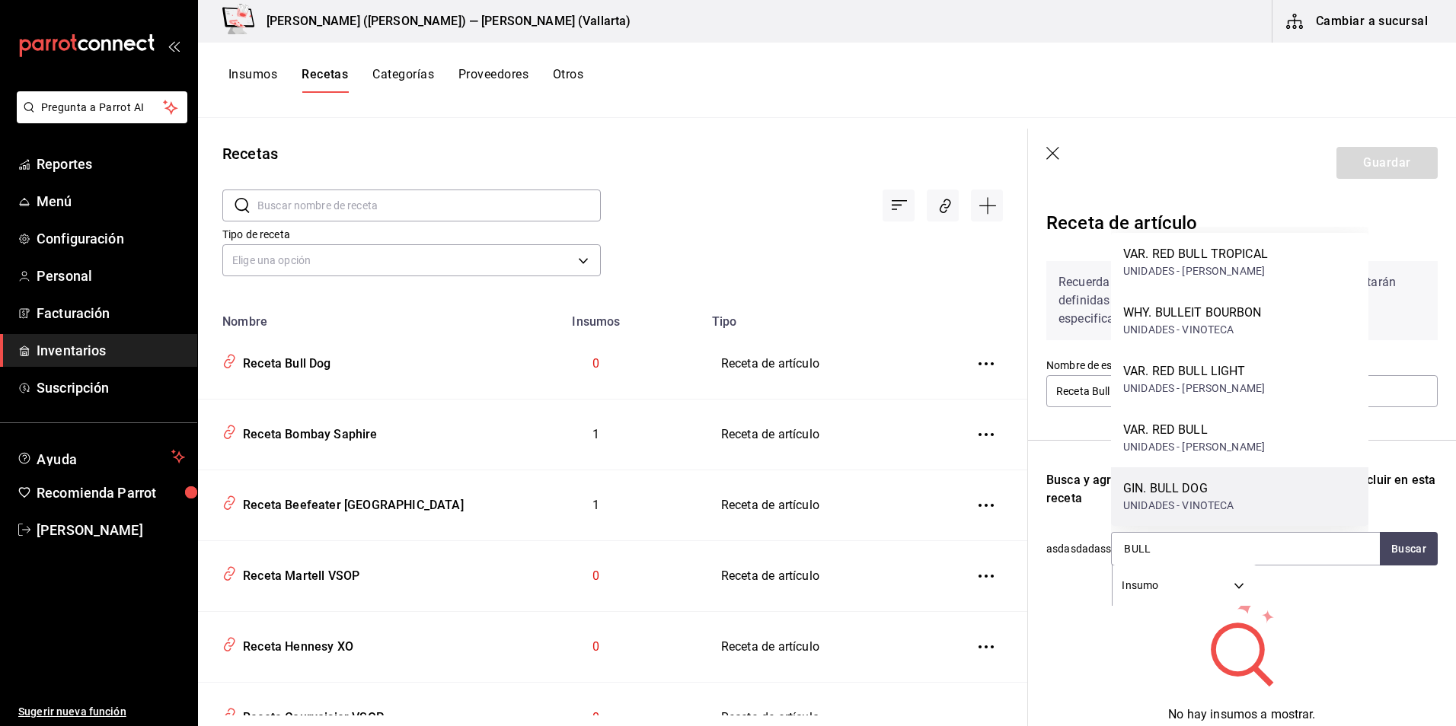
click at [1183, 497] on div "GIN. BULL DOG" at bounding box center [1178, 489] width 111 height 18
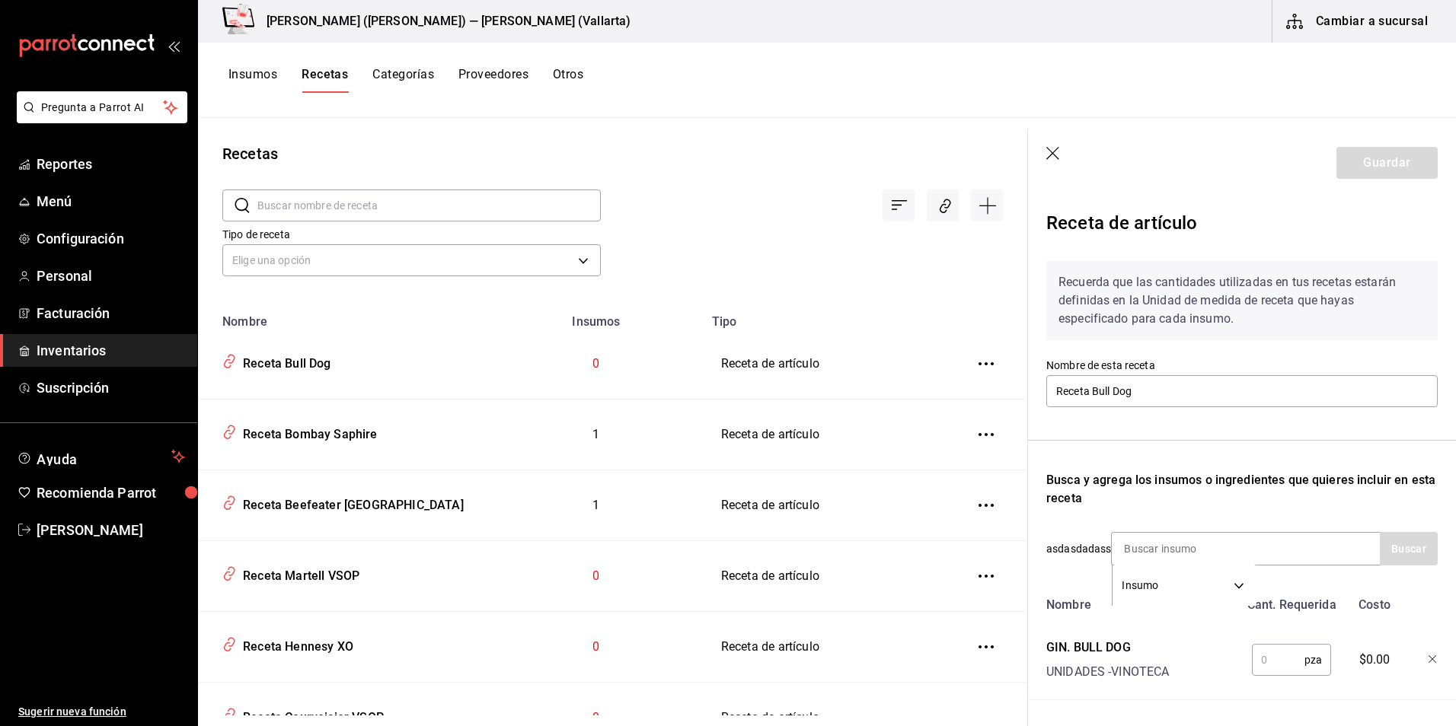
click at [1264, 657] on input "text" at bounding box center [1277, 660] width 53 height 30
type input "1"
click at [1414, 165] on button "Guardar" at bounding box center [1386, 163] width 101 height 32
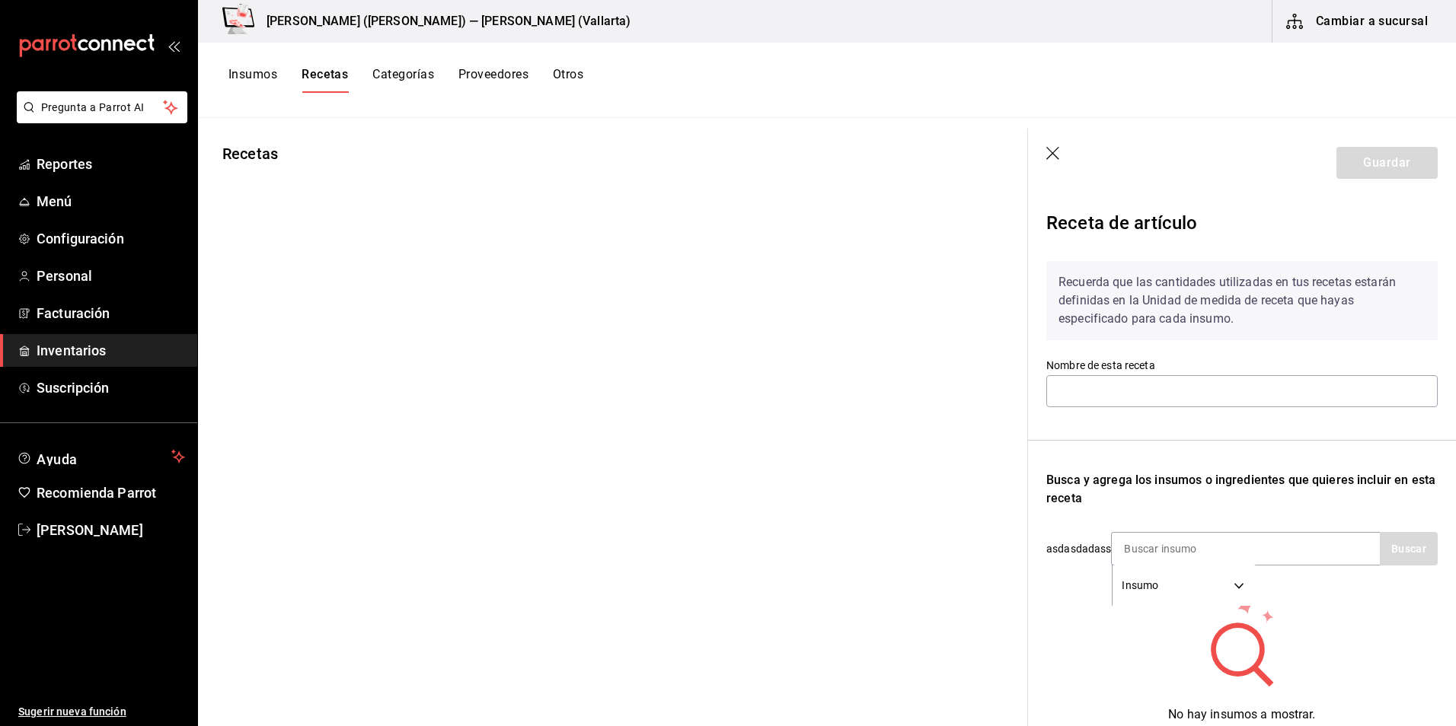
type input "[PERSON_NAME]"
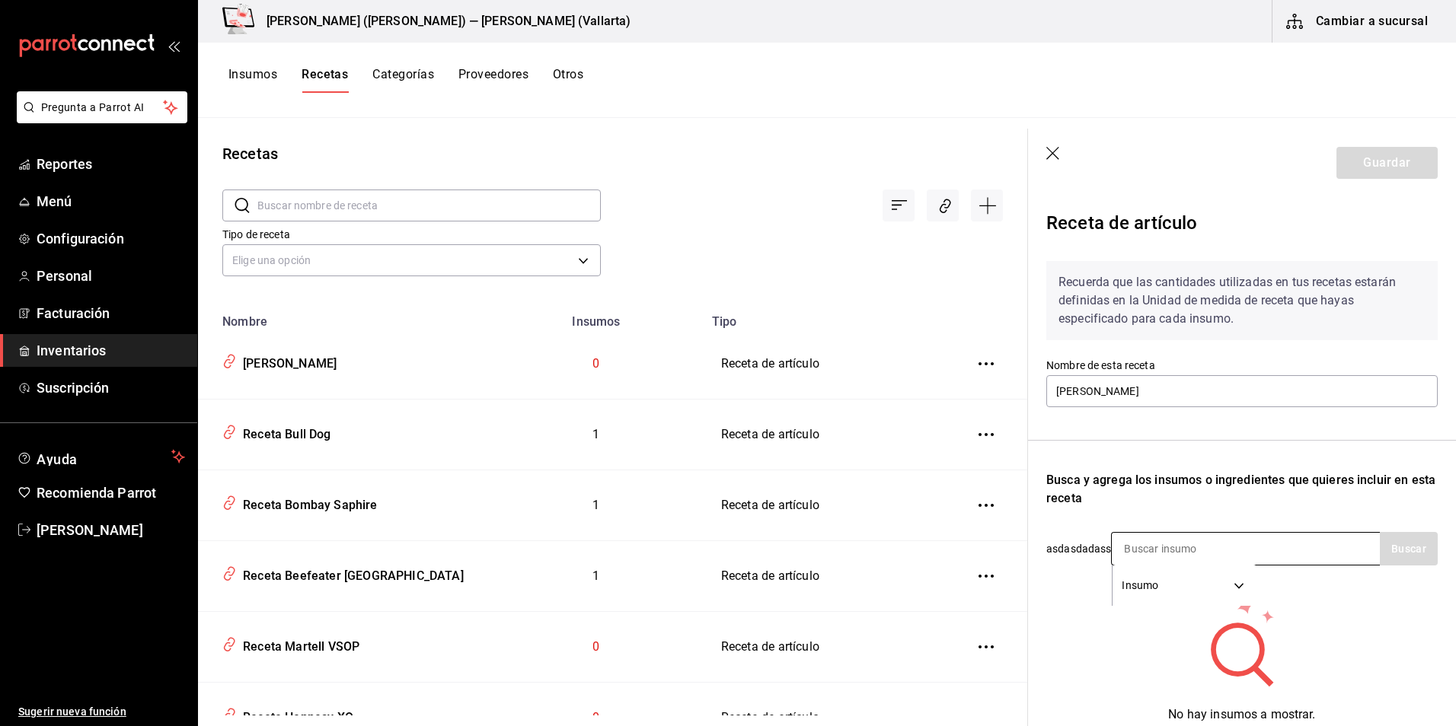
click at [1129, 547] on input at bounding box center [1187, 549] width 152 height 32
type input "HENDR"
click at [1229, 604] on div "UNIDADES - VINOTECA" at bounding box center [1178, 610] width 111 height 16
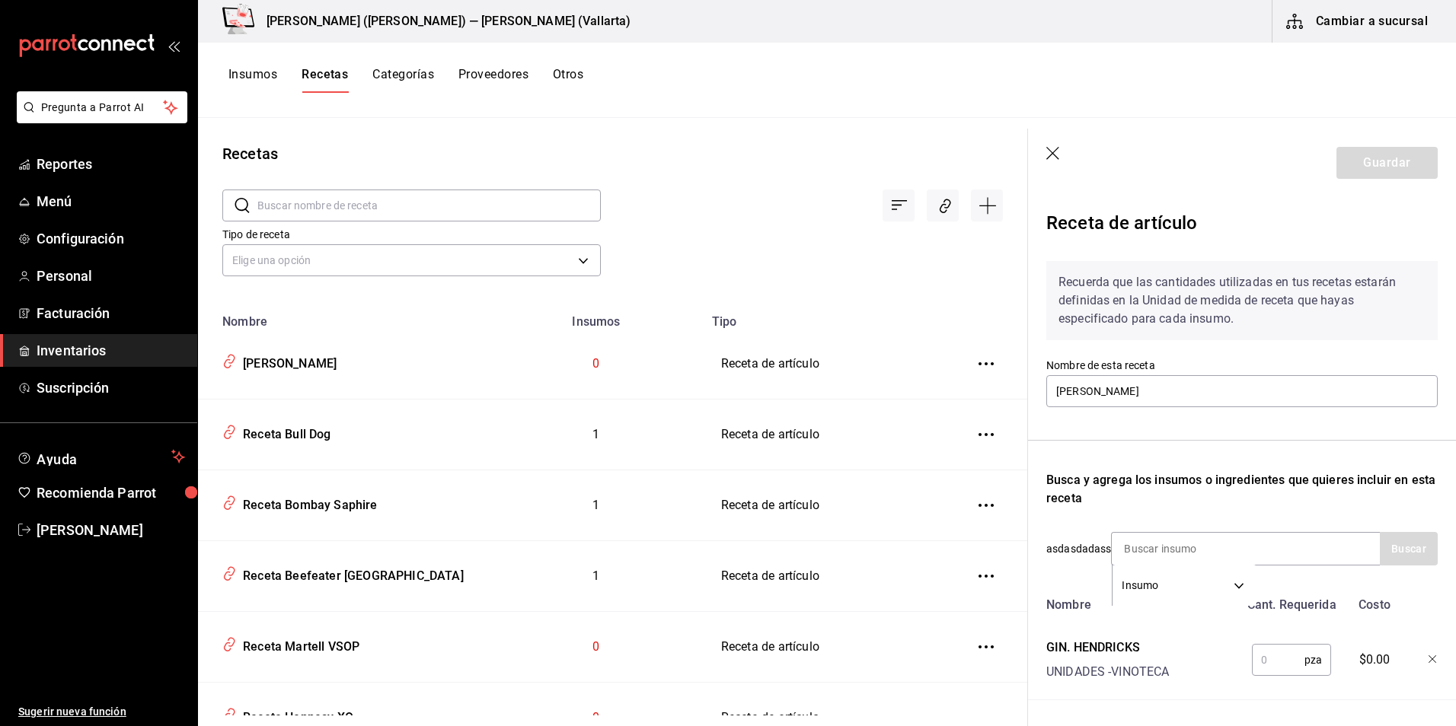
click at [1279, 655] on input "text" at bounding box center [1277, 660] width 53 height 30
type input "1"
click at [1364, 163] on button "Guardar" at bounding box center [1386, 163] width 101 height 32
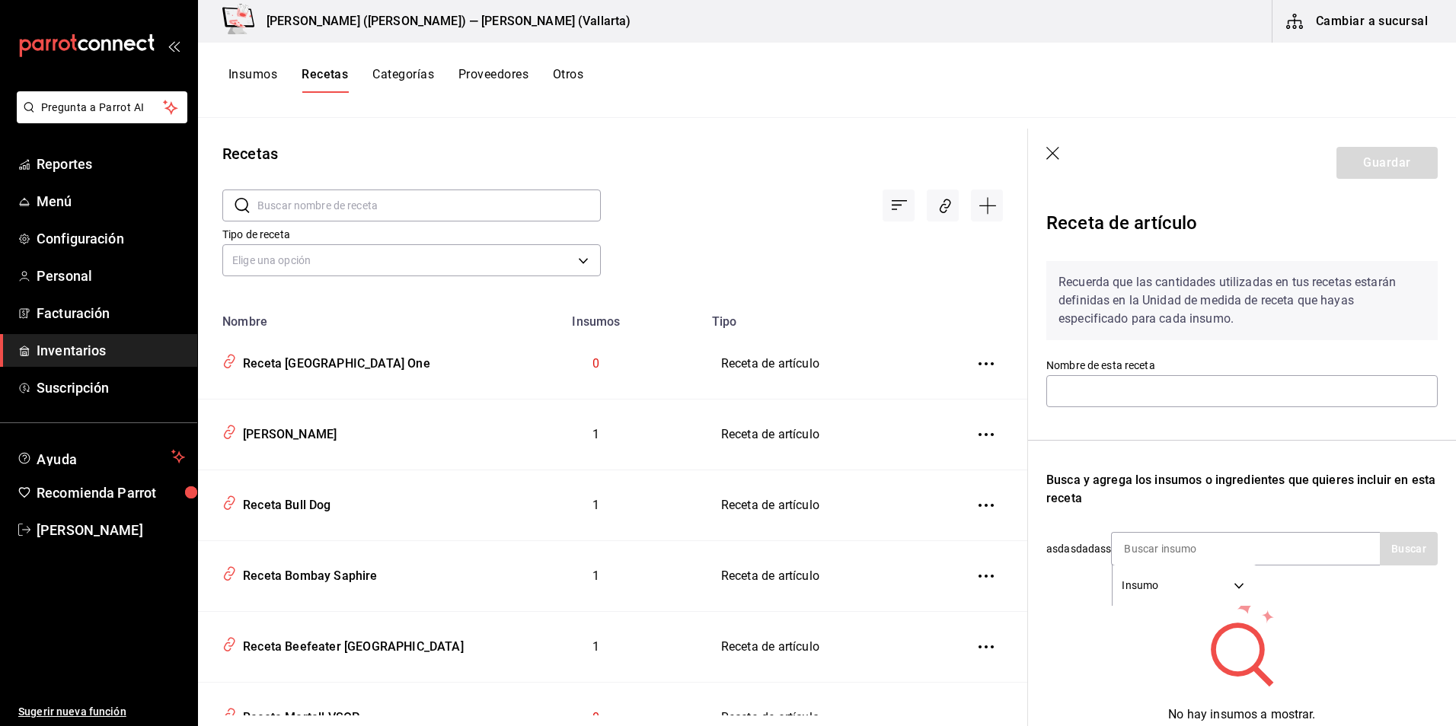
type input "Receta [GEOGRAPHIC_DATA] One"
click at [1206, 550] on input at bounding box center [1187, 549] width 152 height 32
type input "[GEOGRAPHIC_DATA]"
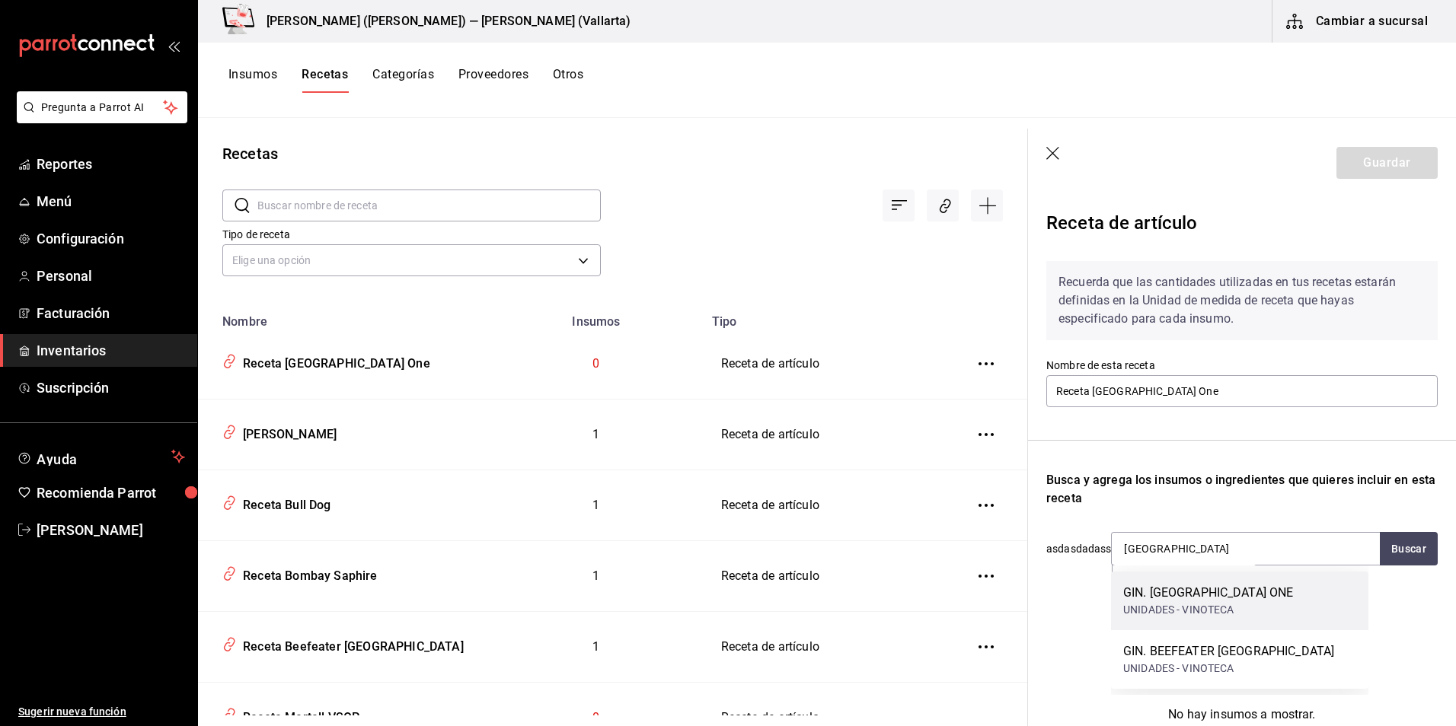
click at [1220, 615] on div "UNIDADES - VINOTECA" at bounding box center [1208, 610] width 170 height 16
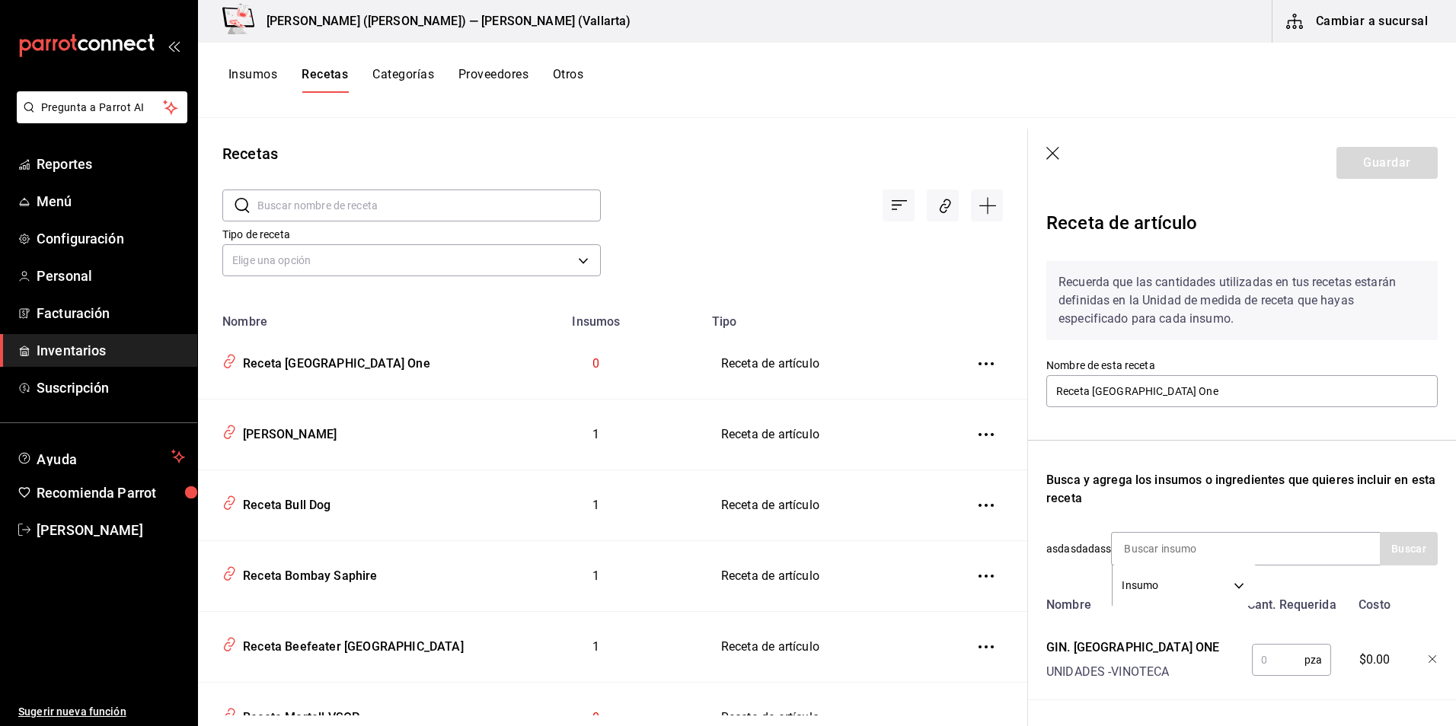
click at [1271, 665] on input "text" at bounding box center [1277, 660] width 53 height 30
type input "1"
click at [1374, 168] on button "Guardar" at bounding box center [1386, 163] width 101 height 32
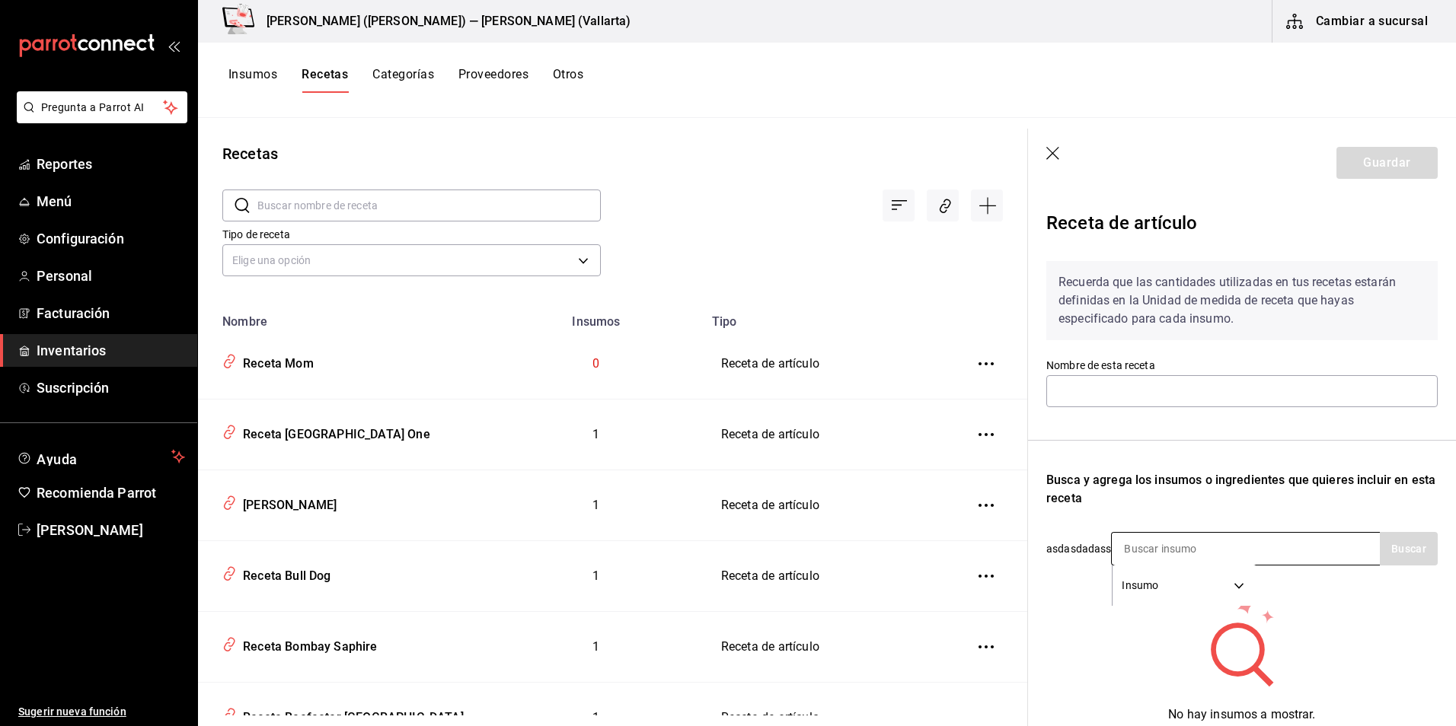
click at [1181, 535] on input at bounding box center [1187, 549] width 152 height 32
type input "Receta Mom"
type input "MOM"
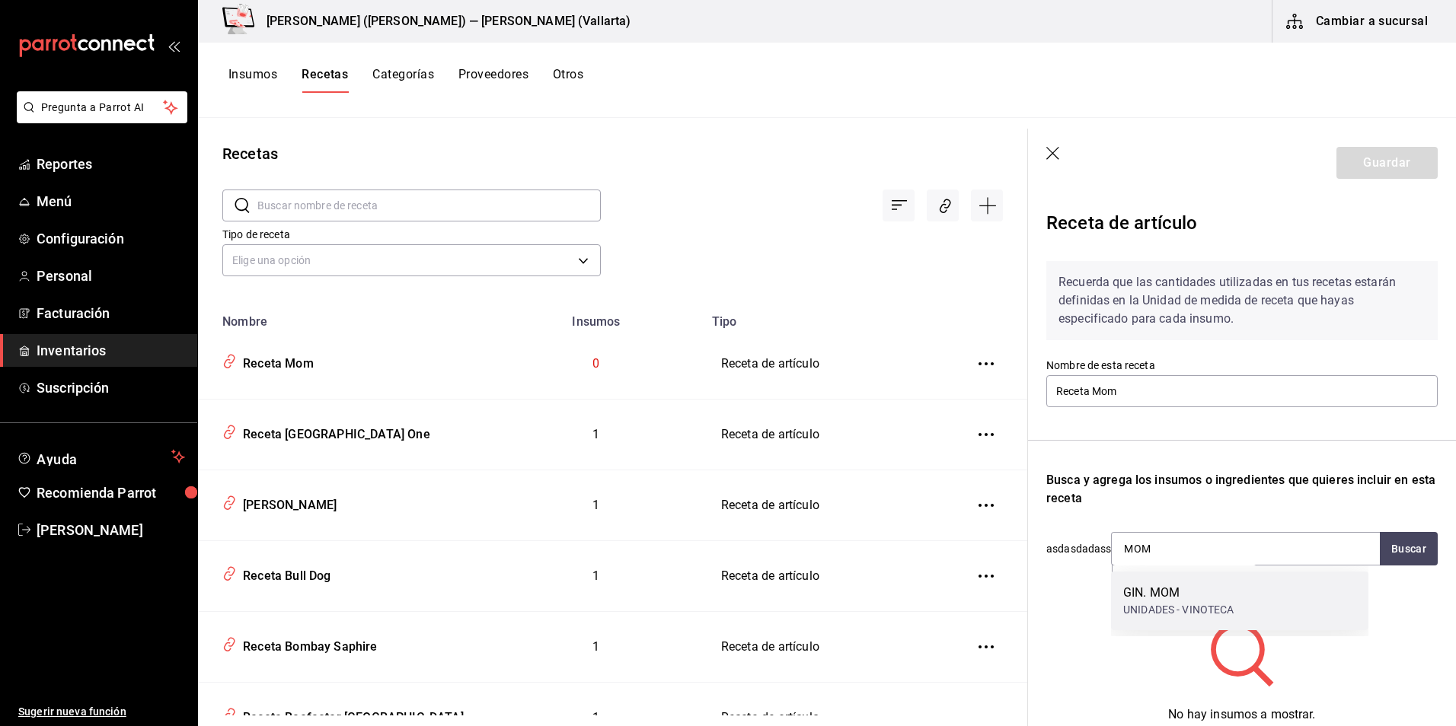
click at [1176, 591] on div "GIN. MOM" at bounding box center [1178, 593] width 111 height 18
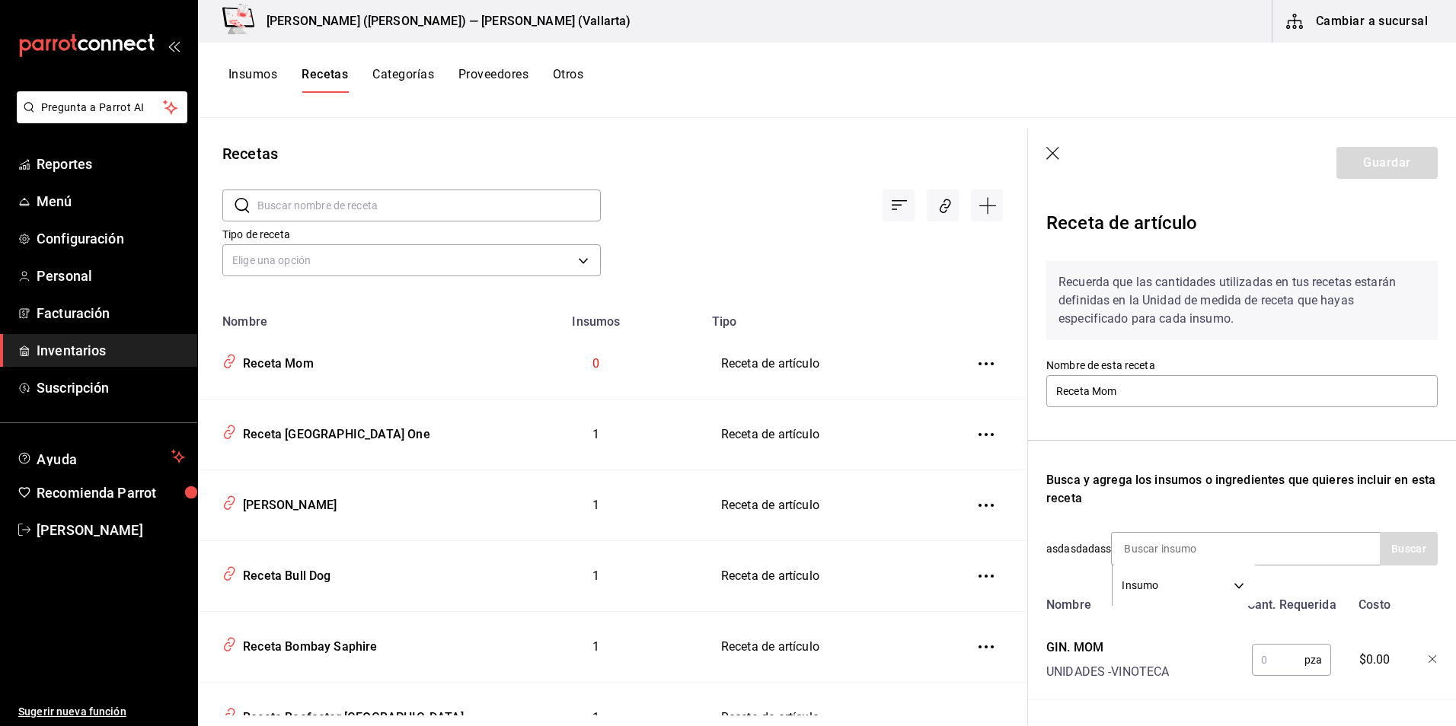
click at [1271, 674] on input "text" at bounding box center [1277, 660] width 53 height 30
type input "1"
click at [1395, 154] on button "Guardar" at bounding box center [1386, 163] width 101 height 32
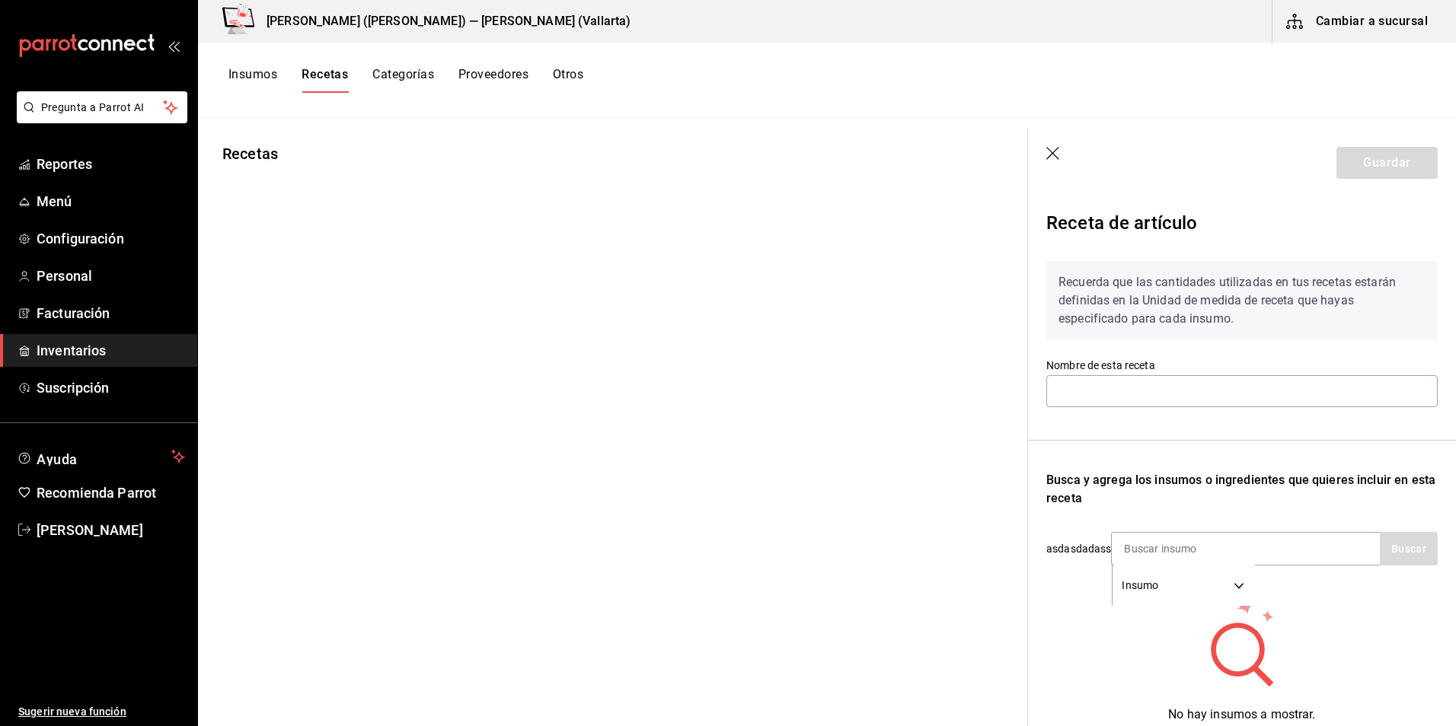
type input "Receta Monkey 47"
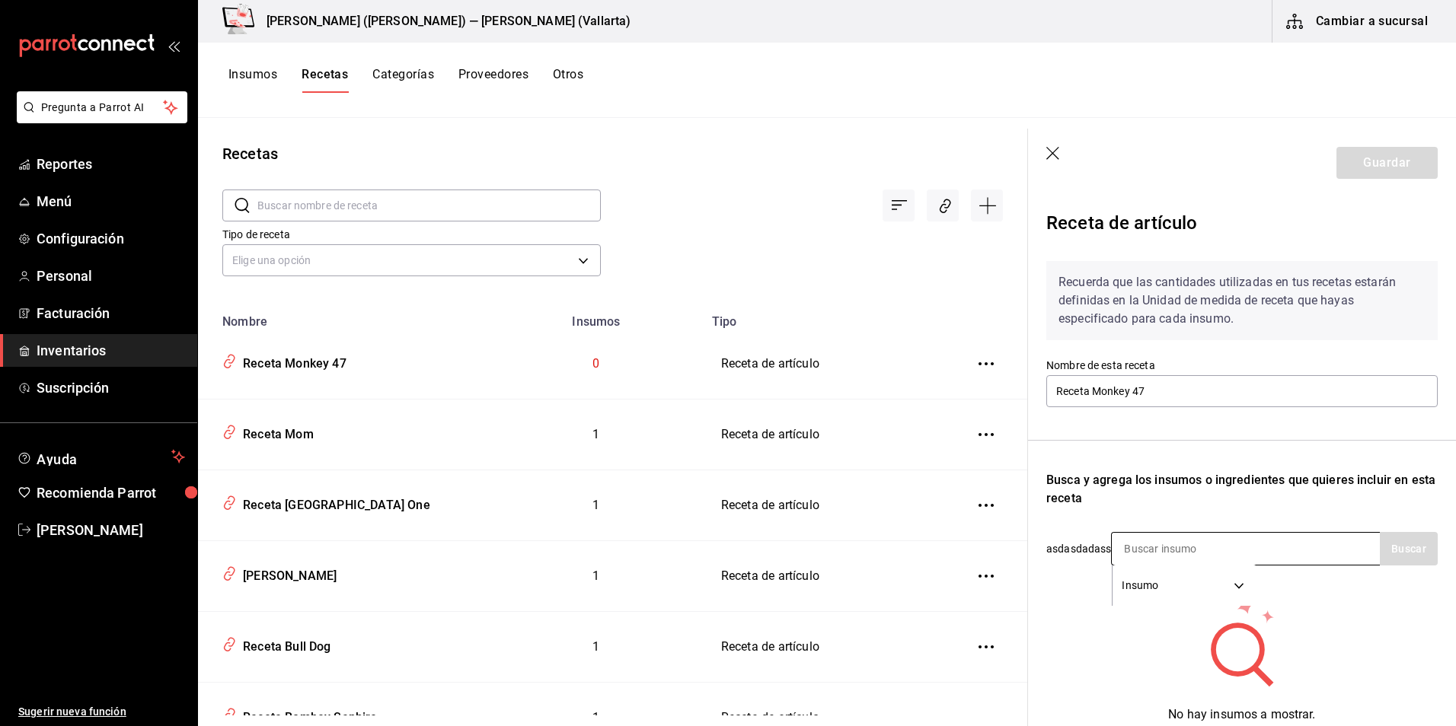
click at [1206, 545] on input at bounding box center [1187, 549] width 152 height 32
type input "MONK"
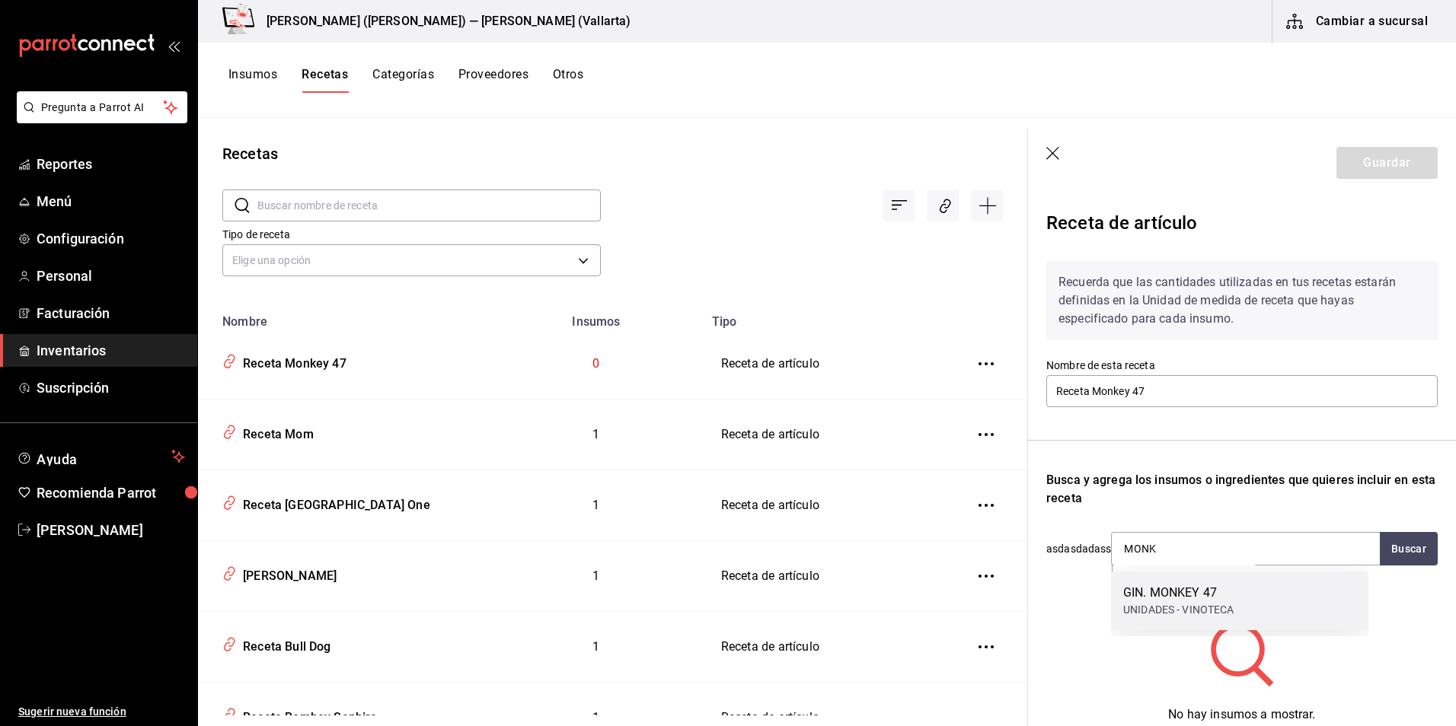
click at [1187, 581] on div "GIN. MONKEY 47 UNIDADES - VINOTECA" at bounding box center [1239, 601] width 257 height 59
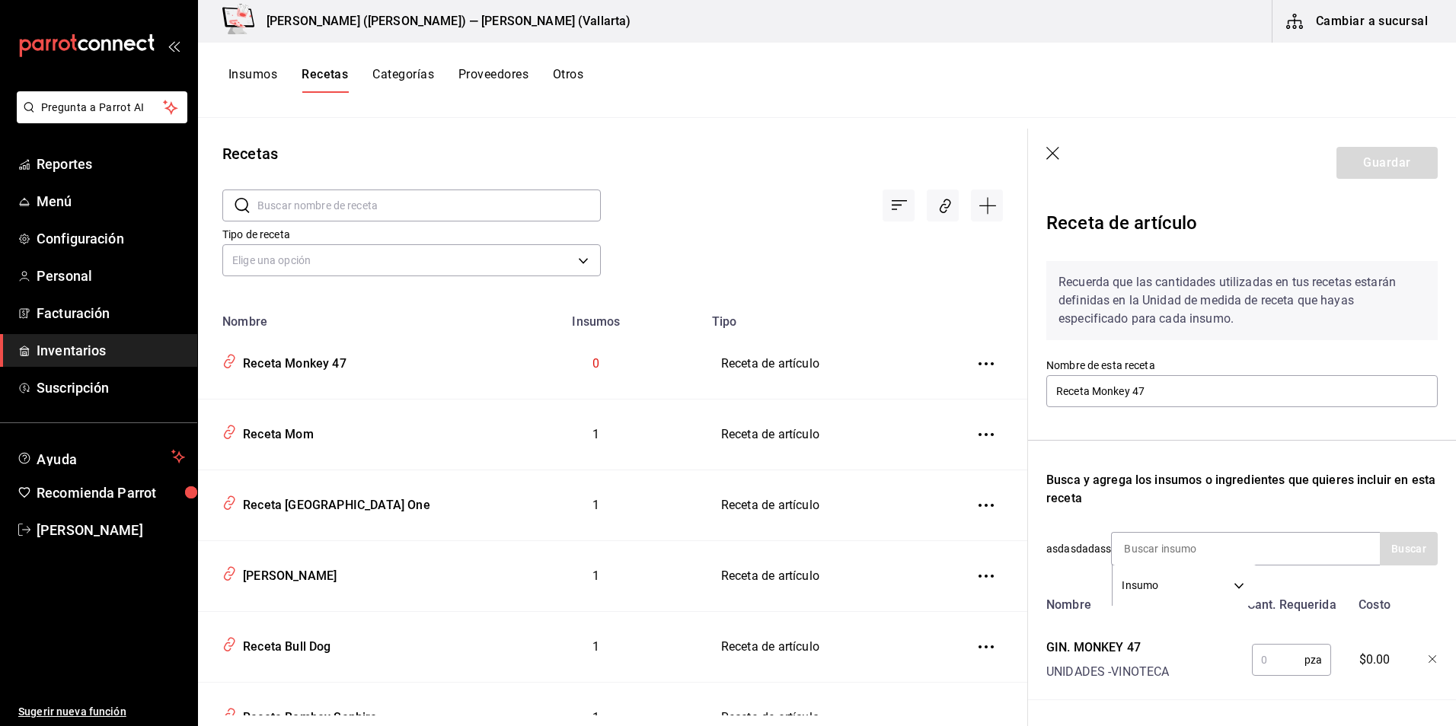
click at [1271, 663] on input "text" at bounding box center [1277, 660] width 53 height 30
type input "1"
click at [1391, 165] on button "Guardar" at bounding box center [1386, 163] width 101 height 32
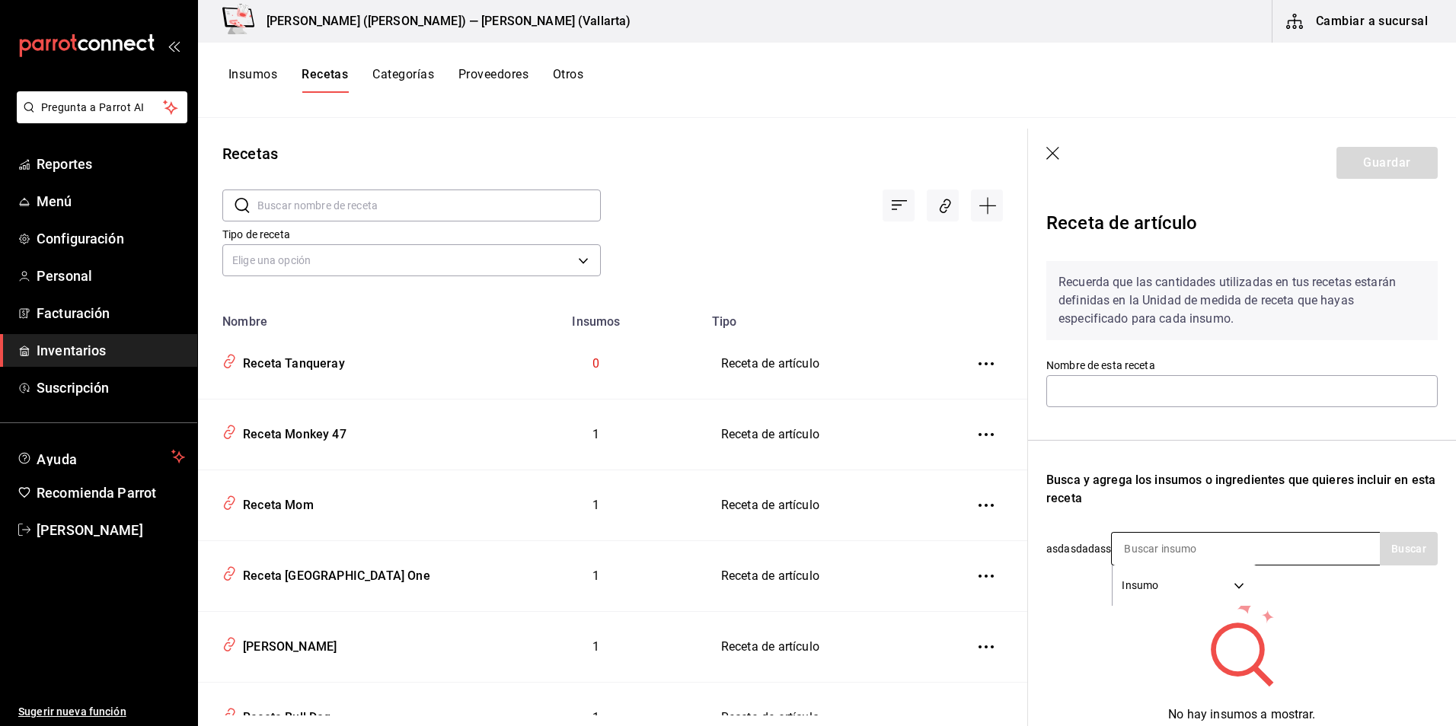
type input "Receta Tanqueray"
click at [1193, 544] on input at bounding box center [1187, 549] width 152 height 32
type input "TANQUE"
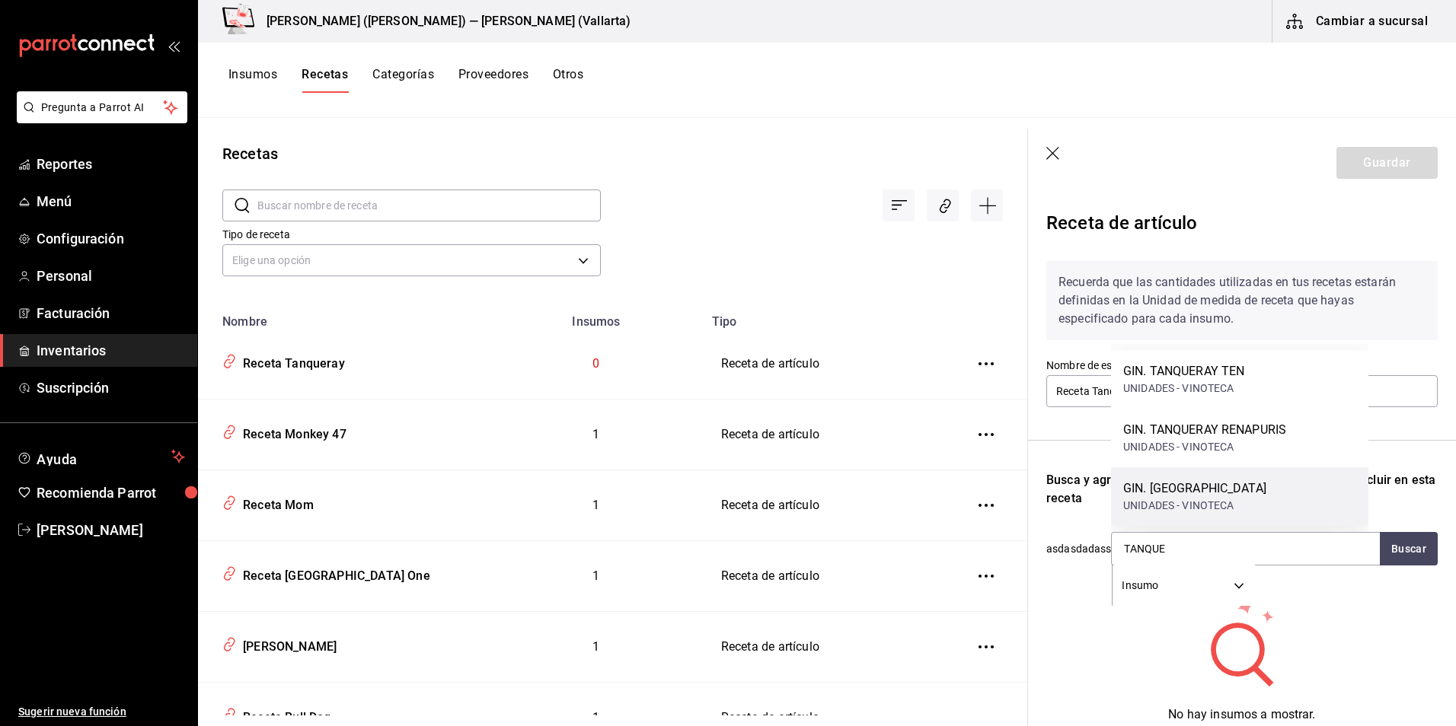
click at [1218, 474] on div "GIN. TANQUERAY UNIDADES - VINOTECA" at bounding box center [1239, 496] width 257 height 59
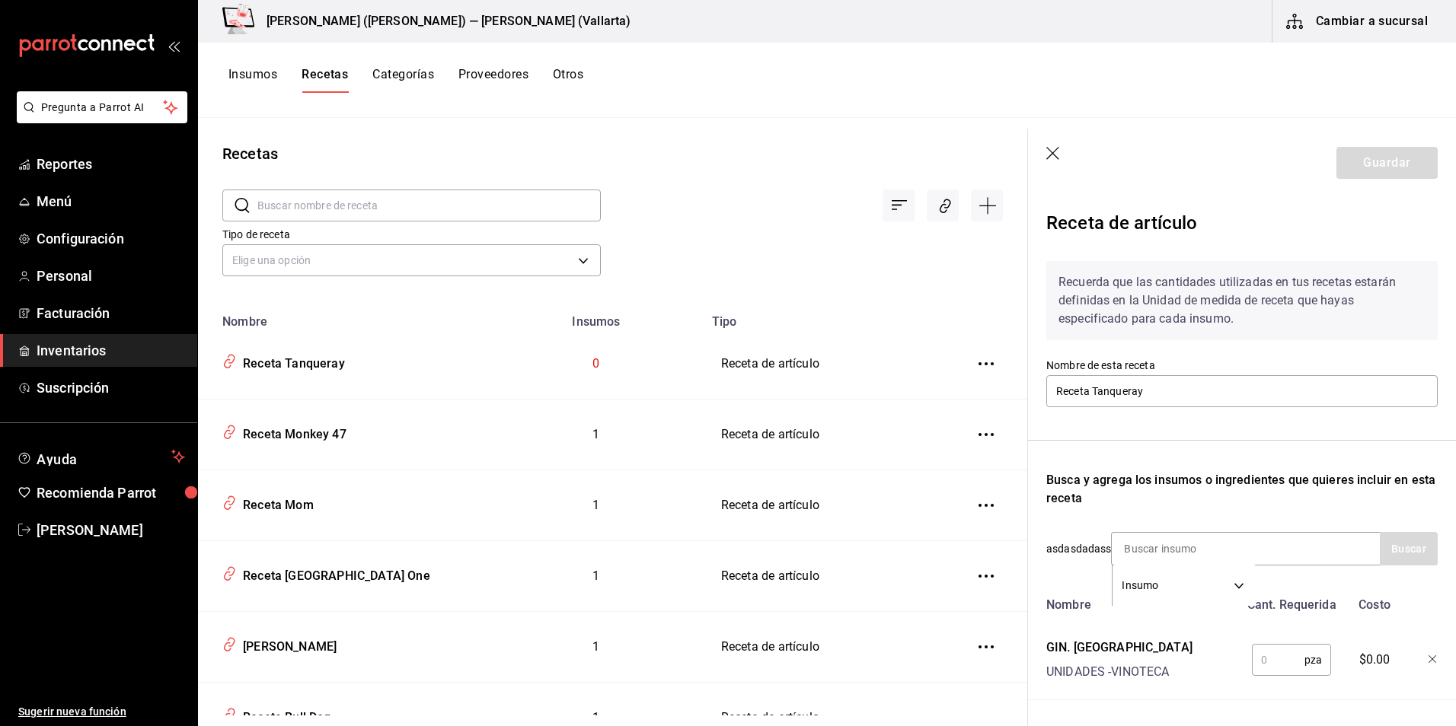
click at [1257, 655] on input "text" at bounding box center [1277, 660] width 53 height 30
type input "1"
click at [1376, 161] on button "Guardar" at bounding box center [1386, 163] width 101 height 32
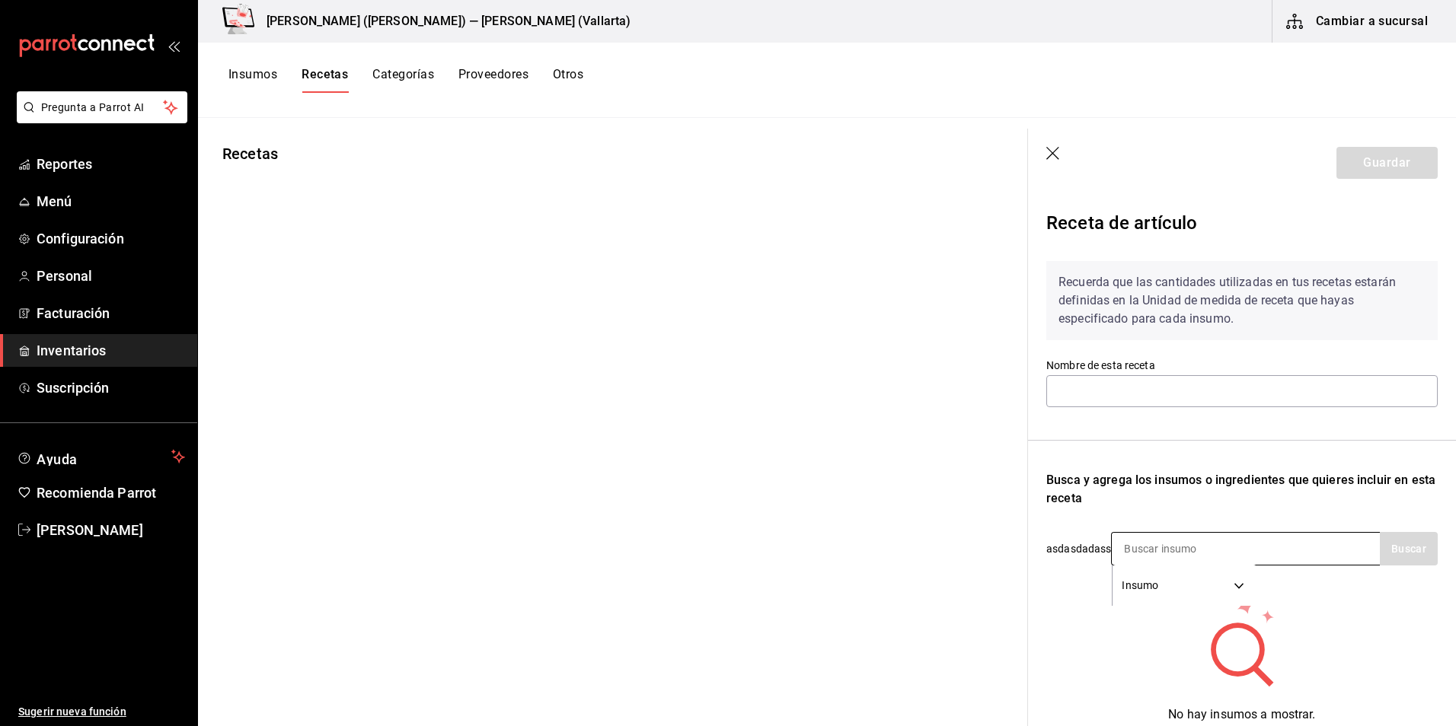
type input "Receta Tanqueray Ten"
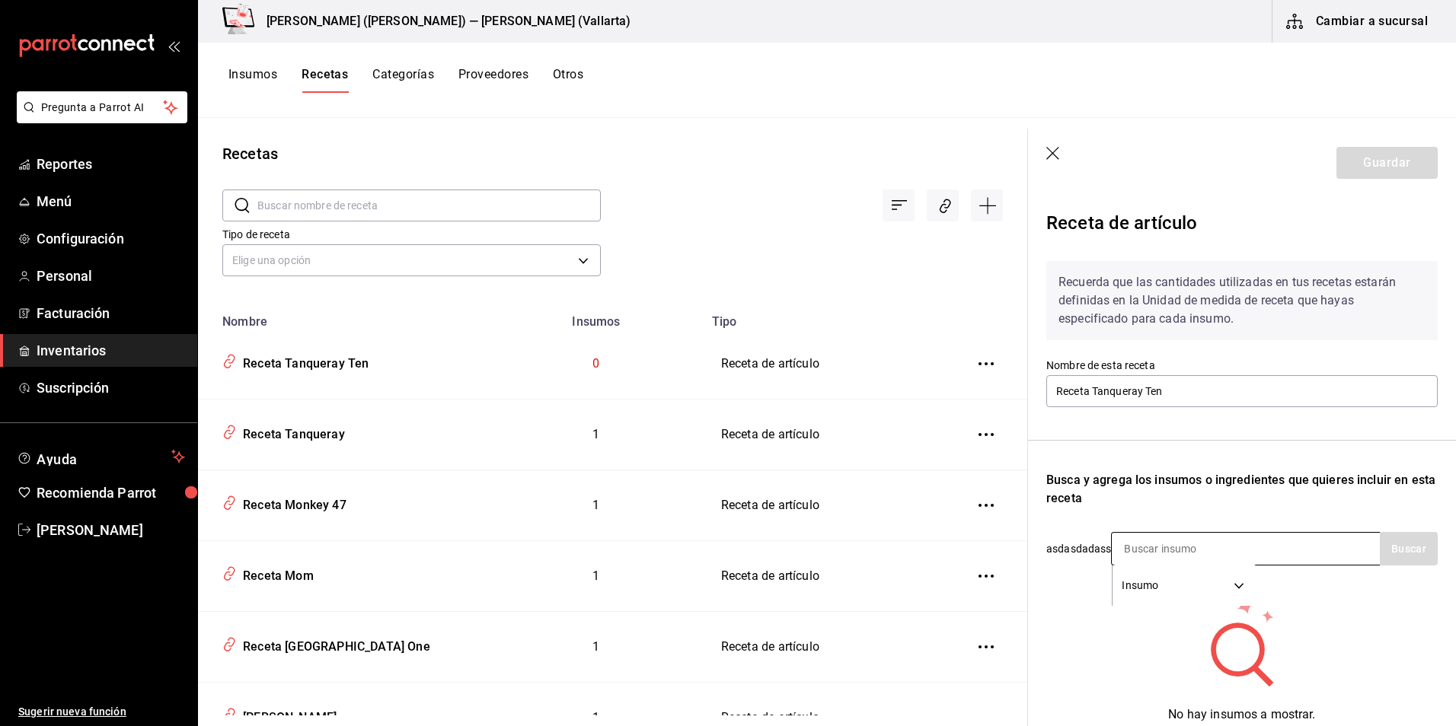
click at [1142, 536] on input at bounding box center [1187, 549] width 152 height 32
type input "TANQUE"
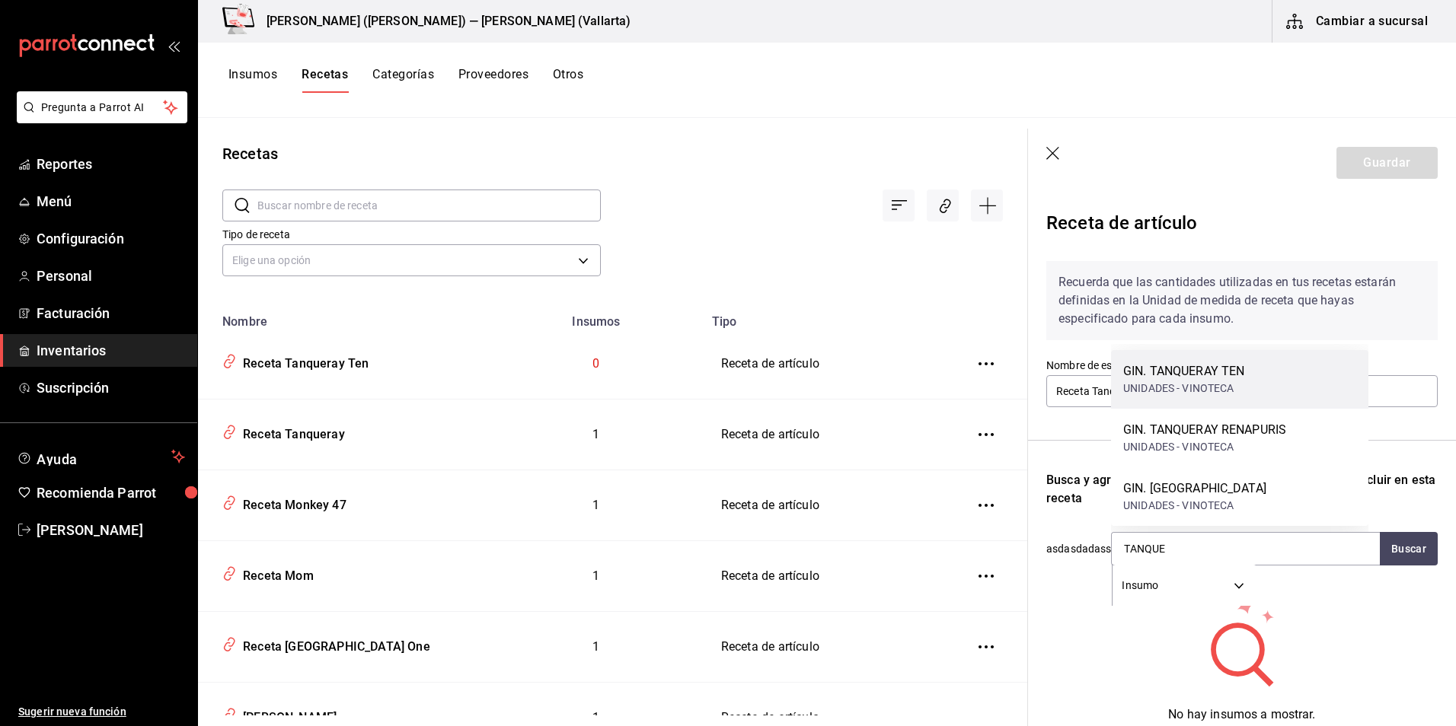
click at [1183, 378] on div "GIN. TANQUERAY TEN" at bounding box center [1183, 371] width 121 height 18
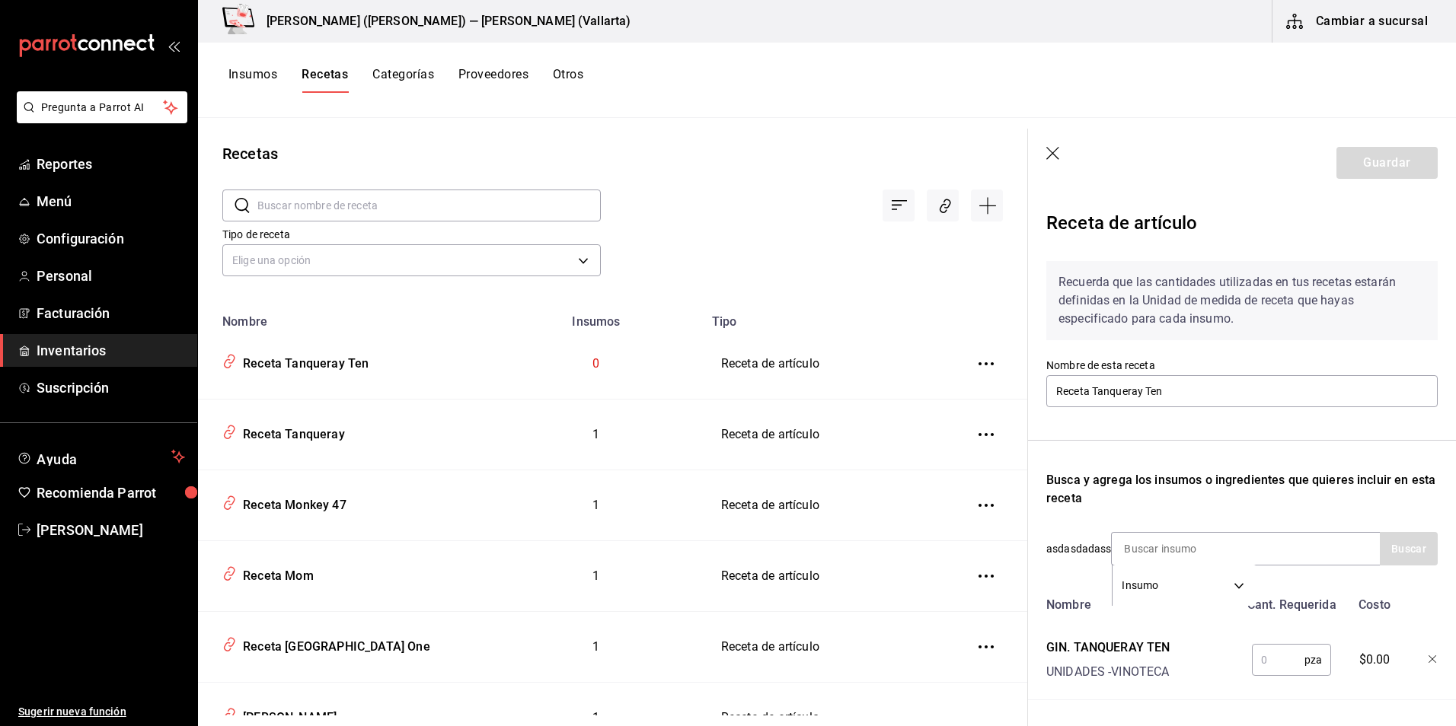
click at [1284, 655] on input "text" at bounding box center [1277, 660] width 53 height 30
type input "1"
click at [1389, 163] on button "Guardar" at bounding box center [1386, 163] width 101 height 32
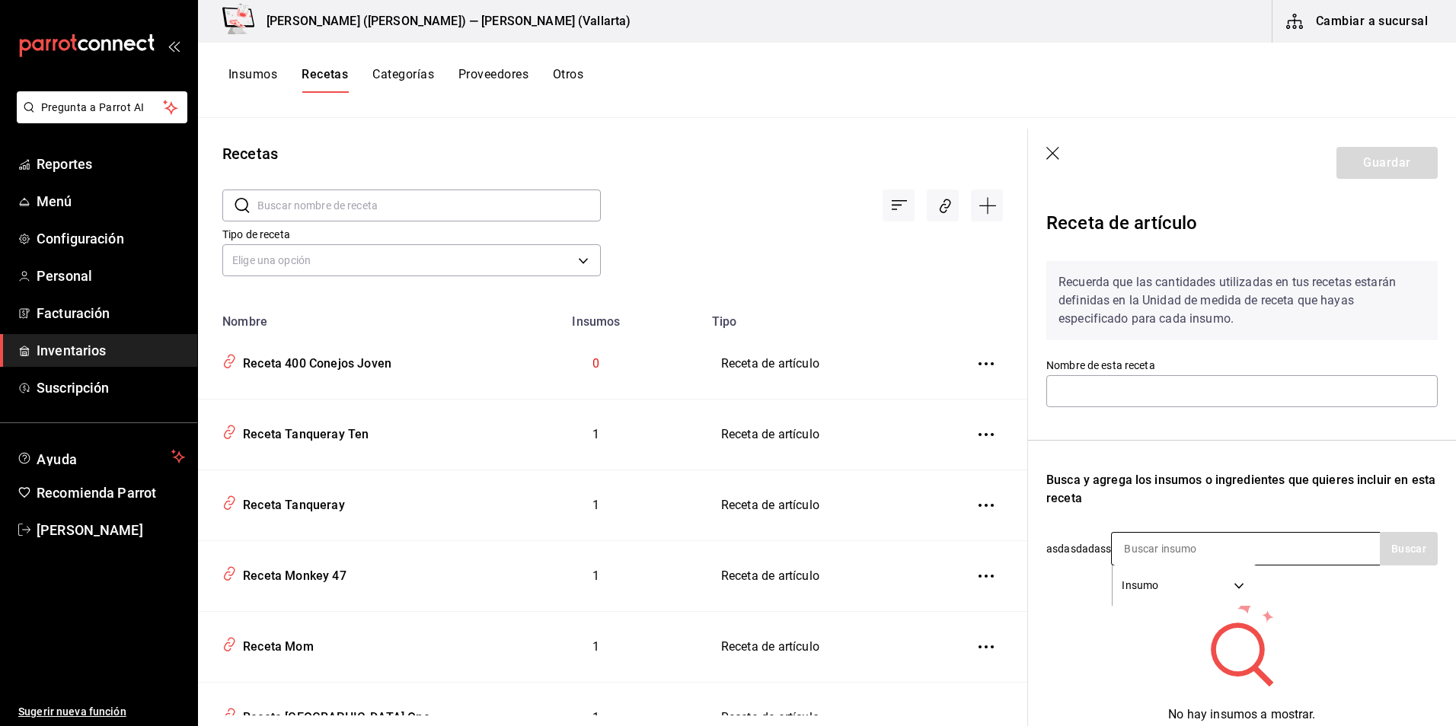
click at [1145, 534] on input at bounding box center [1187, 549] width 152 height 32
type input "Receta 400 Conejos Joven"
click at [1151, 545] on input at bounding box center [1187, 549] width 152 height 32
type input "400"
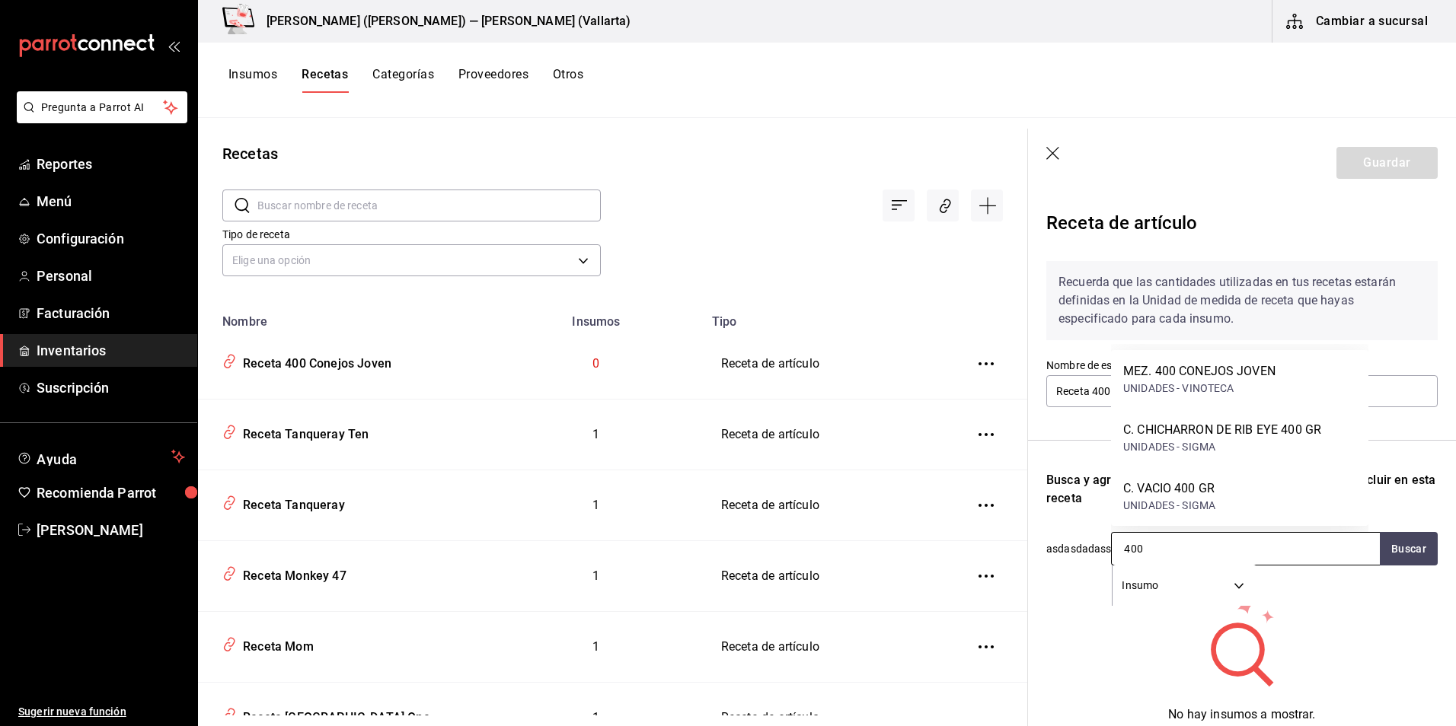
drag, startPoint x: 1216, startPoint y: 389, endPoint x: 1260, endPoint y: 542, distance: 159.0
click at [1220, 395] on div "UNIDADES - VINOTECA" at bounding box center [1199, 389] width 152 height 16
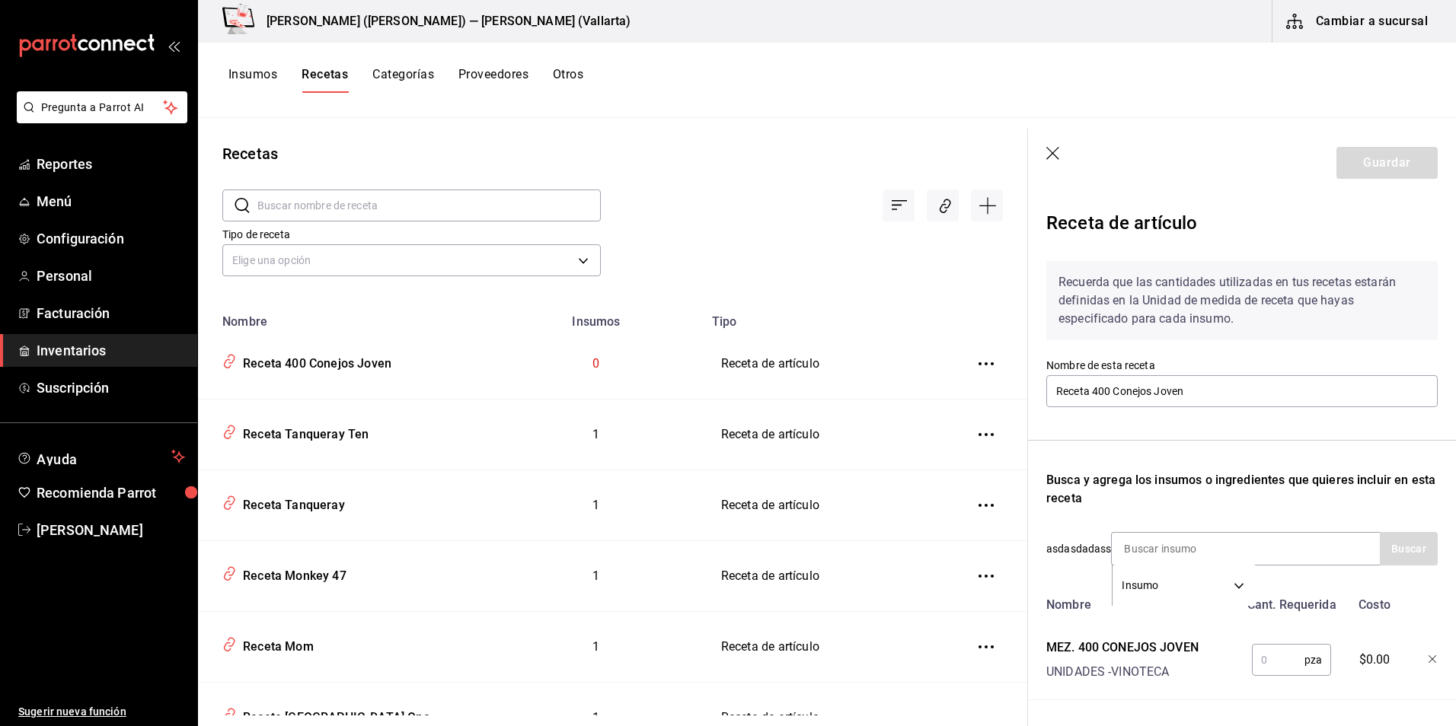
click at [1284, 642] on div "pza ​" at bounding box center [1289, 657] width 100 height 49
drag, startPoint x: 1284, startPoint y: 642, endPoint x: 1283, endPoint y: 656, distance: 14.5
click at [1284, 644] on div "pza ​" at bounding box center [1289, 657] width 100 height 49
click at [1281, 658] on input "text" at bounding box center [1277, 660] width 53 height 30
type input "1"
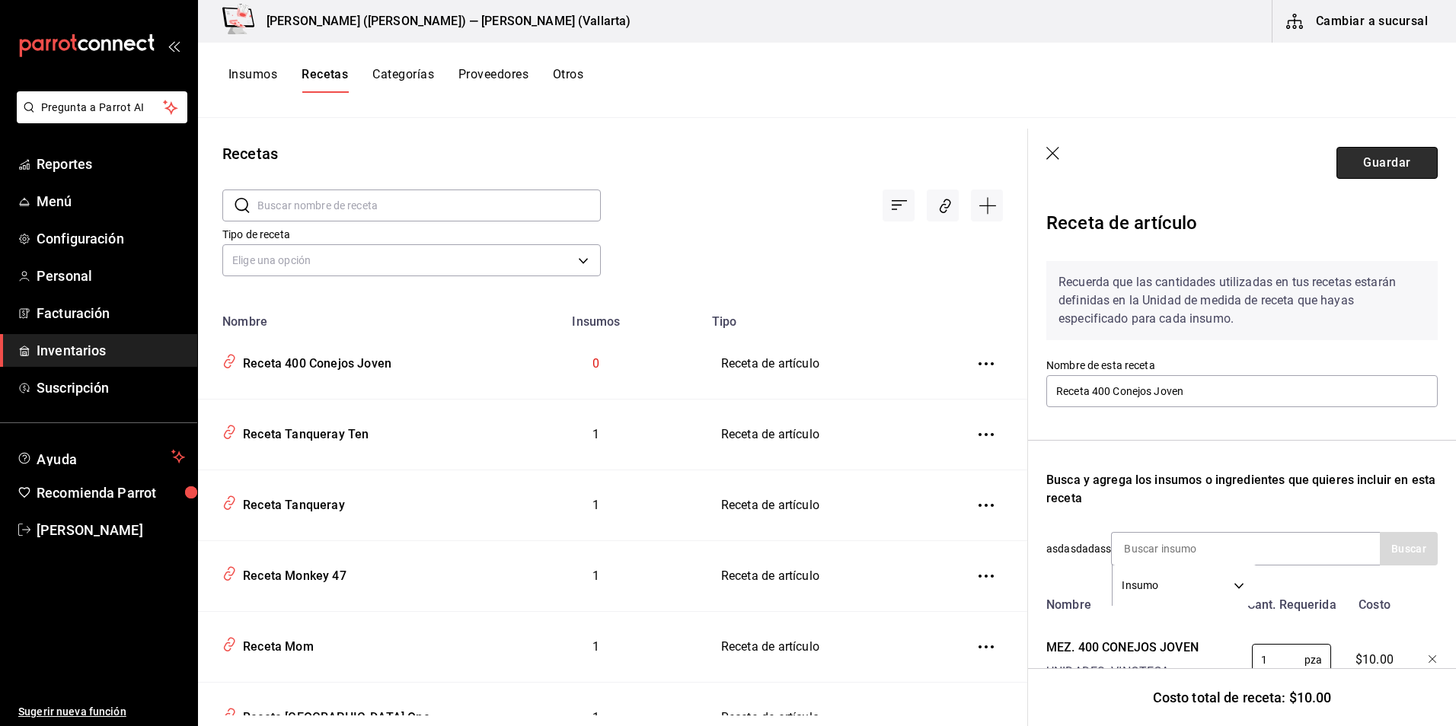
click at [1376, 167] on button "Guardar" at bounding box center [1386, 163] width 101 height 32
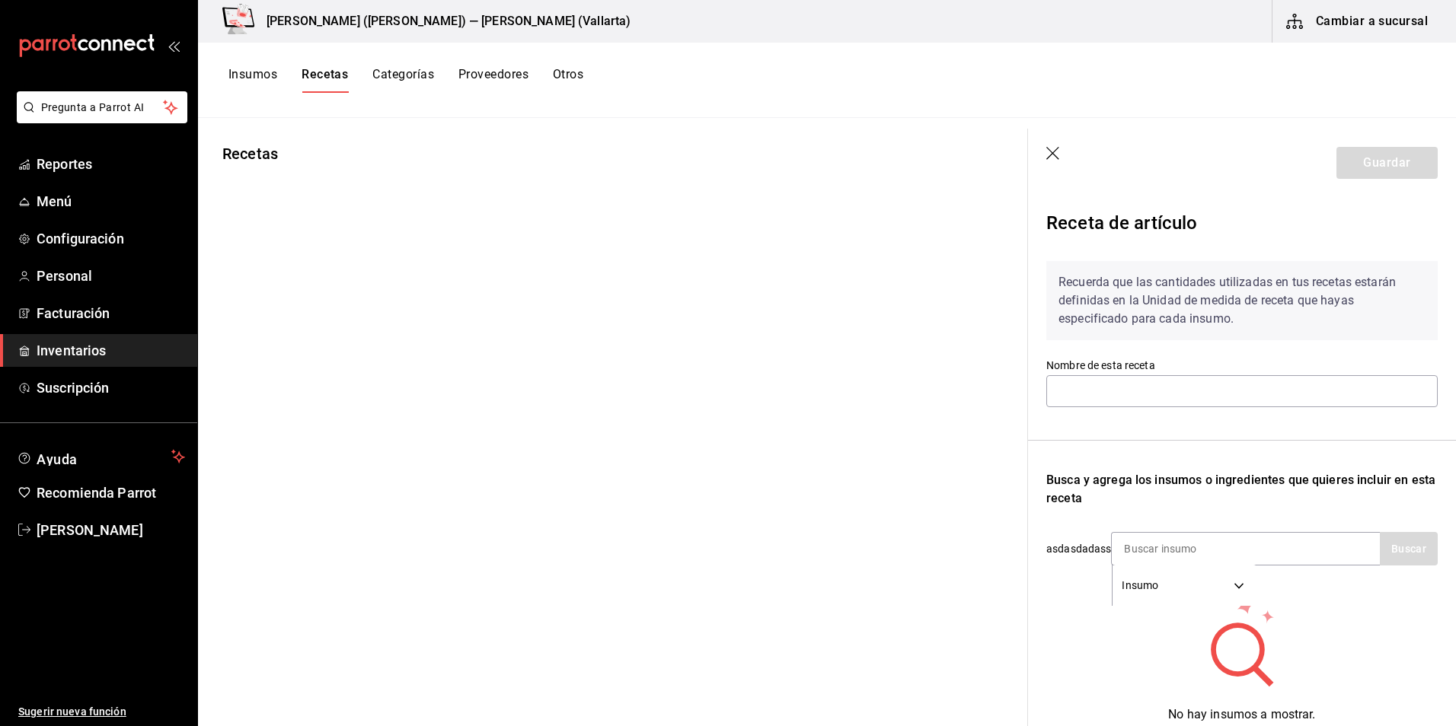
type input "Receta Amaras Cupreata"
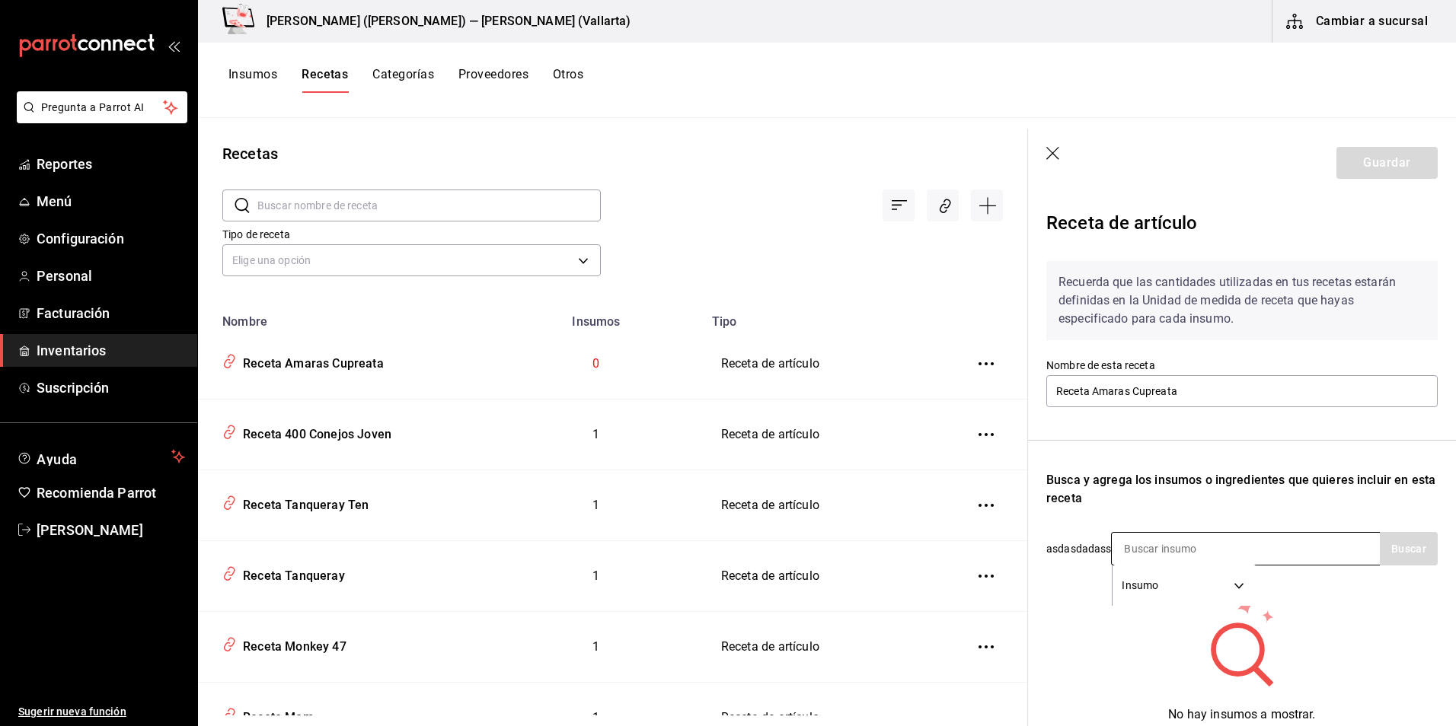
click at [1124, 535] on input at bounding box center [1187, 549] width 152 height 32
type input "AMARAS"
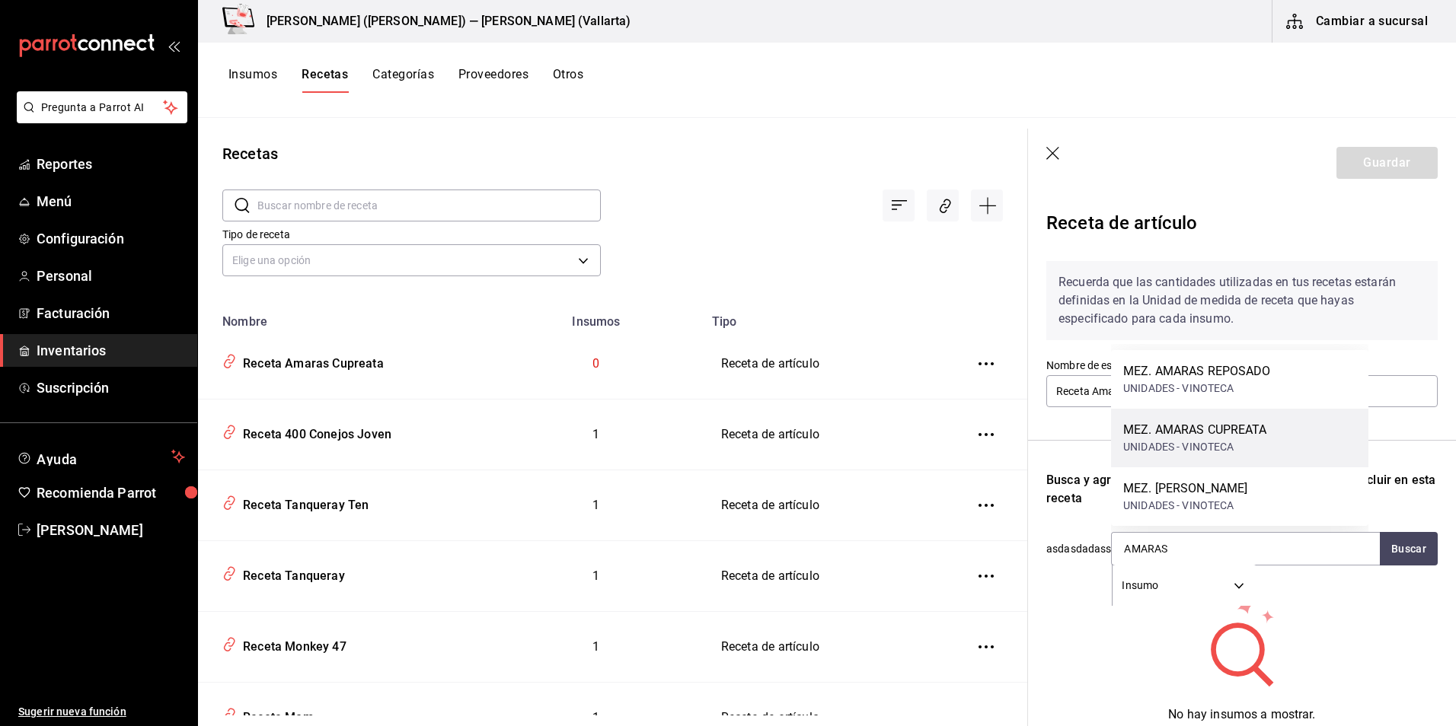
click at [1218, 435] on div "MEZ. AMARAS CUPREATA" at bounding box center [1195, 430] width 144 height 18
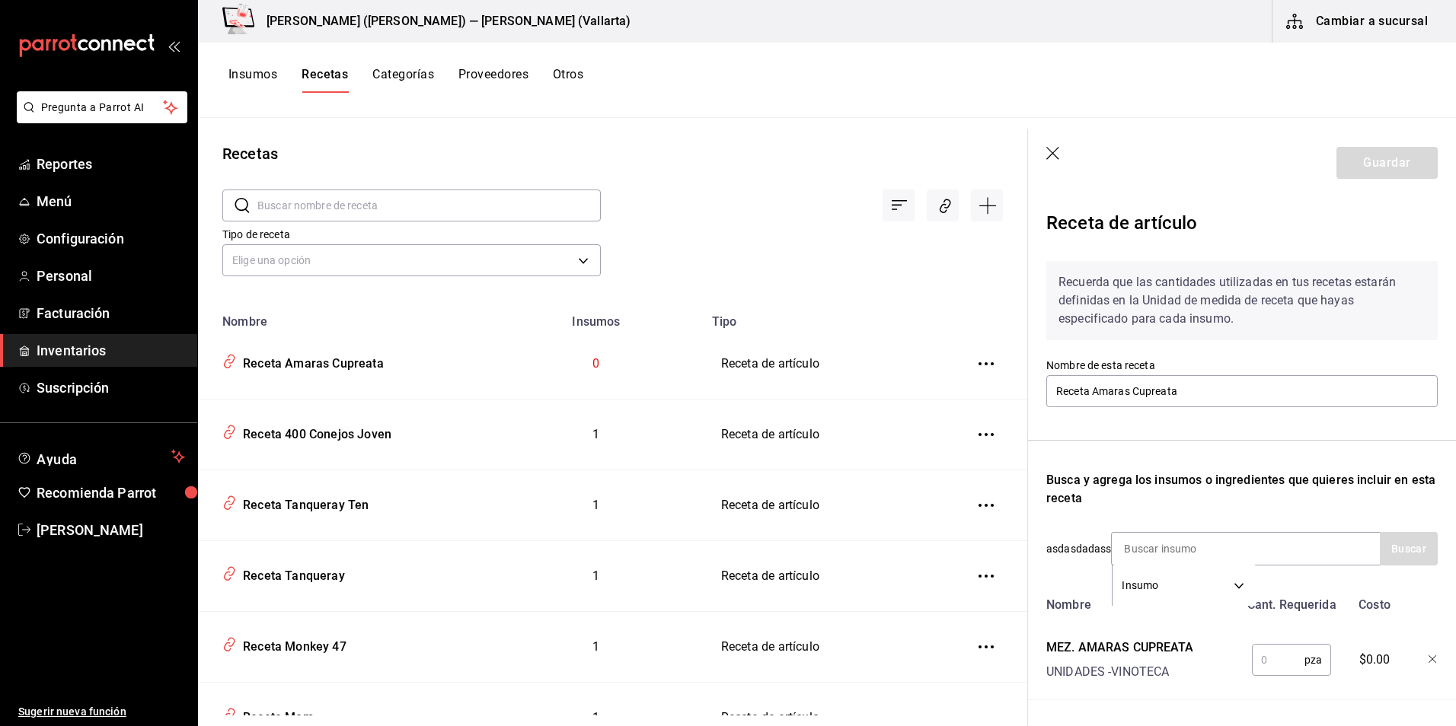
drag, startPoint x: 1249, startPoint y: 673, endPoint x: 1232, endPoint y: 670, distance: 17.8
click at [1251, 673] on input "text" at bounding box center [1277, 660] width 53 height 30
type input "1"
click at [1379, 165] on button "Guardar" at bounding box center [1386, 163] width 101 height 32
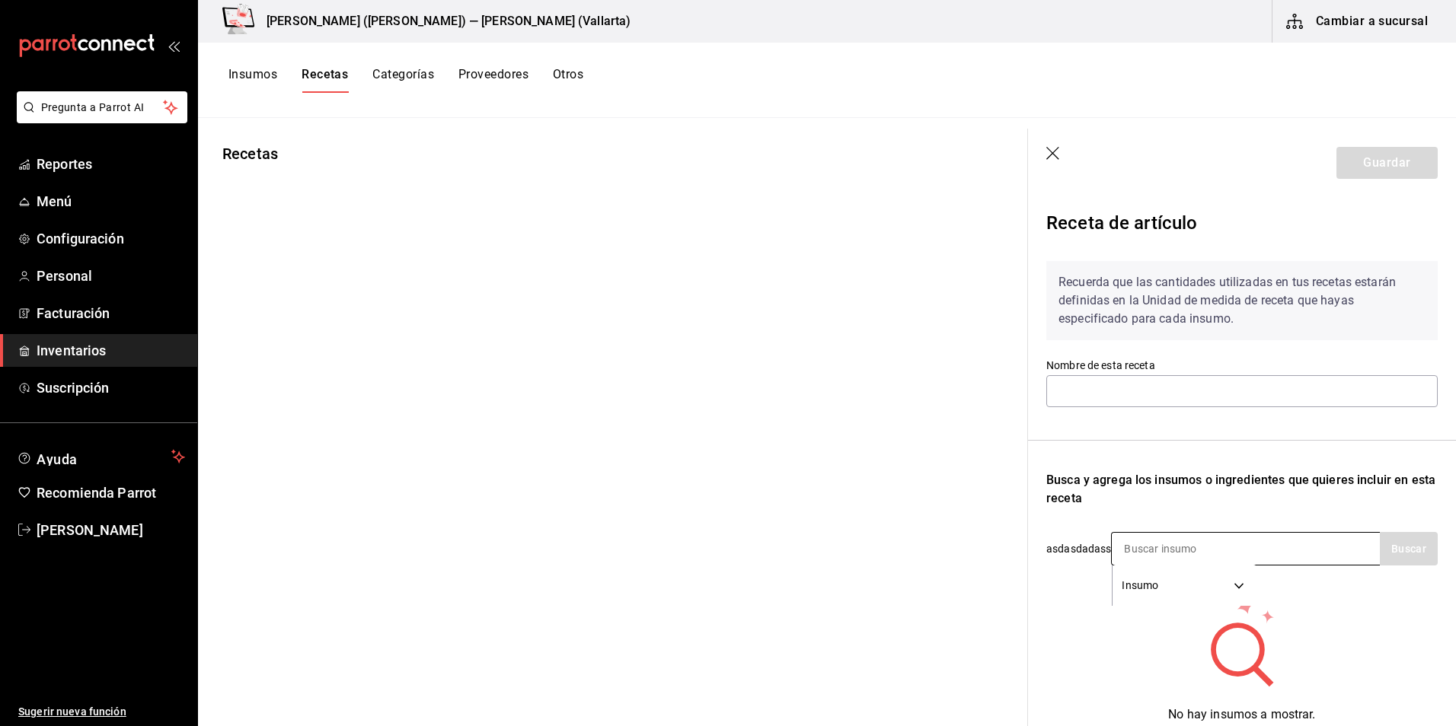
click at [1188, 540] on input at bounding box center [1187, 549] width 152 height 32
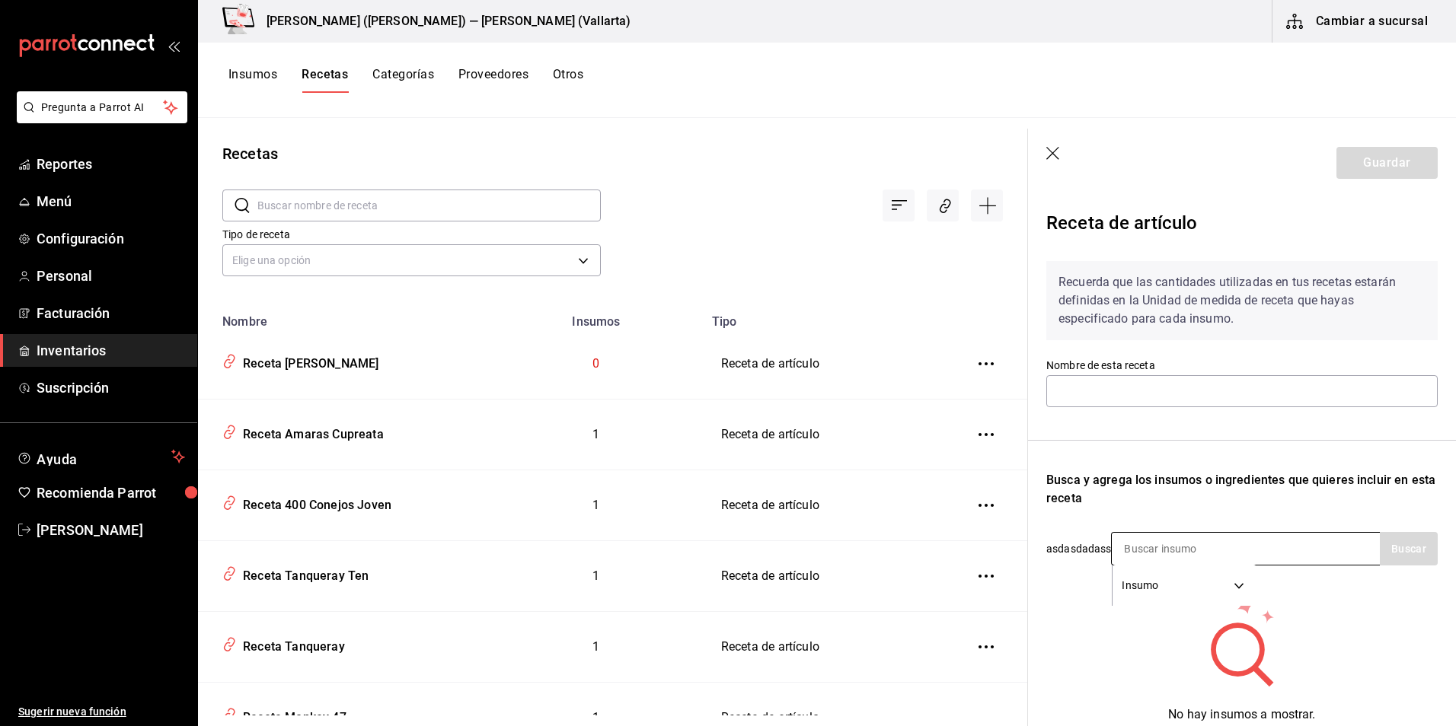
type input "Receta [PERSON_NAME]"
type input "AMARAS"
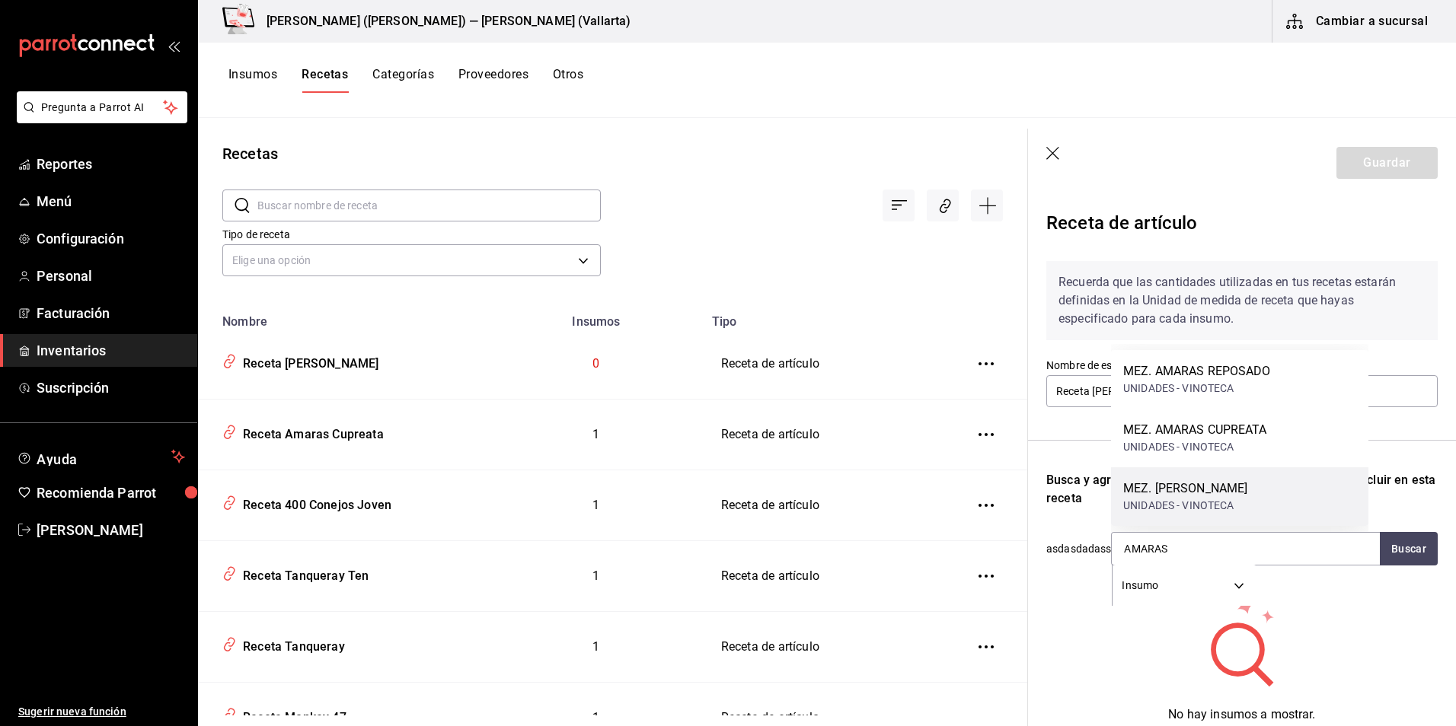
click at [1199, 504] on div "UNIDADES - VINOTECA" at bounding box center [1185, 506] width 124 height 16
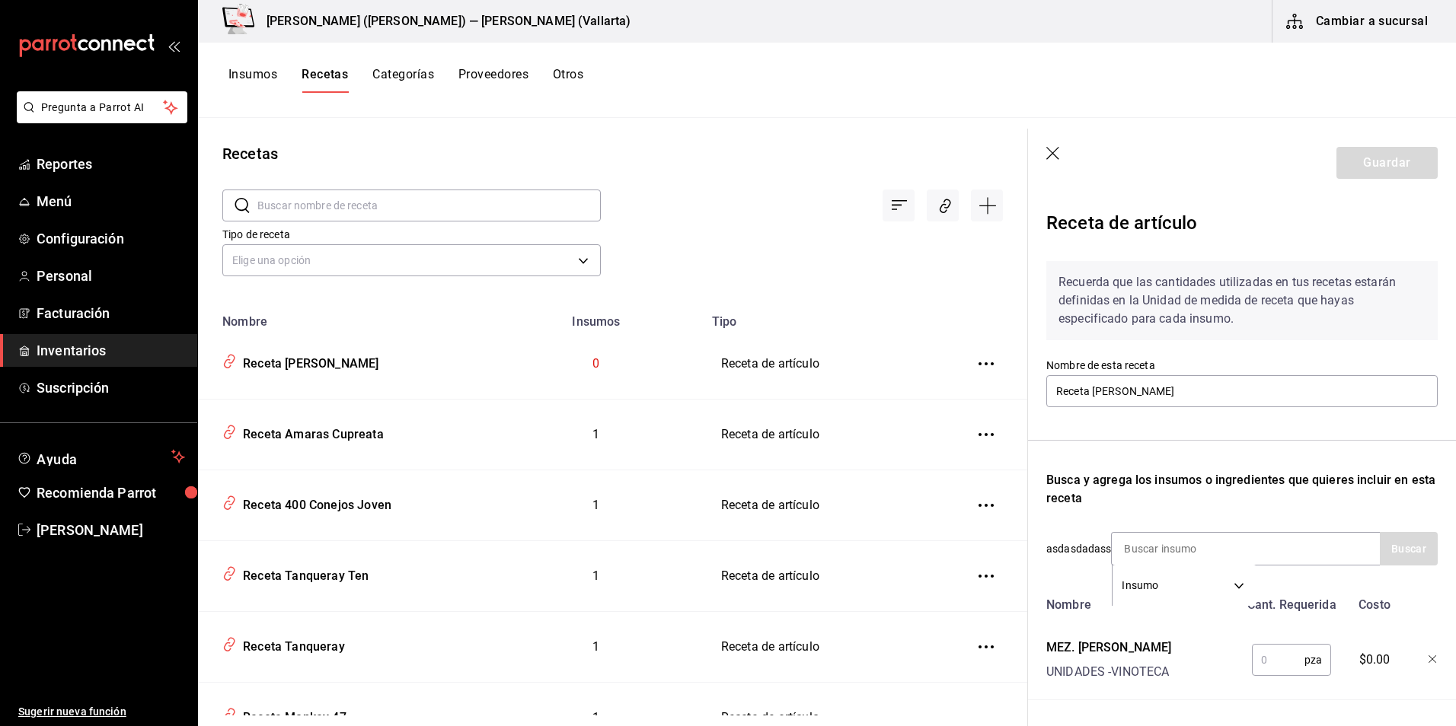
click at [1291, 670] on input "text" at bounding box center [1277, 660] width 53 height 30
type input "1"
click at [1336, 167] on button "Guardar" at bounding box center [1386, 163] width 101 height 32
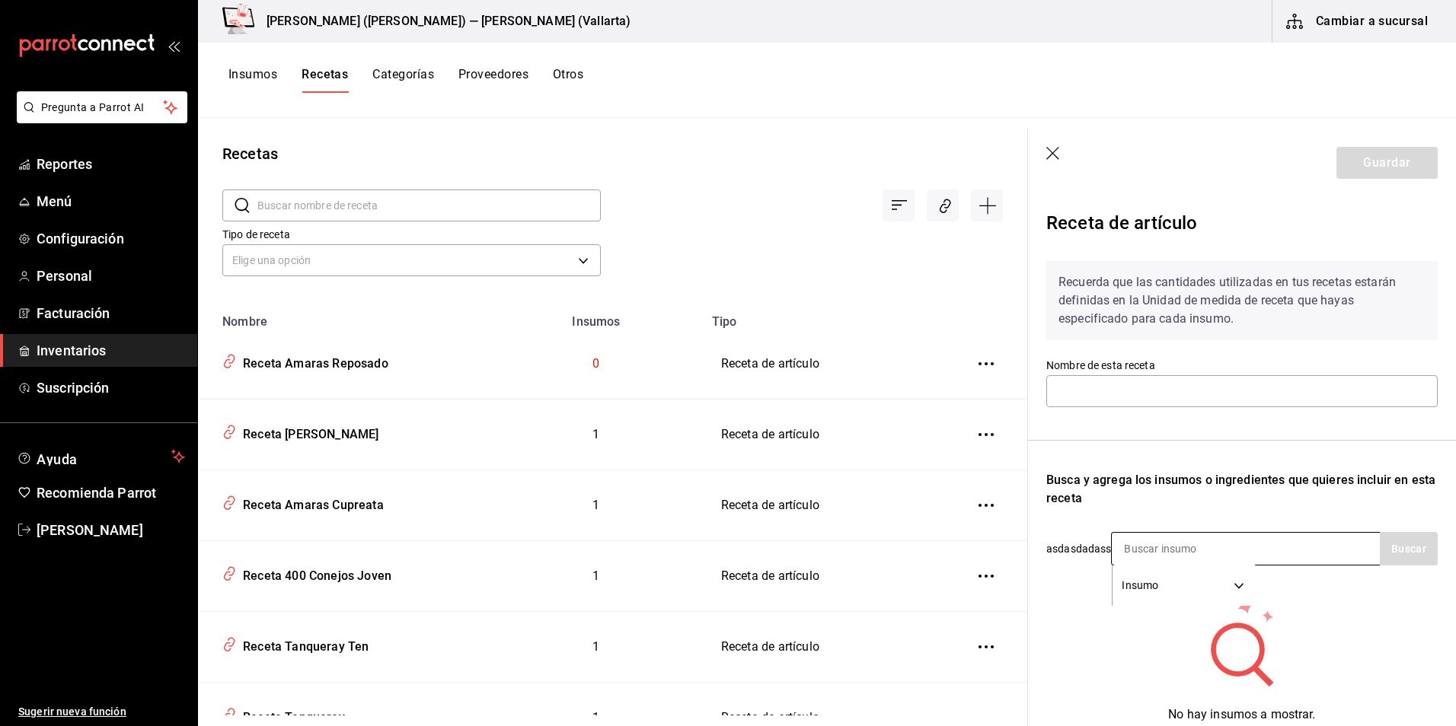
type input "Receta Amaras Reposado"
click at [1170, 537] on input at bounding box center [1187, 549] width 152 height 32
type input "AMARAS R"
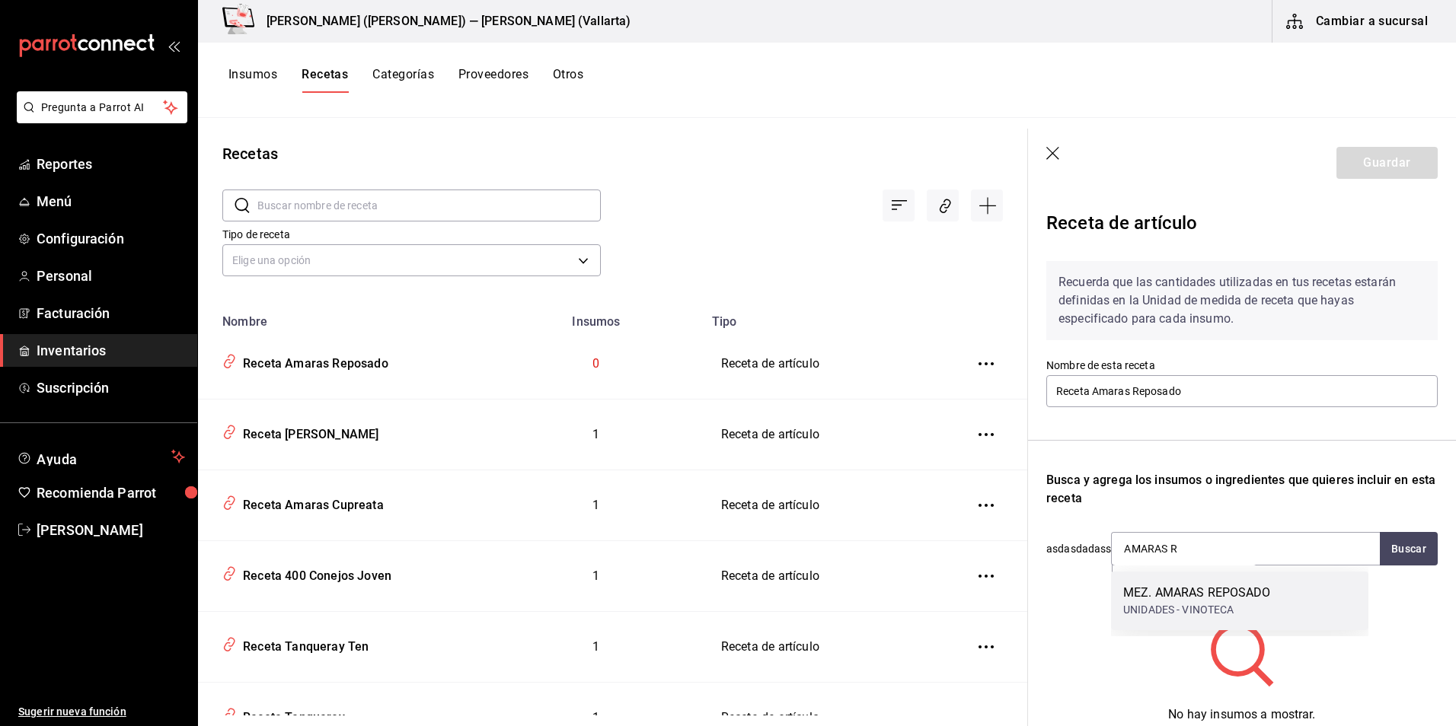
drag, startPoint x: 1193, startPoint y: 614, endPoint x: 1205, endPoint y: 605, distance: 14.8
click at [1193, 613] on div "UNIDADES - VINOTECA" at bounding box center [1197, 610] width 148 height 16
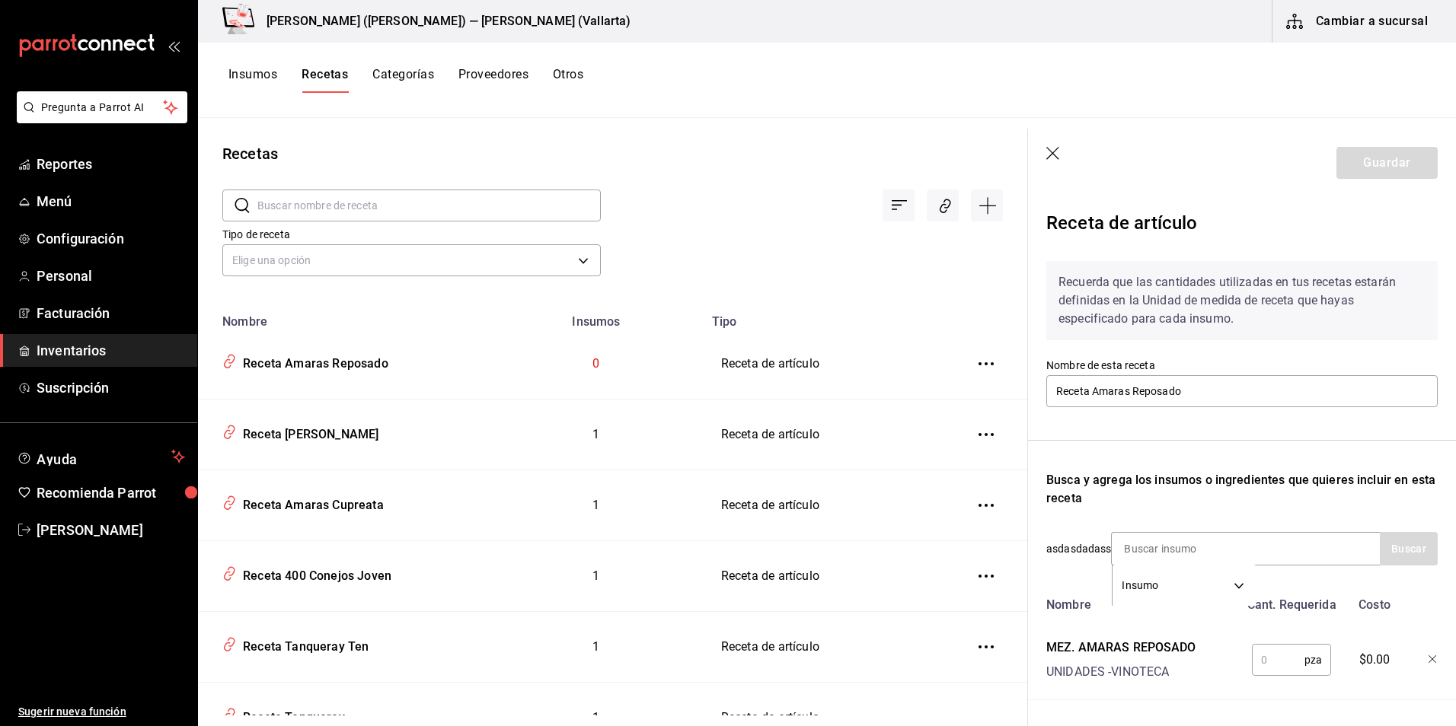
click at [1264, 649] on input "text" at bounding box center [1277, 660] width 53 height 30
type input "1"
click at [1353, 148] on button "Guardar" at bounding box center [1386, 163] width 101 height 32
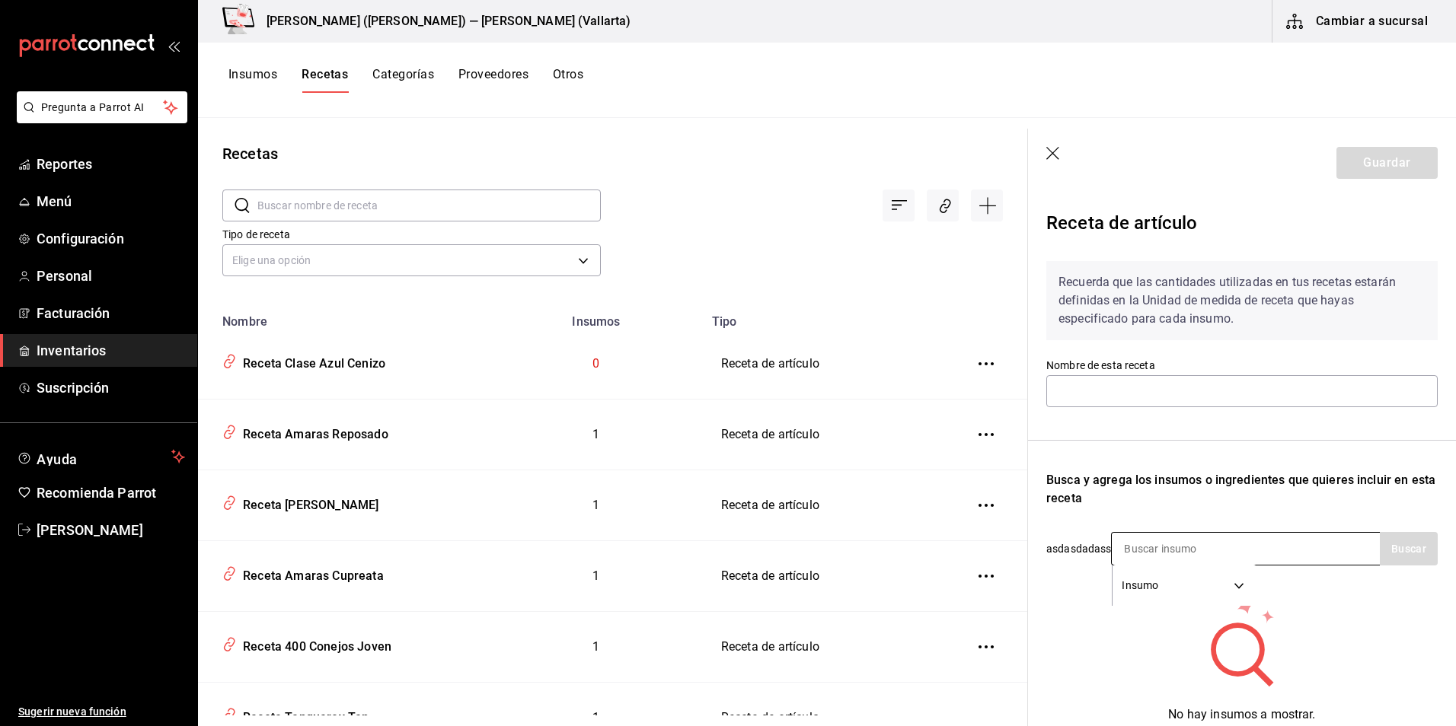
type input "Receta Clase Azul Cenizo"
click at [1204, 541] on input at bounding box center [1187, 549] width 152 height 32
type input "AZUL C"
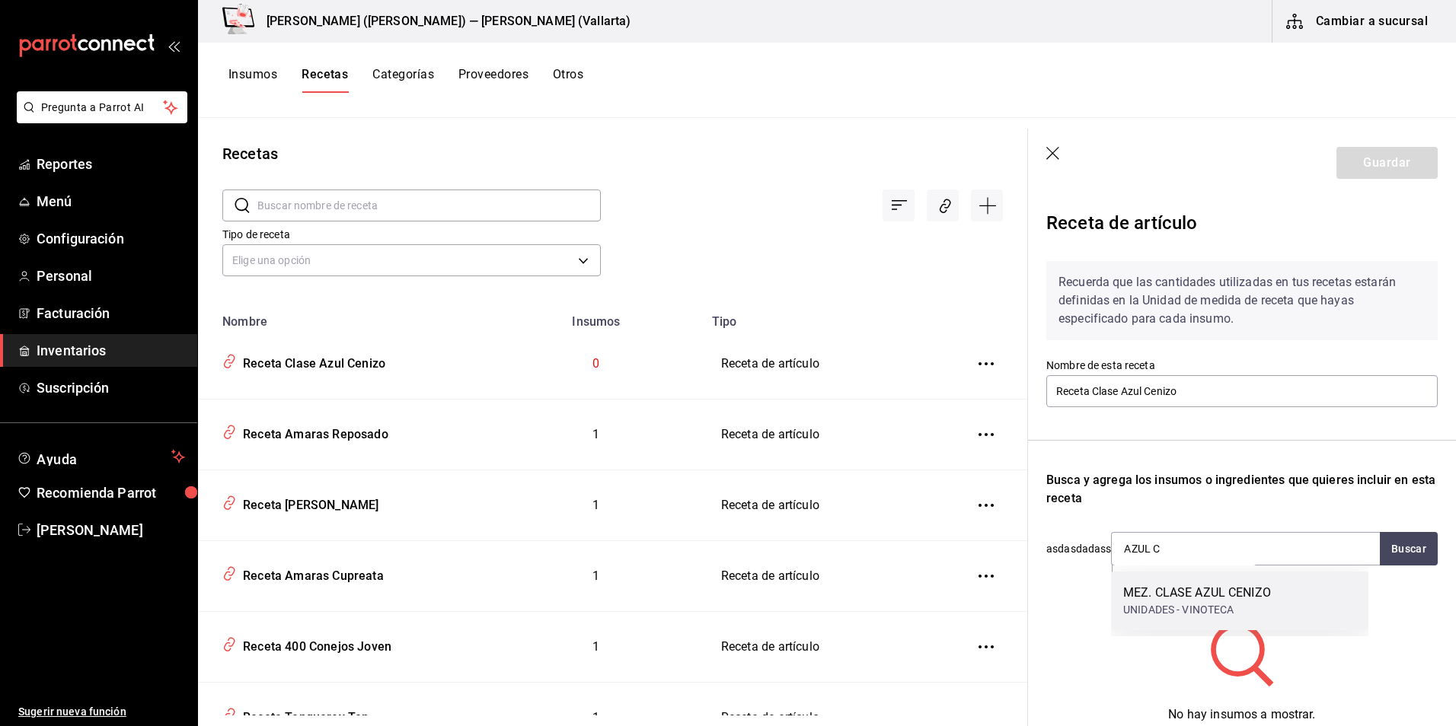
click at [1211, 582] on div "MEZ. CLASE AZUL CENIZO UNIDADES - VINOTECA" at bounding box center [1239, 601] width 257 height 59
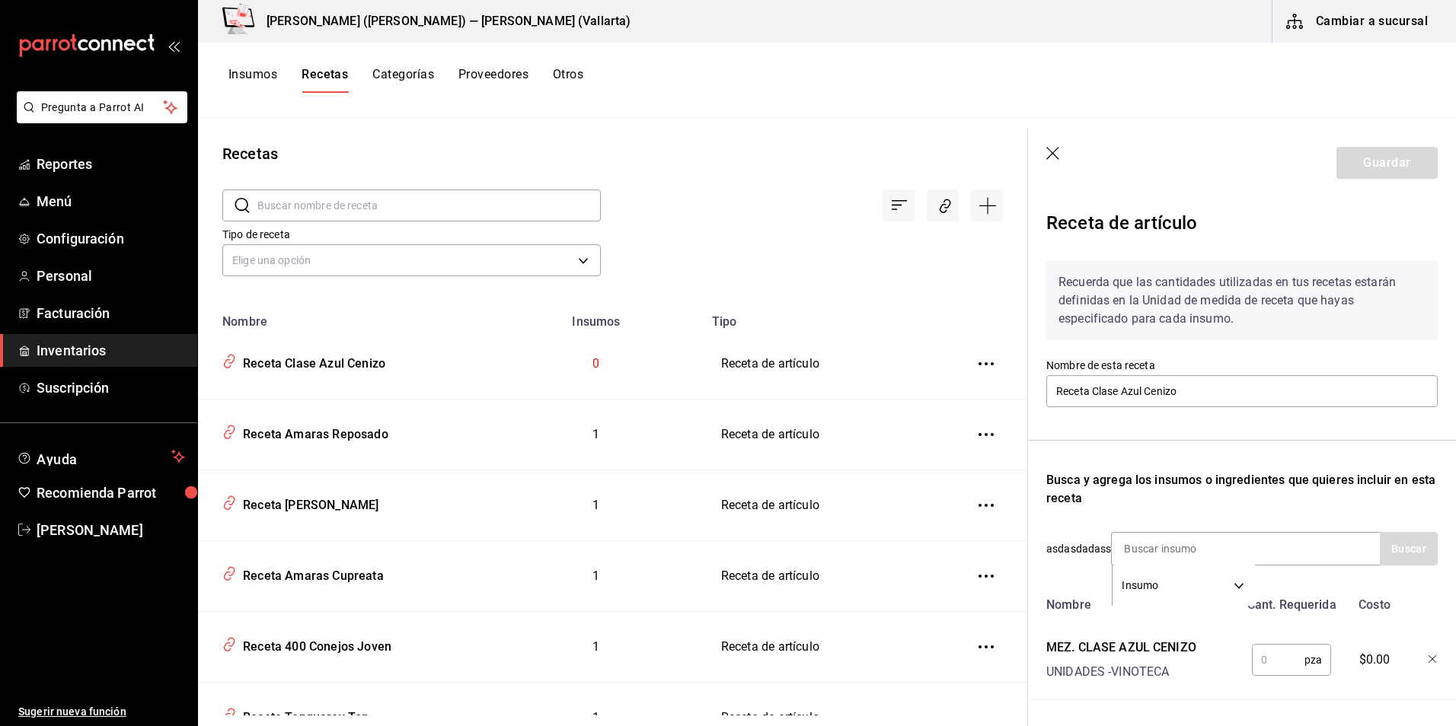
click at [1278, 668] on input "text" at bounding box center [1277, 660] width 53 height 30
type input "1"
click at [1366, 155] on button "Guardar" at bounding box center [1386, 163] width 101 height 32
